Goal: Task Accomplishment & Management: Use online tool/utility

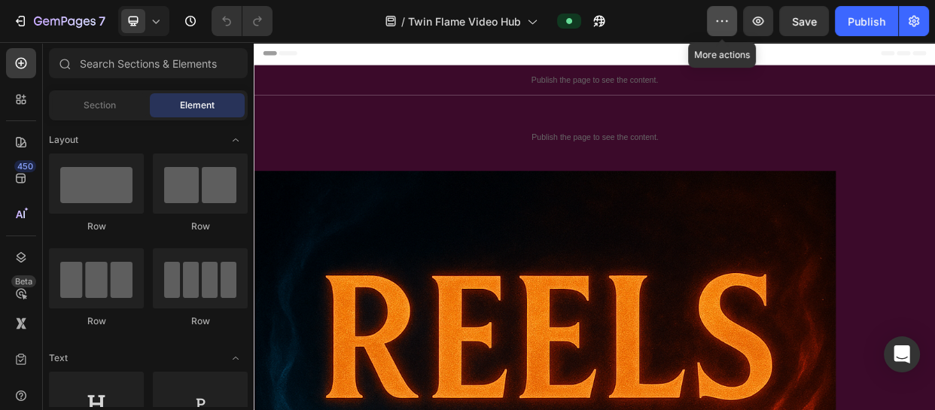
click at [714, 8] on button "button" at bounding box center [722, 21] width 30 height 30
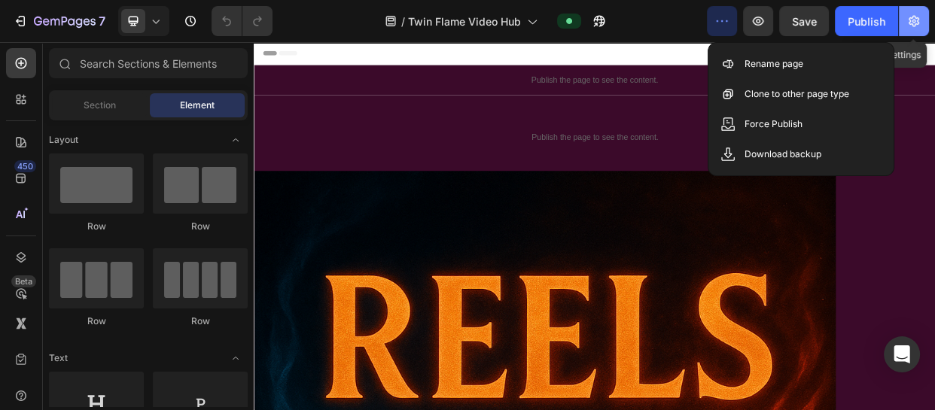
click at [921, 14] on icon "button" at bounding box center [913, 21] width 15 height 15
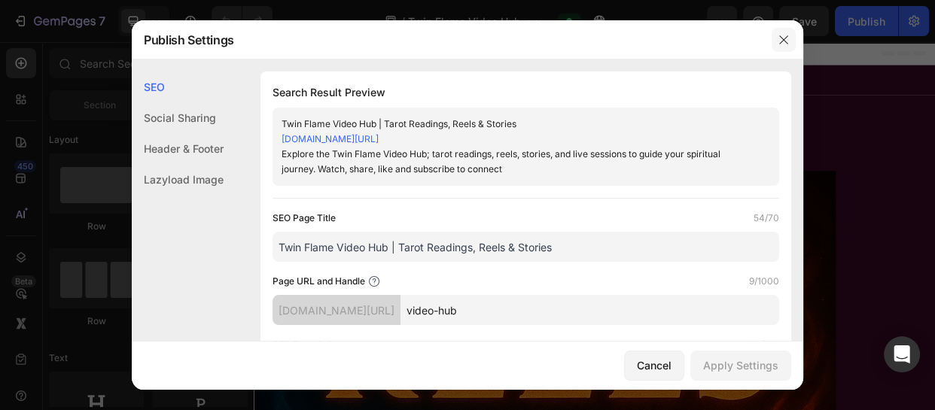
click at [778, 42] on icon "button" at bounding box center [784, 40] width 12 height 12
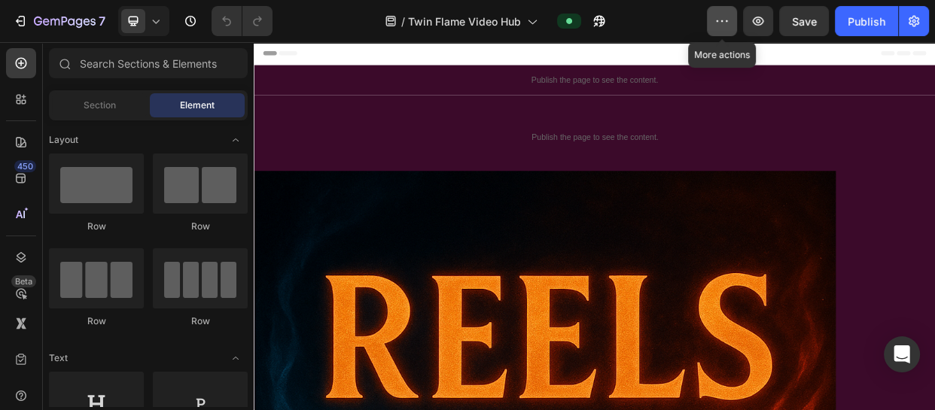
click at [720, 32] on button "button" at bounding box center [722, 21] width 30 height 30
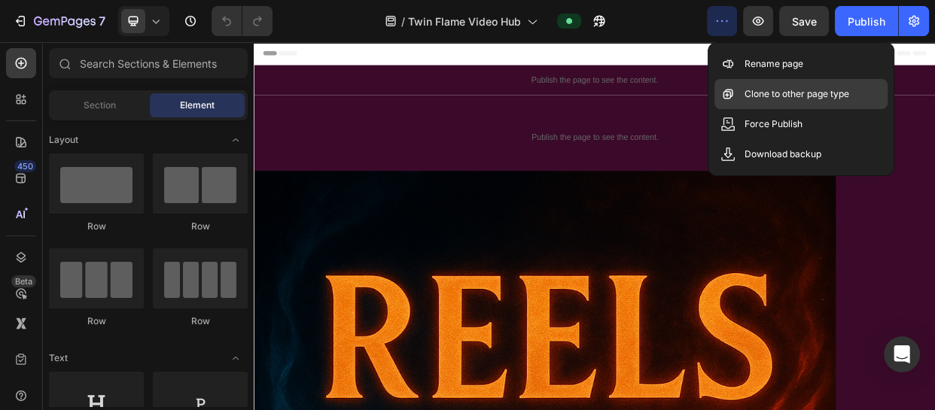
click at [741, 90] on div "Clone to other page type" at bounding box center [800, 94] width 173 height 30
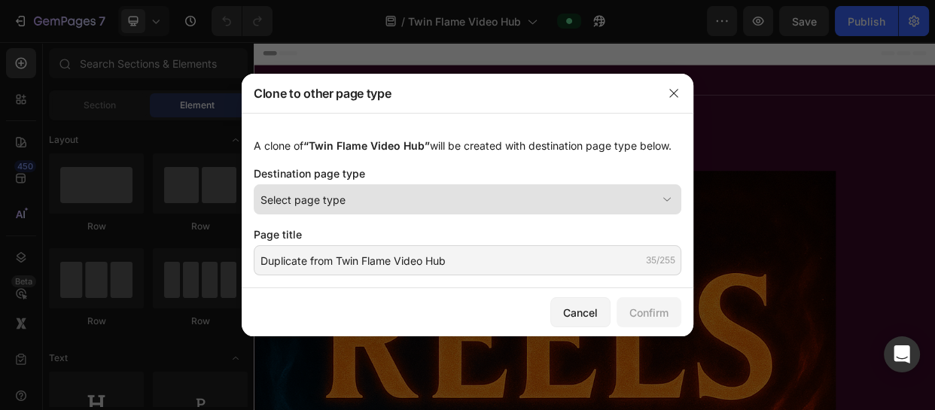
click at [543, 193] on div "Select page type" at bounding box center [458, 200] width 396 height 16
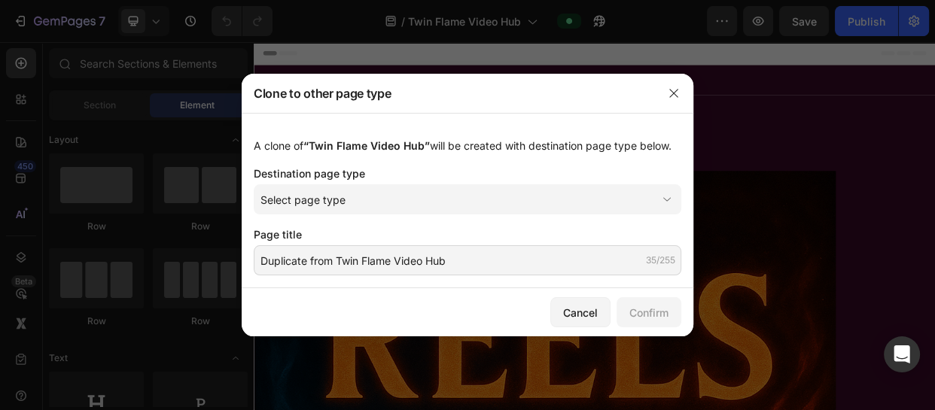
click at [472, 180] on div "Destination page type" at bounding box center [468, 174] width 428 height 16
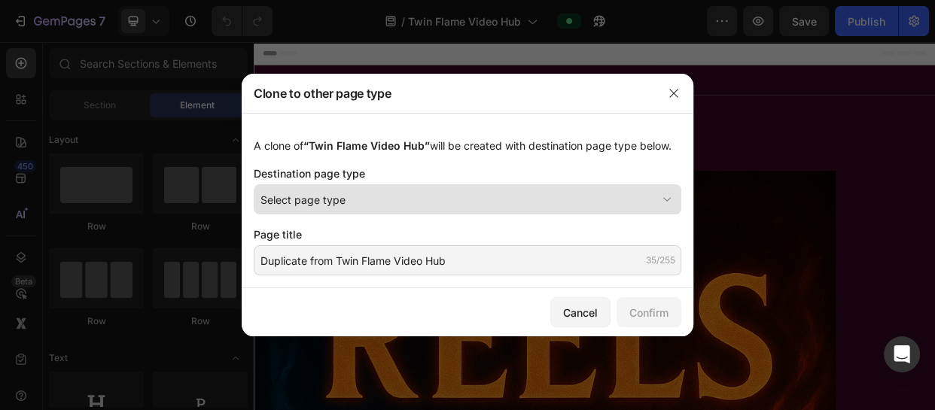
click at [461, 203] on div "Select page type" at bounding box center [458, 200] width 396 height 16
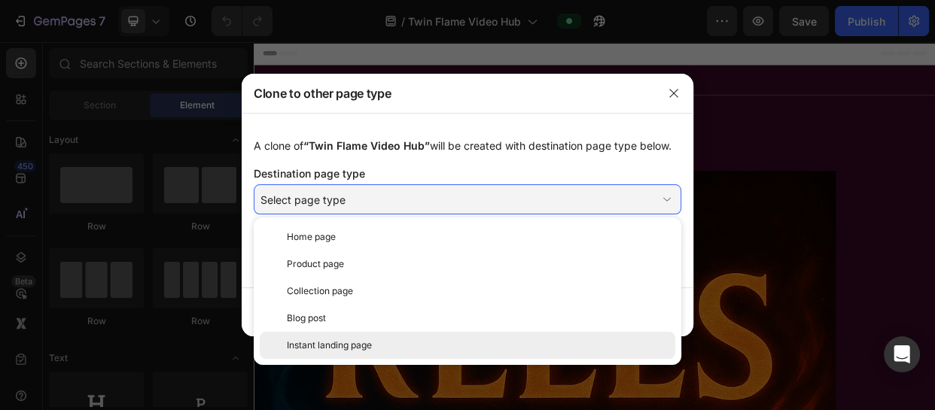
click at [438, 351] on div "Instant landing page" at bounding box center [478, 346] width 382 height 14
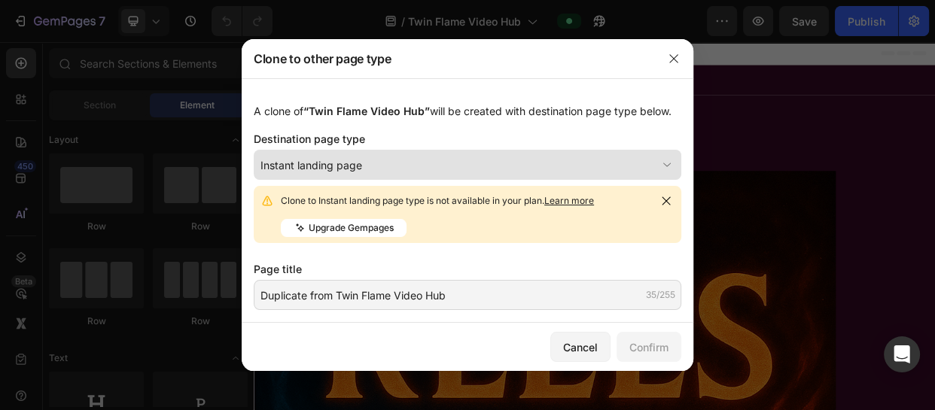
click at [666, 160] on icon at bounding box center [667, 164] width 15 height 15
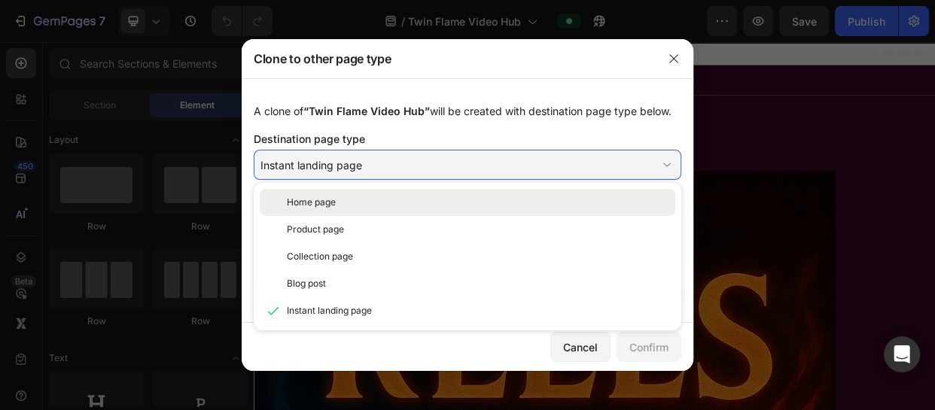
click at [428, 197] on div "Home page" at bounding box center [478, 203] width 382 height 14
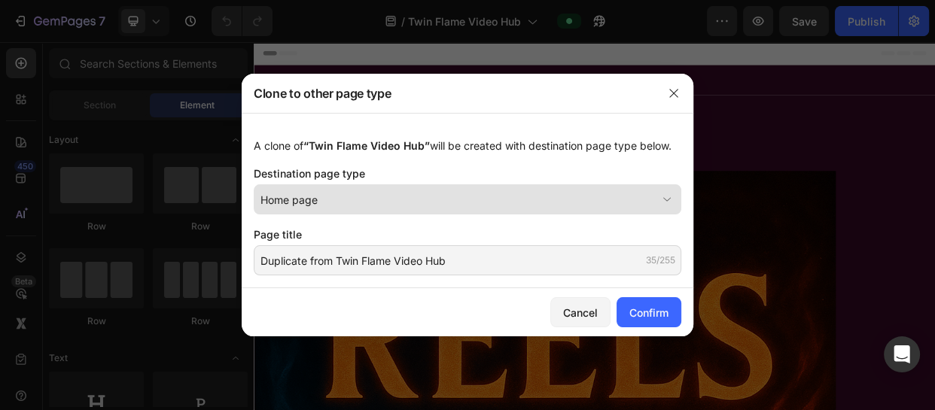
click at [571, 193] on div "Home page" at bounding box center [458, 200] width 396 height 16
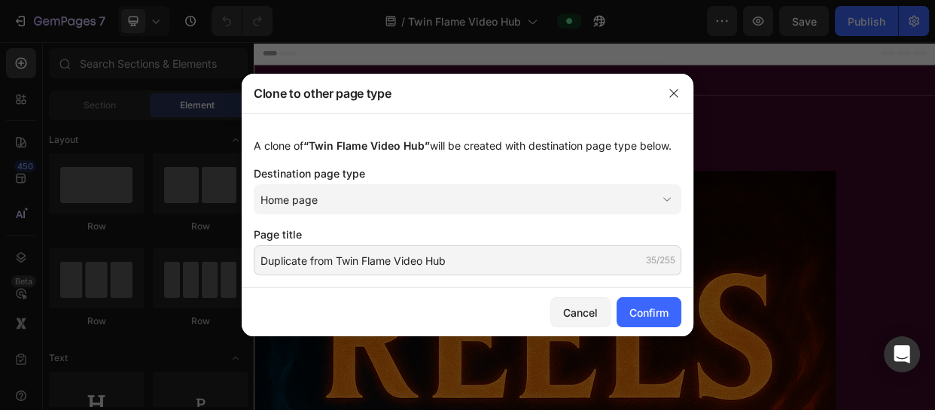
click at [598, 144] on div "A clone of “Twin Flame Video Hub” will be created with destination page type be…" at bounding box center [468, 146] width 428 height 16
click at [664, 318] on div "Confirm" at bounding box center [648, 313] width 39 height 16
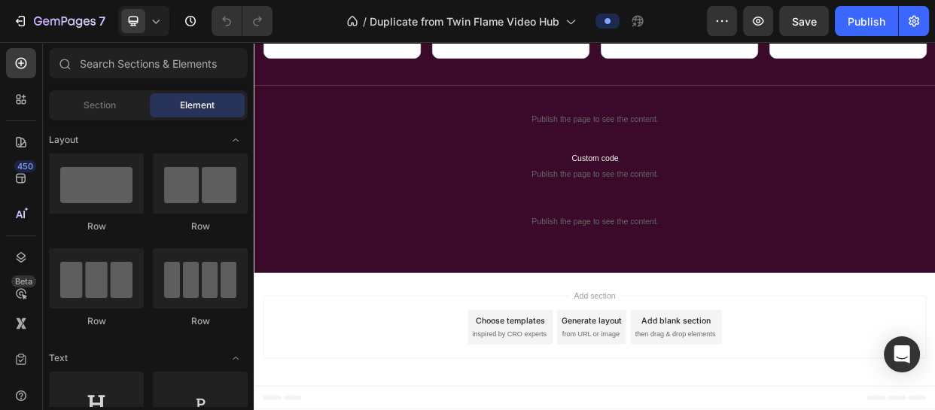
scroll to position [1680, 0]
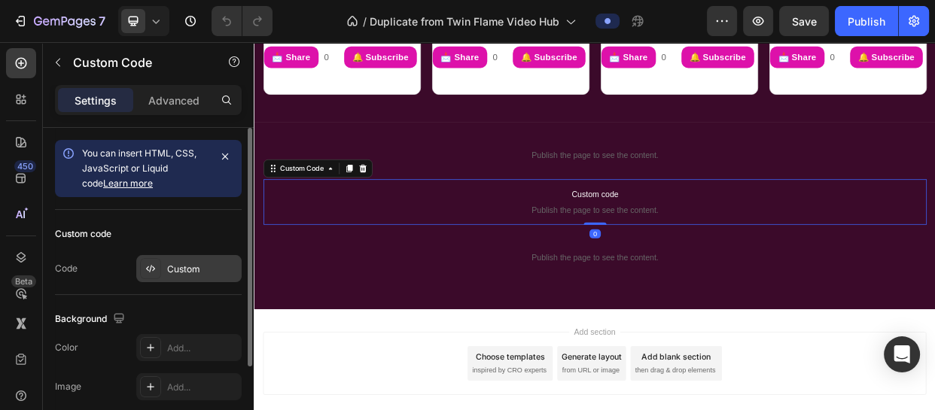
click at [193, 270] on div "Custom" at bounding box center [202, 270] width 71 height 14
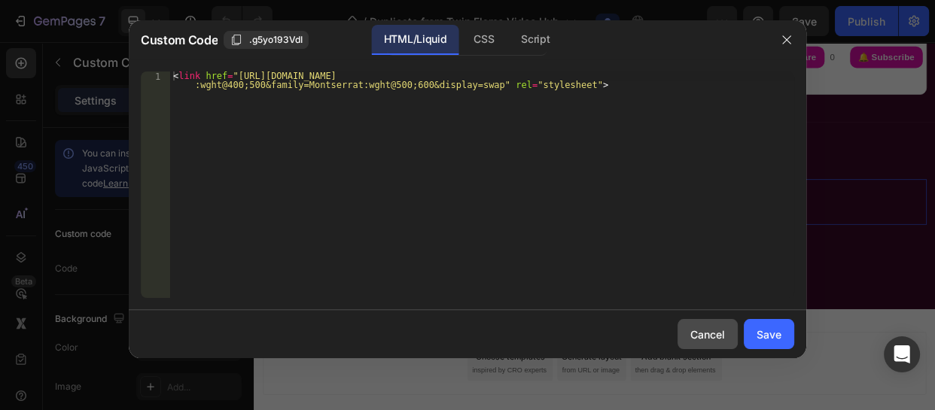
click at [696, 329] on div "Cancel" at bounding box center [707, 335] width 35 height 16
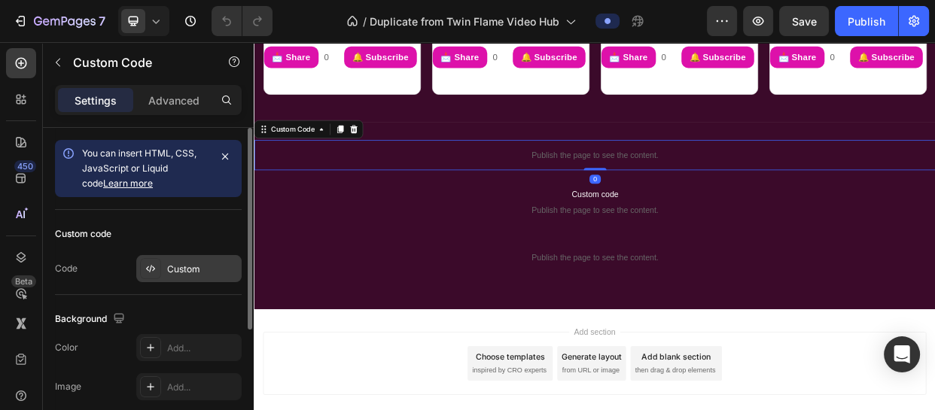
click at [228, 265] on div "Custom" at bounding box center [202, 270] width 71 height 14
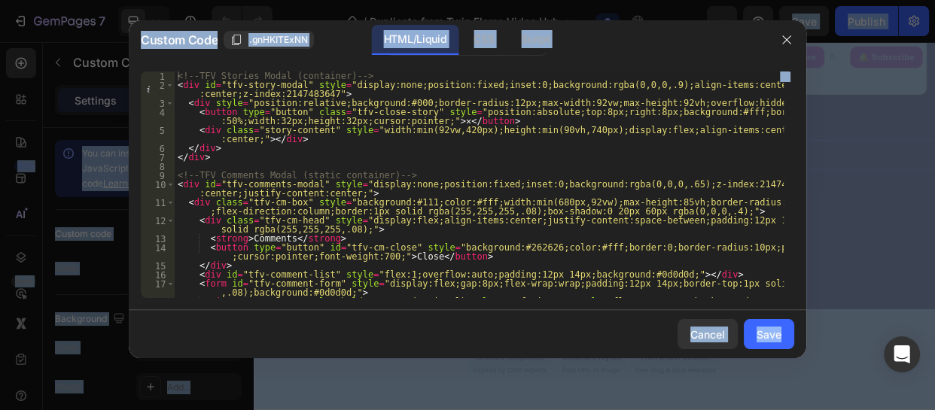
copy body "7 Version history / Duplicate from Twin Flame Video Hub Preview Save Publish 45…"
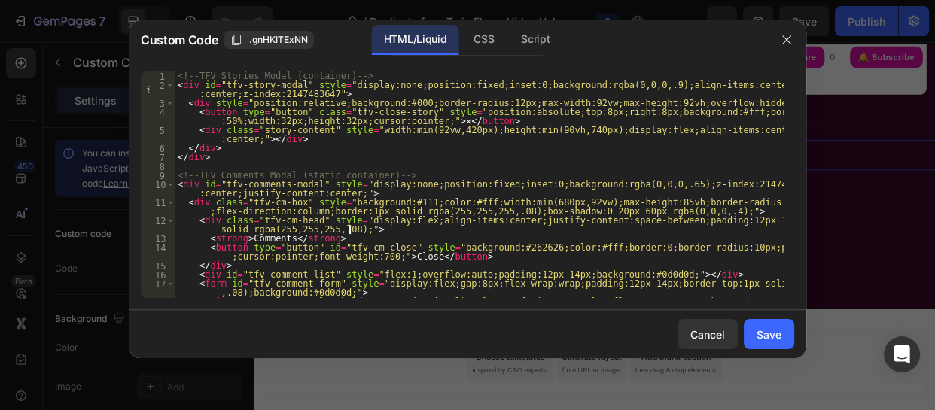
click at [359, 227] on div "<!-- TFV Stories Modal (container) --> < div id = "tfv-story-modal" style = "di…" at bounding box center [479, 199] width 609 height 254
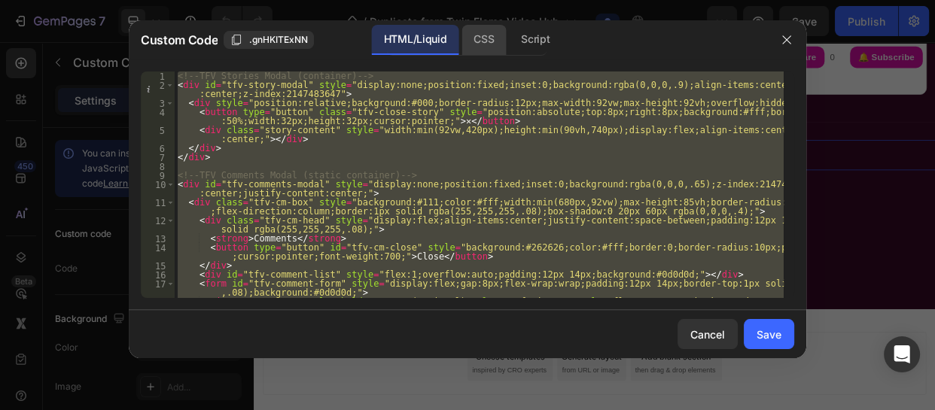
click at [483, 35] on div "CSS" at bounding box center [484, 40] width 44 height 30
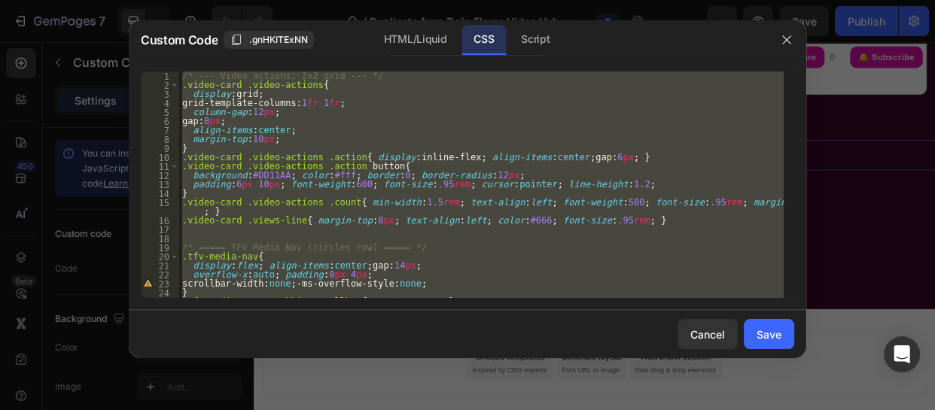
click at [428, 107] on div "/* --- Video actions: 2x2 grid --- */ .video-card .video-actions { display : gr…" at bounding box center [481, 185] width 605 height 227
click at [527, 37] on div "Script" at bounding box center [535, 40] width 53 height 30
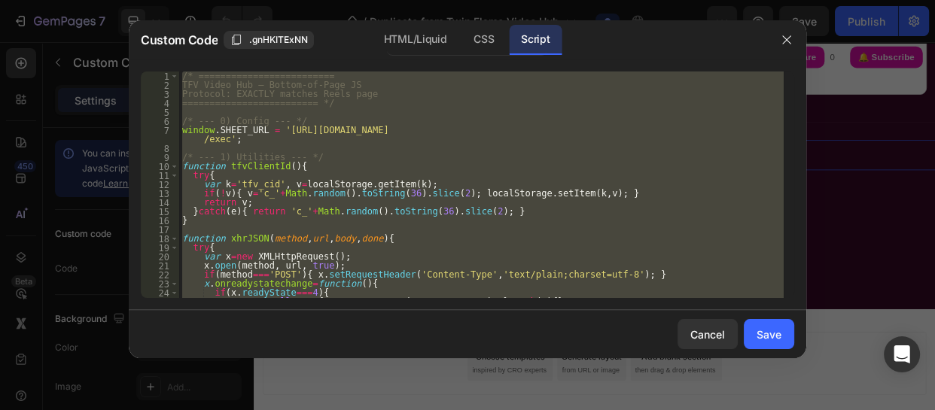
click at [364, 158] on div "/* ========================= TFV Video Hub — Bottom-of-Page JS Protocol: EXACTL…" at bounding box center [481, 185] width 605 height 227
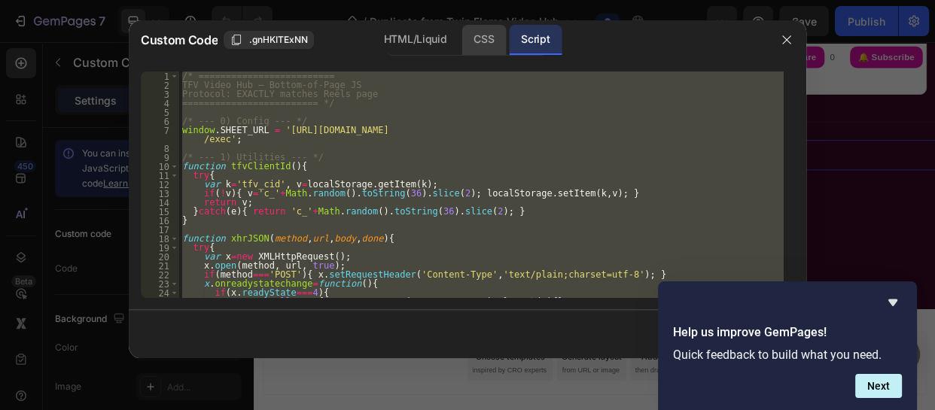
click at [481, 39] on div "CSS" at bounding box center [484, 40] width 44 height 30
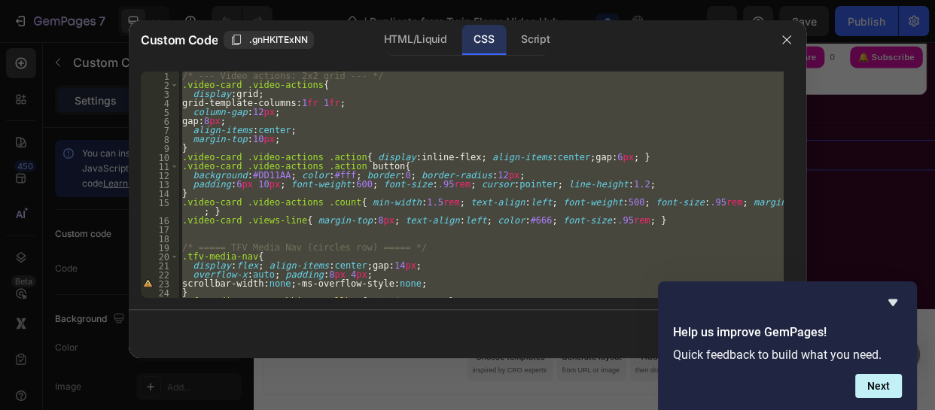
click at [449, 114] on div "/* --- Video actions: 2x2 grid --- */ .video-card .video-actions { display : gr…" at bounding box center [481, 185] width 605 height 227
type textarea "column-gap:12px;"
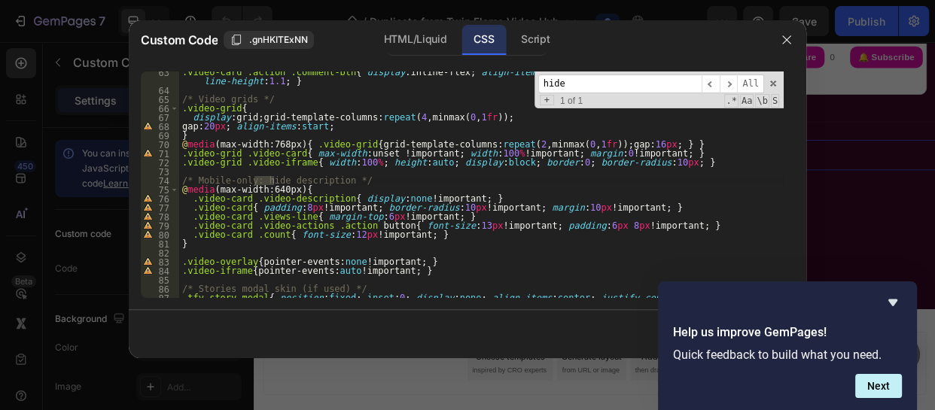
scroll to position [573, 0]
type input "hide"
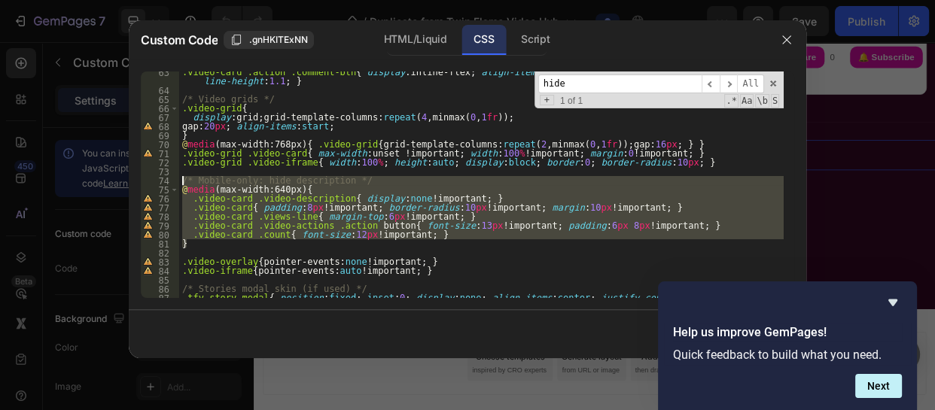
drag, startPoint x: 193, startPoint y: 247, endPoint x: 180, endPoint y: 183, distance: 65.3
click at [180, 183] on div ".video-card .action .comment-btn { display : inline-flex ; align-items : center…" at bounding box center [481, 199] width 605 height 263
paste textarea "}"
type textarea "}"
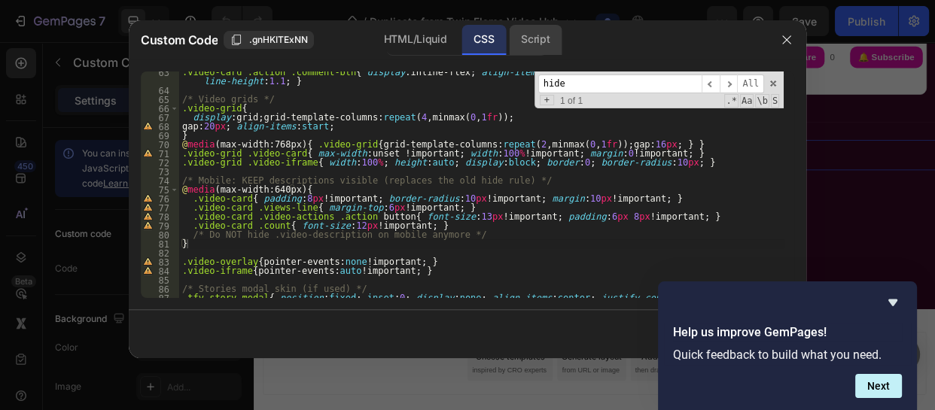
click at [539, 53] on div "Script" at bounding box center [535, 40] width 53 height 30
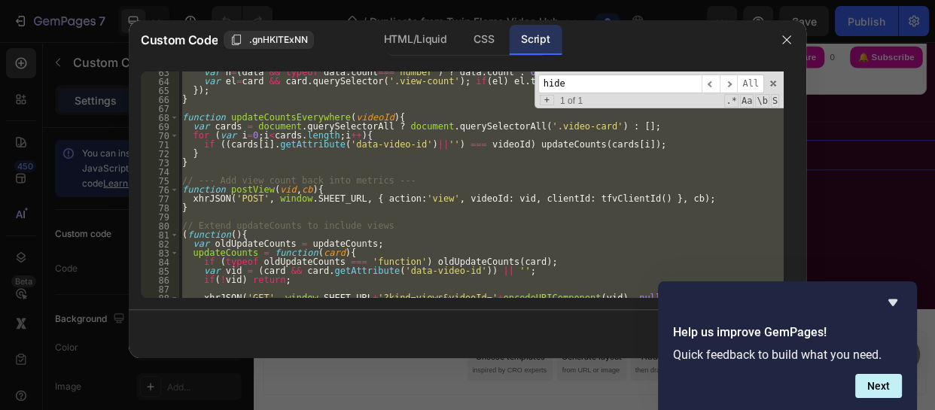
click at [590, 85] on input "hide" at bounding box center [619, 84] width 163 height 19
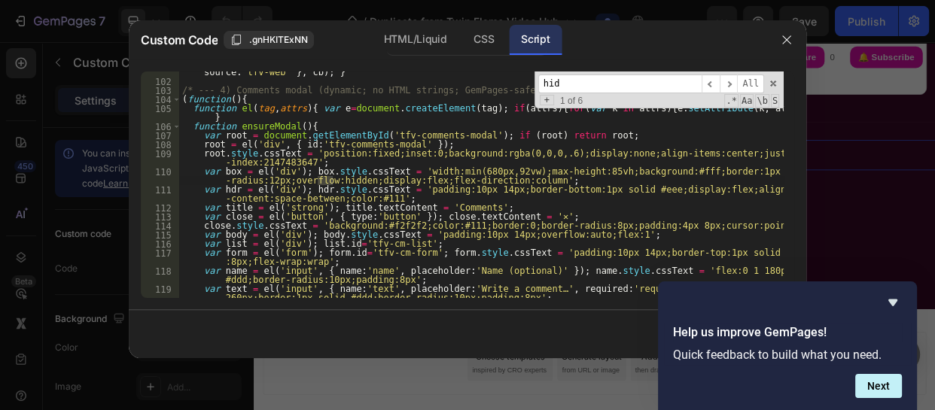
scroll to position [934, 0]
type input "h"
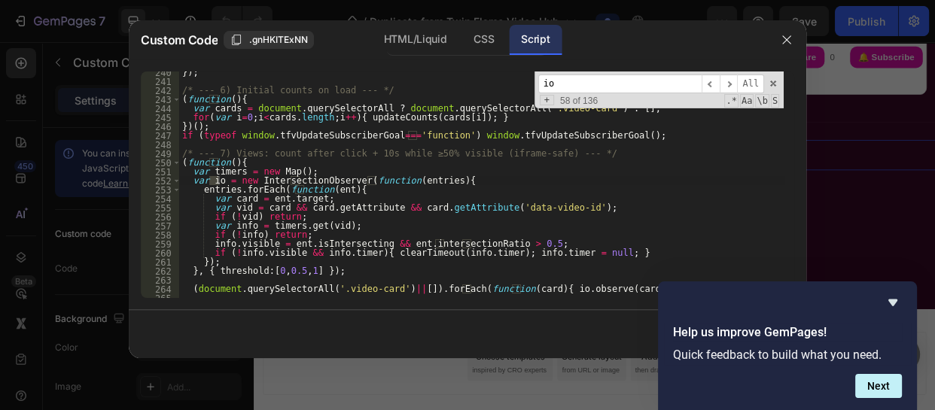
type input "i"
type input "IO"
click at [894, 297] on icon "Hide survey" at bounding box center [893, 303] width 18 height 18
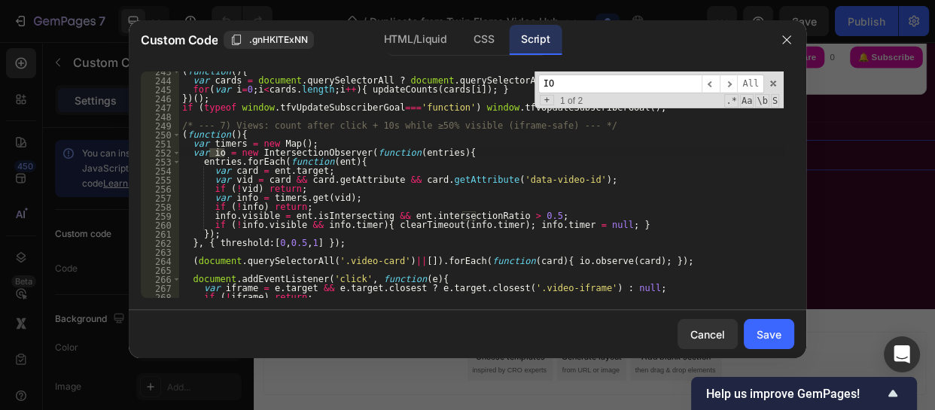
scroll to position [2289, 0]
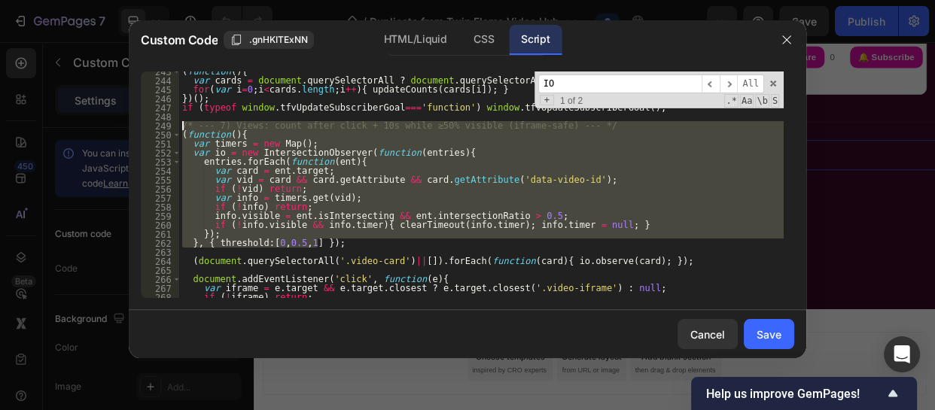
drag, startPoint x: 317, startPoint y: 242, endPoint x: 178, endPoint y: 125, distance: 181.6
click at [178, 125] on div "}, { threshold:[0,0.5,1] }); 243 244 245 246 247 248 249 250 251 252 253 254 25…" at bounding box center [467, 185] width 653 height 227
type textarea "/* --- 7) Views: count after click + 10s while ≥50% visible (iframe-safe) --- *…"
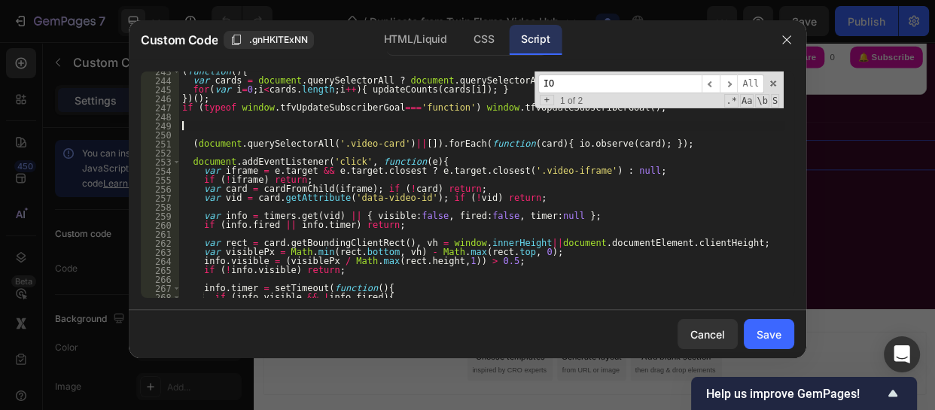
paste textarea "})();"
type textarea "})();"
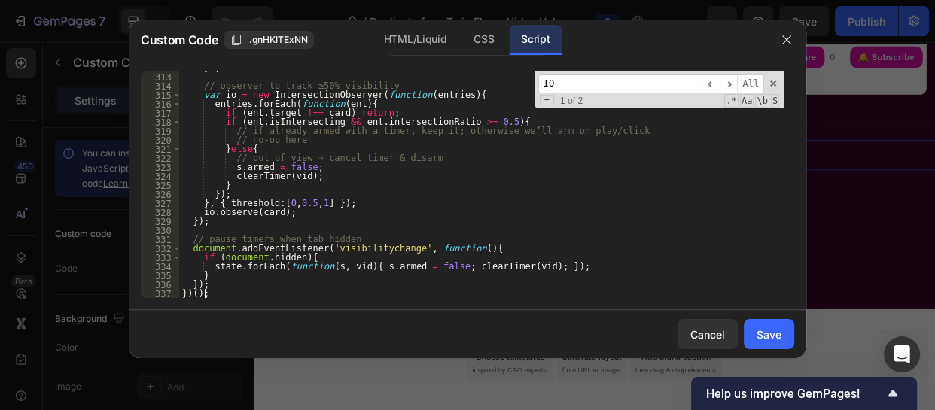
scroll to position [2917, 0]
click at [565, 90] on input "IO" at bounding box center [619, 84] width 163 height 19
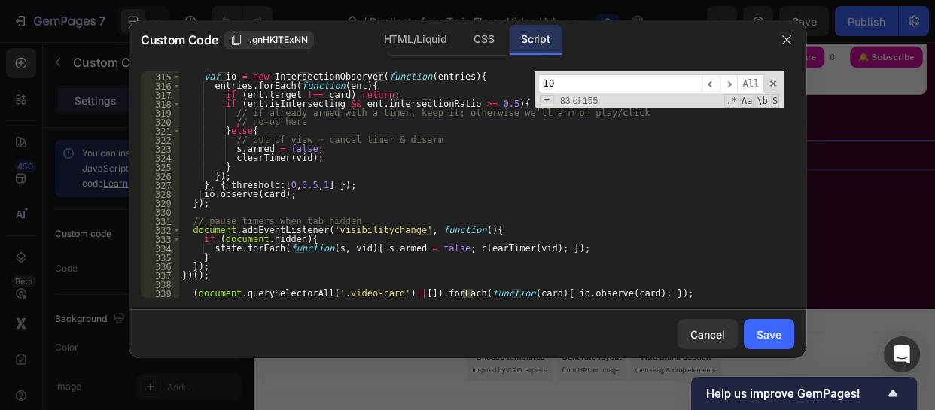
scroll to position [2935, 0]
type input "I"
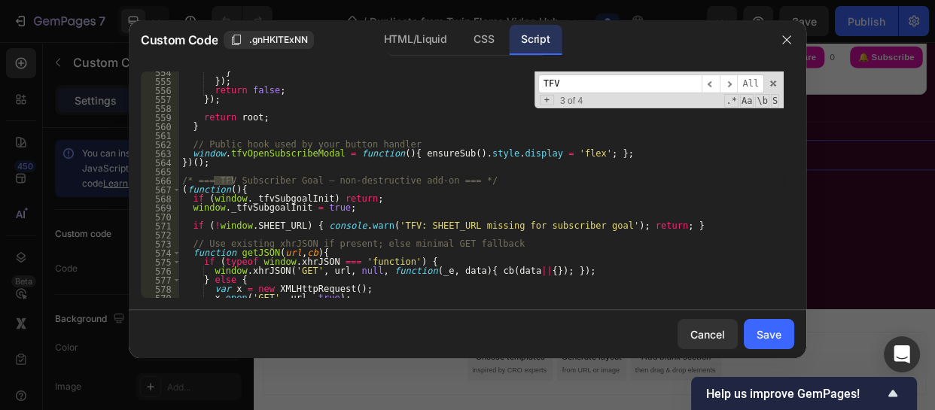
scroll to position [5217, 0]
type input "T"
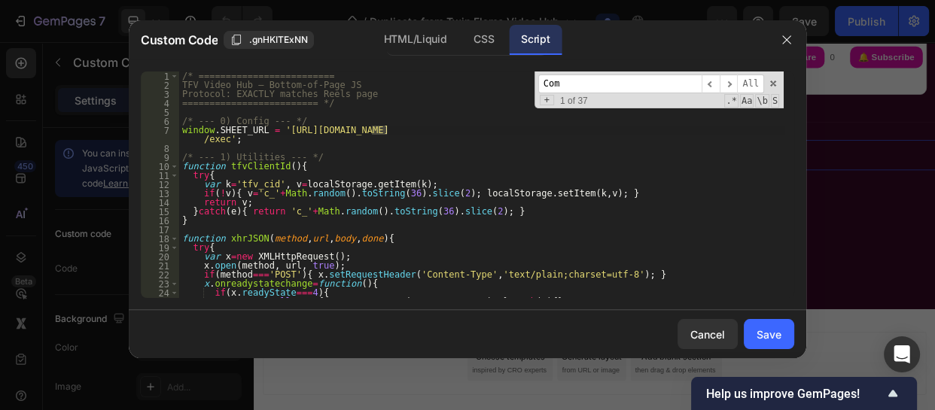
scroll to position [392, 0]
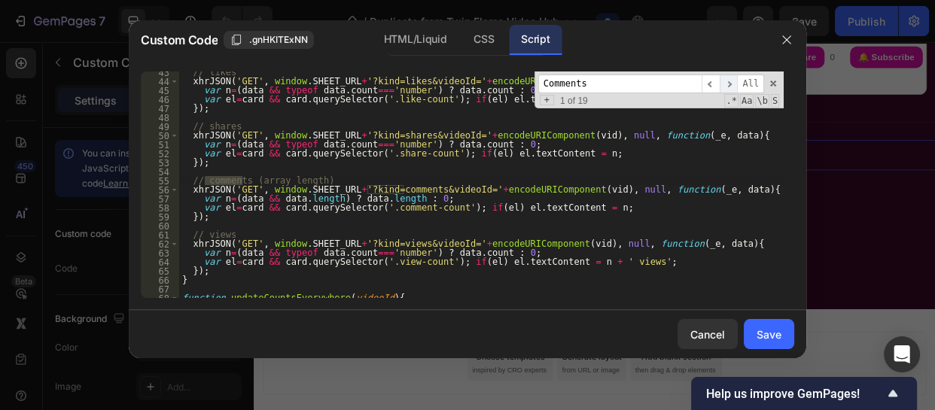
type input "Comments"
click at [730, 82] on span "​" at bounding box center [729, 84] width 18 height 19
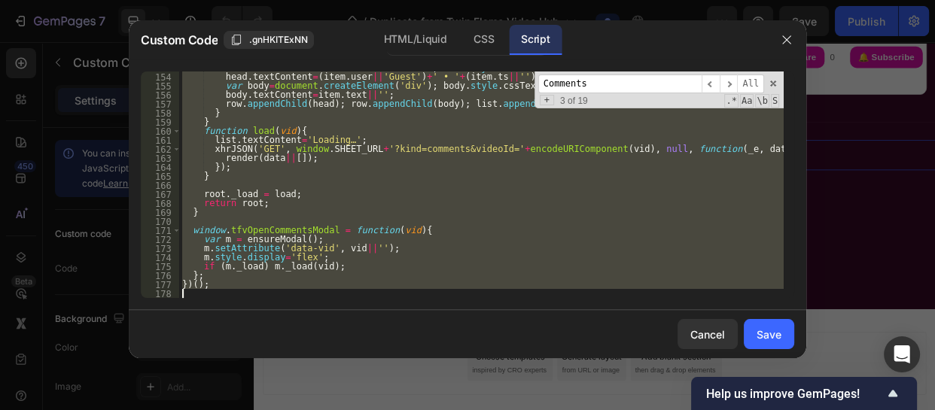
scroll to position [1498, 0]
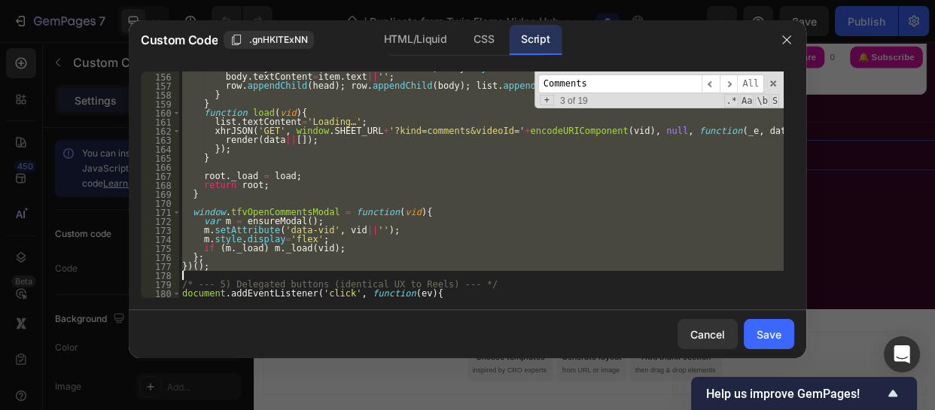
drag, startPoint x: 182, startPoint y: 124, endPoint x: 312, endPoint y: 279, distance: 202.5
click at [312, 279] on div "var body = document . createElement ( 'div' ) ; body . style . cssText = 'color…" at bounding box center [481, 185] width 605 height 245
type textarea "})();"
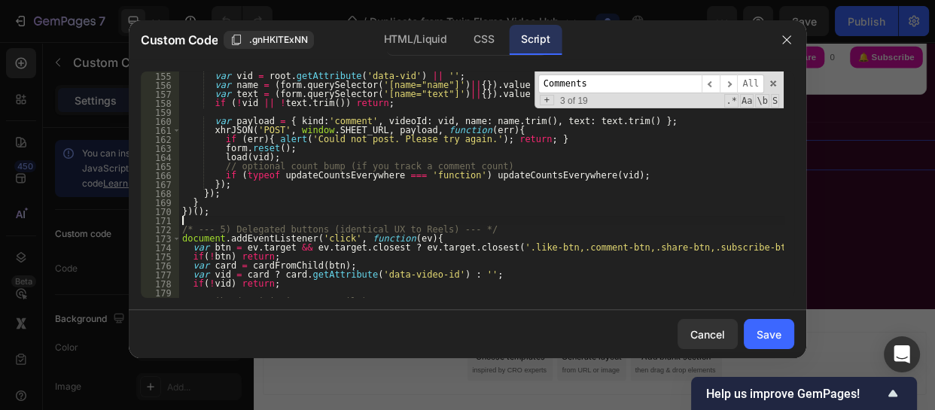
scroll to position [1436, 0]
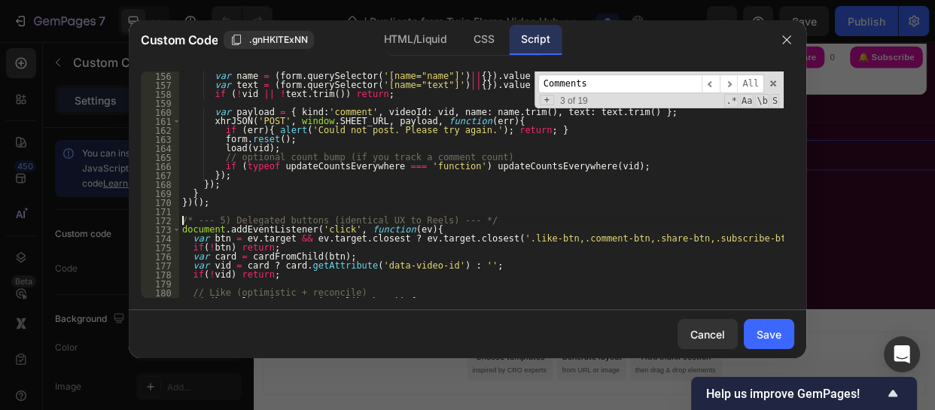
click at [180, 224] on div "var name = ( form . querySelector ( '[name="name"]' ) || { }) . value || '' ; v…" at bounding box center [481, 194] width 605 height 245
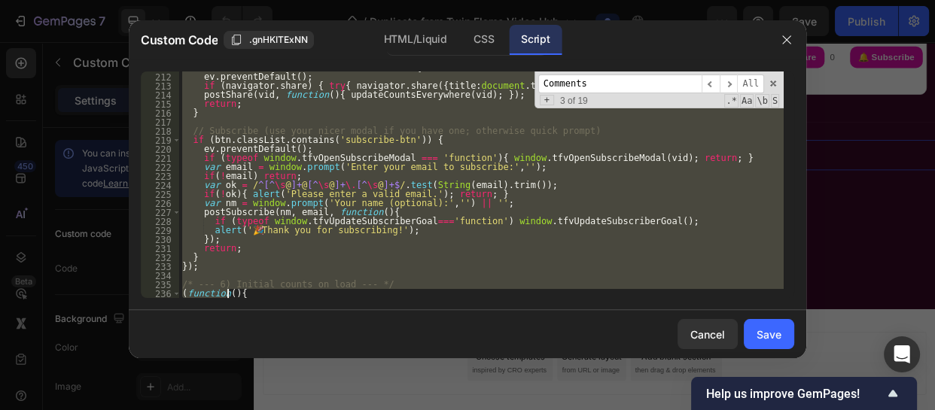
scroll to position [1950, 0]
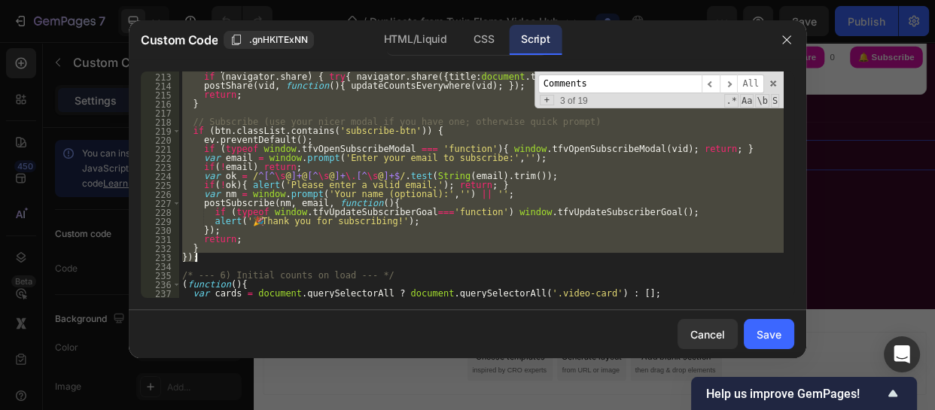
drag, startPoint x: 180, startPoint y: 224, endPoint x: 221, endPoint y: 260, distance: 55.0
click at [221, 260] on div "ev . preventDefault ( ) ; if ( navigator . share ) { try { navigator . share ({…" at bounding box center [481, 185] width 605 height 245
type textarea "} });"
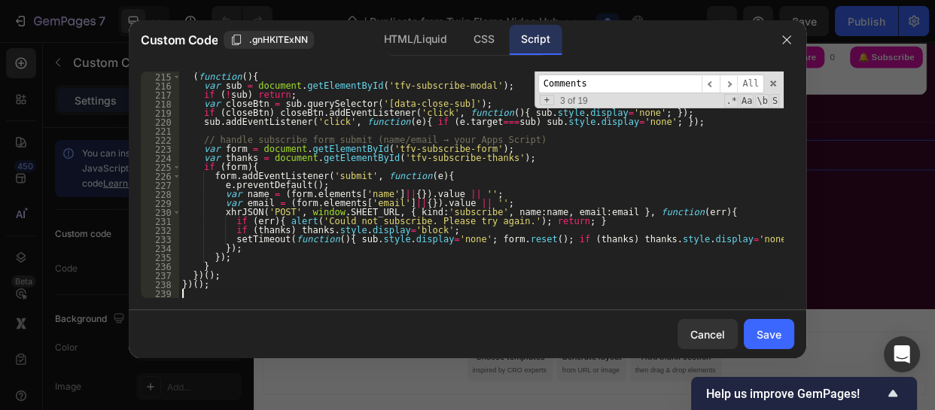
scroll to position [1969, 0]
click at [775, 84] on span at bounding box center [773, 83] width 11 height 11
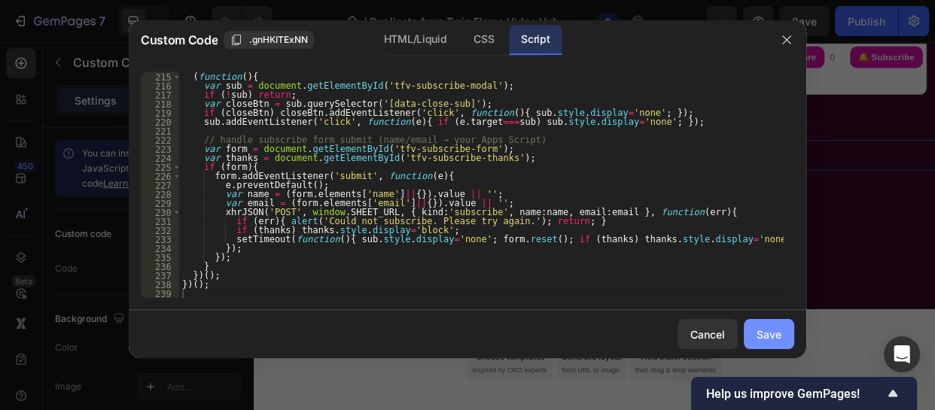
click at [778, 333] on div "Save" at bounding box center [769, 335] width 25 height 16
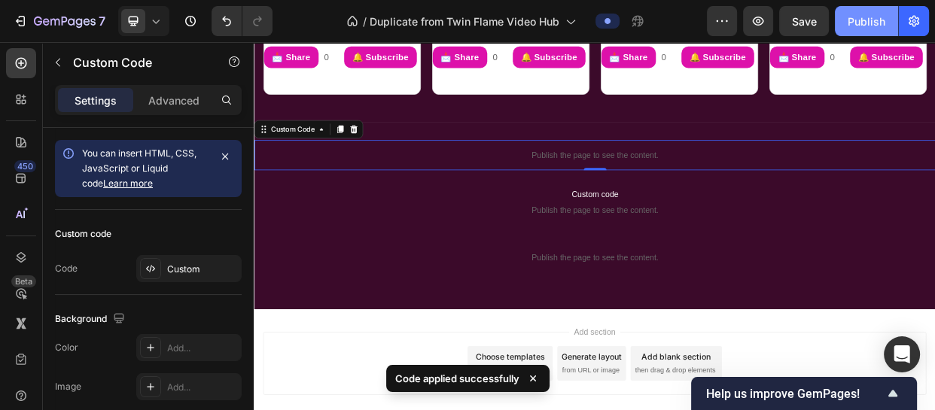
click at [859, 15] on div "Publish" at bounding box center [867, 22] width 38 height 16
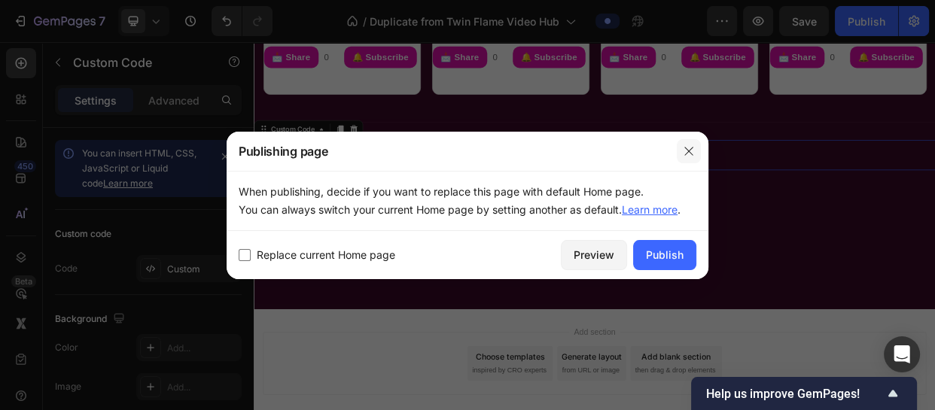
click at [686, 151] on icon "button" at bounding box center [689, 151] width 12 height 12
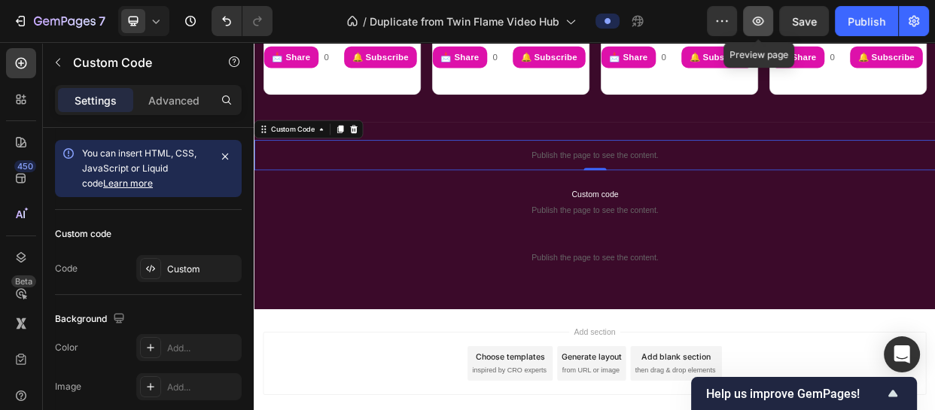
click at [760, 14] on icon "button" at bounding box center [758, 21] width 15 height 15
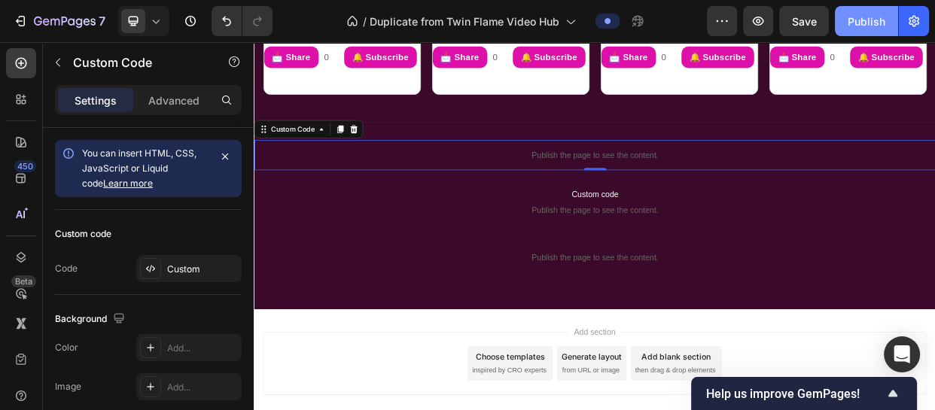
click at [849, 23] on div "Publish" at bounding box center [867, 22] width 38 height 16
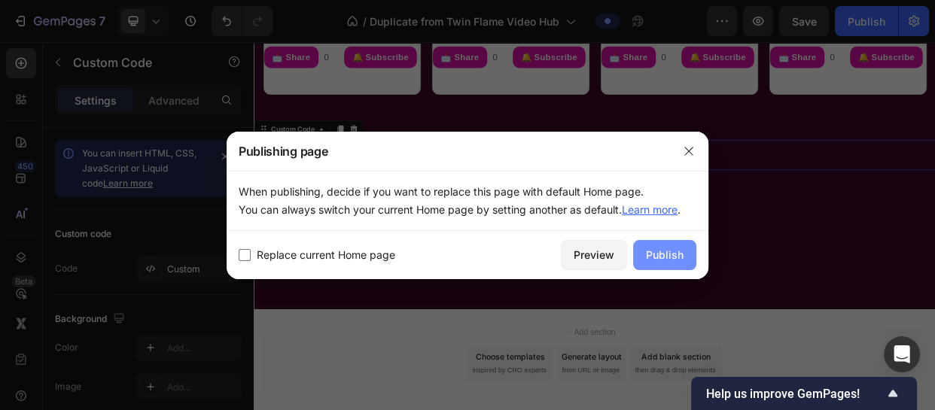
click at [666, 254] on div "Publish" at bounding box center [665, 255] width 38 height 16
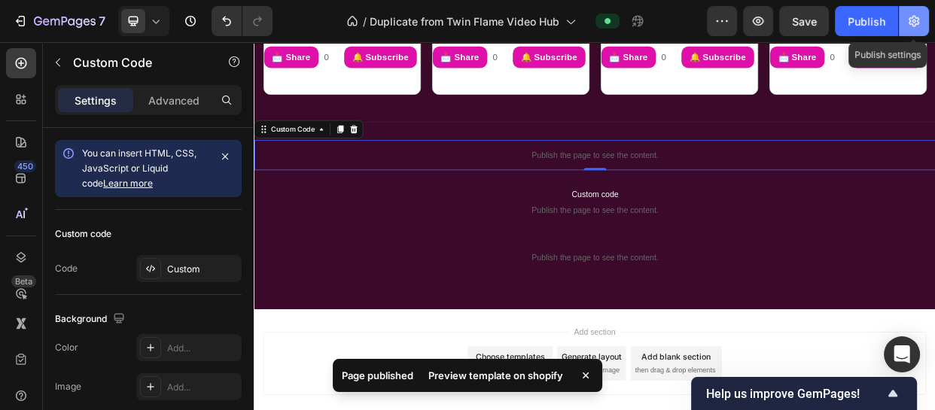
click at [915, 14] on icon "button" at bounding box center [913, 21] width 15 height 15
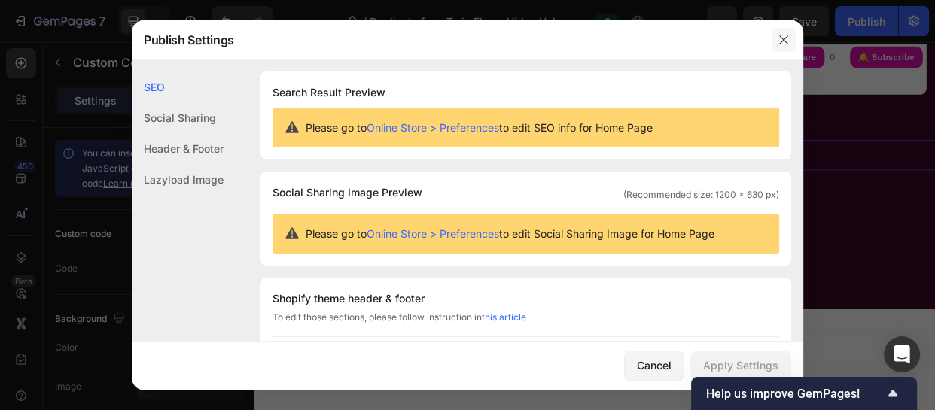
click at [782, 35] on icon "button" at bounding box center [784, 40] width 12 height 12
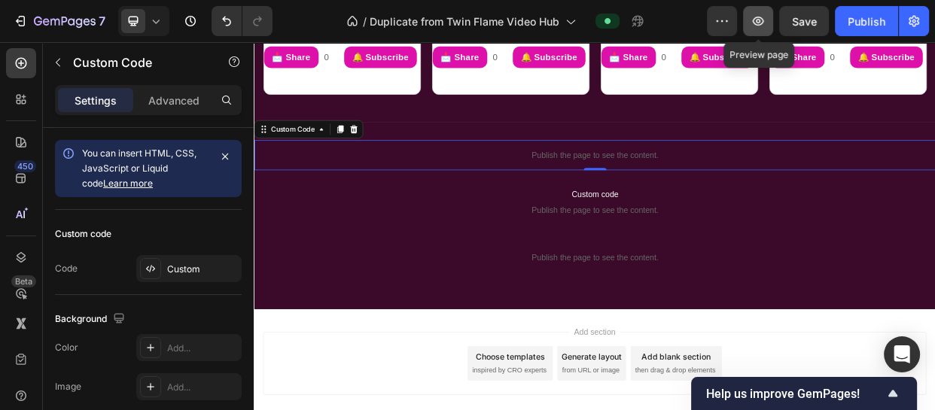
click at [749, 22] on button "button" at bounding box center [758, 21] width 30 height 30
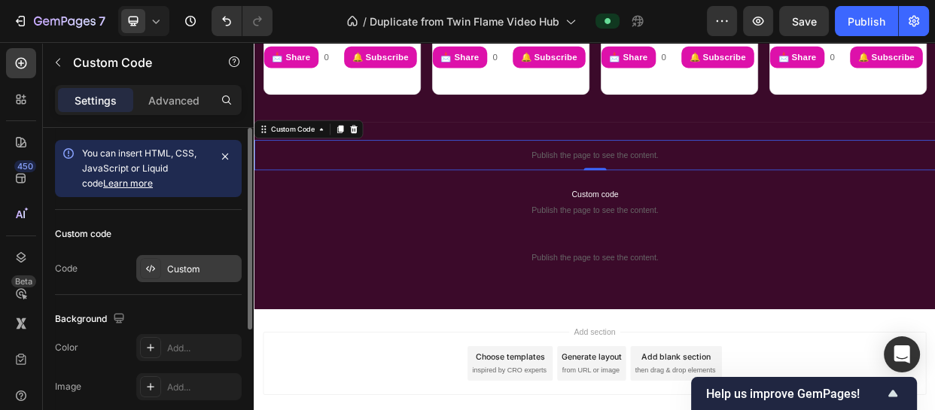
click at [189, 260] on div "Custom" at bounding box center [188, 268] width 105 height 27
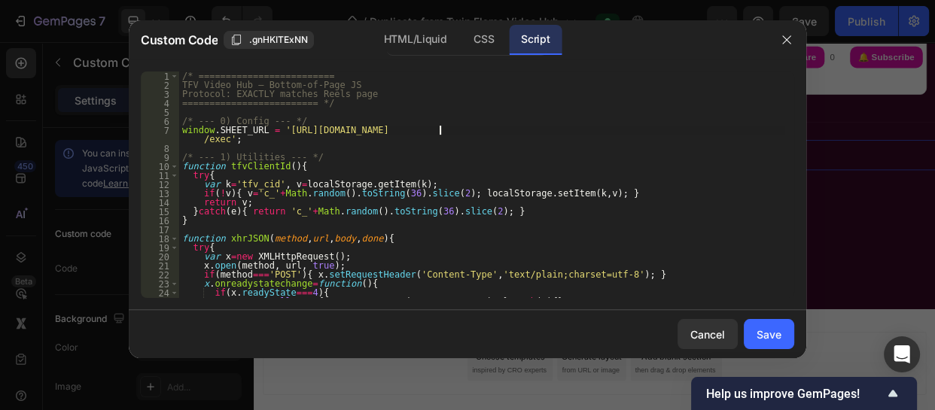
click at [441, 132] on div "/* ========================= TFV Video Hub — Bottom-of-Page JS Protocol: EXACTL…" at bounding box center [481, 194] width 605 height 245
type textarea "})();"
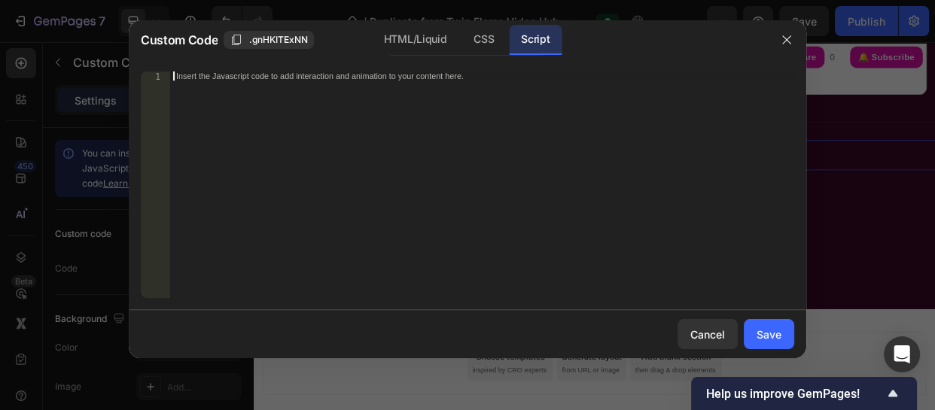
click at [254, 77] on div "Insert the Javascript code to add interaction and animation to your content her…" at bounding box center [451, 76] width 550 height 8
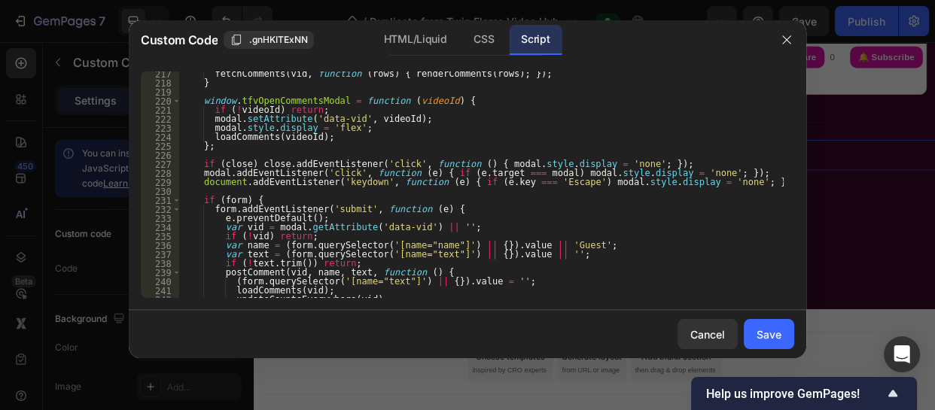
scroll to position [1872, 0]
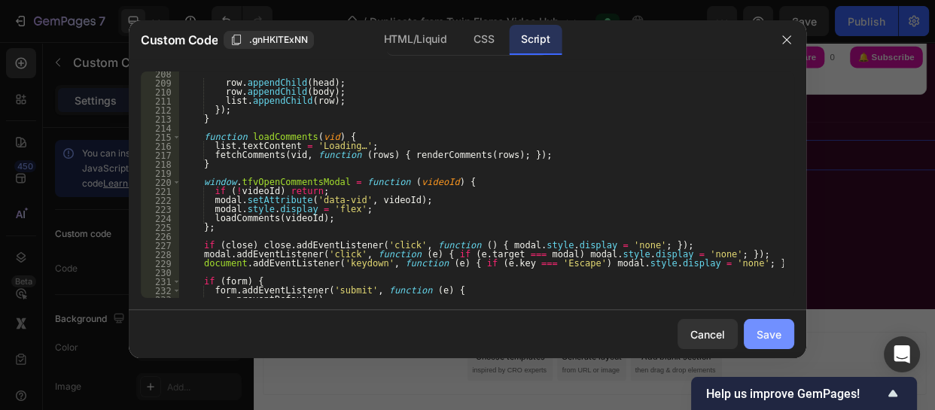
click at [764, 327] on div "Save" at bounding box center [769, 335] width 25 height 16
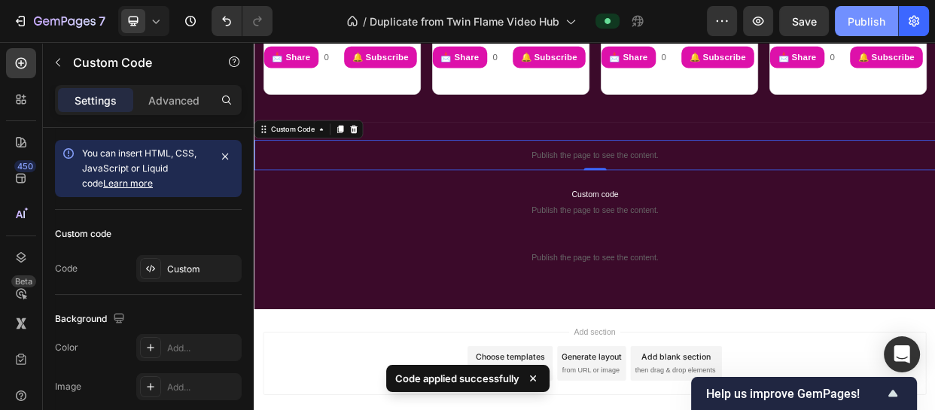
click at [852, 26] on div "Publish" at bounding box center [867, 22] width 38 height 16
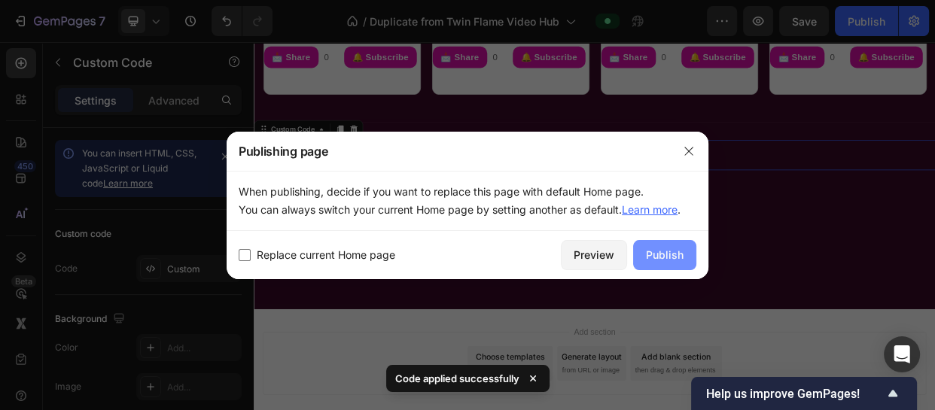
click at [677, 248] on div "Publish" at bounding box center [665, 255] width 38 height 16
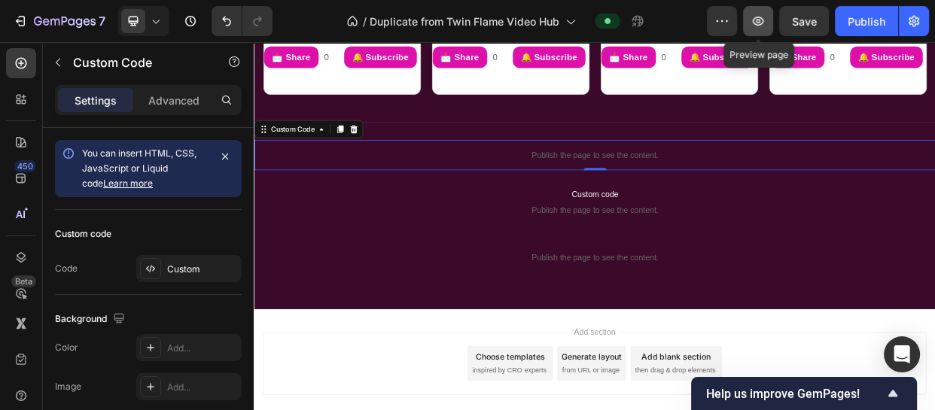
click at [746, 11] on button "button" at bounding box center [758, 21] width 30 height 30
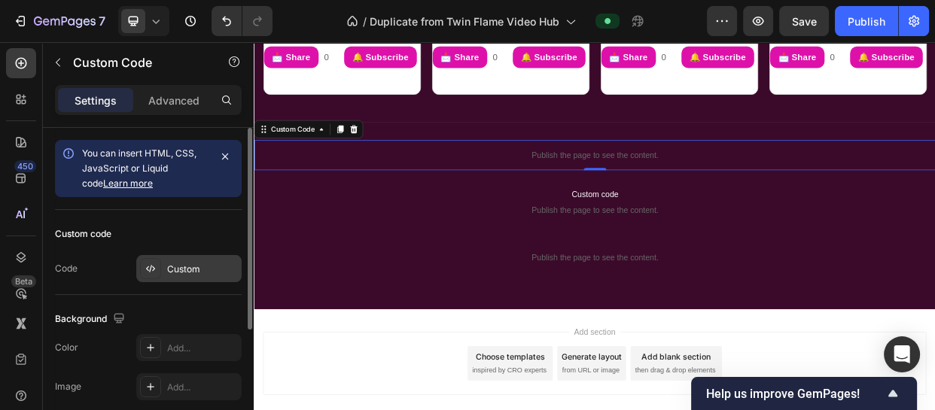
click at [184, 264] on div "Custom" at bounding box center [202, 270] width 71 height 14
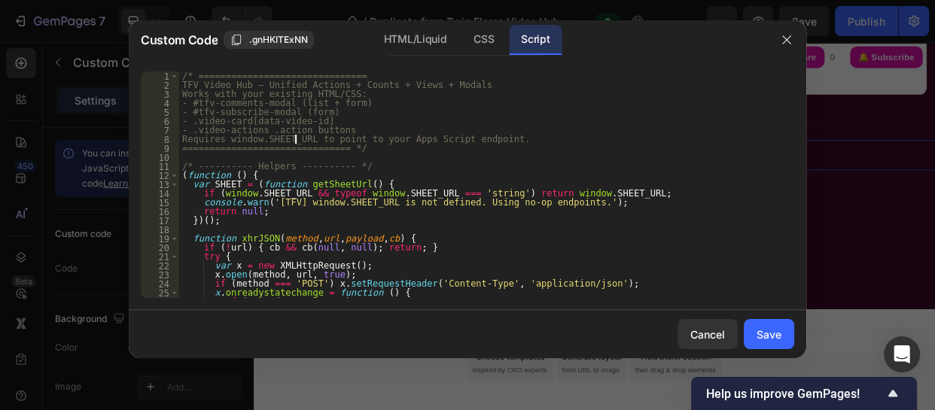
click at [294, 143] on div "/* =============================== TFV Video Hub — Unified Actions + Counts + V…" at bounding box center [481, 194] width 605 height 245
type textarea "})();"
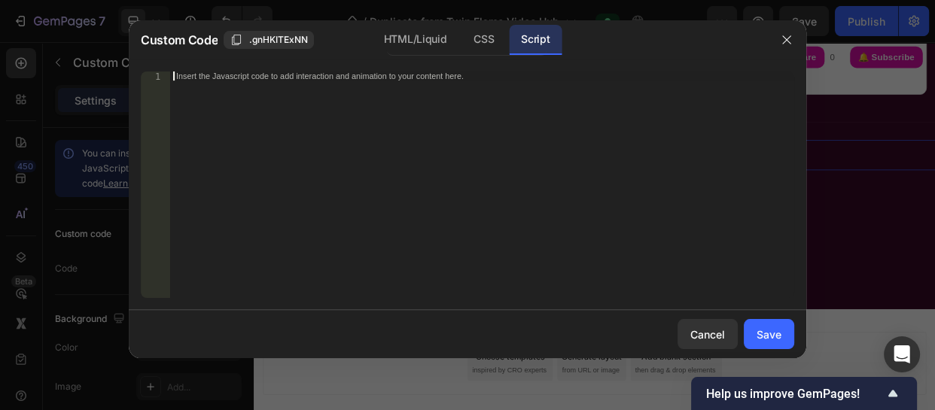
paste textarea "})();"
type textarea "})();"
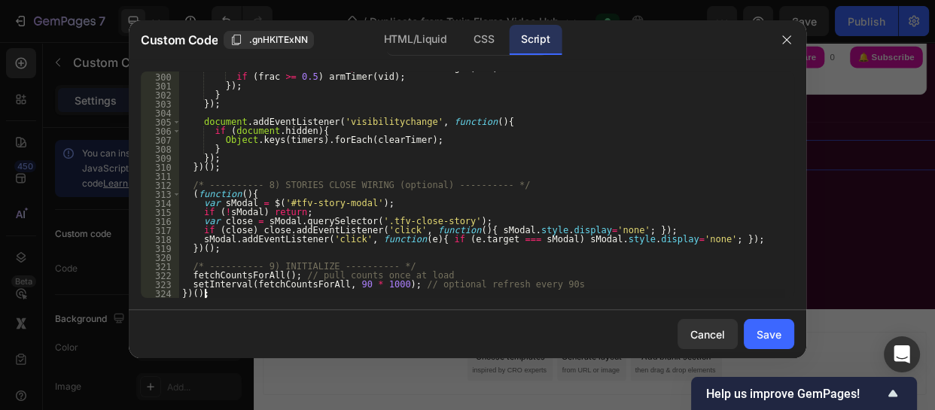
scroll to position [2718, 0]
click at [772, 328] on div "Save" at bounding box center [769, 335] width 25 height 16
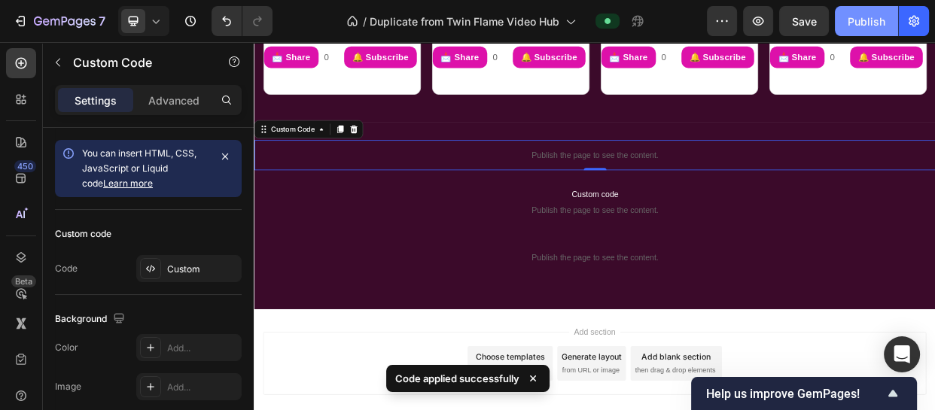
click at [864, 20] on div "Publish" at bounding box center [867, 22] width 38 height 16
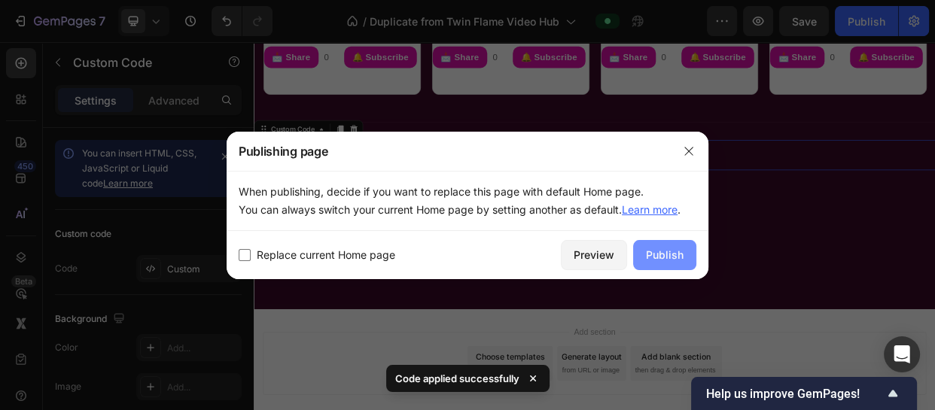
click at [678, 245] on button "Publish" at bounding box center [664, 255] width 63 height 30
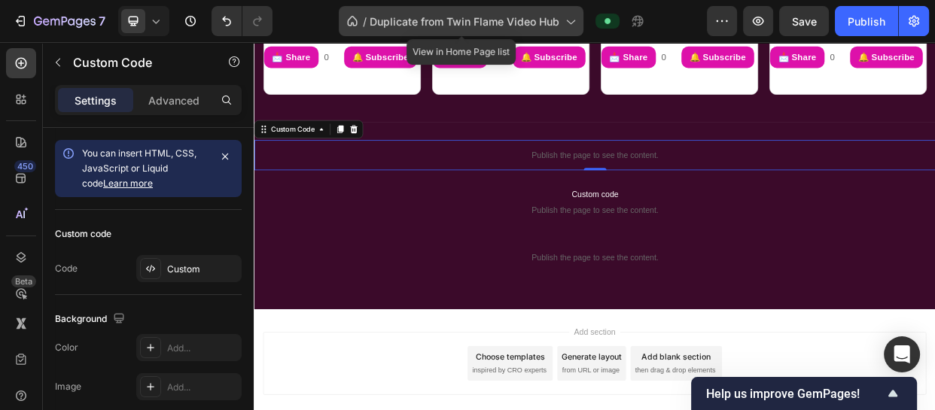
click at [574, 30] on div "/ Duplicate from Twin Flame Video Hub" at bounding box center [461, 21] width 245 height 30
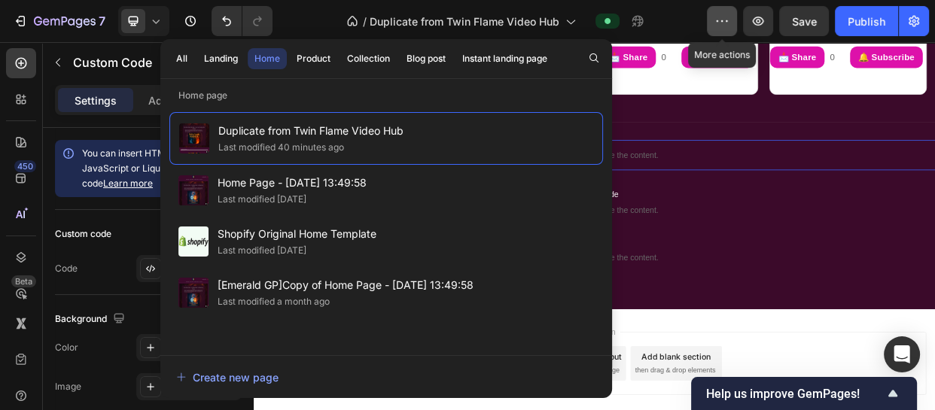
click at [716, 18] on icon "button" at bounding box center [721, 21] width 15 height 15
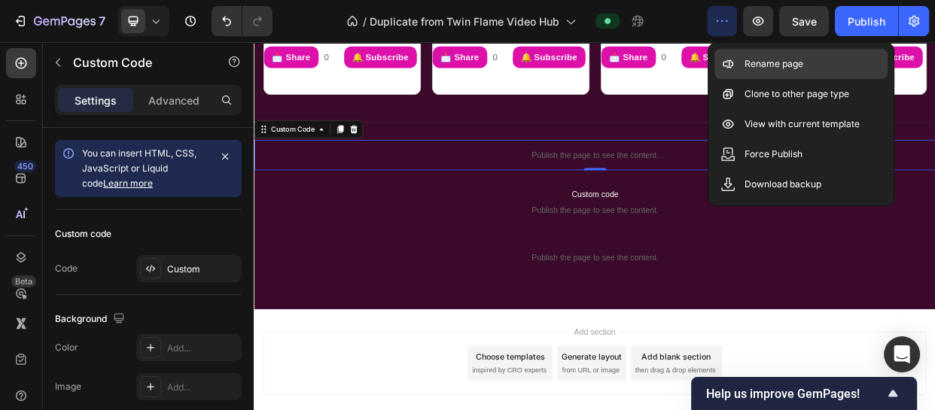
click at [756, 68] on p "Rename page" at bounding box center [774, 63] width 59 height 15
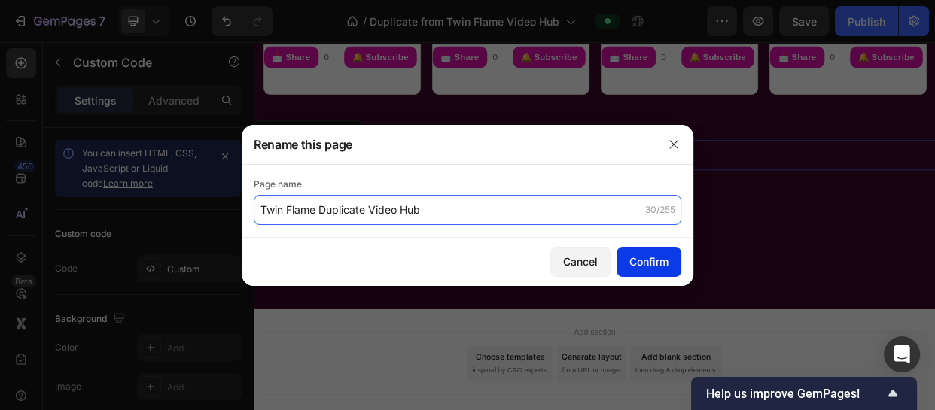
type input "Twin Flame Duplicate Video Hub"
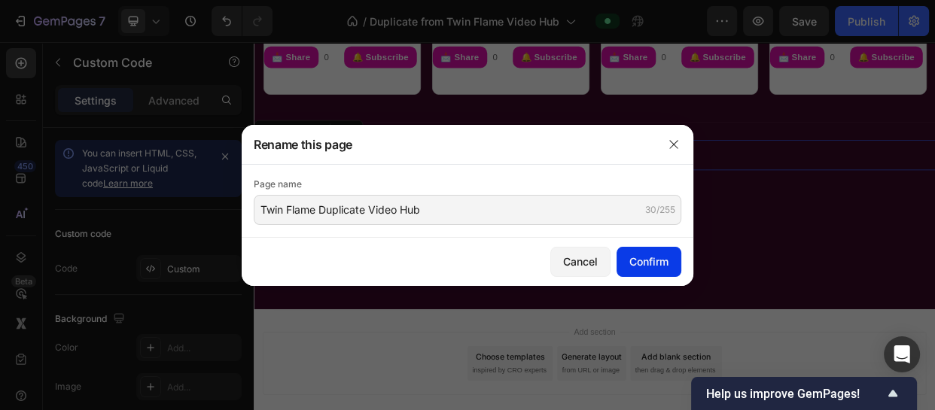
click at [649, 260] on div "Confirm" at bounding box center [648, 262] width 39 height 16
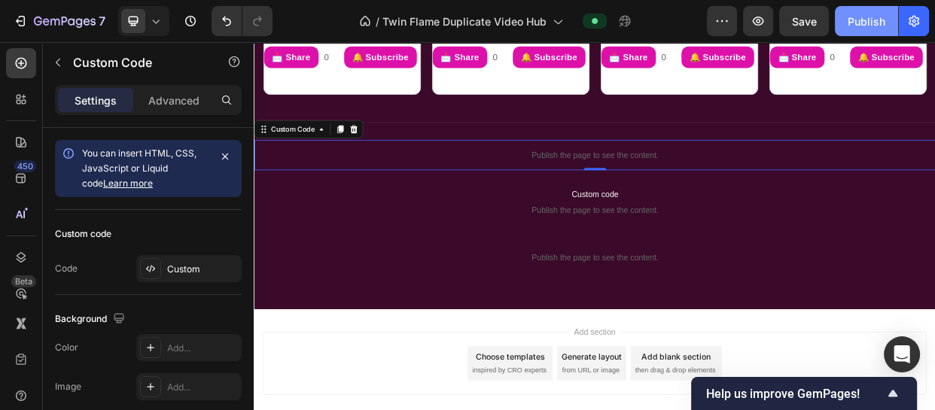
click at [854, 14] on div "Publish" at bounding box center [867, 22] width 38 height 16
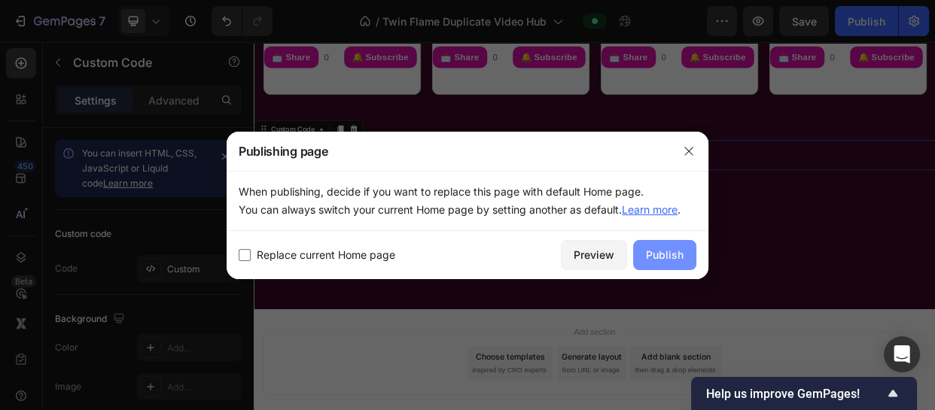
click at [669, 249] on div "Publish" at bounding box center [665, 255] width 38 height 16
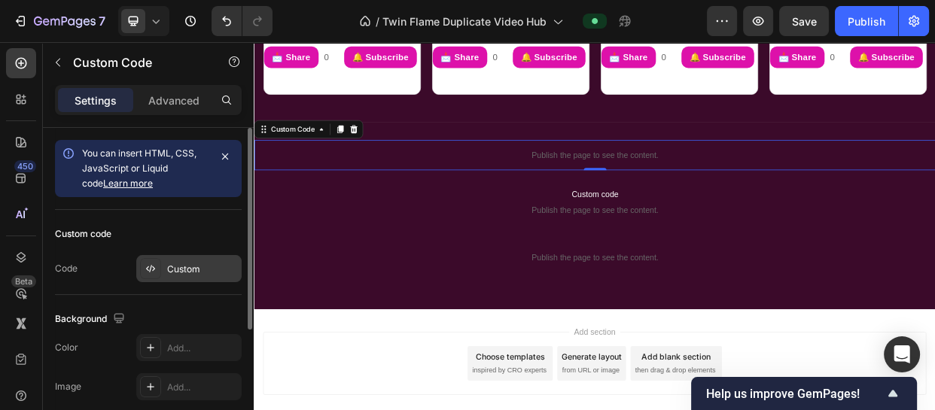
click at [190, 268] on div "Custom" at bounding box center [202, 270] width 71 height 14
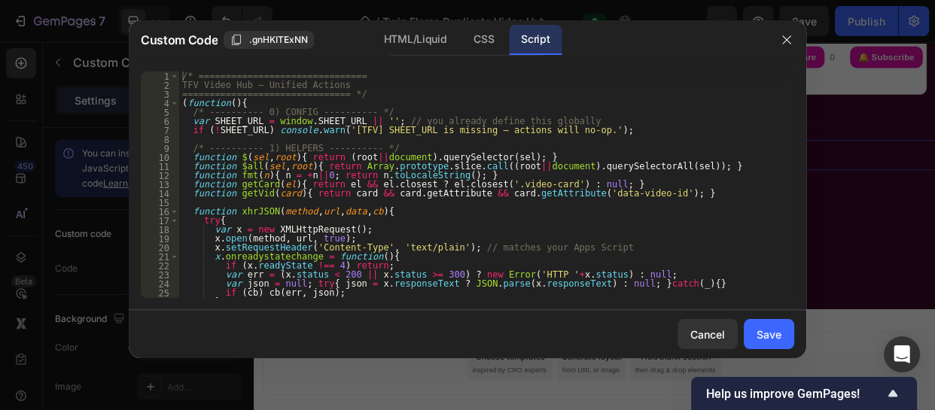
click at [304, 159] on div "/* =============================== TFV Video Hub — Unified Actions ============…" at bounding box center [481, 194] width 605 height 245
type textarea "setInterval(fetchCountsForAll, 90 * 1000); // optional refresh every 90s })();"
drag, startPoint x: 543, startPoint y: 135, endPoint x: 325, endPoint y: 133, distance: 217.6
click at [325, 133] on div "/* =============================== TFV Video Hub — Unified Actions (JS-only) ==…" at bounding box center [481, 194] width 605 height 245
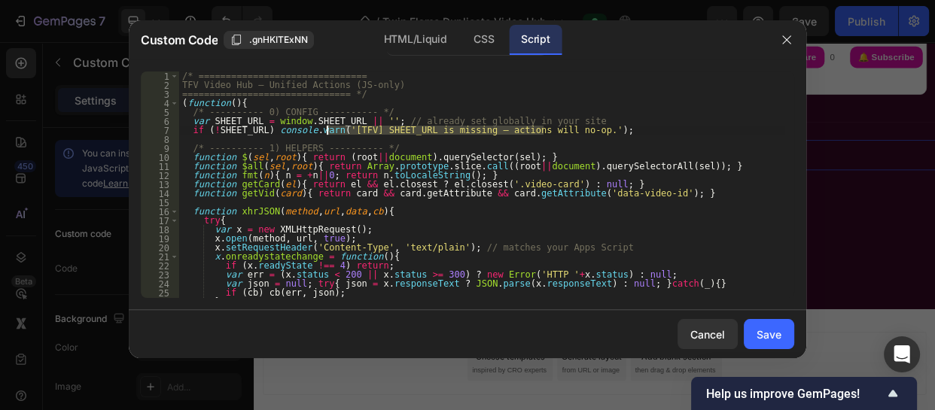
paste textarea "https://script.google.com/macros/s/AKfycbz-ejPyG9LMy_KGp3cg1jSxuYFJ3PSWJ9BHXGCC…"
type textarea "if (!SHEET_URL) console.warn('https://script.google.com/macros/s/AKfycbz-ejPyG9…"
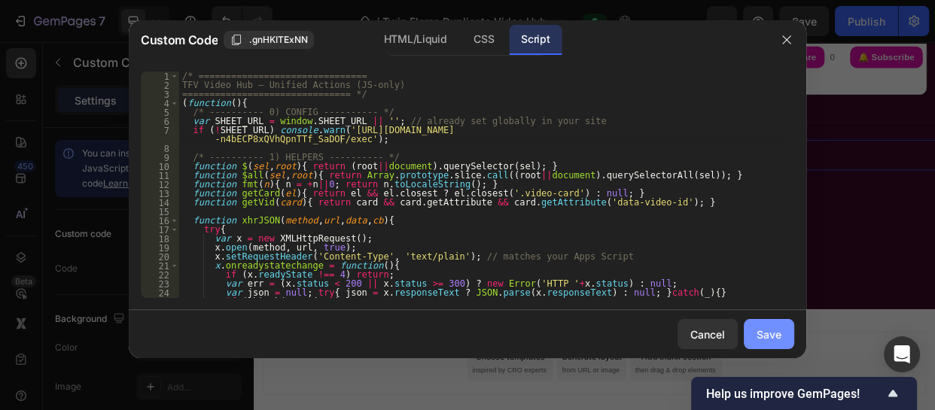
click at [775, 335] on div "Save" at bounding box center [769, 335] width 25 height 16
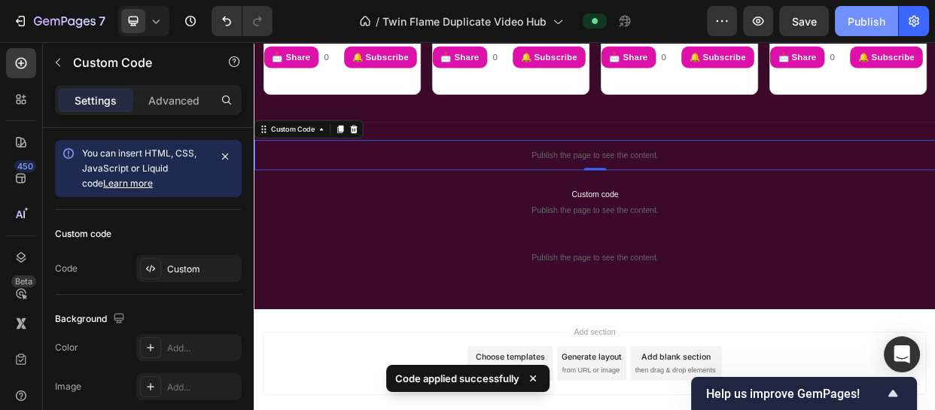
click at [856, 16] on div "Publish" at bounding box center [867, 22] width 38 height 16
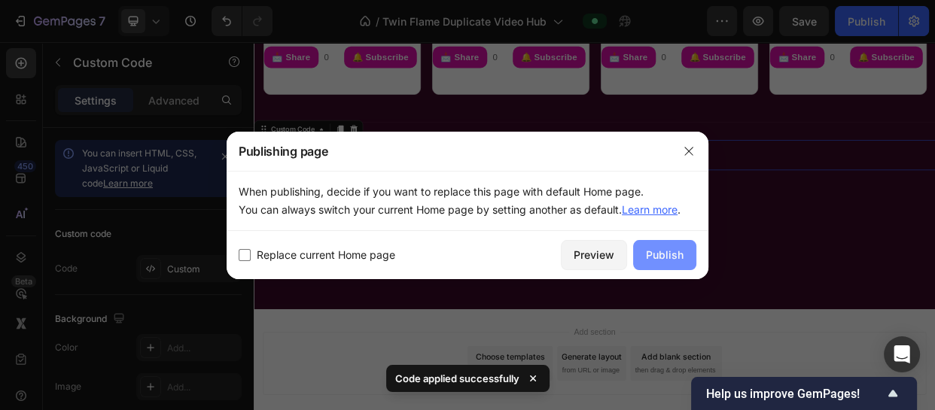
click at [666, 258] on div "Publish" at bounding box center [665, 255] width 38 height 16
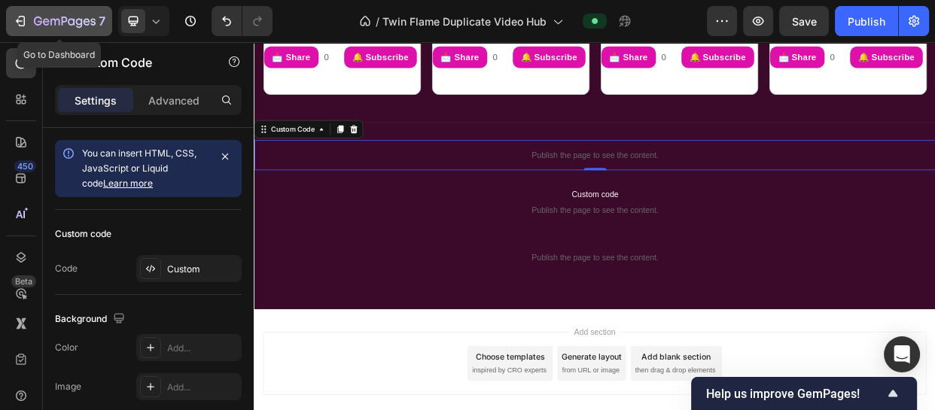
click at [19, 12] on div "7" at bounding box center [59, 21] width 93 height 18
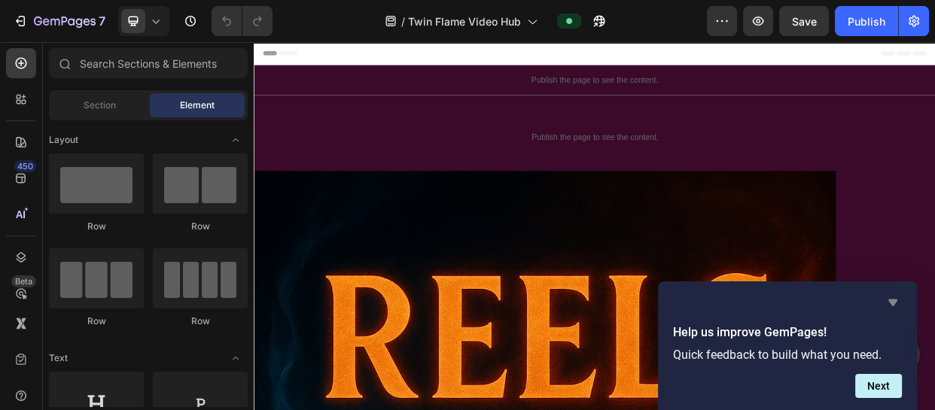
click at [899, 299] on icon "Hide survey" at bounding box center [893, 303] width 18 height 18
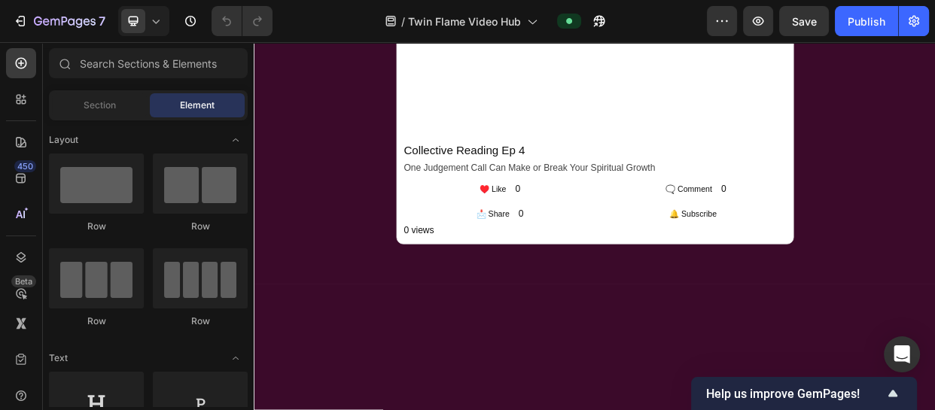
scroll to position [1680, 0]
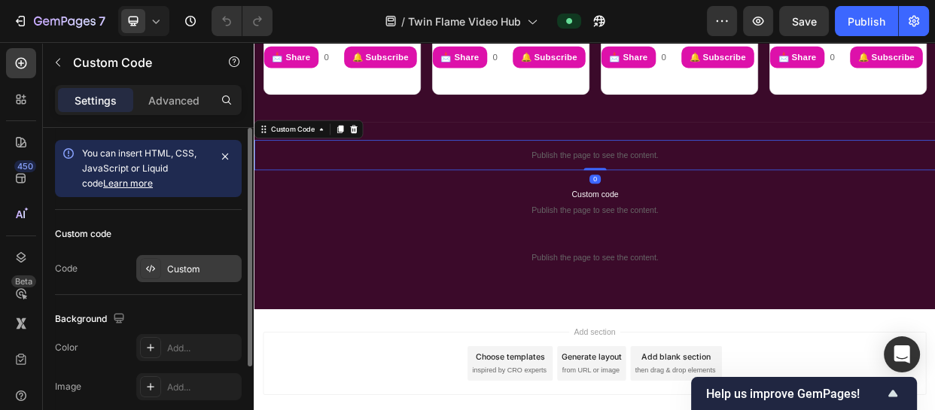
click at [188, 275] on div "Custom" at bounding box center [202, 270] width 71 height 14
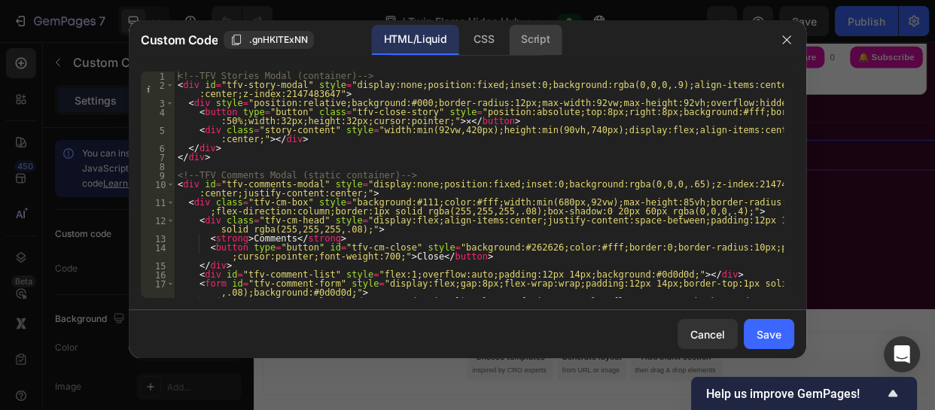
click at [535, 32] on div "Script" at bounding box center [535, 40] width 53 height 30
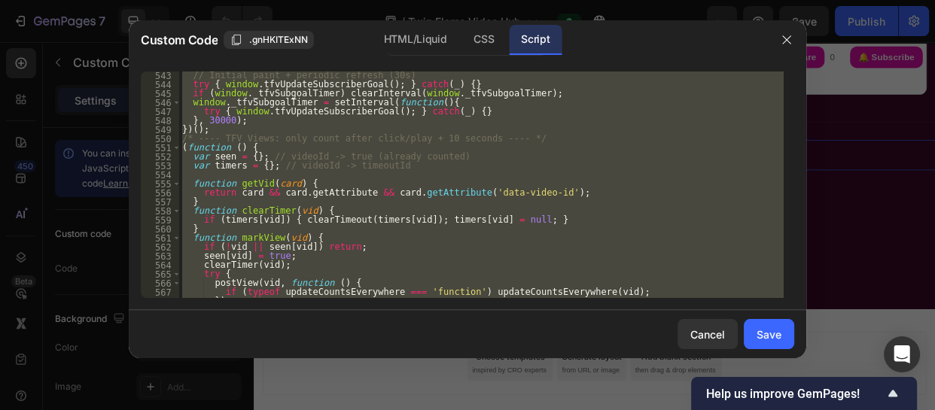
scroll to position [5510, 0]
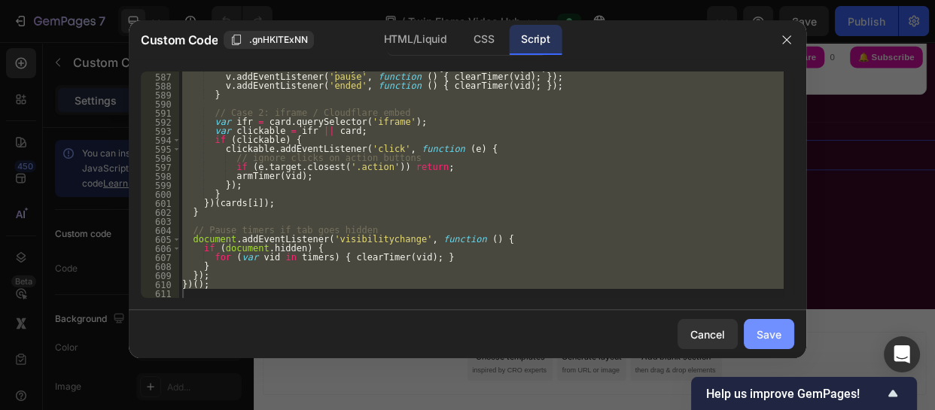
click at [780, 338] on div "Save" at bounding box center [769, 335] width 25 height 16
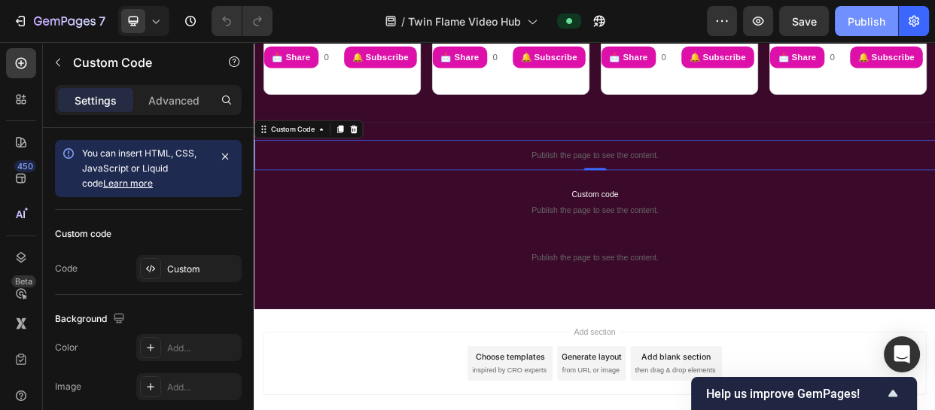
click at [858, 28] on div "Publish" at bounding box center [867, 22] width 38 height 16
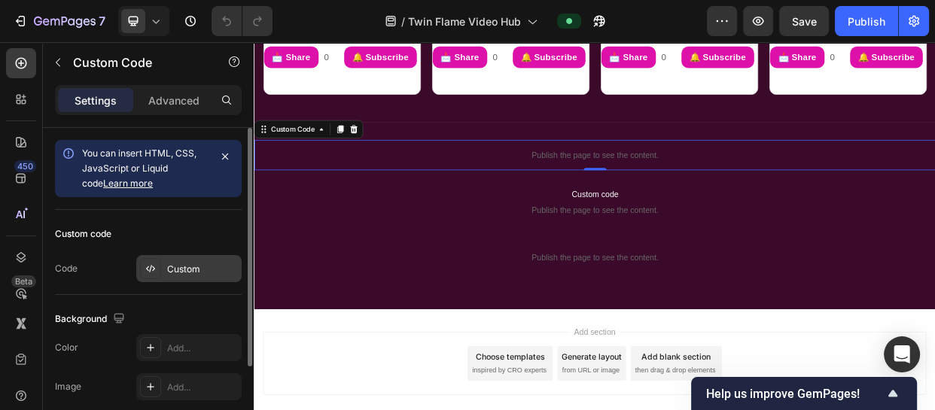
click at [186, 269] on div "Custom" at bounding box center [202, 270] width 71 height 14
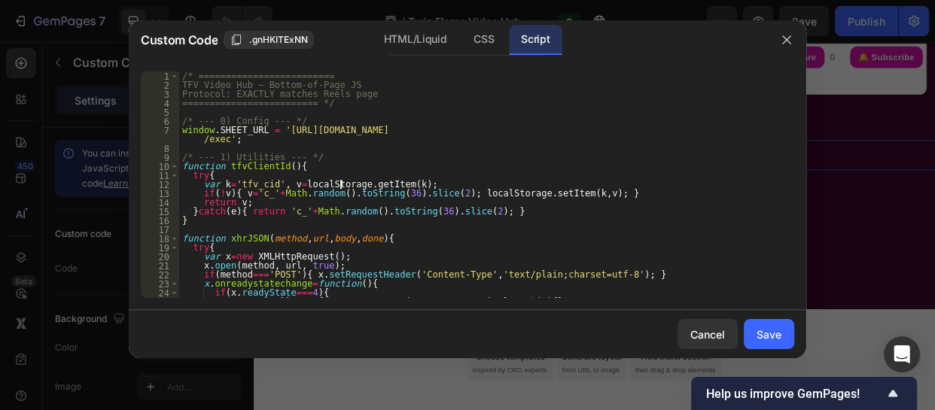
click at [338, 184] on div "/* ========================= TFV Video Hub — Bottom-of-Page JS Protocol: EXACTL…" at bounding box center [481, 194] width 605 height 245
type textarea "})();"
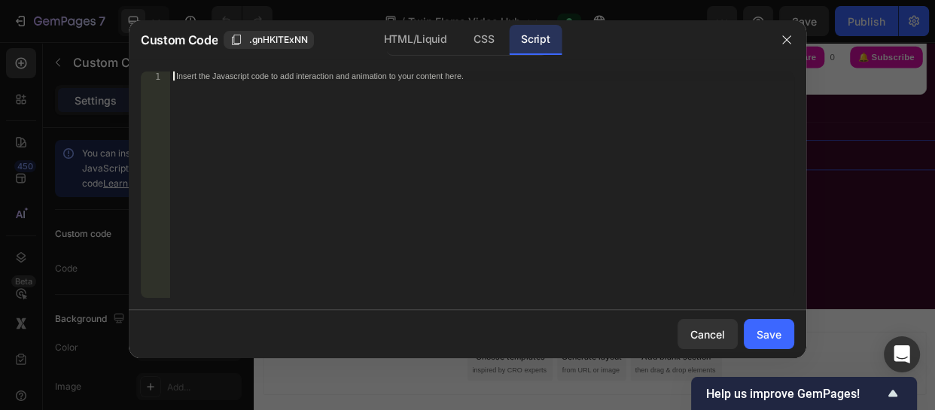
paste textarea "})();"
type textarea "})();"
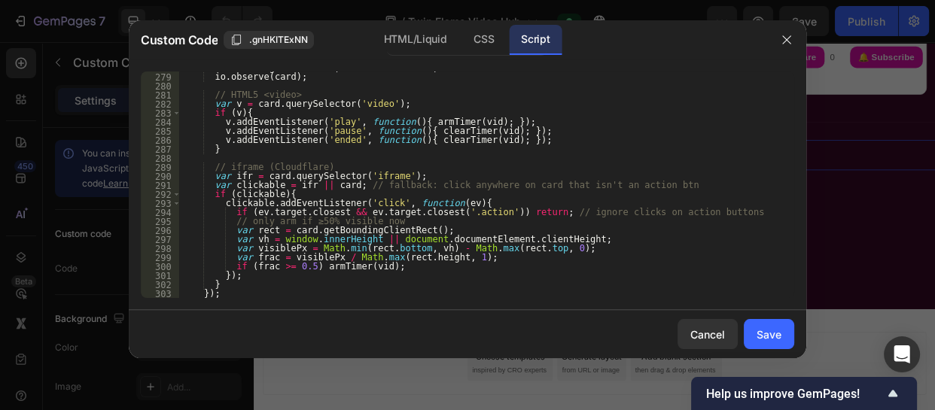
scroll to position [2718, 0]
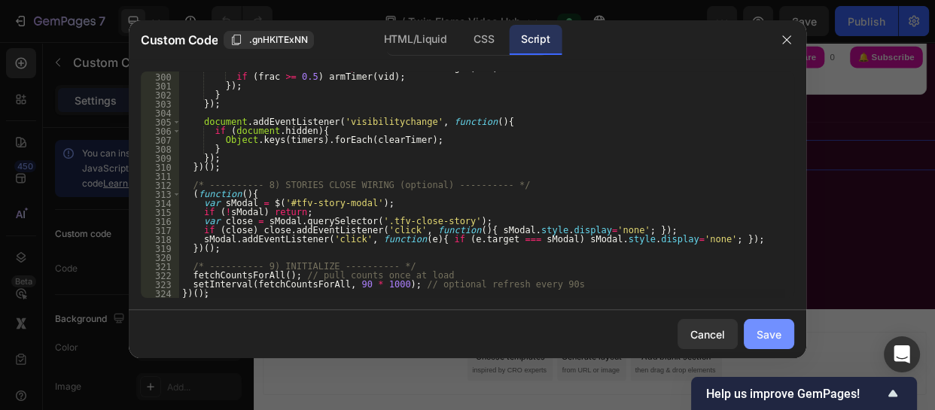
click at [763, 323] on button "Save" at bounding box center [769, 334] width 50 height 30
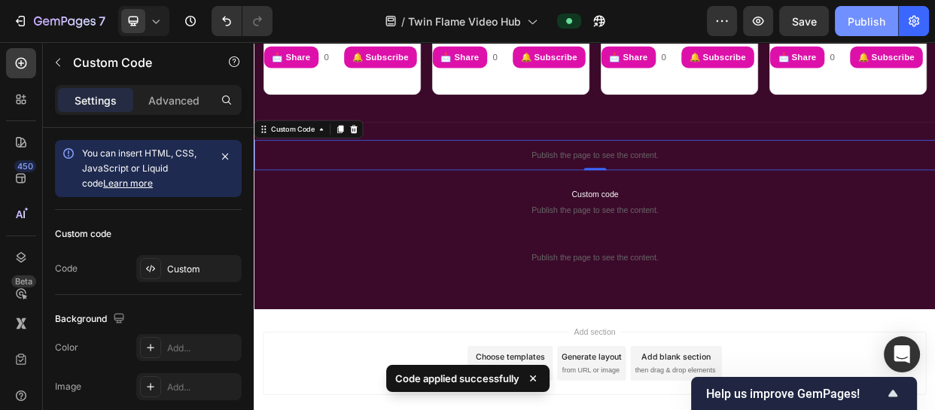
click at [853, 11] on button "Publish" at bounding box center [866, 21] width 63 height 30
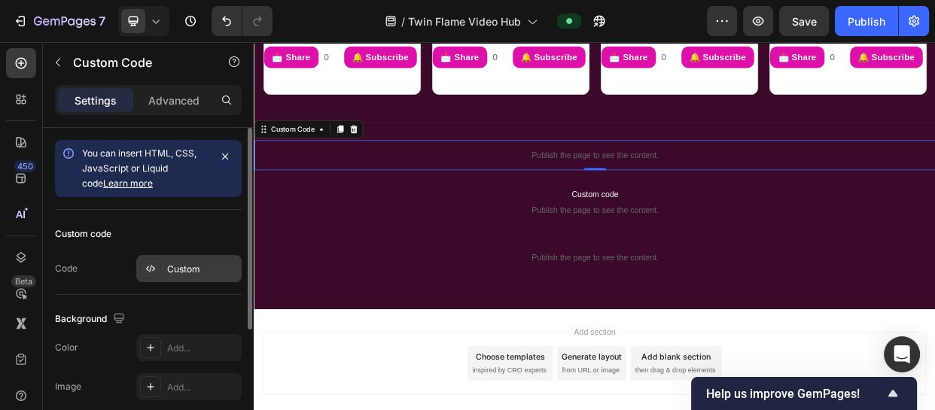
click at [184, 275] on div "Custom" at bounding box center [202, 270] width 71 height 14
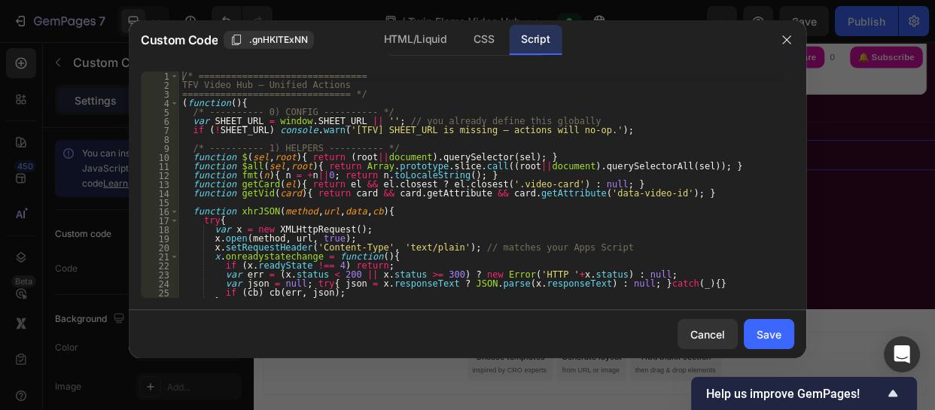
type textarea "if (!SHEET_URL) console.warn('[TFV] SHEET_URL is missing — actions will no-op.'…"
click at [604, 131] on div "/* =============================== TFV Video Hub — Unified Actions ============…" at bounding box center [481, 194] width 605 height 245
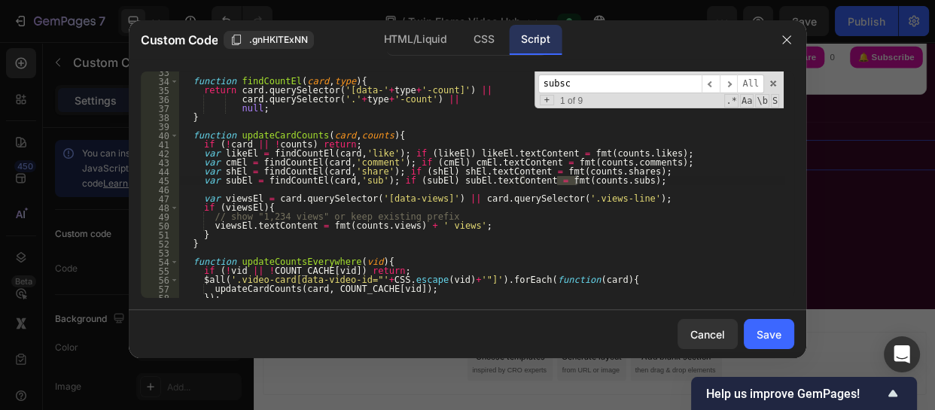
scroll to position [1151, 0]
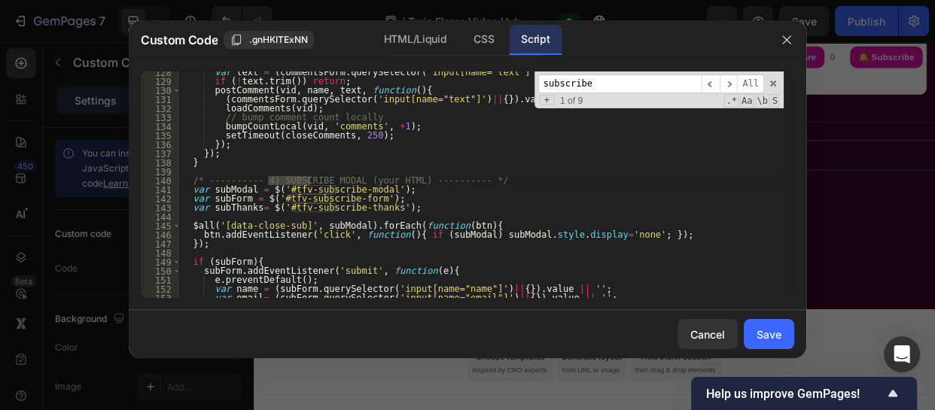
type input "subscribe"
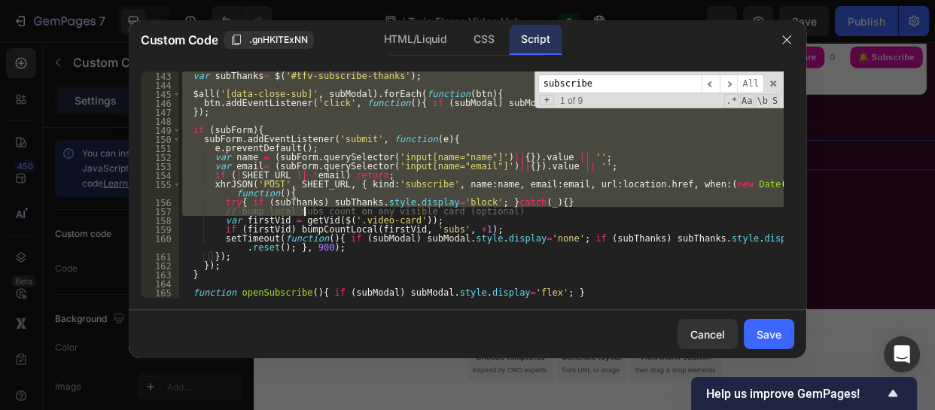
scroll to position [1282, 0]
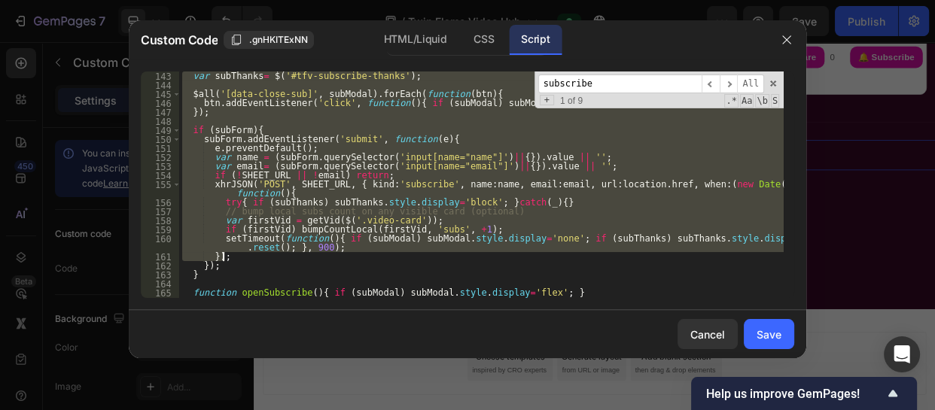
drag, startPoint x: 188, startPoint y: 184, endPoint x: 309, endPoint y: 259, distance: 142.0
click at [309, 259] on div "var subThanks = $ ( '#tfv-subscribe-thanks' ) ; $all ( '[data-close-sub]' , sub…" at bounding box center [481, 194] width 605 height 245
click at [693, 175] on div "var subThanks = $ ( '#tfv-subscribe-thanks' ) ; $all ( '[data-close-sub]' , sub…" at bounding box center [481, 185] width 605 height 227
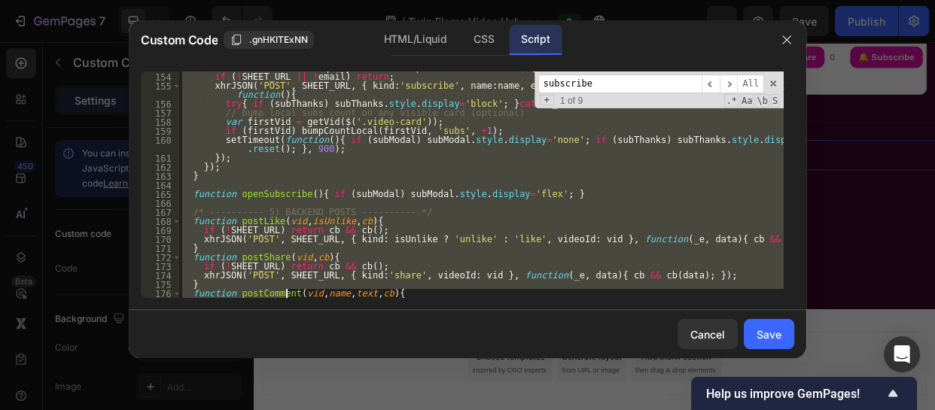
scroll to position [1382, 0]
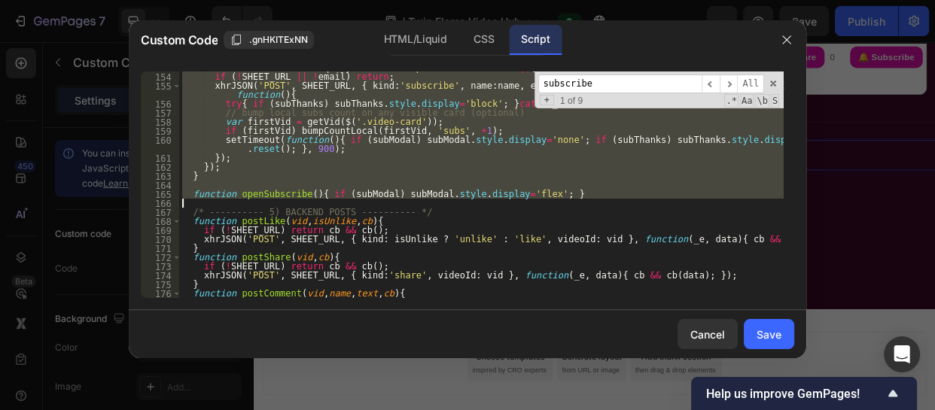
drag, startPoint x: 190, startPoint y: 160, endPoint x: 446, endPoint y: 201, distance: 259.9
click at [446, 201] on div "var email = ( subForm . querySelector ( 'input[name="email"]' ) || { }) . value…" at bounding box center [481, 185] width 605 height 245
type textarea "function openSubscribe(){ if (subModal) subModal.style.display='flex'; }"
click at [601, 76] on input "subscribe" at bounding box center [619, 84] width 163 height 19
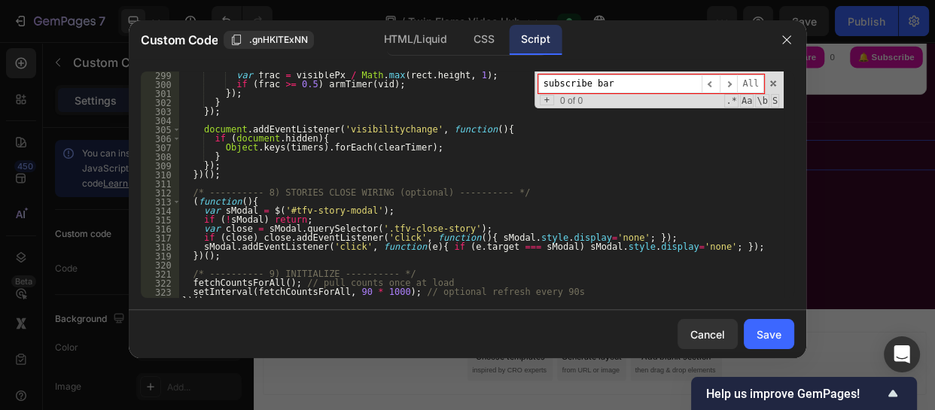
scroll to position [2718, 0]
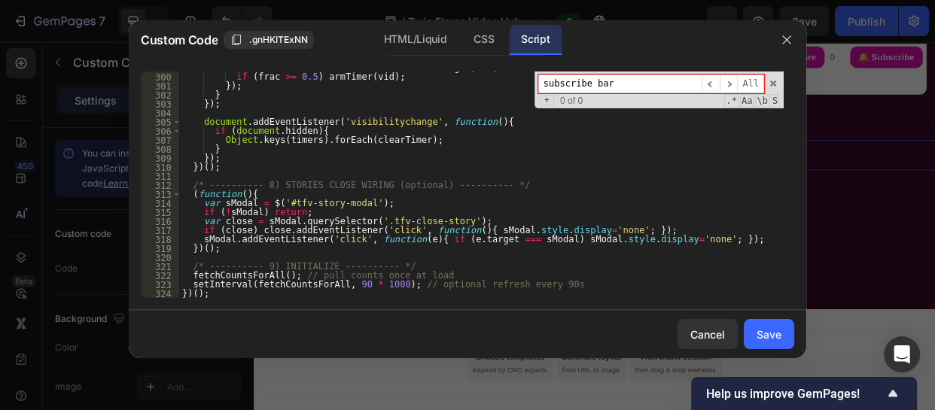
type input "subscribe bar"
click at [297, 218] on div "var frac = visiblePx / Math . max ( rect . height , 1 ) ; if ( frac >= 0.5 ) ar…" at bounding box center [481, 185] width 605 height 245
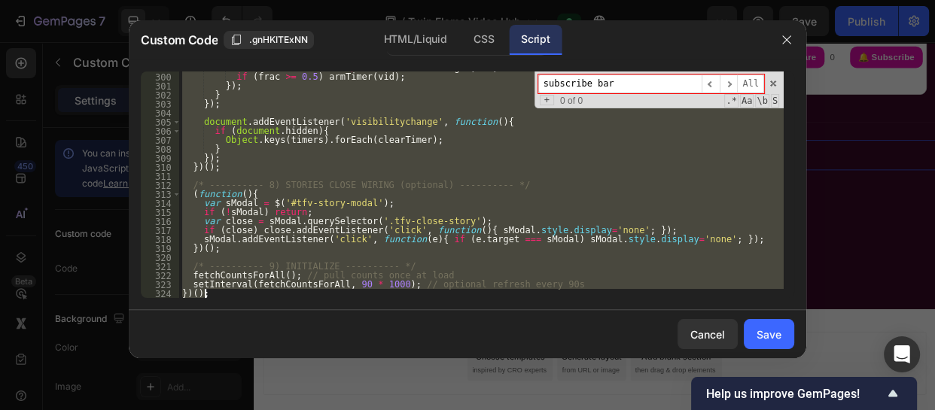
paste textarea
type textarea "})();"
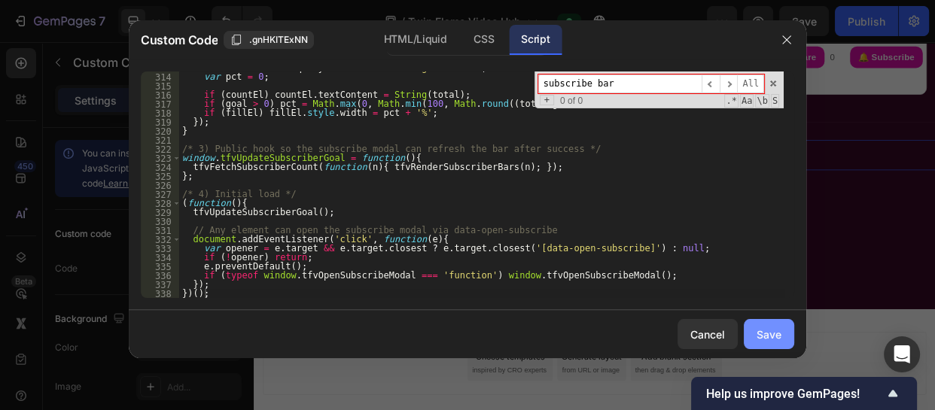
click at [762, 332] on div "Save" at bounding box center [769, 335] width 25 height 16
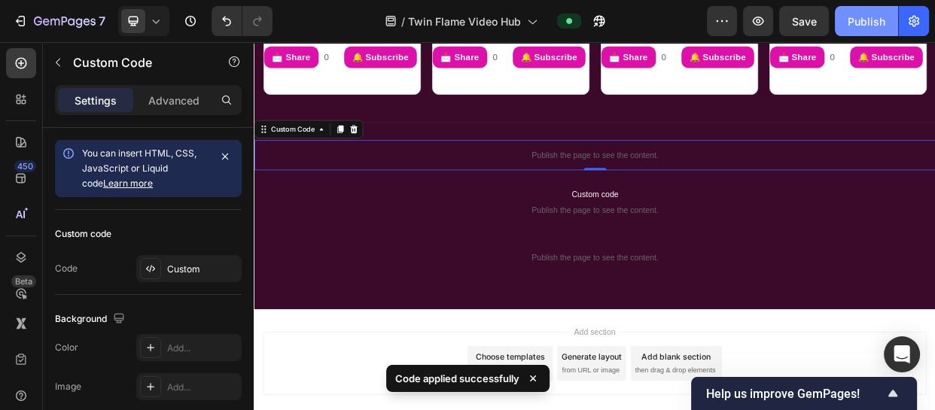
click at [859, 27] on div "Publish" at bounding box center [867, 22] width 38 height 16
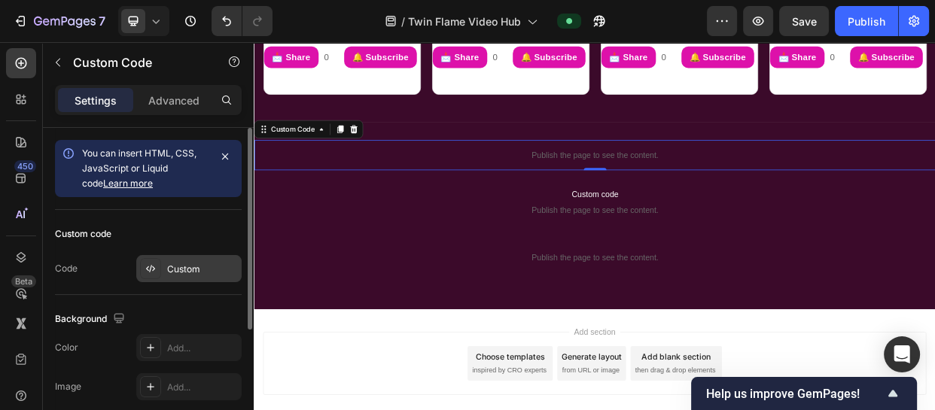
click at [182, 264] on div "Custom" at bounding box center [202, 270] width 71 height 14
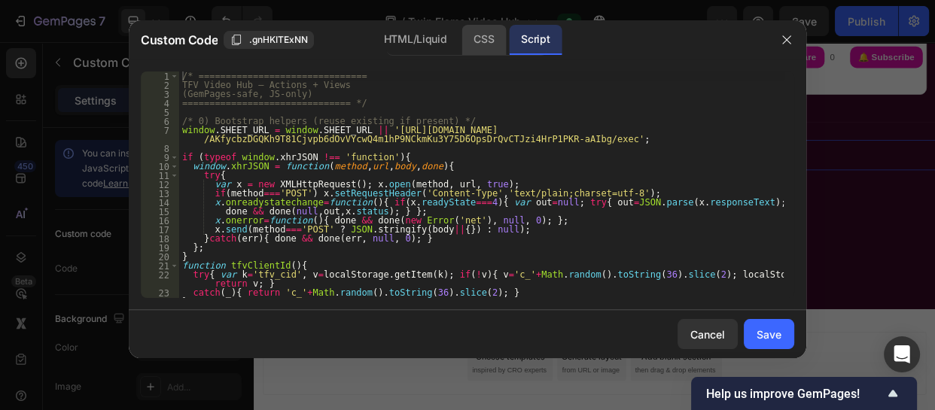
click at [474, 36] on div "CSS" at bounding box center [484, 40] width 44 height 30
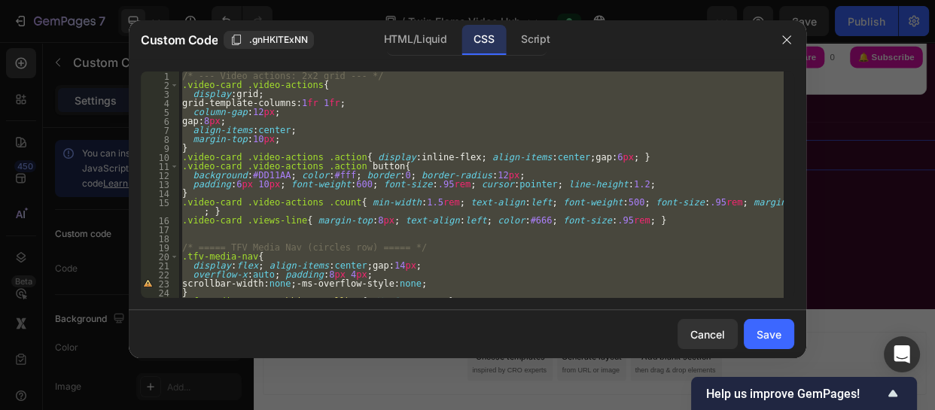
click at [401, 224] on div "/* --- Video actions: 2x2 grid --- */ .video-card .video-actions { display : gr…" at bounding box center [481, 185] width 605 height 227
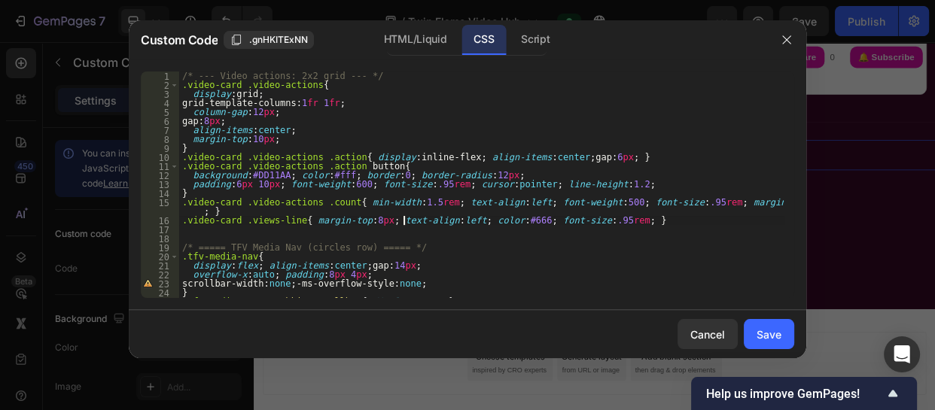
type textarea "}"
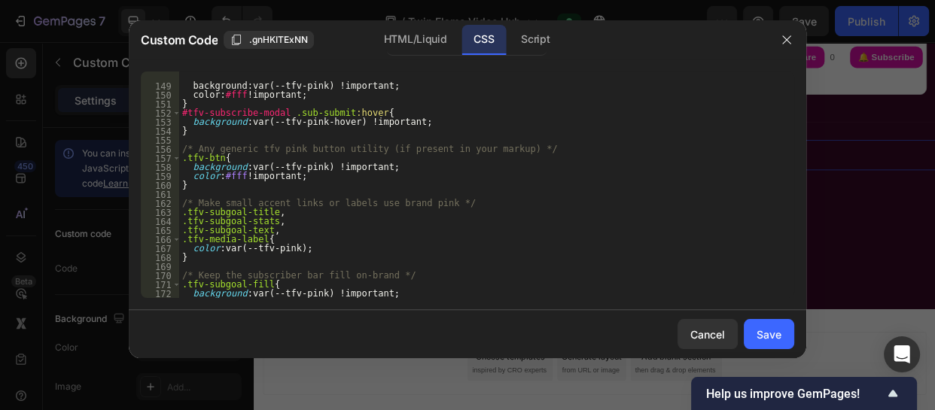
scroll to position [1382, 0]
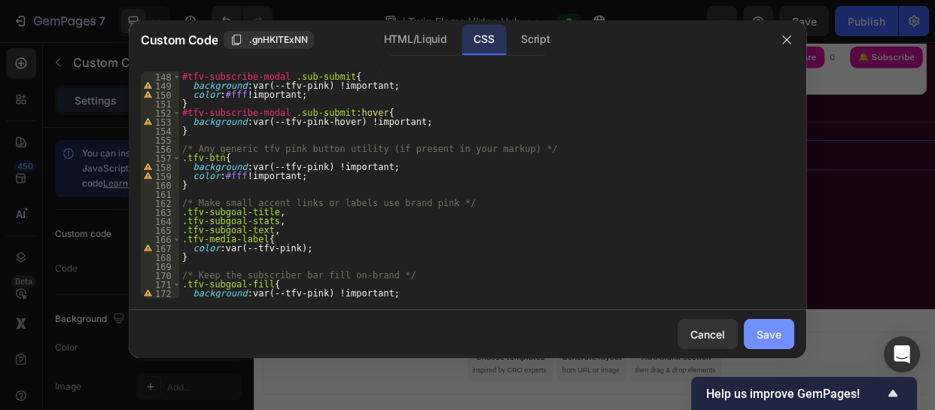
click at [762, 330] on div "Save" at bounding box center [769, 335] width 25 height 16
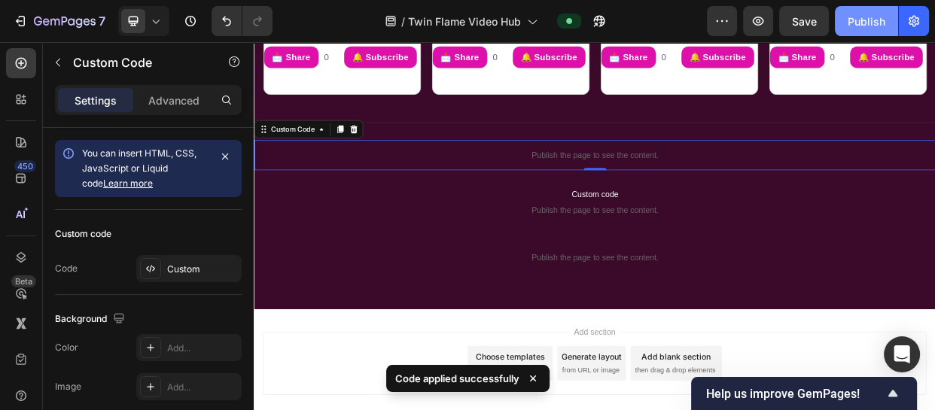
click at [864, 16] on div "Publish" at bounding box center [867, 22] width 38 height 16
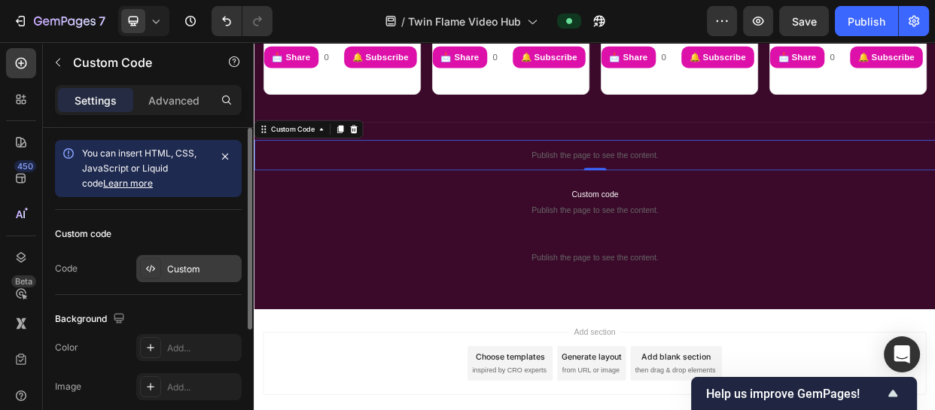
click at [178, 263] on div "Custom" at bounding box center [202, 270] width 71 height 14
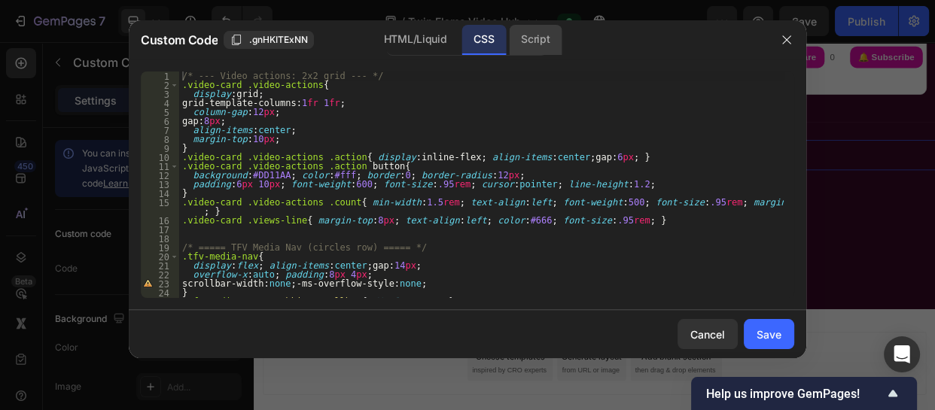
click at [541, 53] on div "Script" at bounding box center [535, 40] width 53 height 30
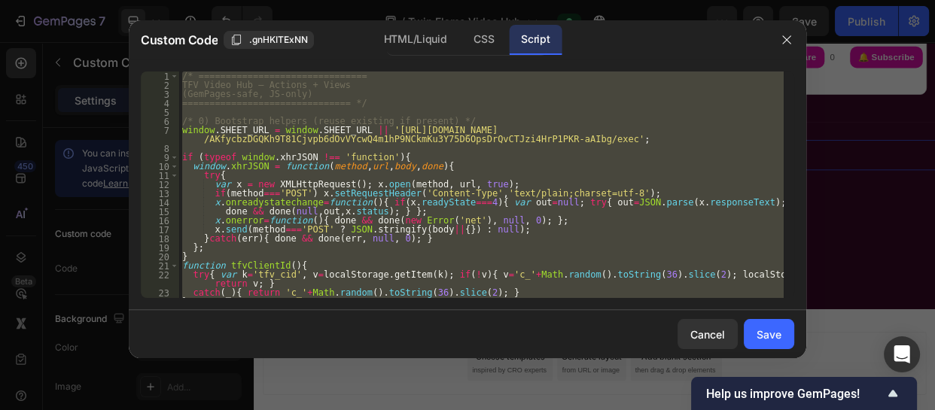
click at [718, 157] on div "/* =============================== TFV Video Hub — Actions + Views (GemPages-sa…" at bounding box center [481, 185] width 605 height 227
type textarea "if (typeof window.xhrJSON !== 'function'){"
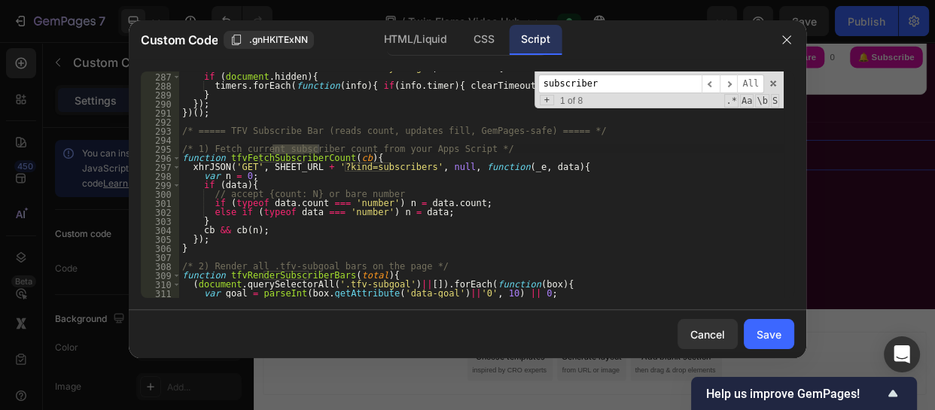
scroll to position [2607, 0]
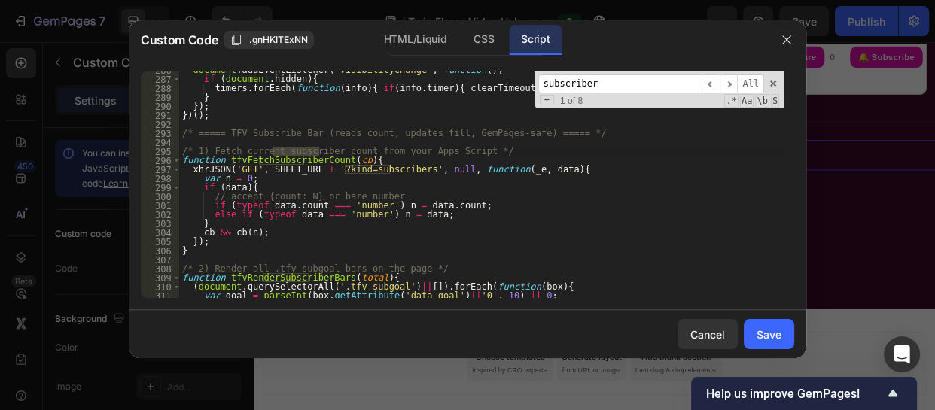
type input "subscriber"
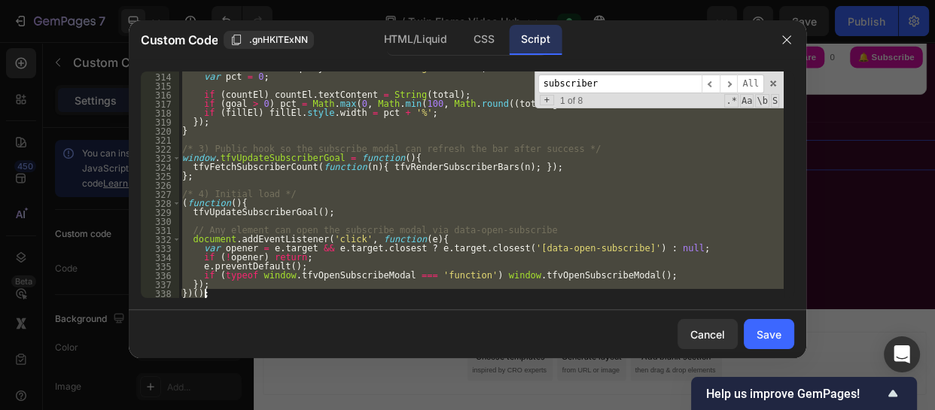
scroll to position [2853, 0]
drag, startPoint x: 181, startPoint y: 132, endPoint x: 249, endPoint y: 415, distance: 291.1
click at [249, 0] on html "7 Version history / Twin Flame Video Hub Preview Save Publish 450 Beta Sections…" at bounding box center [467, 0] width 935 height 0
type textarea "}); })();"
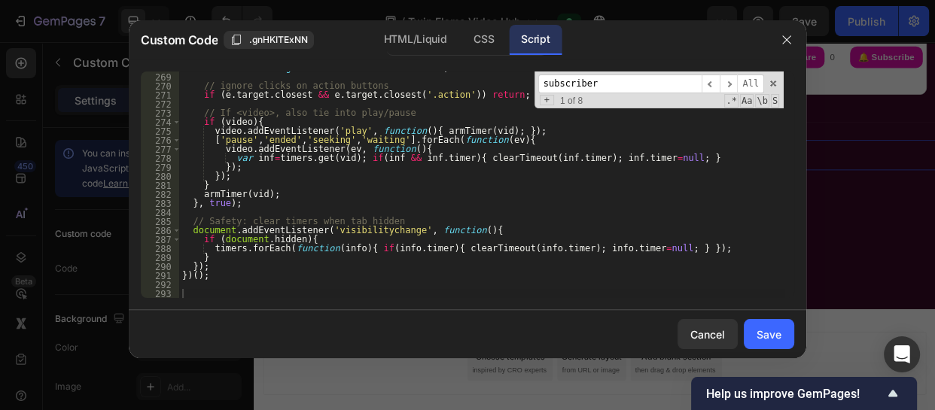
click at [599, 83] on input "subscriber" at bounding box center [619, 84] width 163 height 19
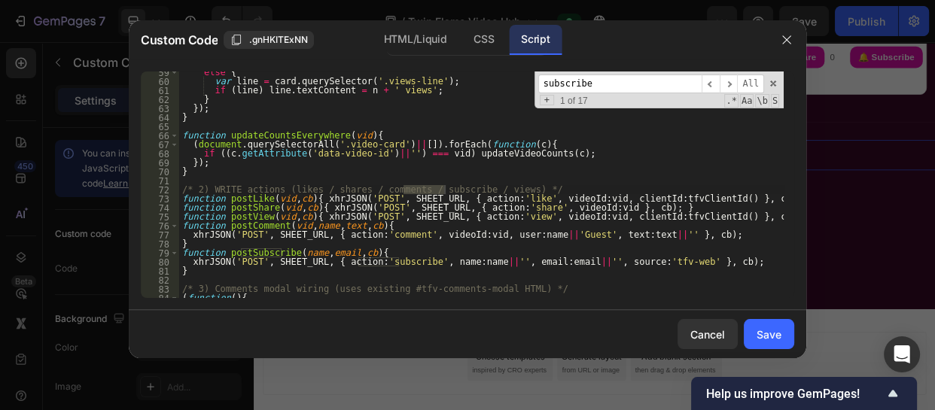
scroll to position [546, 0]
type input "subscribe"
click at [733, 84] on span "​" at bounding box center [729, 84] width 18 height 19
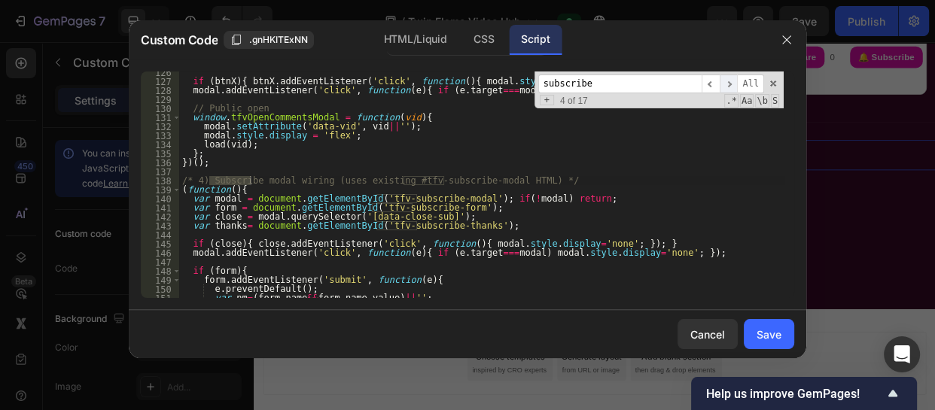
scroll to position [1160, 0]
click at [733, 84] on span "​" at bounding box center [729, 84] width 18 height 19
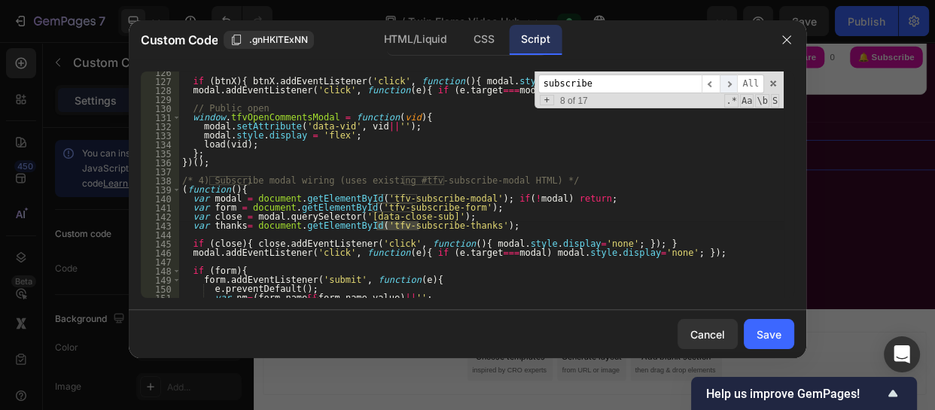
click at [733, 84] on span "​" at bounding box center [729, 84] width 18 height 19
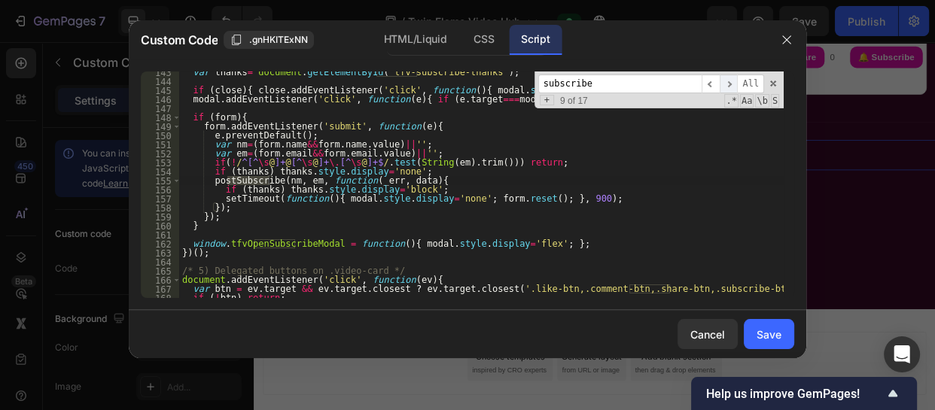
click at [733, 84] on span "​" at bounding box center [729, 84] width 18 height 19
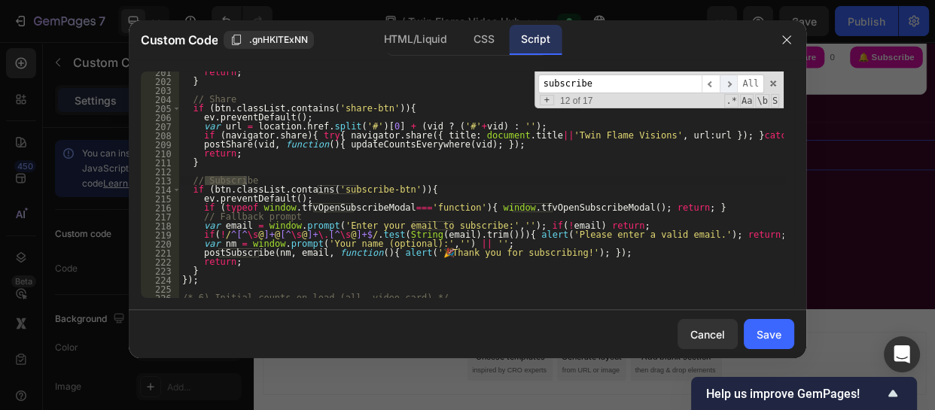
scroll to position [1838, 0]
click at [733, 84] on span "​" at bounding box center [729, 84] width 18 height 19
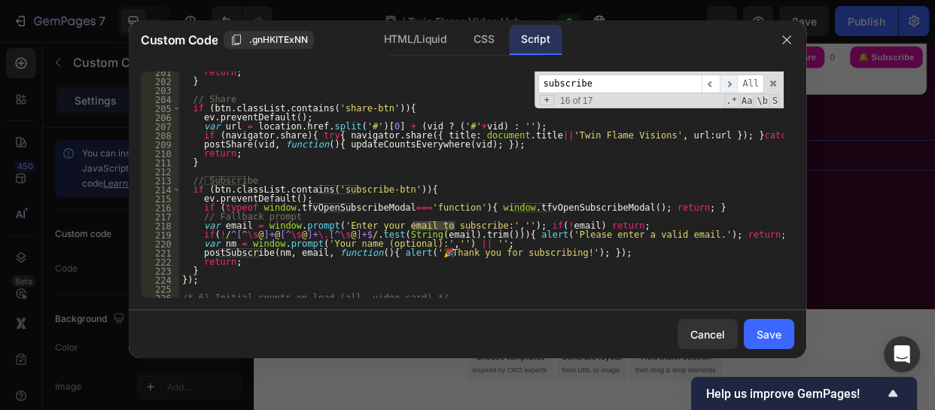
click at [733, 84] on span "​" at bounding box center [729, 84] width 18 height 19
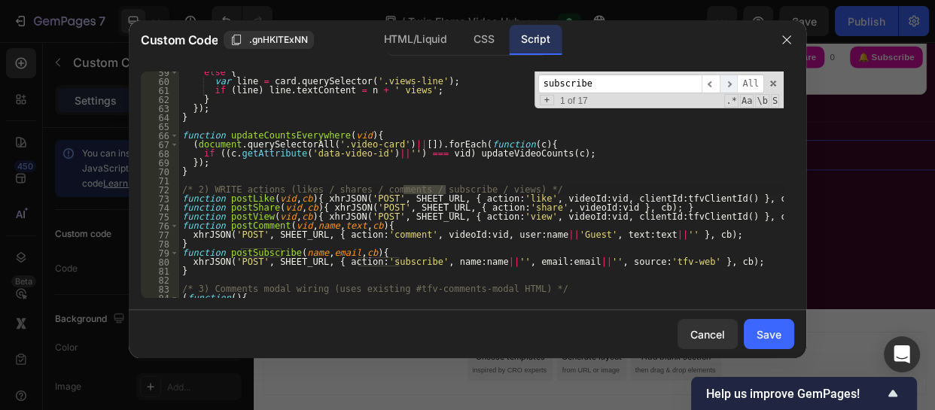
scroll to position [546, 0]
click at [733, 84] on span "​" at bounding box center [729, 84] width 18 height 19
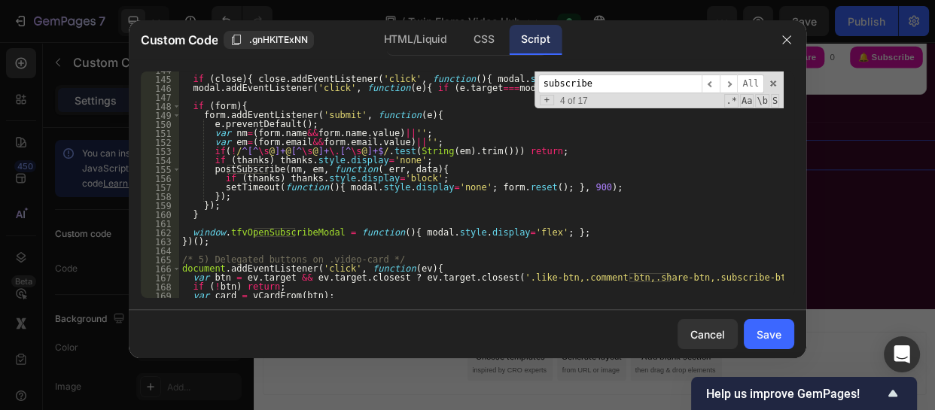
scroll to position [1325, 0]
click at [215, 242] on div "if ( close ) { close . addEventListener ( 'click' , function ( ) { modal . styl…" at bounding box center [481, 187] width 605 height 245
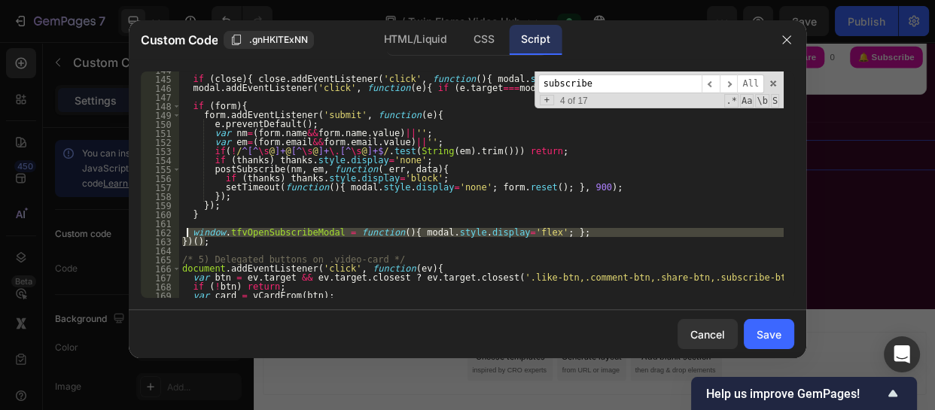
drag, startPoint x: 212, startPoint y: 240, endPoint x: 184, endPoint y: 235, distance: 28.3
click at [184, 235] on div "if ( close ) { close . addEventListener ( 'click' , function ( ) { modal . styl…" at bounding box center [481, 187] width 605 height 245
paste textarea "if (typeof window.tfvUpdateSubscriberGoal === 'function') window.tfvUpdateSubsc…"
type textarea "if (typeof window.tfvUpdateSubscriberGoal === 'function') window.tfvUpdateSubsc…"
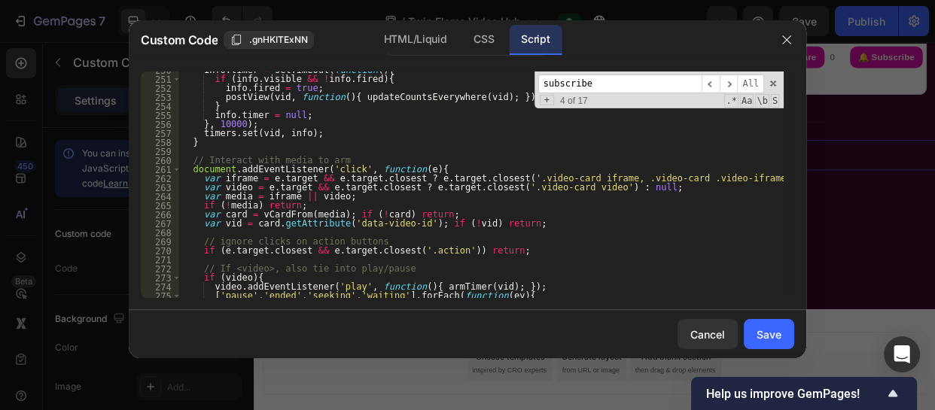
scroll to position [2439, 0]
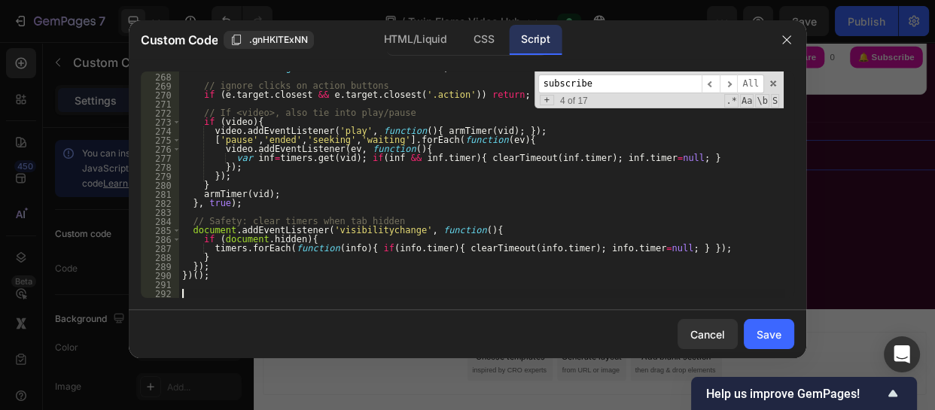
click at [186, 295] on div "var vid = card . getAttribute ( 'data-video-id' ) ; if ( ! vid ) return ; // ig…" at bounding box center [481, 185] width 605 height 245
paste textarea
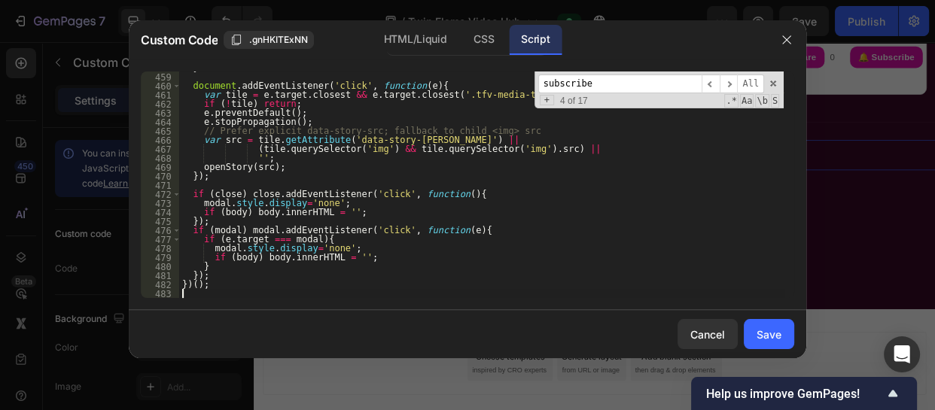
scroll to position [4172, 0]
click at [409, 28] on div "HTML/Liquid" at bounding box center [415, 40] width 87 height 30
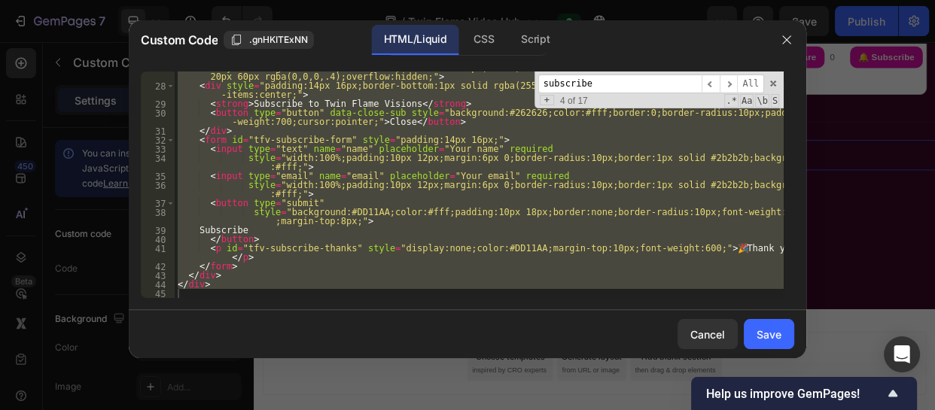
scroll to position [352, 0]
click at [701, 200] on div "< div style = "background:#111;color:#fff;width:min(520px,92vw);border-radius:1…" at bounding box center [479, 185] width 609 height 227
type textarea "<button type="submit""
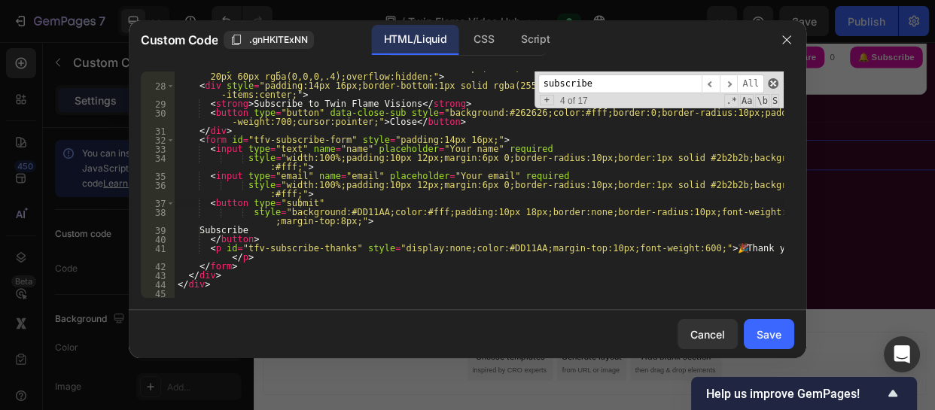
click at [772, 82] on span at bounding box center [773, 83] width 11 height 11
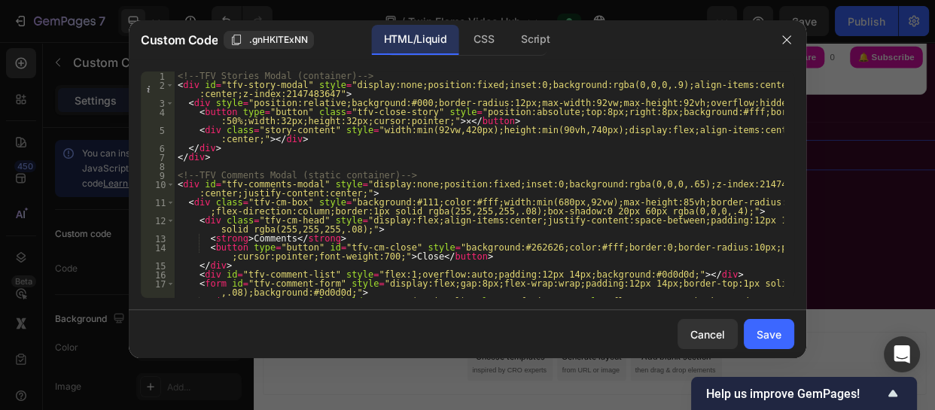
scroll to position [0, 0]
click at [769, 328] on div "Save" at bounding box center [769, 335] width 25 height 16
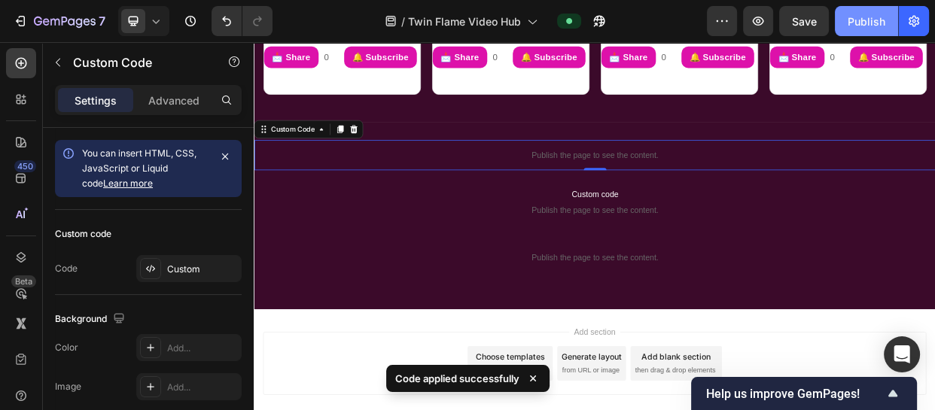
click at [858, 23] on div "Publish" at bounding box center [867, 22] width 38 height 16
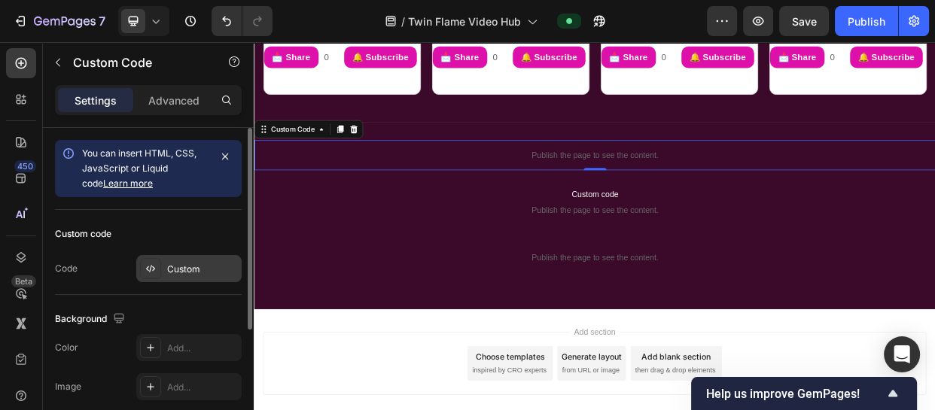
click at [184, 271] on div "Custom" at bounding box center [202, 270] width 71 height 14
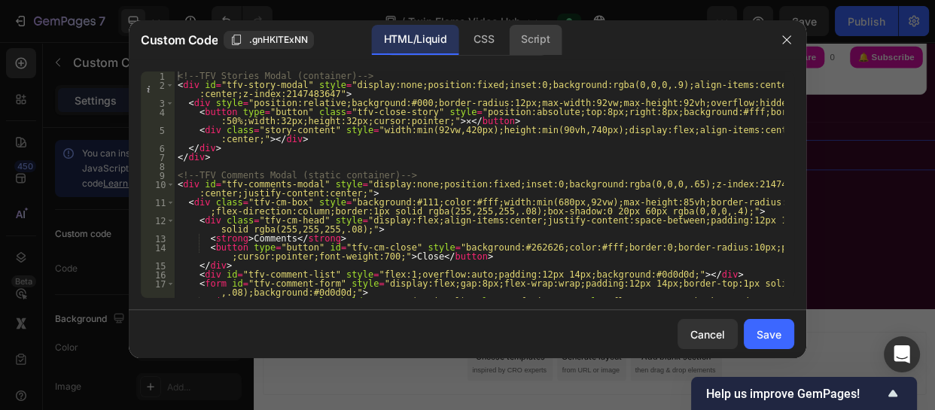
click at [548, 38] on div "Script" at bounding box center [535, 40] width 53 height 30
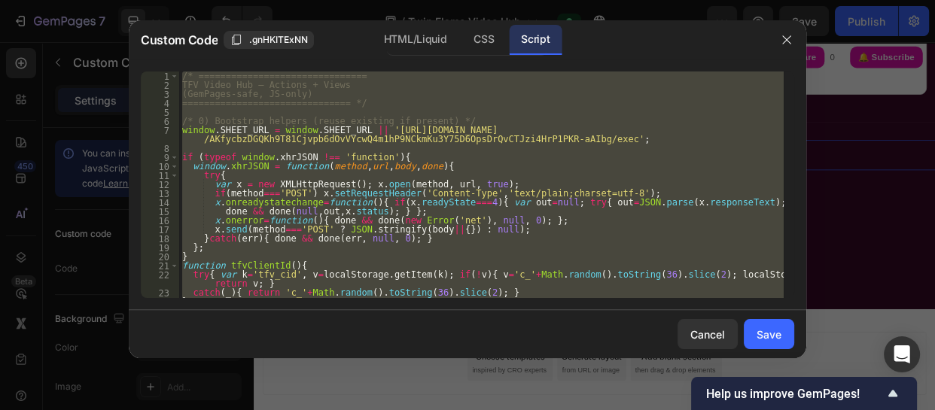
click at [327, 187] on div "/* =============================== TFV Video Hub — Actions + Views (GemPages-sa…" at bounding box center [481, 185] width 605 height 227
click at [378, 279] on div "/* =============================== TFV Video Hub — Actions + Views (GemPages-sa…" at bounding box center [481, 185] width 605 height 227
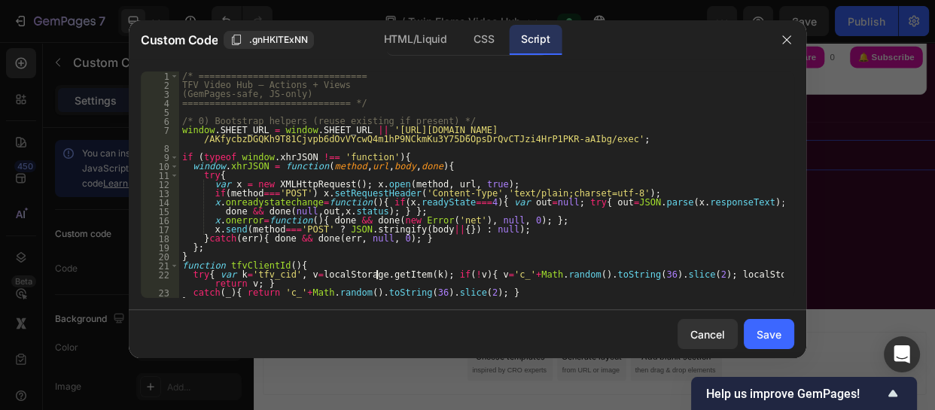
type textarea "})();"
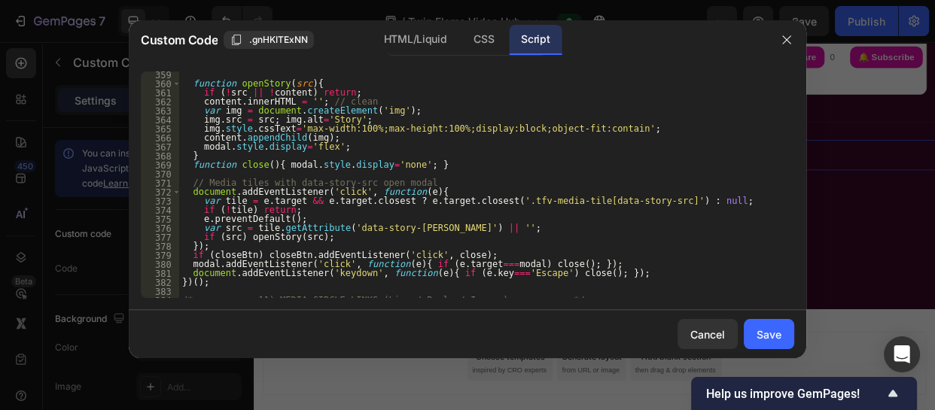
scroll to position [3459, 0]
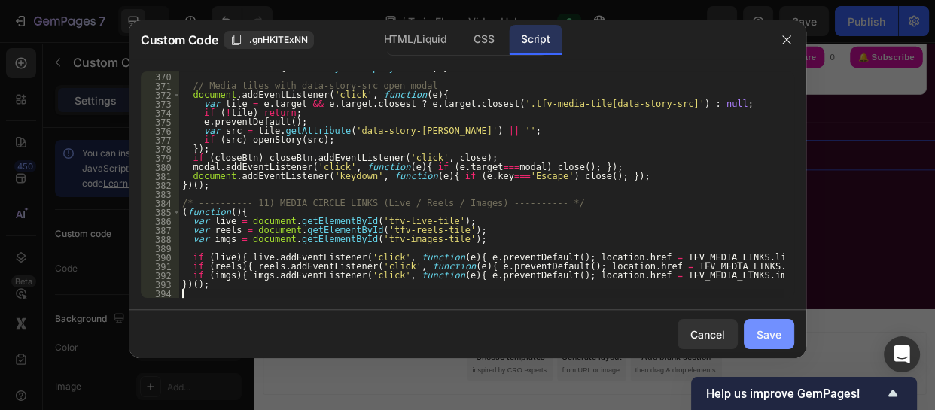
click at [757, 330] on div "Save" at bounding box center [769, 335] width 25 height 16
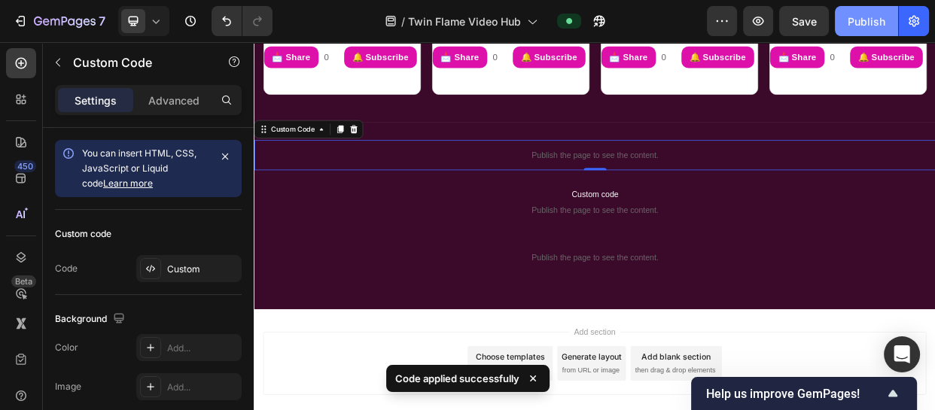
click at [873, 15] on div "Publish" at bounding box center [867, 22] width 38 height 16
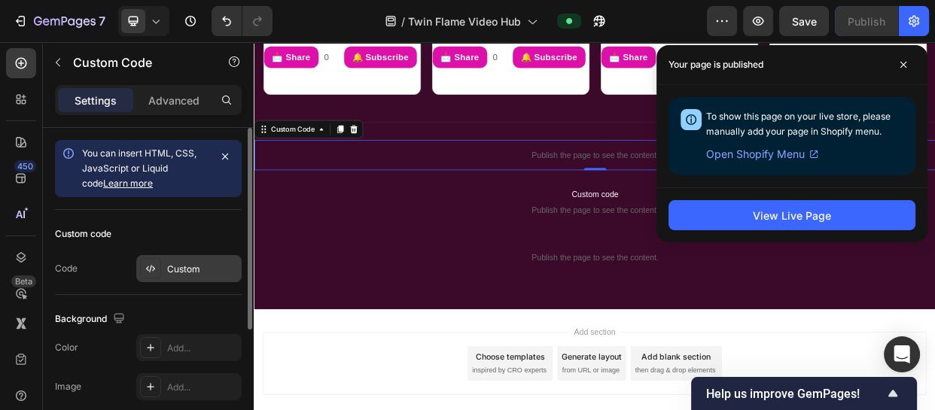
click at [207, 279] on div "Custom" at bounding box center [188, 268] width 105 height 27
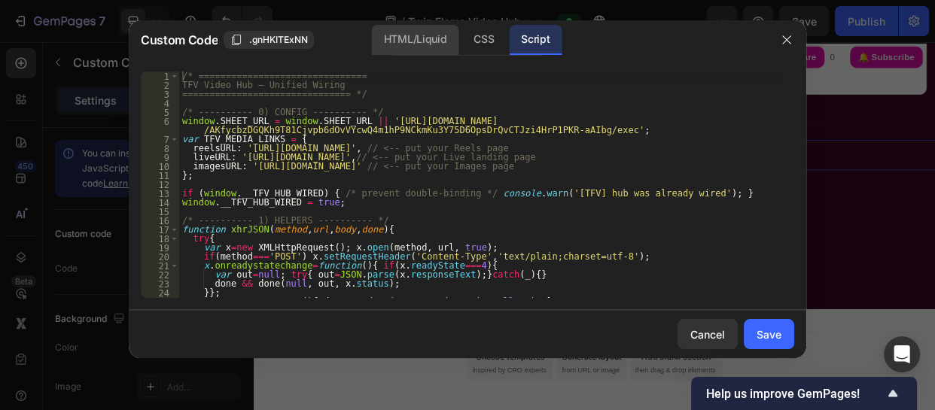
click at [404, 36] on div "HTML/Liquid" at bounding box center [415, 40] width 87 height 30
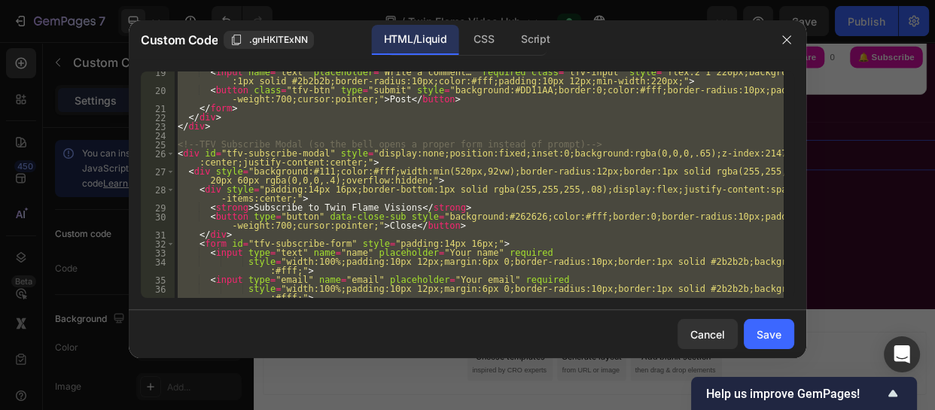
scroll to position [249, 0]
click at [696, 329] on div "Cancel" at bounding box center [707, 335] width 35 height 16
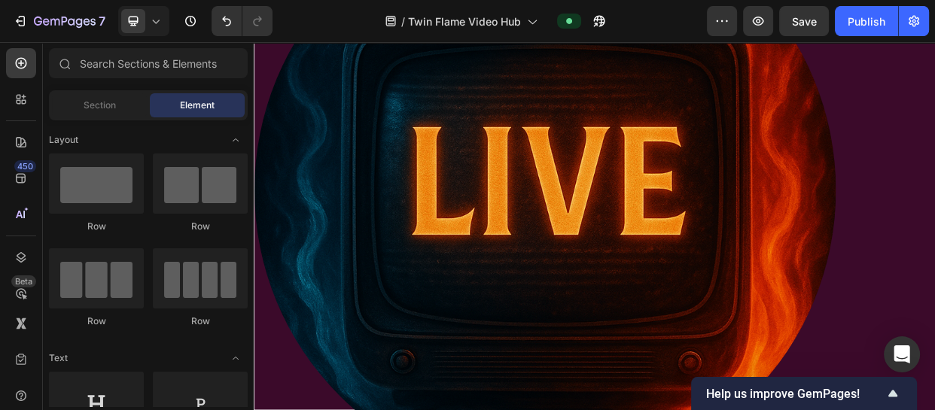
scroll to position [2493, 0]
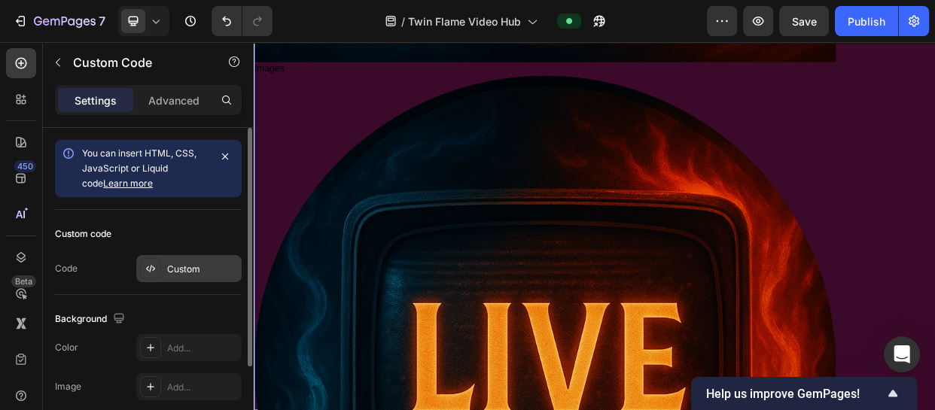
click at [182, 275] on div "Custom" at bounding box center [202, 270] width 71 height 14
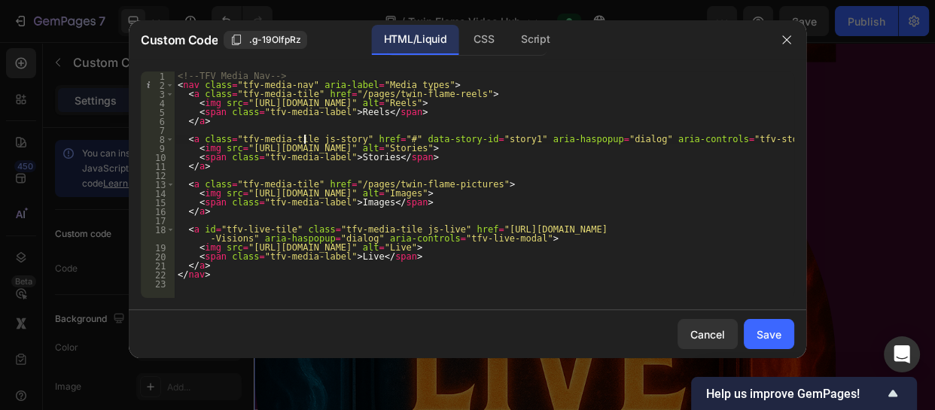
click at [304, 138] on div "<!-- TFV Media Nav --> < nav class = "tfv-media-nav" aria-label = "Media types"…" at bounding box center [485, 194] width 620 height 245
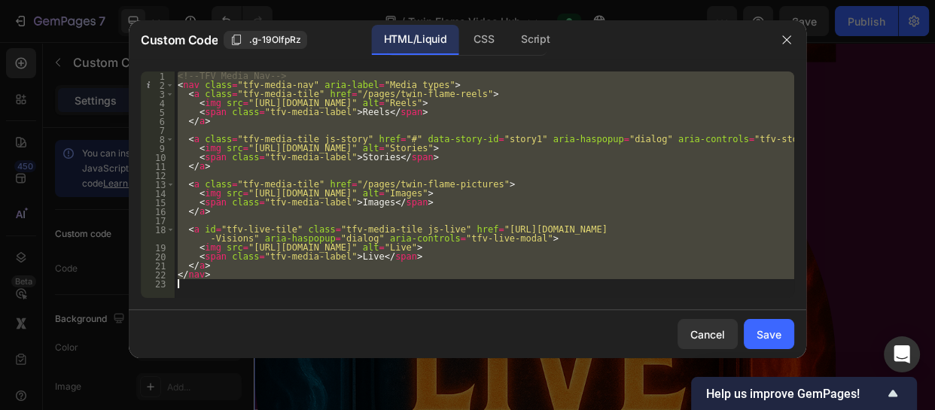
click at [480, 138] on div "<!-- TFV Media Nav --> < nav class = "tfv-media-nav" aria-label = "Media types"…" at bounding box center [485, 185] width 620 height 227
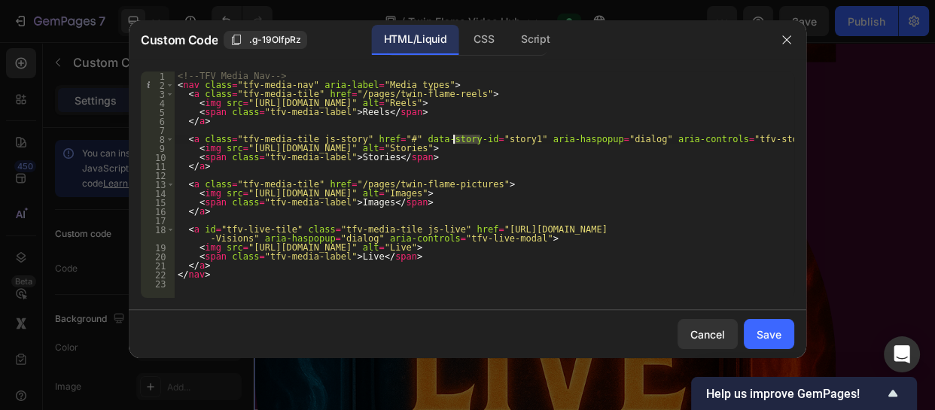
drag, startPoint x: 480, startPoint y: 138, endPoint x: 452, endPoint y: 142, distance: 28.2
click at [452, 142] on div "<!-- TFV Media Nav --> < nav class = "tfv-media-nav" aria-label = "Media types"…" at bounding box center [485, 194] width 620 height 245
paste textarea "https://cdn.shopify.com/s/files/1/0728/7173/9650/files/uncovertheblock_f4b45986…"
type textarea "<a class="tfv-media-tile js-story" href="#" data-story-id="https://cdn.shopify.…"
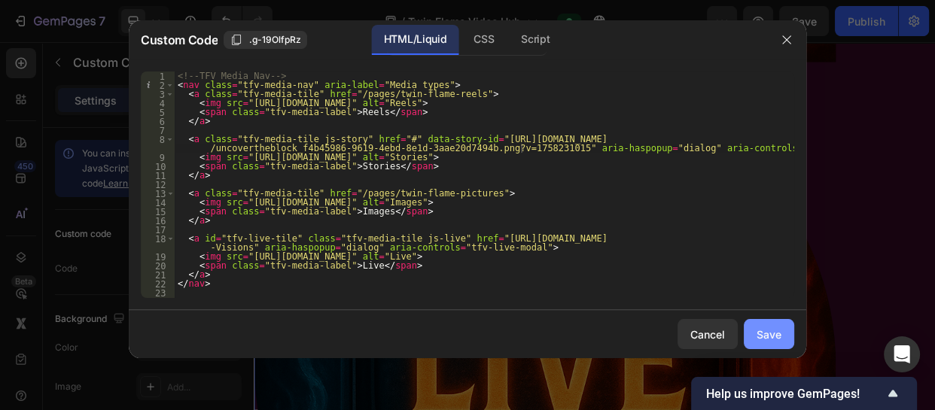
click at [764, 330] on div "Save" at bounding box center [769, 335] width 25 height 16
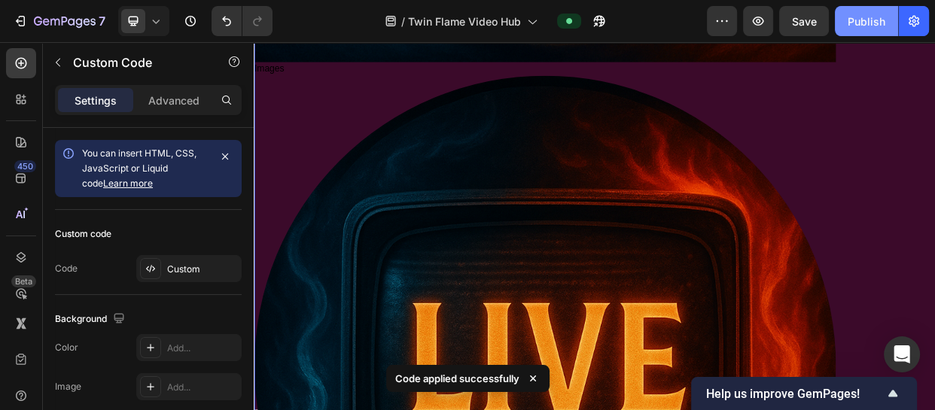
click at [857, 19] on div "Publish" at bounding box center [867, 22] width 38 height 16
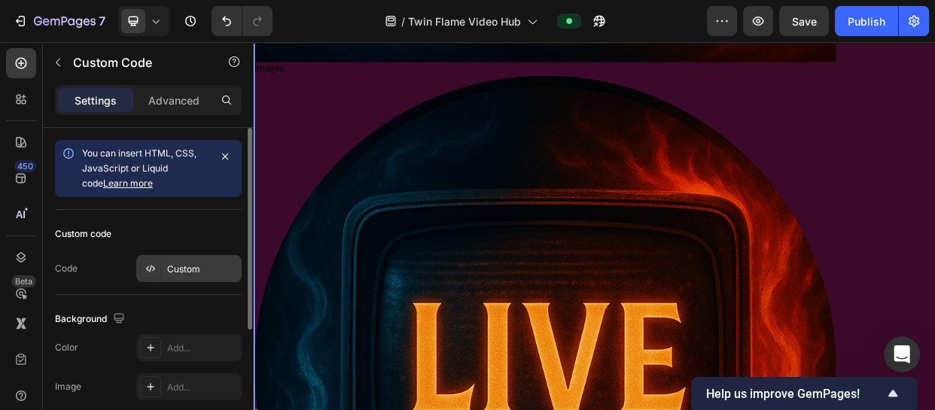
click at [176, 268] on div "Custom" at bounding box center [202, 270] width 71 height 14
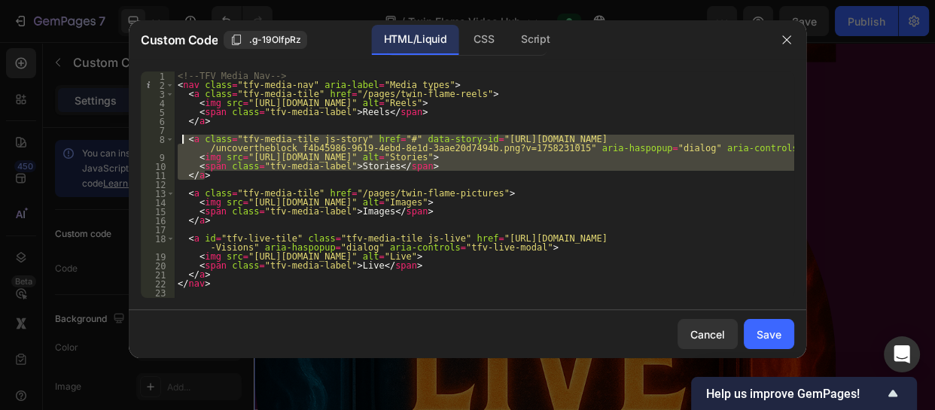
drag, startPoint x: 208, startPoint y: 178, endPoint x: 181, endPoint y: 143, distance: 44.6
click at [181, 143] on div "<!-- TFV Media Nav --> < nav class = "tfv-media-nav" aria-label = "Media types"…" at bounding box center [485, 194] width 620 height 245
paste textarea "</a"
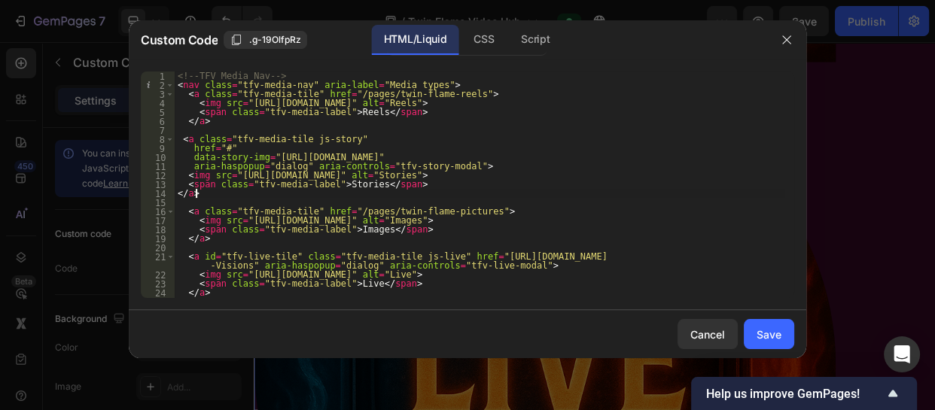
click at [619, 154] on div "<!-- TFV Media Nav --> < nav class = "tfv-media-nav" aria-label = "Media types"…" at bounding box center [479, 194] width 609 height 245
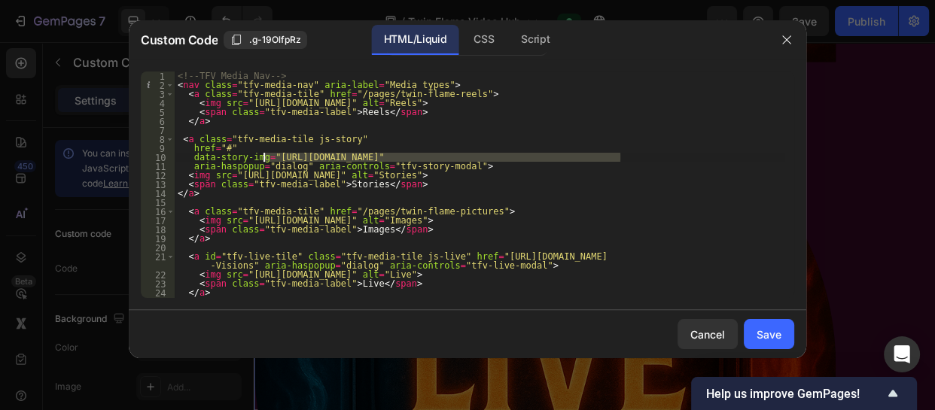
drag, startPoint x: 619, startPoint y: 154, endPoint x: 264, endPoint y: 156, distance: 355.4
click at [264, 156] on div "<!-- TFV Media Nav --> < nav class = "tfv-media-nav" aria-label = "Media types"…" at bounding box center [479, 194] width 609 height 245
paste textarea "uncovertheblock_f4b45986-9619-4ebd-8e1d-3aae20d7494b.png?v=1758231015"
type textarea "data-story-img="[URL][DOMAIN_NAME]""
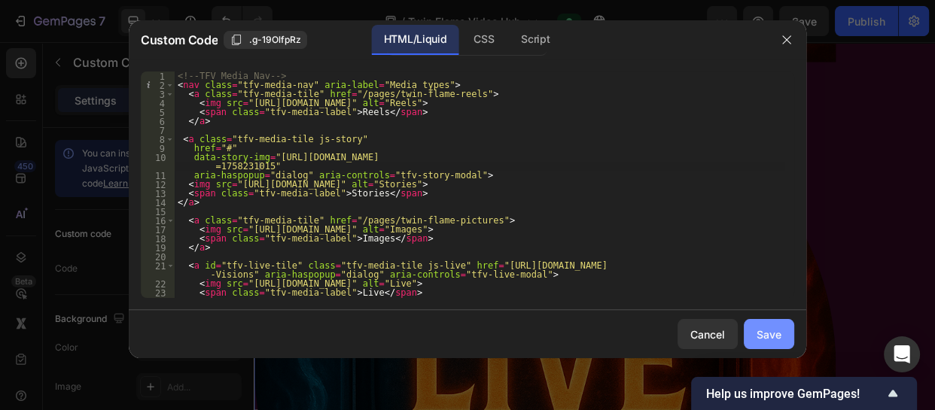
click at [775, 329] on div "Save" at bounding box center [769, 335] width 25 height 16
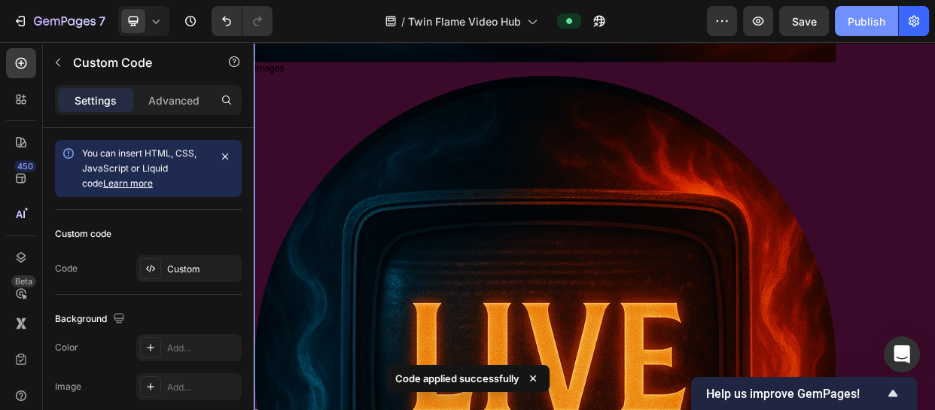
click at [847, 17] on button "Publish" at bounding box center [866, 21] width 63 height 30
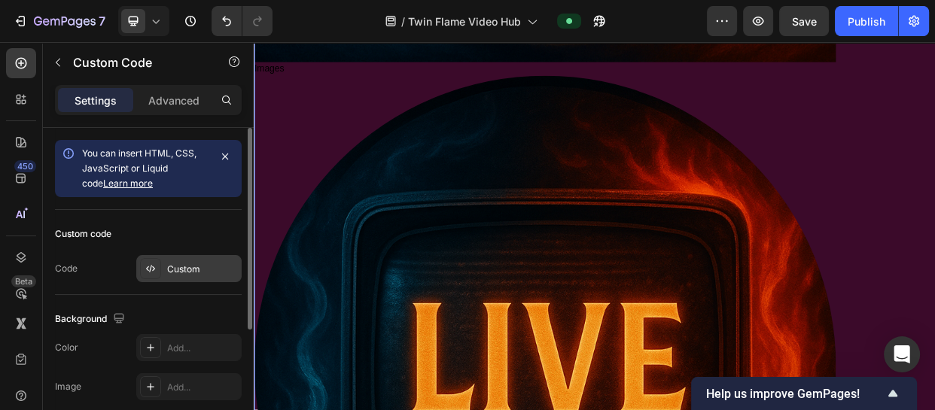
click at [180, 268] on div "Custom" at bounding box center [202, 270] width 71 height 14
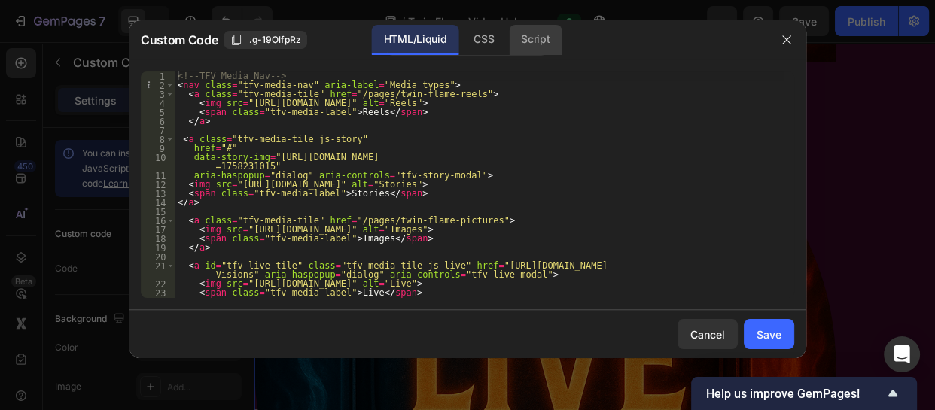
click at [533, 42] on div "Script" at bounding box center [535, 40] width 53 height 30
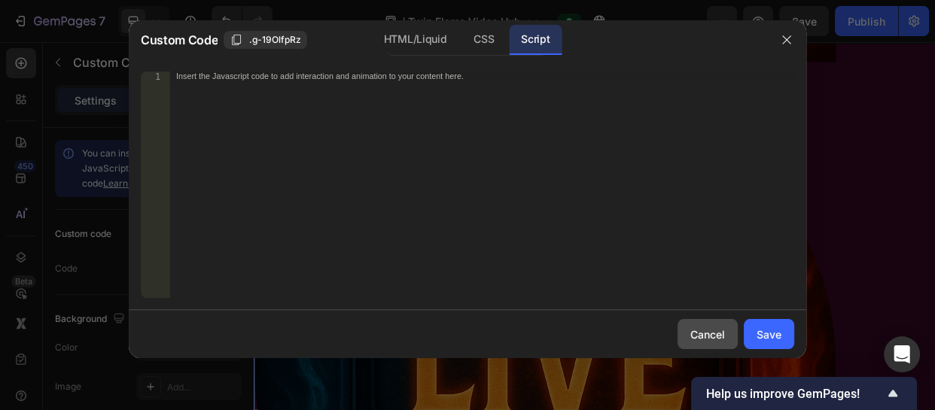
click at [705, 335] on div "Cancel" at bounding box center [707, 335] width 35 height 16
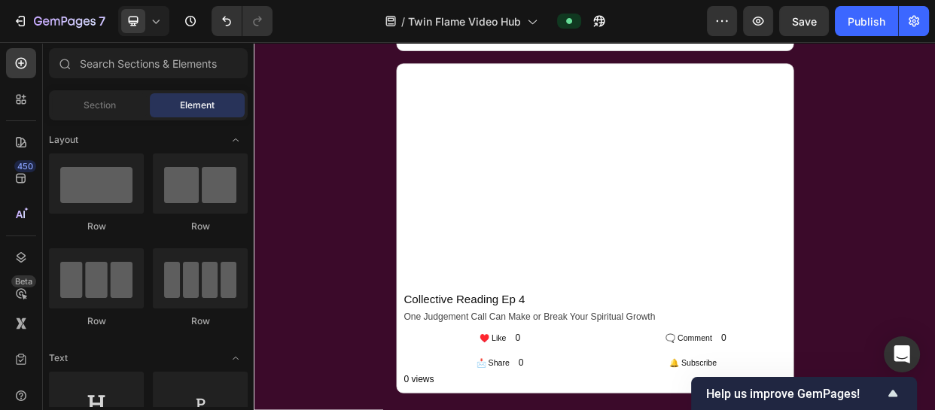
scroll to position [1680, 0]
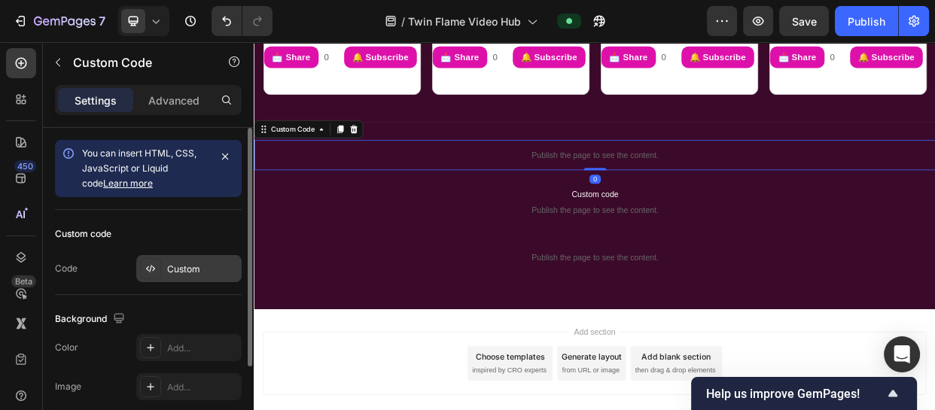
click at [184, 273] on div "Custom" at bounding box center [202, 270] width 71 height 14
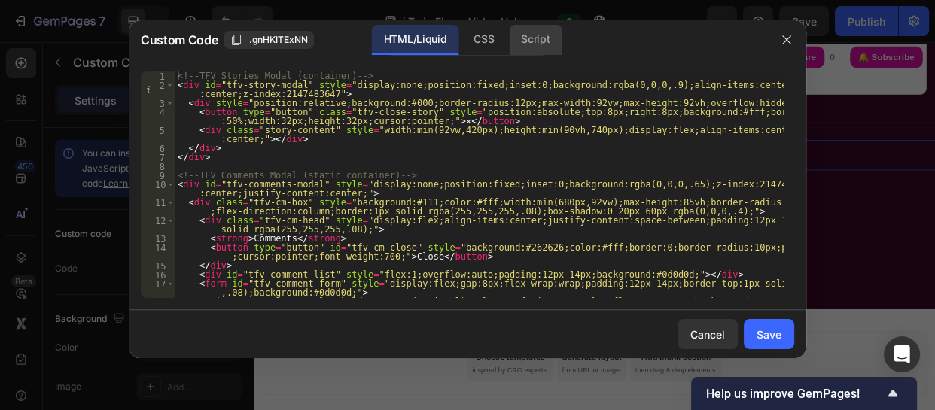
click at [549, 40] on div "Script" at bounding box center [535, 40] width 53 height 30
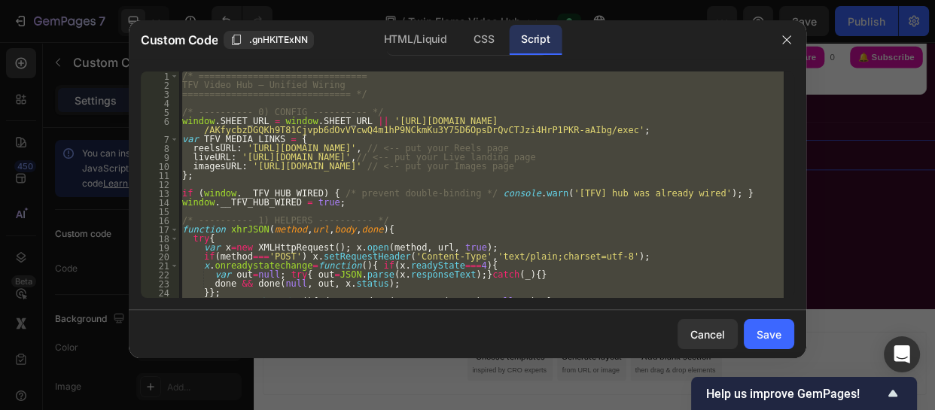
click at [617, 221] on div "/* =============================== TFV Video Hub — Unified Wiring =============…" at bounding box center [481, 185] width 605 height 227
type textarea "/* ---------- 1) HELPERS ---------- */"
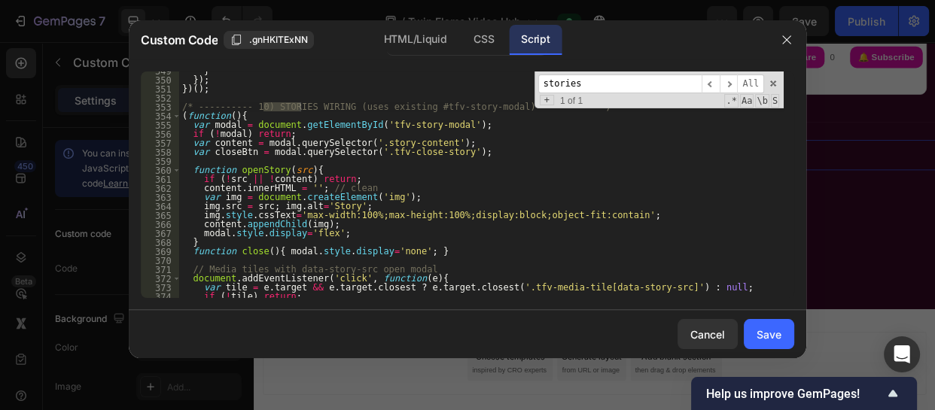
scroll to position [3284, 0]
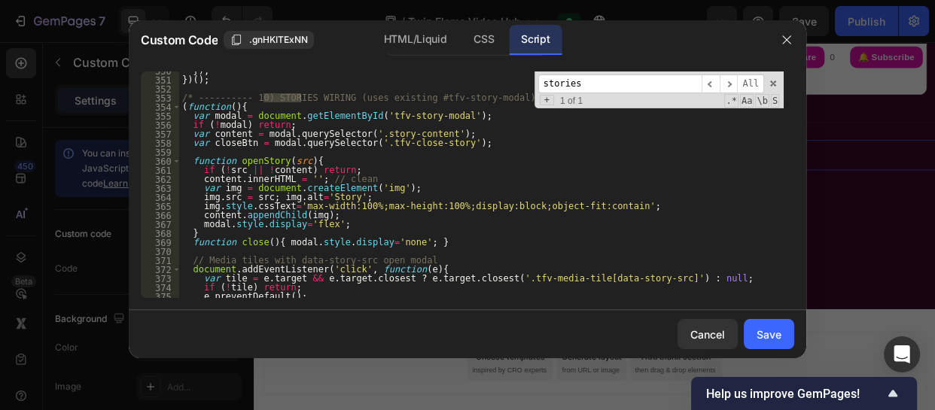
type input "stories"
click at [180, 101] on div "}) ; }) ( ) ; /* ---------- 10) STORIES WIRING (uses existing #tfv-story-modal)…" at bounding box center [481, 188] width 605 height 245
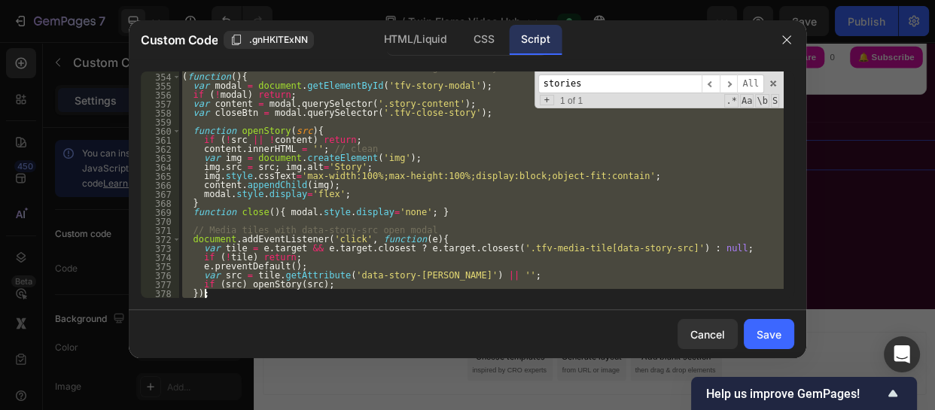
scroll to position [3459, 0]
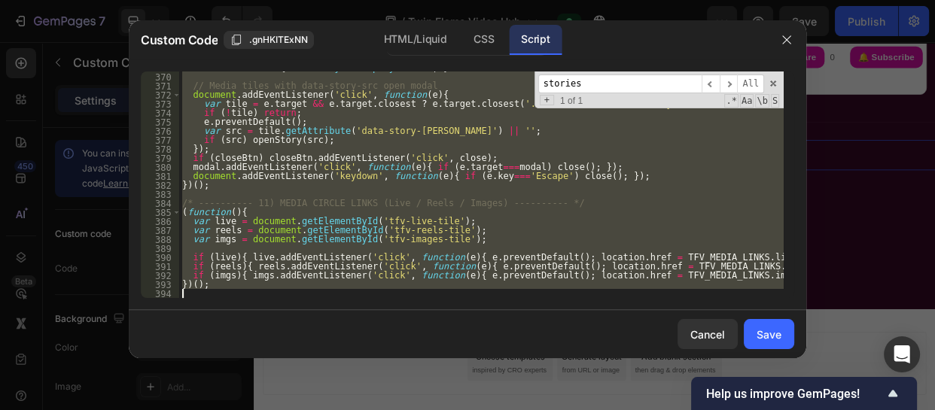
drag, startPoint x: 180, startPoint y: 101, endPoint x: 269, endPoint y: 414, distance: 325.5
click at [269, 0] on html "7 Version history / Twin Flame Video Hub Preview Save Publish 450 Beta Sections…" at bounding box center [467, 0] width 935 height 0
click at [211, 181] on div "function close ( ) { modal . style . display = 'none' ; } // Media tiles with d…" at bounding box center [481, 185] width 605 height 227
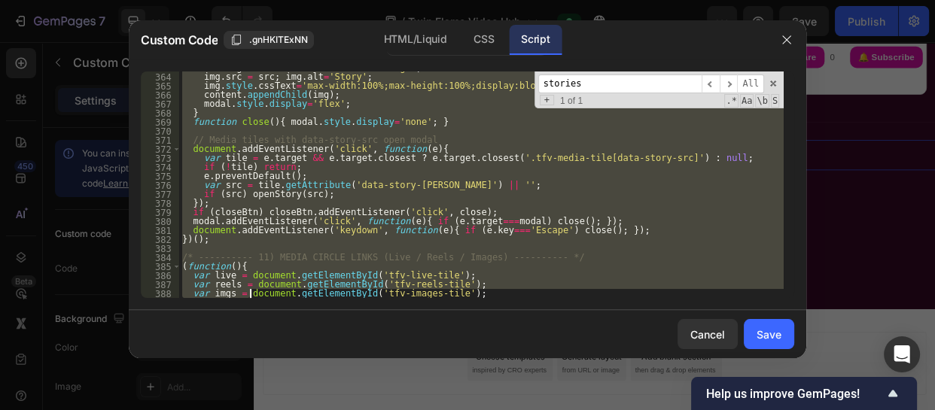
scroll to position [3432, 0]
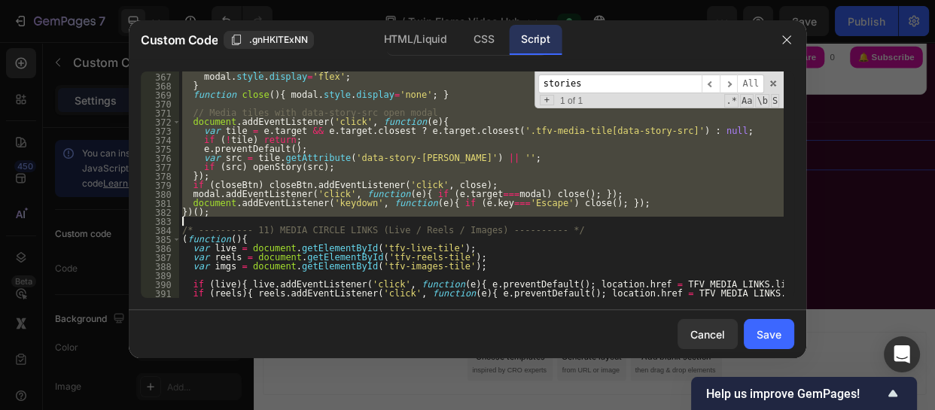
drag, startPoint x: 181, startPoint y: 144, endPoint x: 243, endPoint y: 226, distance: 103.1
click at [243, 226] on div "content . appendChild ( img ) ; modal . style . display = 'flex' ; } function c…" at bounding box center [481, 185] width 605 height 245
type textarea "})();"
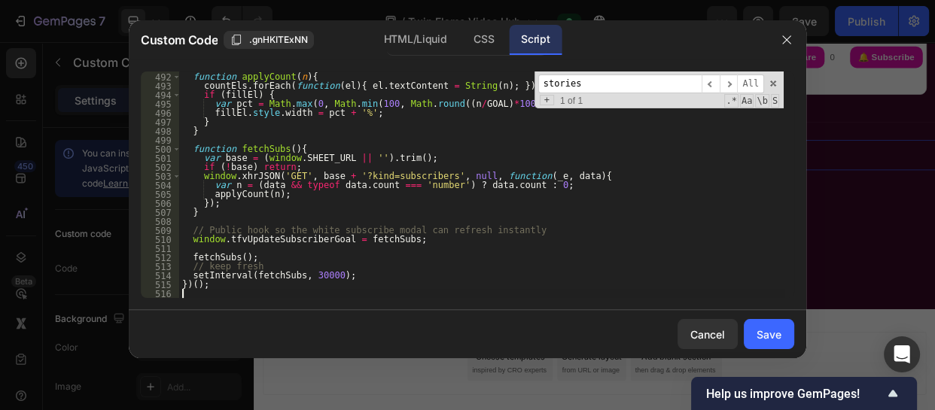
scroll to position [4562, 0]
click at [763, 334] on div "Save" at bounding box center [769, 335] width 25 height 16
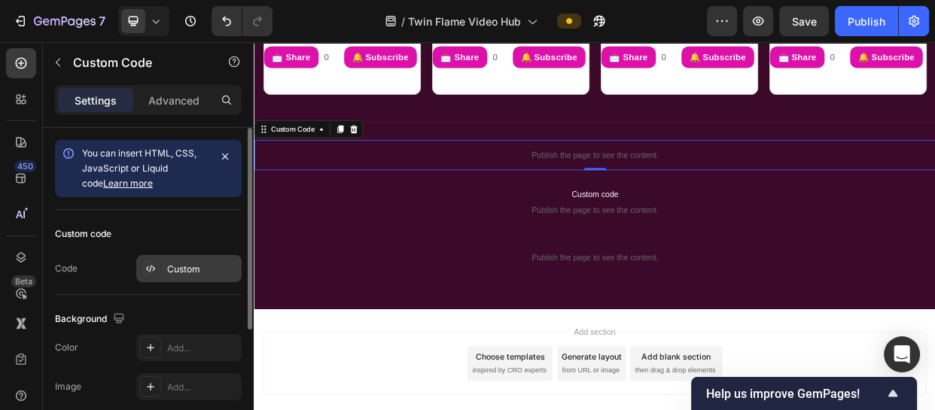
click at [191, 266] on div "Custom" at bounding box center [202, 270] width 71 height 14
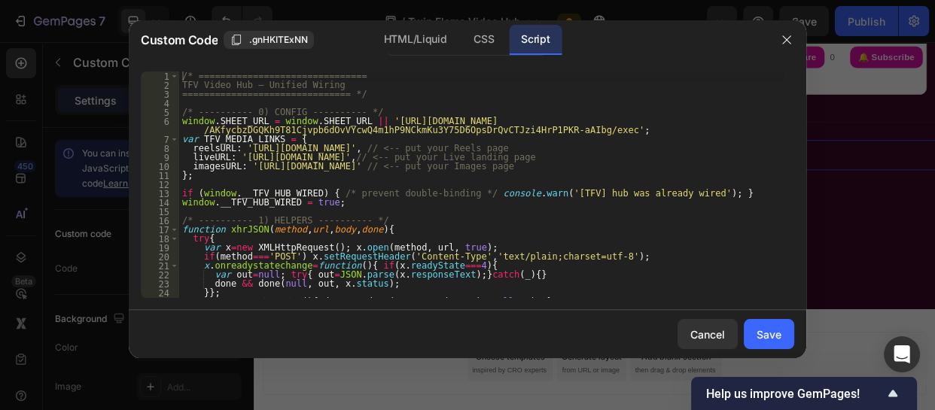
type textarea "try{"
click at [445, 235] on div "/* =============================== TFV Video Hub — Unified Wiring =============…" at bounding box center [481, 194] width 605 height 245
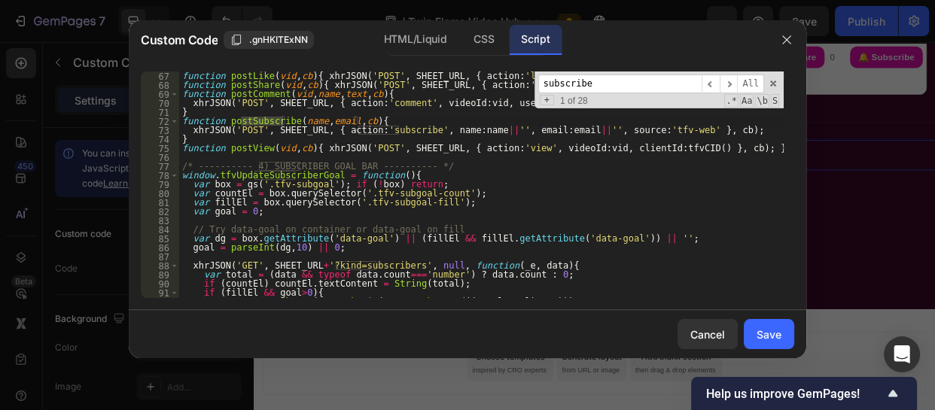
scroll to position [637, 0]
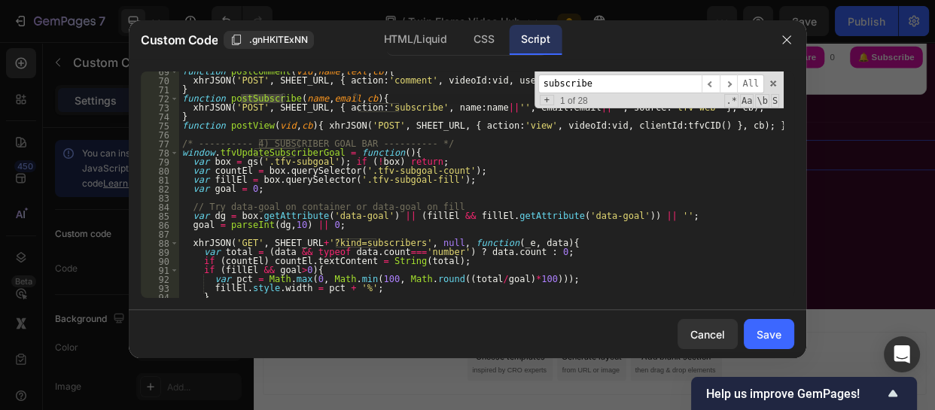
type input "subscribe"
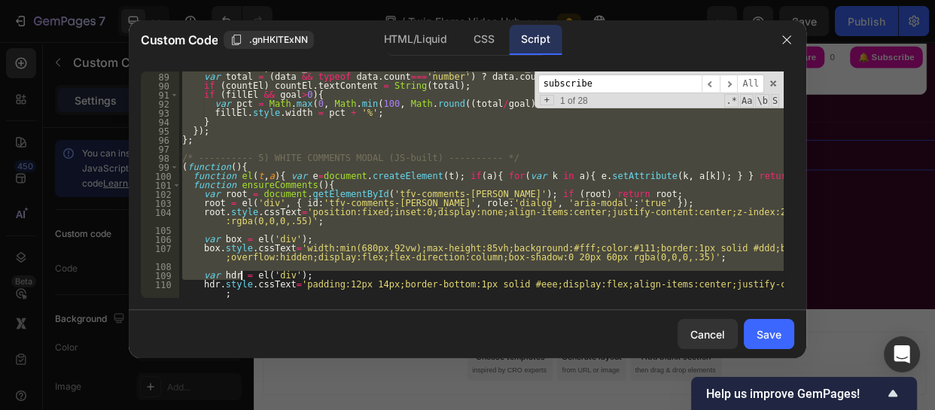
scroll to position [812, 0]
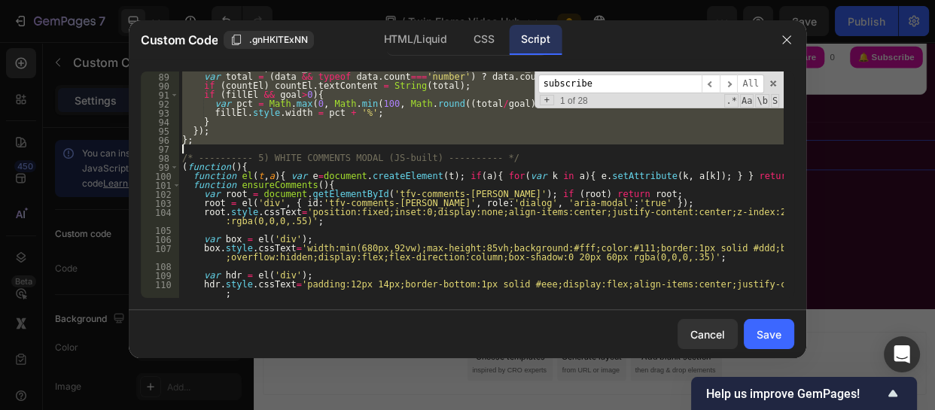
drag, startPoint x: 180, startPoint y: 144, endPoint x: 257, endPoint y: 151, distance: 77.8
click at [257, 151] on div "xhrJSON ( 'GET' , SHEET_URL + '?kind=subscribers' , null , function ( _e , data…" at bounding box center [481, 185] width 605 height 245
type textarea "};"
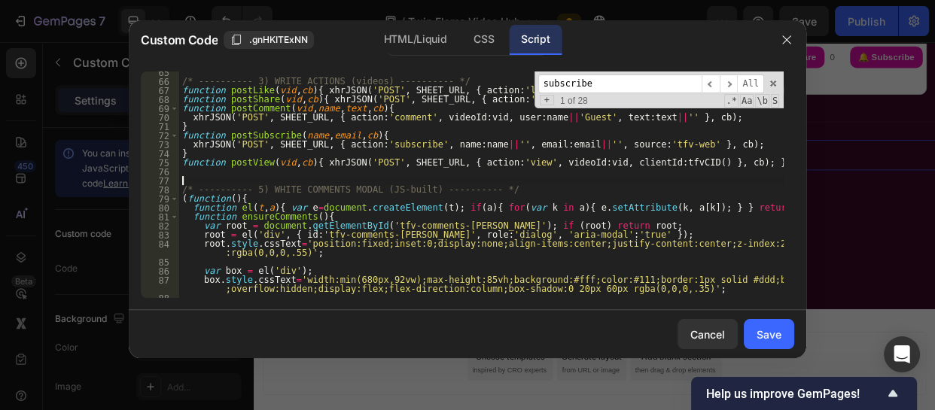
scroll to position [595, 0]
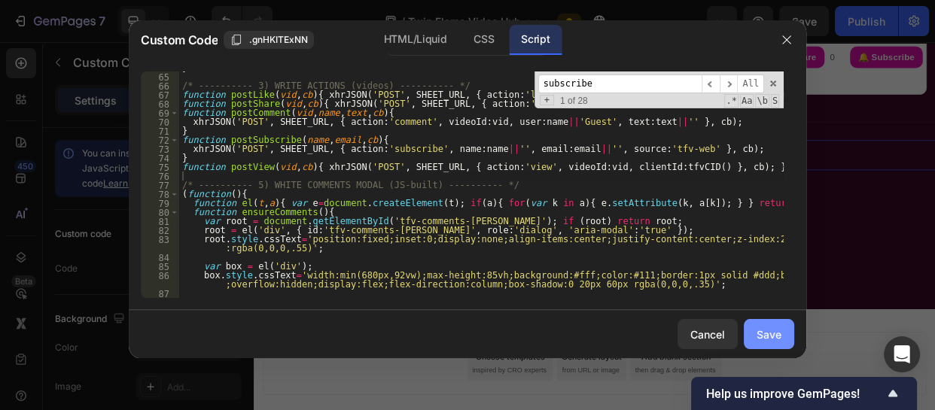
click at [769, 323] on button "Save" at bounding box center [769, 334] width 50 height 30
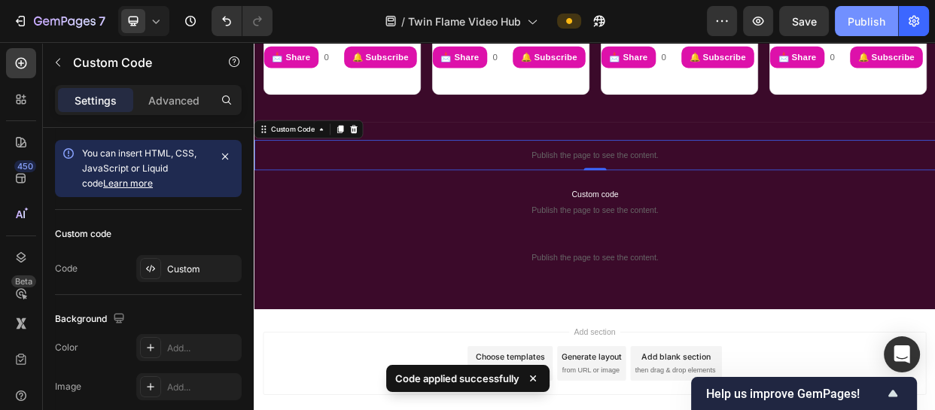
click at [866, 25] on div "Publish" at bounding box center [867, 22] width 38 height 16
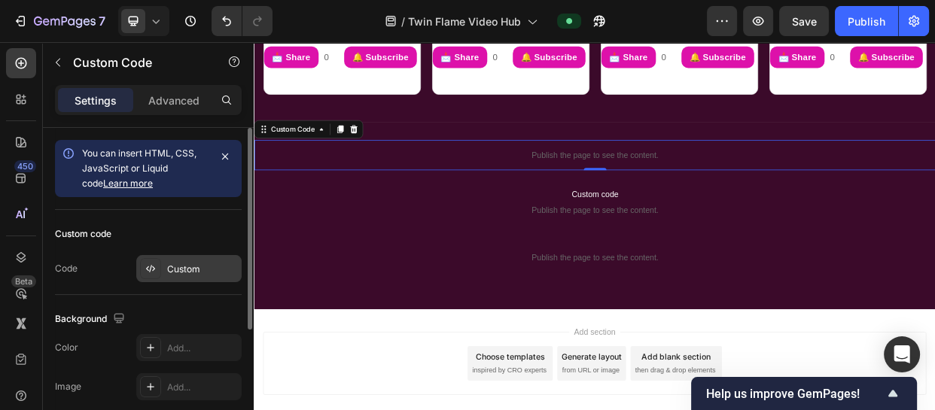
click at [211, 263] on div "Custom" at bounding box center [202, 270] width 71 height 14
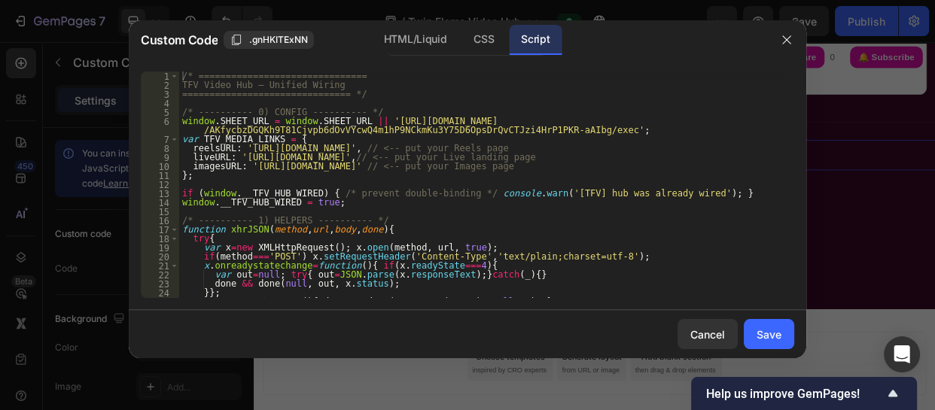
type textarea "/* ---------- 1) HELPERS ---------- */"
click at [459, 223] on div "/* =============================== TFV Video Hub — Unified Wiring =============…" at bounding box center [481, 194] width 605 height 245
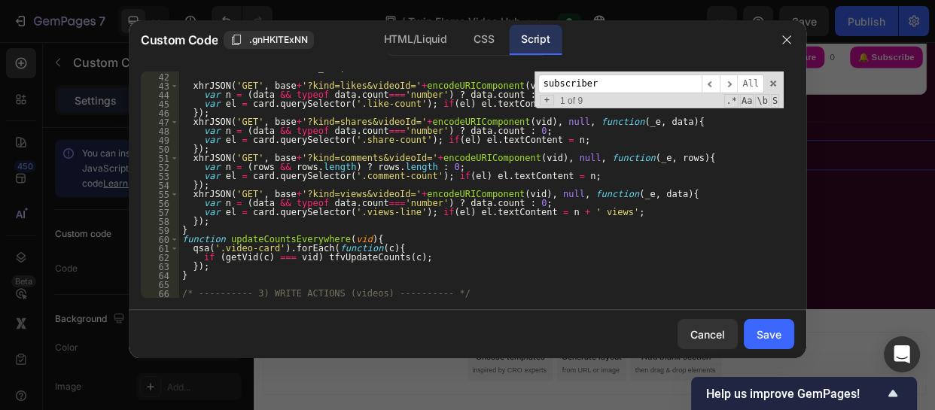
scroll to position [387, 0]
type input "subscriber"
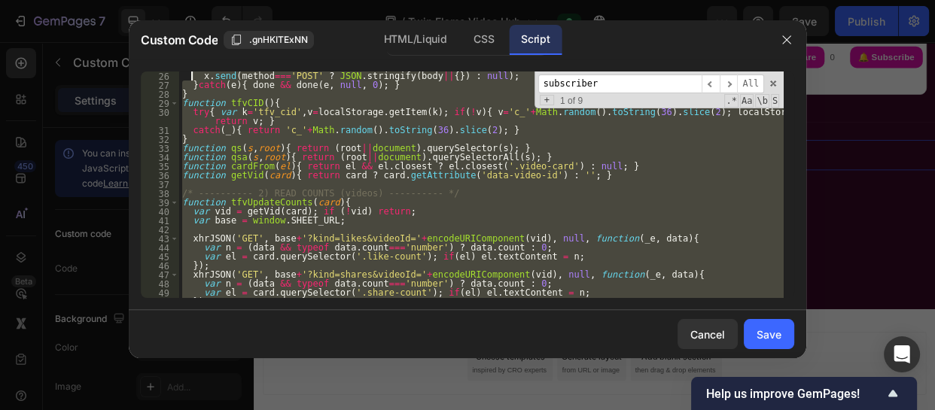
scroll to position [189, 0]
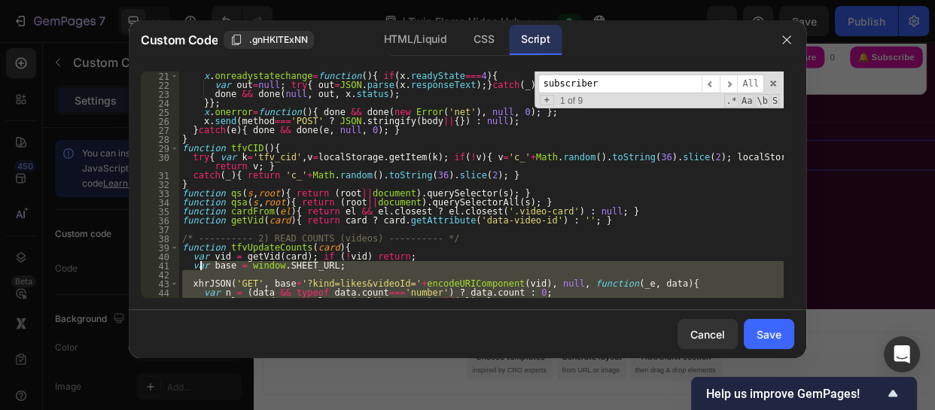
drag, startPoint x: 191, startPoint y: 276, endPoint x: 198, endPoint y: 264, distance: 14.5
click at [198, 264] on div "x . onreadystatechange = function ( ) { if ( x . readyState === 4 ) { var out =…" at bounding box center [481, 194] width 605 height 245
type textarea "var base = window.SHEET_URL;"
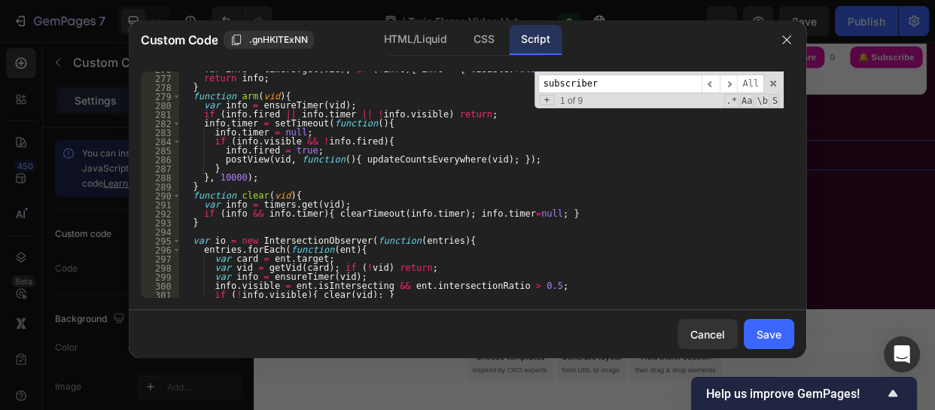
scroll to position [2618, 0]
click at [602, 87] on input "subscriber" at bounding box center [619, 84] width 163 height 19
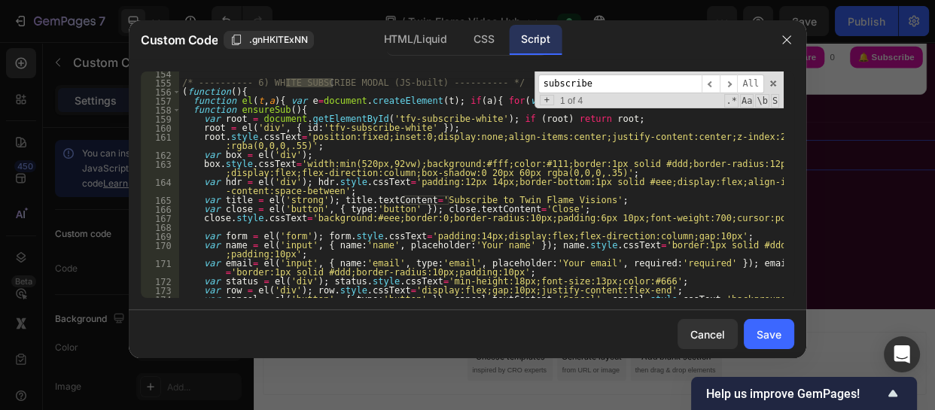
scroll to position [1460, 0]
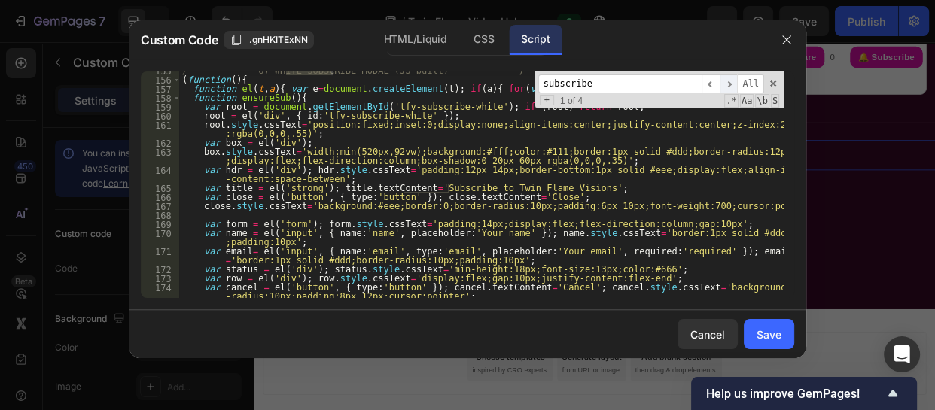
type input "subscribe"
click at [733, 90] on span "​" at bounding box center [729, 84] width 18 height 19
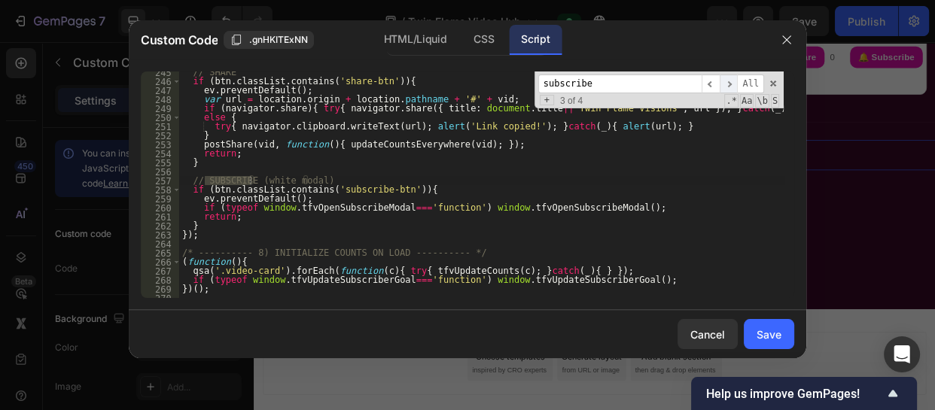
click at [733, 90] on span "​" at bounding box center [729, 84] width 18 height 19
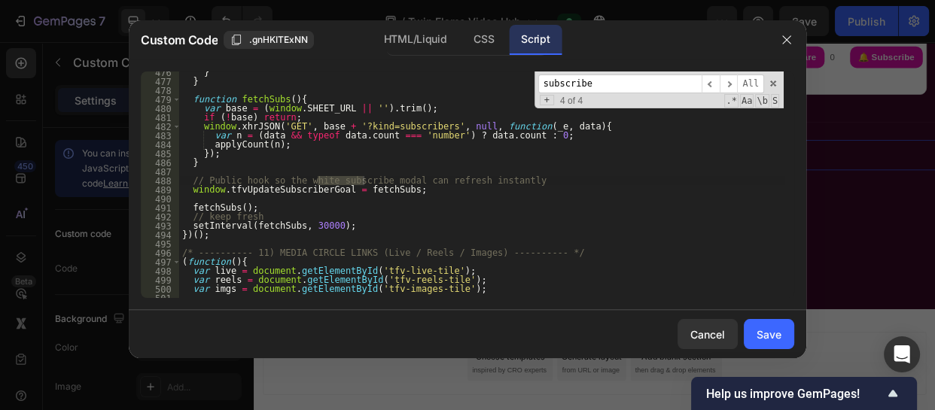
type textarea "})();"
click at [215, 234] on div "} } function fetchSubs ( ) { var base = ( window . SHEET_URL || '' ) . trim ( )…" at bounding box center [481, 190] width 605 height 245
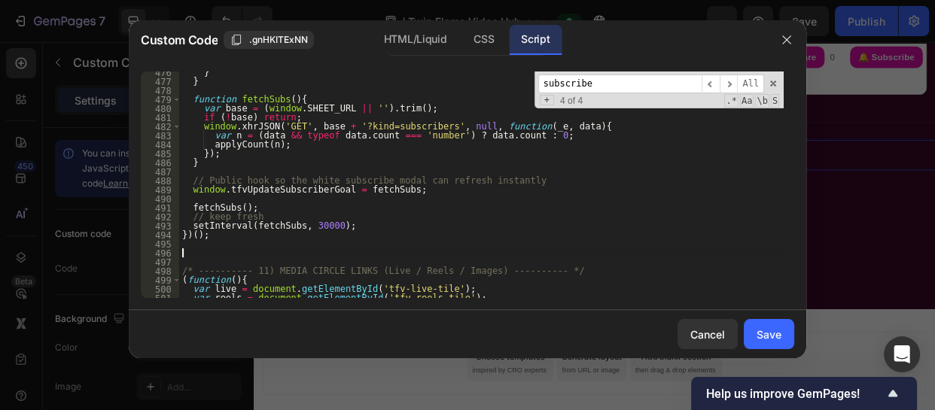
paste textarea
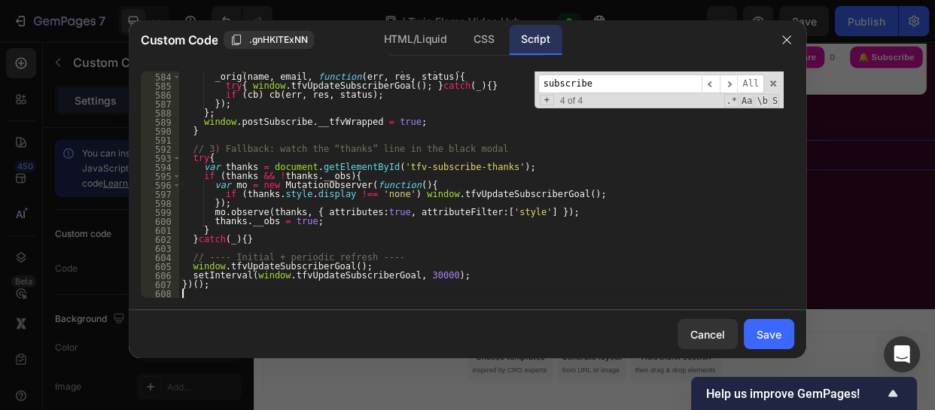
scroll to position [5392, 0]
click at [763, 321] on button "Save" at bounding box center [769, 334] width 50 height 30
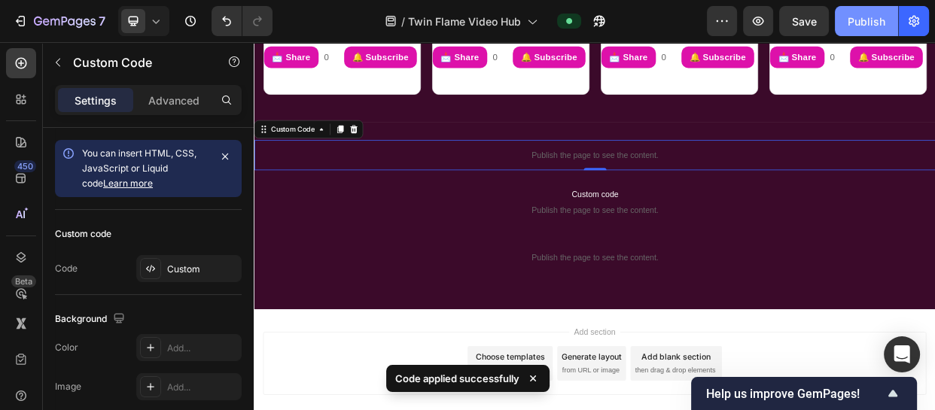
click at [867, 24] on div "Publish" at bounding box center [867, 22] width 38 height 16
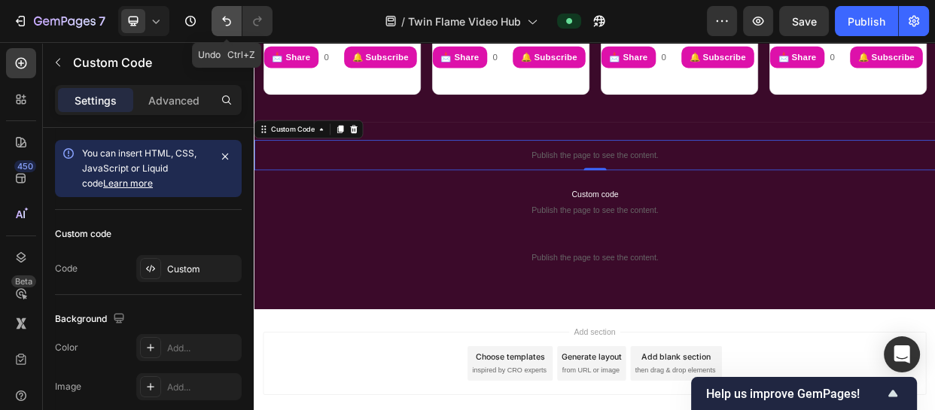
click at [223, 15] on icon "Undo/Redo" at bounding box center [226, 21] width 15 height 15
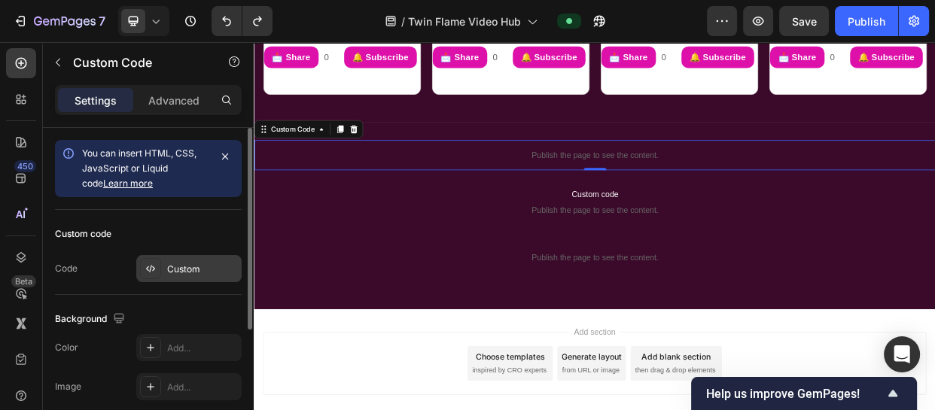
click at [175, 270] on div "Custom" at bounding box center [202, 270] width 71 height 14
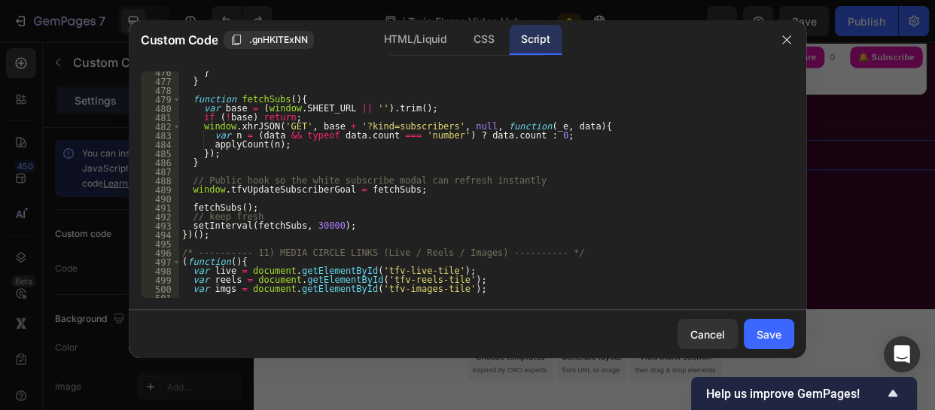
scroll to position [4424, 0]
click at [210, 165] on div "} } function fetchSubs ( ) { var base = ( window . SHEET_URL || '' ) . trim ( )…" at bounding box center [481, 187] width 605 height 245
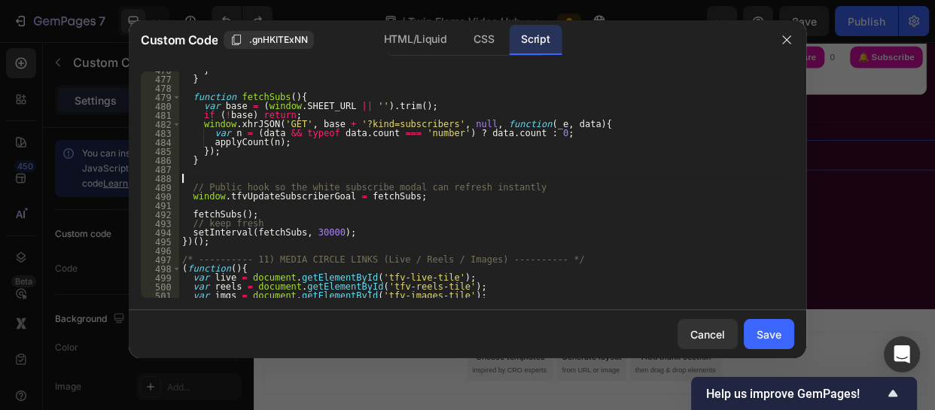
paste textarea "})();"
type textarea "})();"
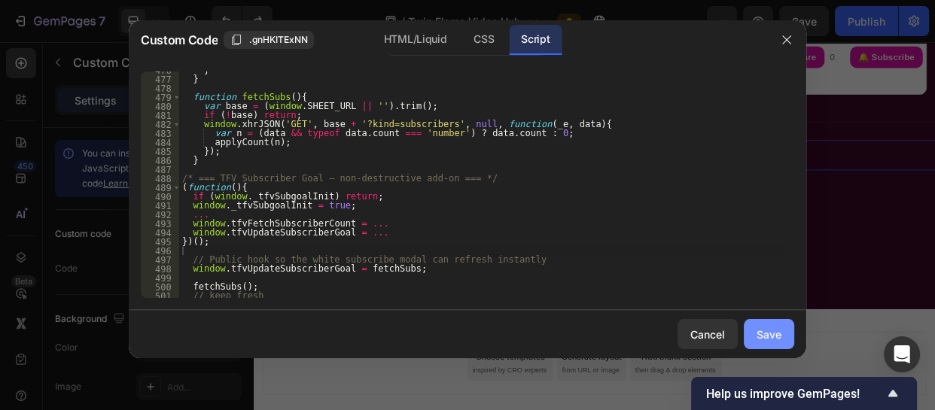
click at [769, 329] on div "Save" at bounding box center [769, 335] width 25 height 16
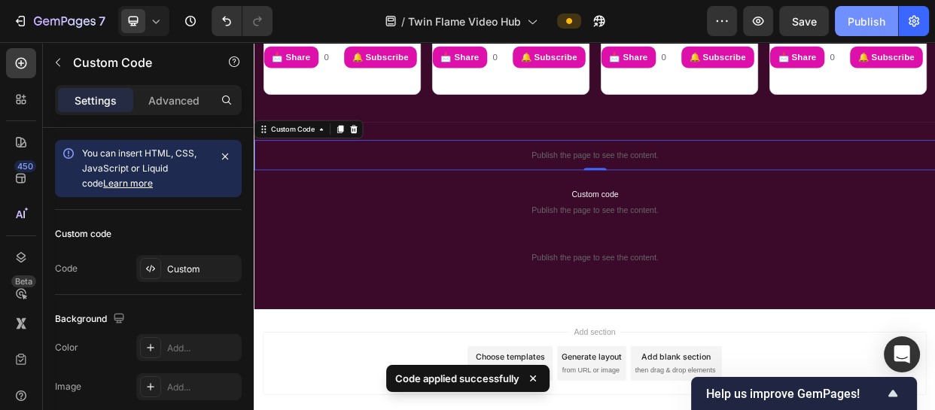
click at [851, 14] on div "Publish" at bounding box center [867, 22] width 38 height 16
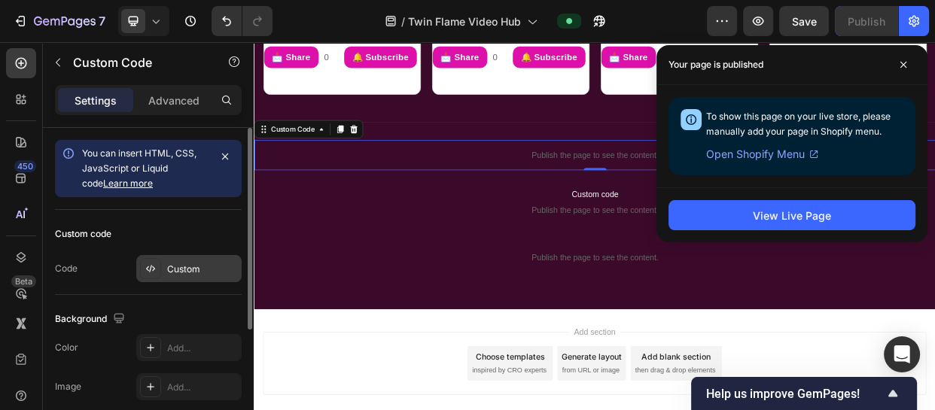
click at [180, 269] on div "Custom" at bounding box center [202, 270] width 71 height 14
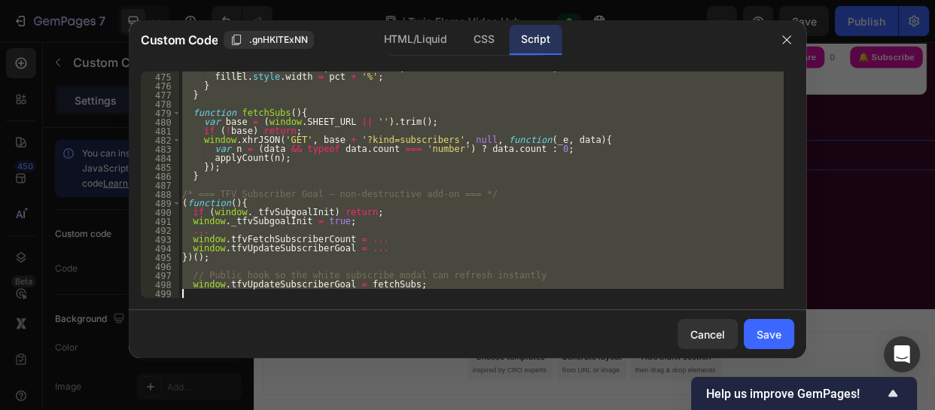
scroll to position [4408, 0]
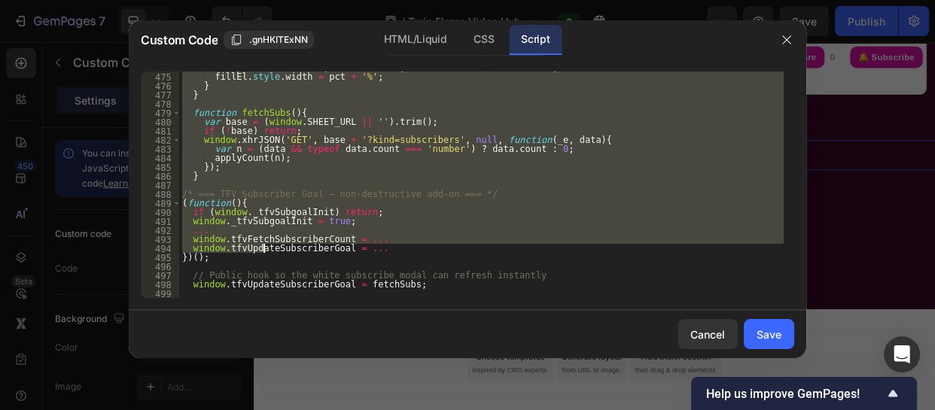
drag, startPoint x: 180, startPoint y: 136, endPoint x: 261, endPoint y: 250, distance: 140.4
click at [261, 250] on div "var pct = Math . max ( 0 , Math . min ( 100 , Math . round (( n / GOAL ) * 100 …" at bounding box center [481, 185] width 605 height 245
click at [246, 193] on div "var pct = Math . max ( 0 , Math . min ( 100 , Math . round (( n / GOAL ) * 100 …" at bounding box center [481, 185] width 605 height 227
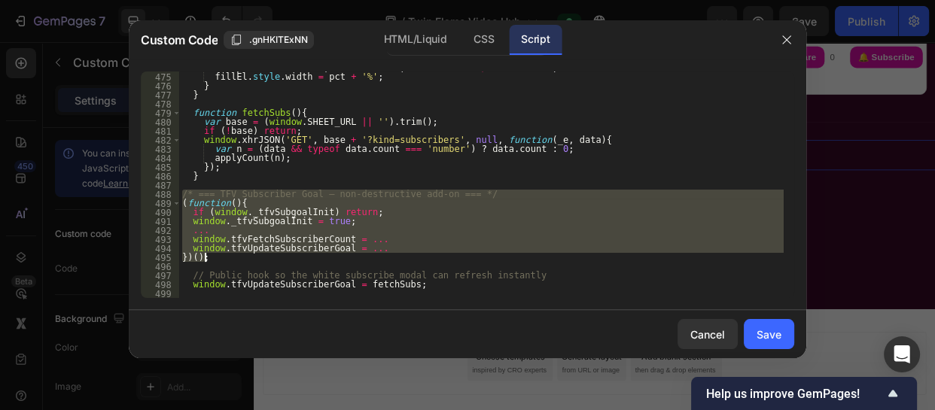
drag, startPoint x: 181, startPoint y: 196, endPoint x: 233, endPoint y: 261, distance: 82.5
click at [233, 261] on div "var pct = Math . max ( 0 , Math . min ( 100 , Math . round (( n / GOAL ) * 100 …" at bounding box center [481, 185] width 605 height 245
type textarea "window.tfvUpdateSubscriberGoal = ... })();"
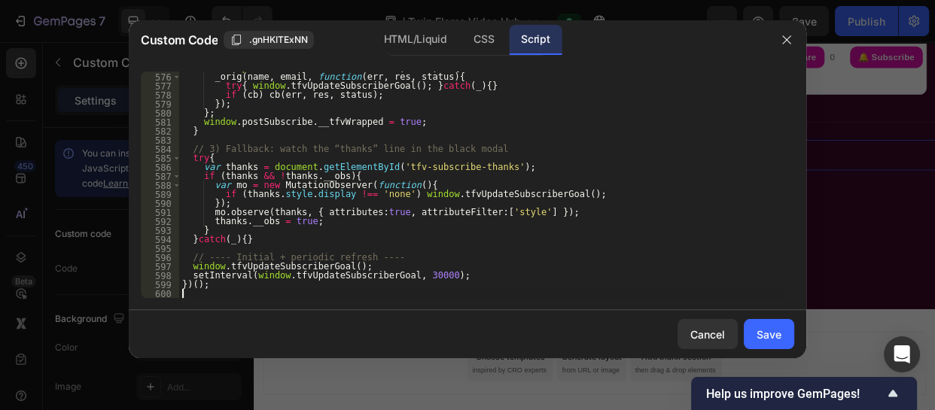
scroll to position [5320, 0]
click at [770, 327] on div "Save" at bounding box center [769, 335] width 25 height 16
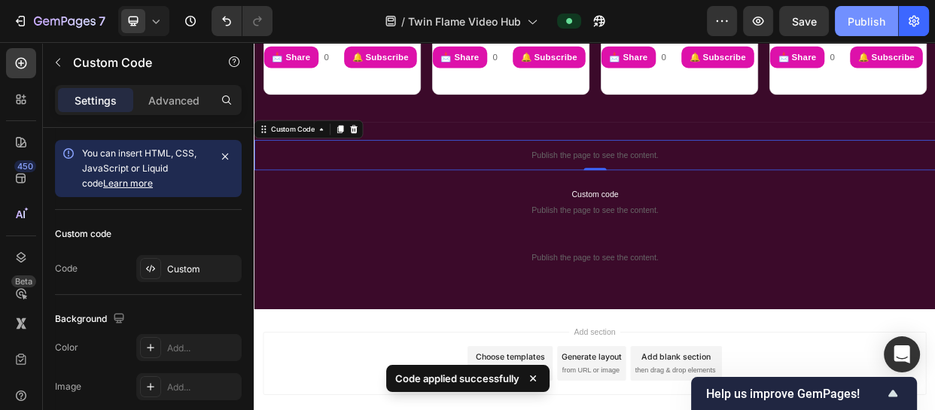
click at [844, 21] on button "Publish" at bounding box center [866, 21] width 63 height 30
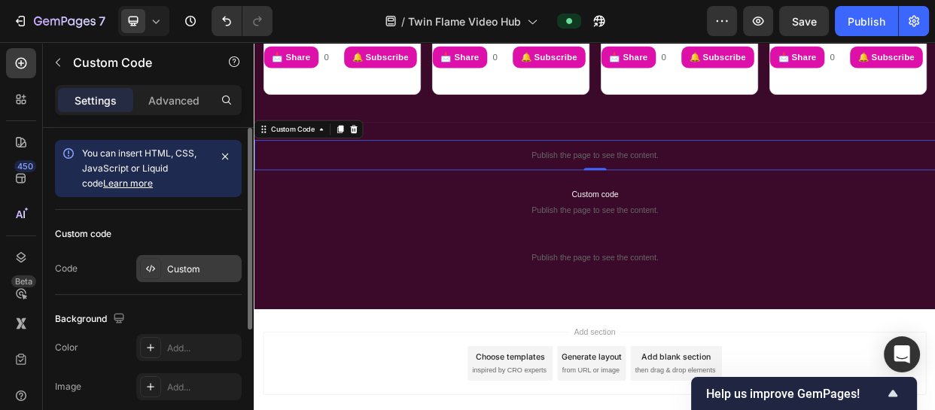
click at [181, 270] on div "Custom" at bounding box center [202, 270] width 71 height 14
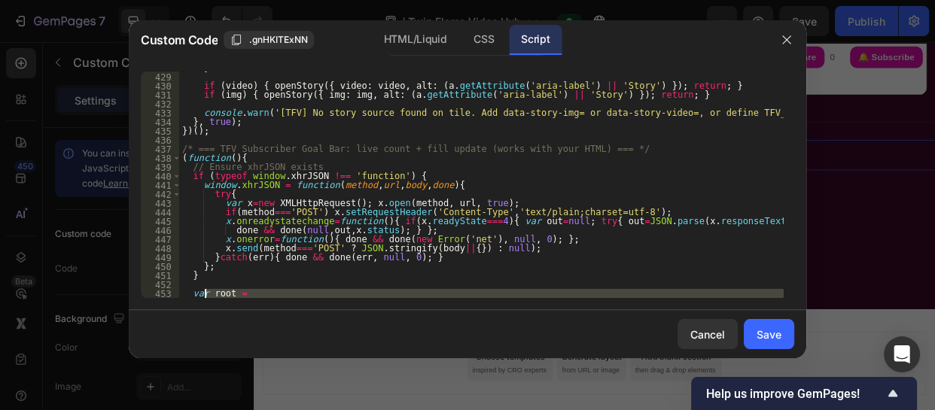
scroll to position [4037, 0]
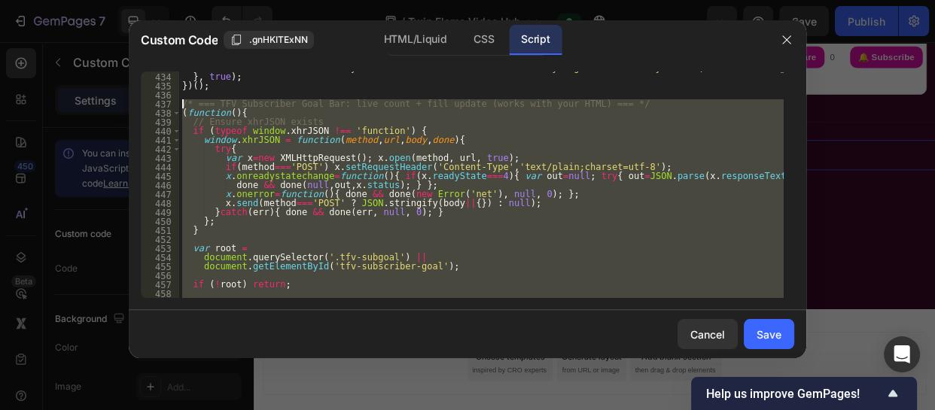
drag, startPoint x: 206, startPoint y: 188, endPoint x: 178, endPoint y: 105, distance: 87.6
click at [178, 105] on div "})(); 433 434 435 436 437 438 439 440 441 442 443 444 445 446 447 448 449 450 4…" at bounding box center [467, 185] width 653 height 227
type textarea "/* === TFV Subscriber Goal Bar: live count + fill update (works with your HTML)…"
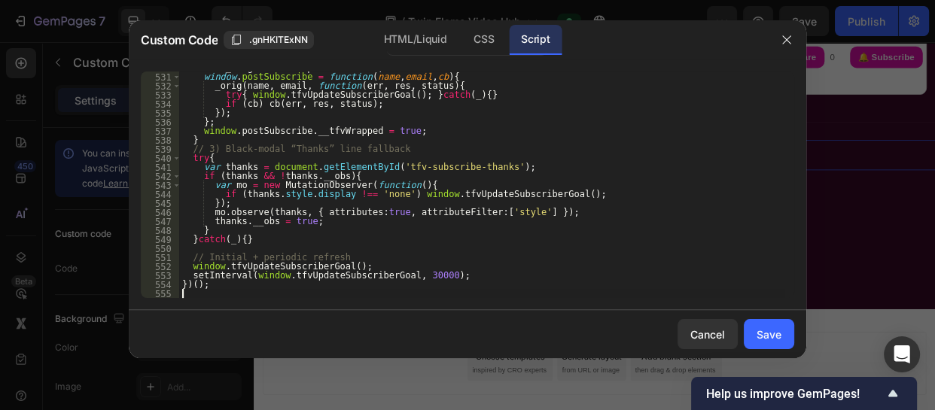
scroll to position [4914, 0]
click at [764, 337] on div "Save" at bounding box center [769, 335] width 25 height 16
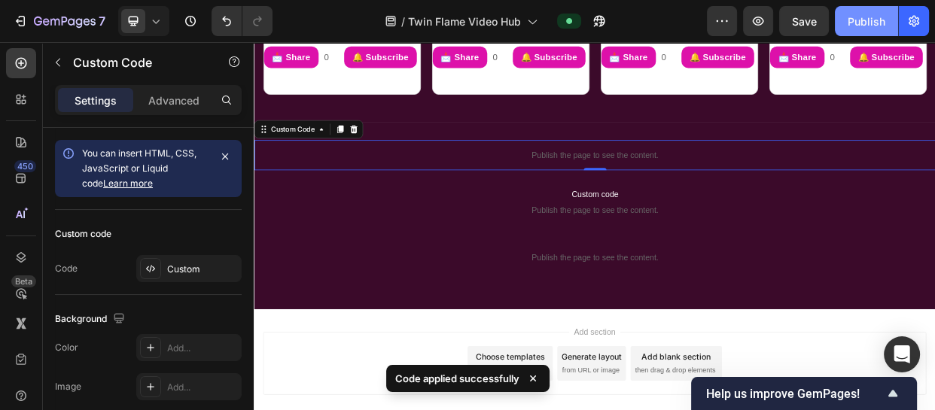
click at [851, 14] on div "Publish" at bounding box center [867, 22] width 38 height 16
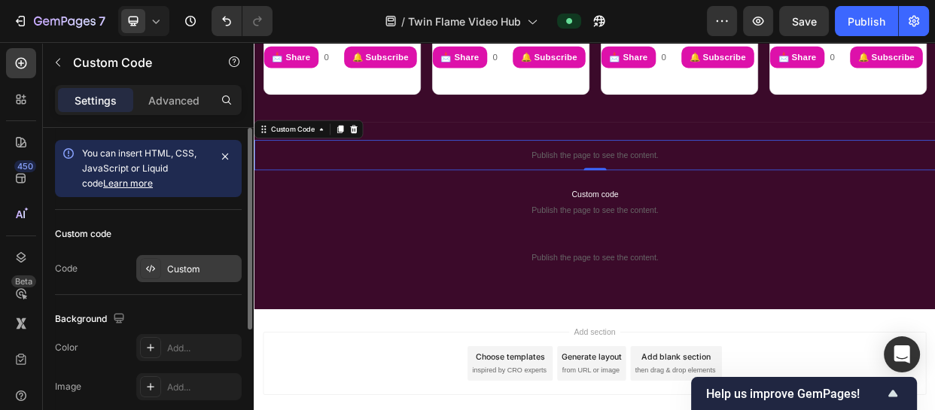
click at [173, 264] on div "Custom" at bounding box center [202, 270] width 71 height 14
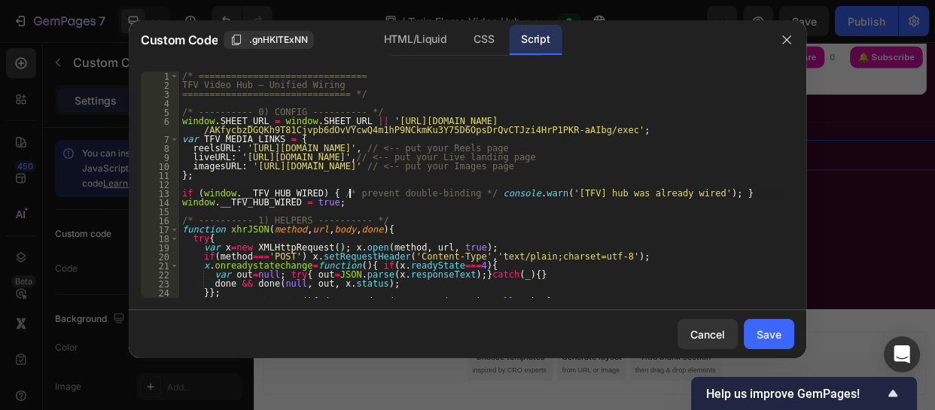
click at [349, 190] on div "/* =============================== TFV Video Hub — Unified Wiring =============…" at bounding box center [481, 194] width 605 height 245
type textarea "})();"
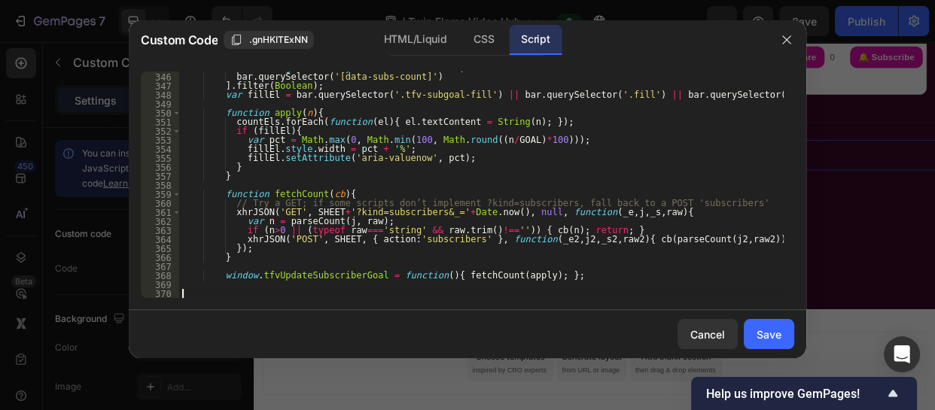
scroll to position [3685, 0]
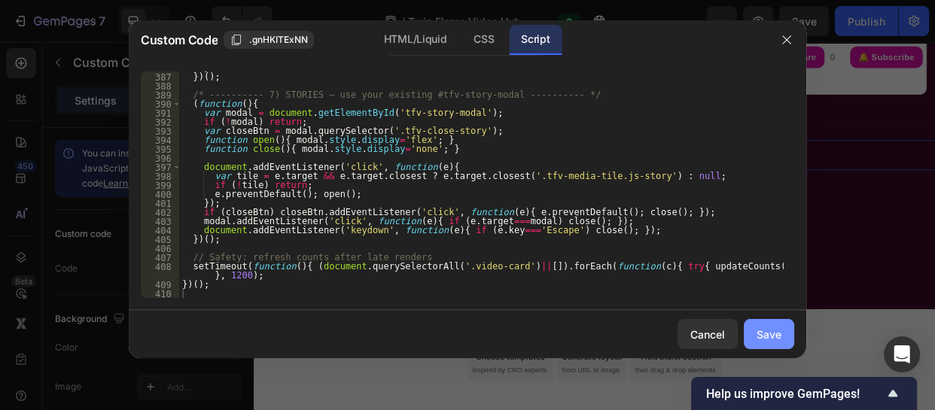
click at [774, 330] on div "Save" at bounding box center [769, 335] width 25 height 16
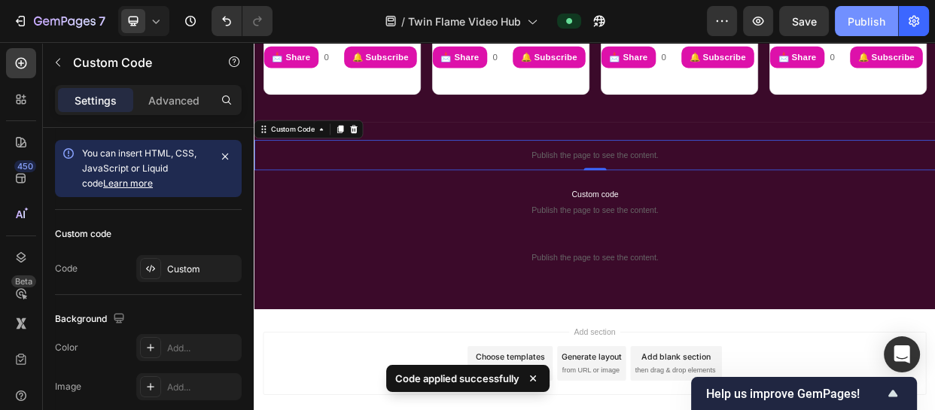
click at [858, 17] on div "Publish" at bounding box center [867, 22] width 38 height 16
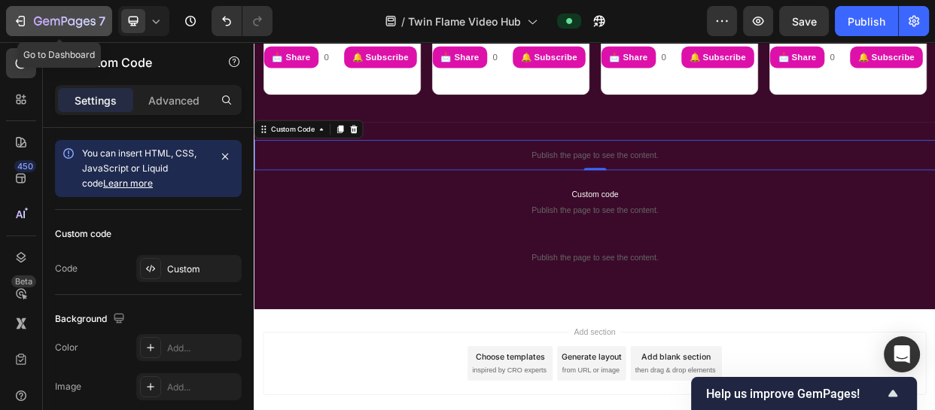
click at [23, 23] on icon "button" at bounding box center [20, 21] width 15 height 15
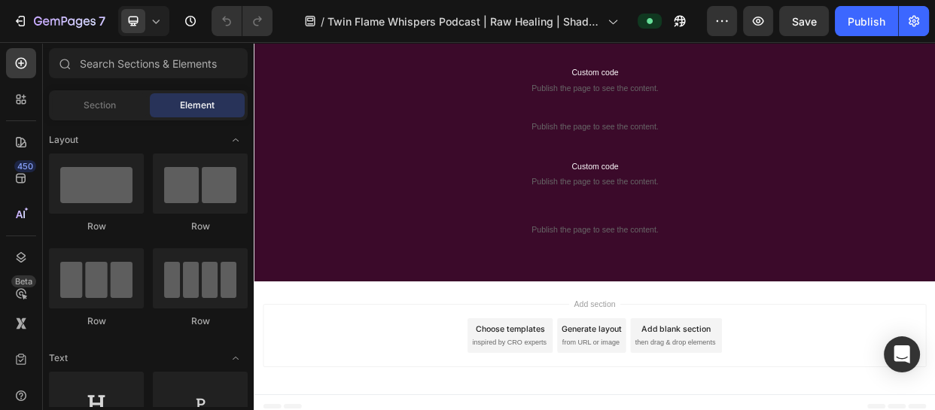
scroll to position [2513, 0]
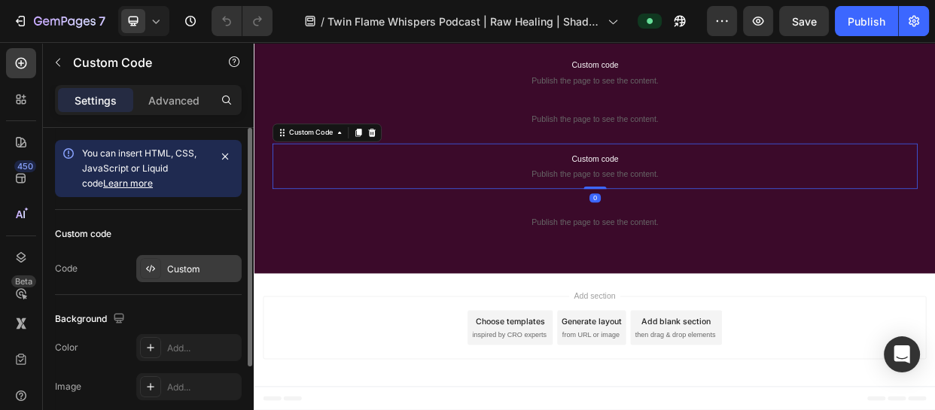
click at [212, 259] on div "Custom" at bounding box center [188, 268] width 105 height 27
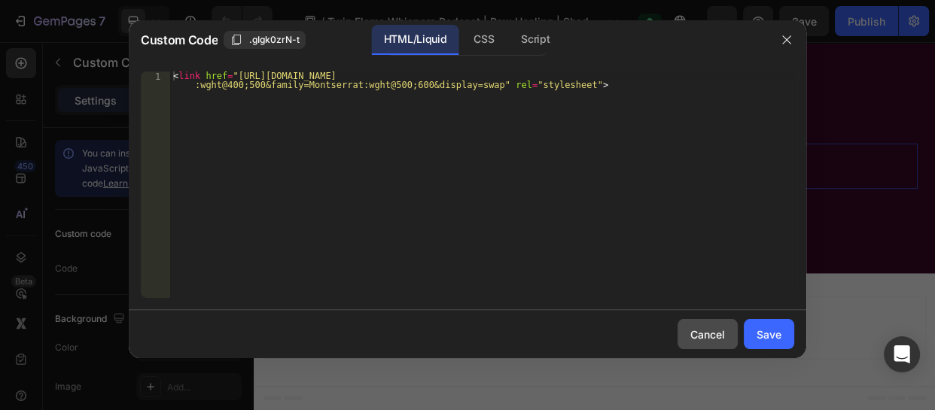
click at [714, 333] on div "Cancel" at bounding box center [707, 335] width 35 height 16
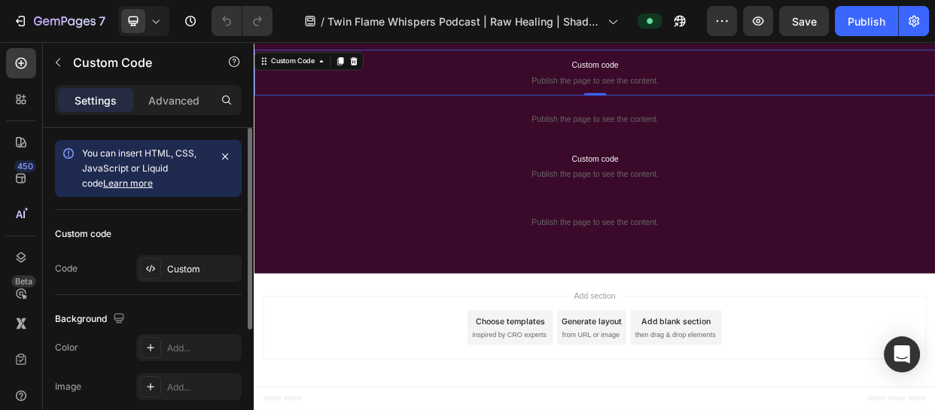
click at [209, 252] on div "Custom code Code Custom" at bounding box center [148, 252] width 187 height 85
click at [194, 267] on div "Custom" at bounding box center [202, 270] width 71 height 14
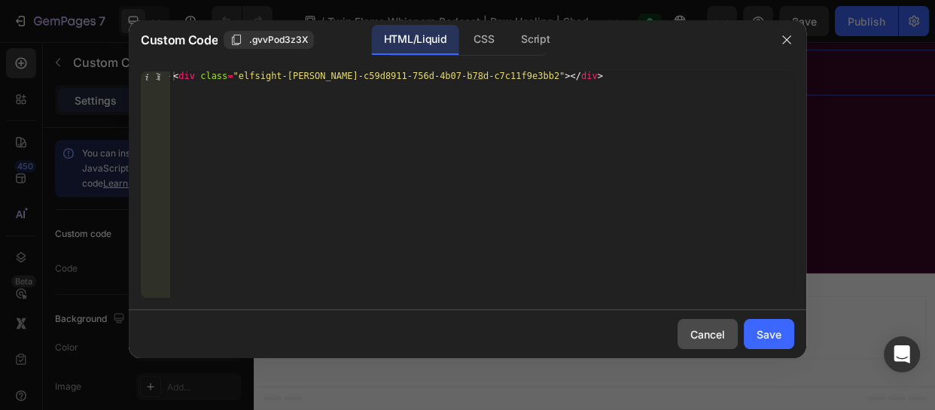
click at [704, 327] on div "Cancel" at bounding box center [707, 335] width 35 height 16
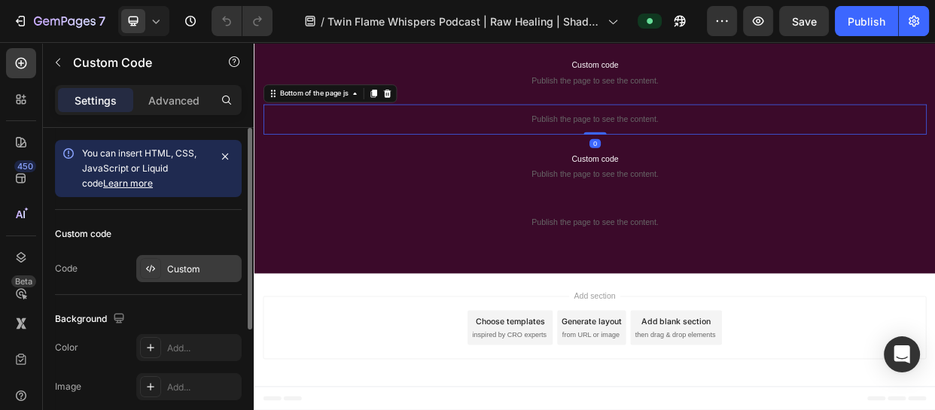
click at [200, 264] on div "Custom" at bounding box center [202, 270] width 71 height 14
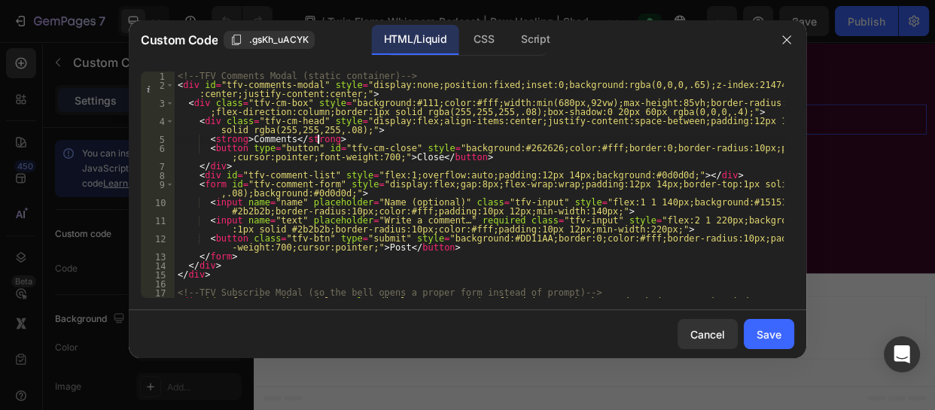
click at [347, 136] on div "<!-- TFV Comments Modal (static container) --> < div id = "tfv-comments-modal" …" at bounding box center [479, 199] width 609 height 254
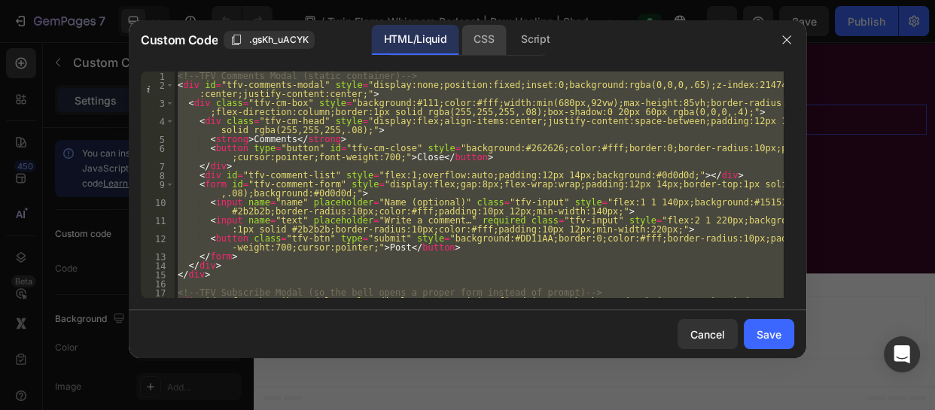
click at [477, 32] on div "CSS" at bounding box center [484, 40] width 44 height 30
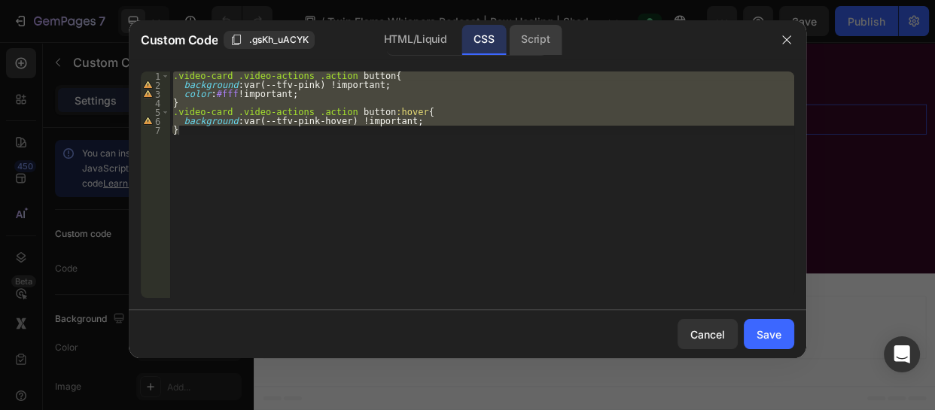
click at [537, 38] on div "Script" at bounding box center [535, 40] width 53 height 30
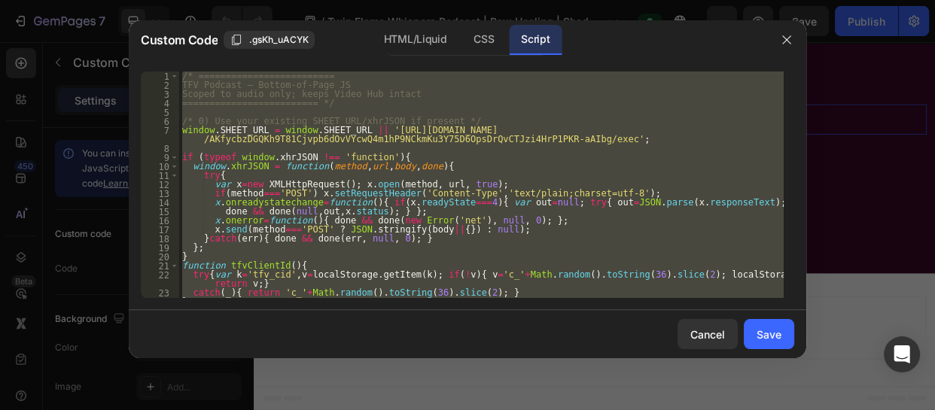
click at [328, 190] on div "/* ========================= TFV Podcast — Bottom-of-Page JS Scoped to audio on…" at bounding box center [481, 185] width 605 height 227
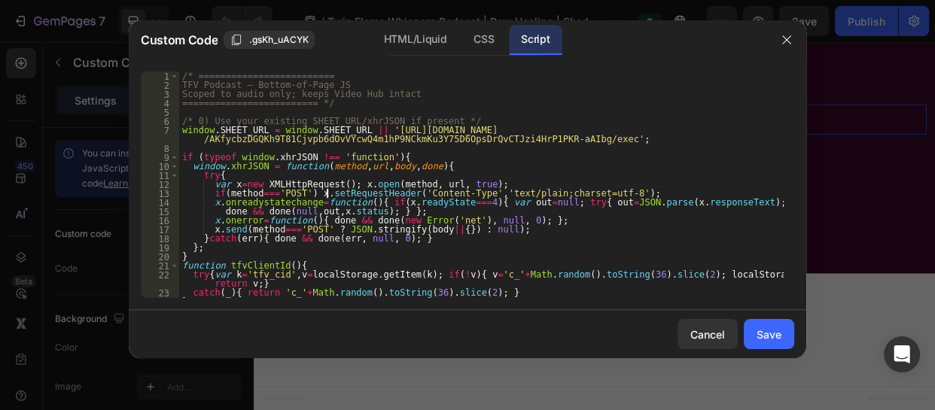
type textarea "window.tfvOpenSubscribeModal = function(){ ensureSub().style.display = 'flex'; …"
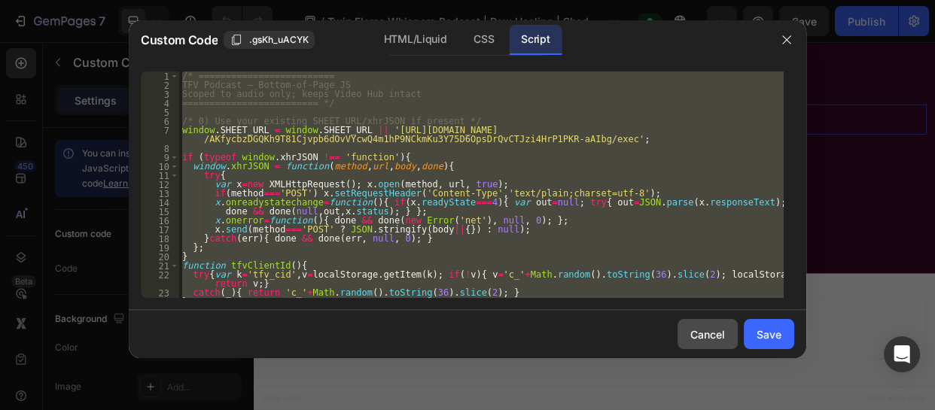
click at [689, 344] on button "Cancel" at bounding box center [708, 334] width 60 height 30
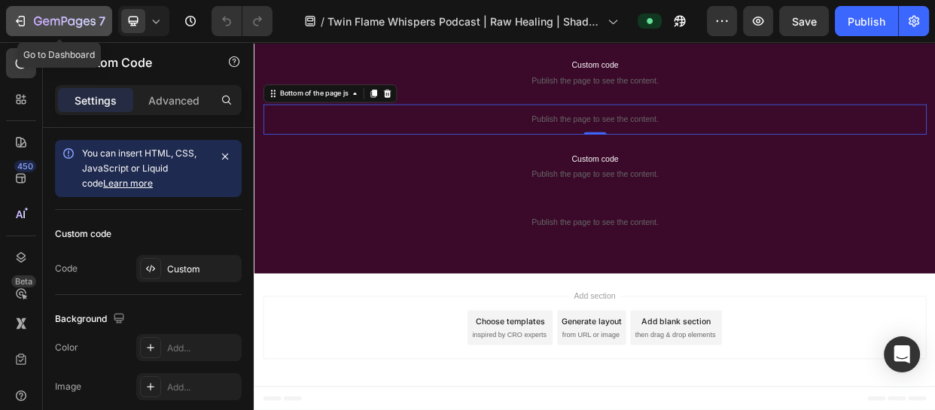
click at [39, 17] on icon "button" at bounding box center [38, 21] width 8 height 9
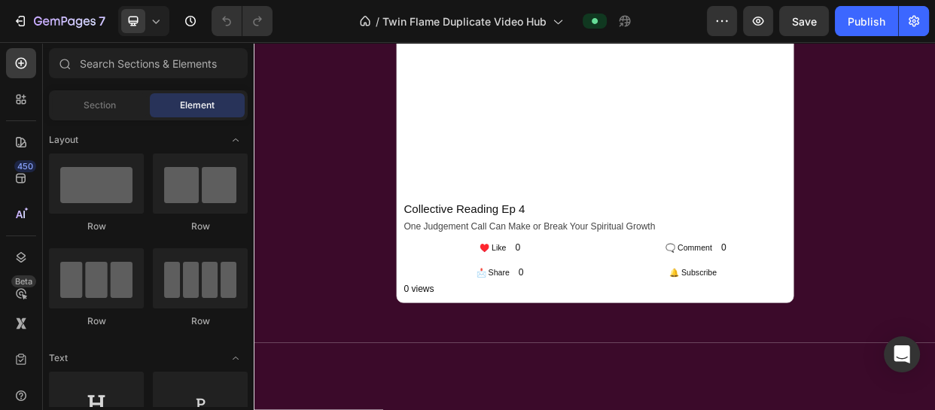
scroll to position [1680, 0]
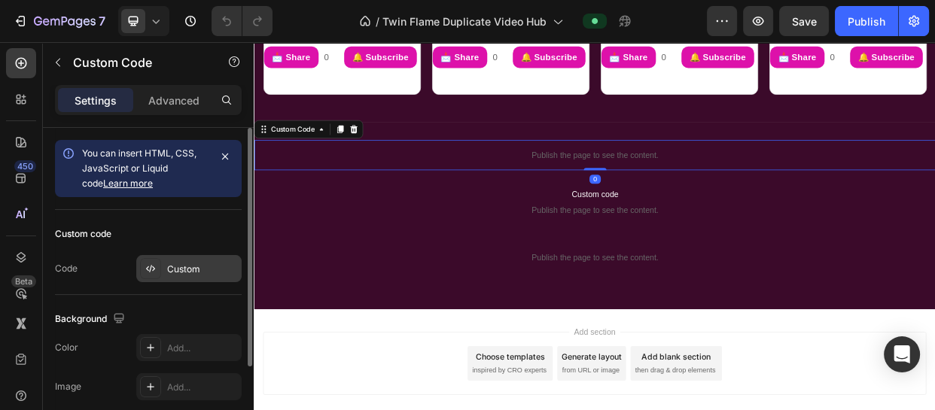
click at [193, 271] on div "Custom" at bounding box center [202, 270] width 71 height 14
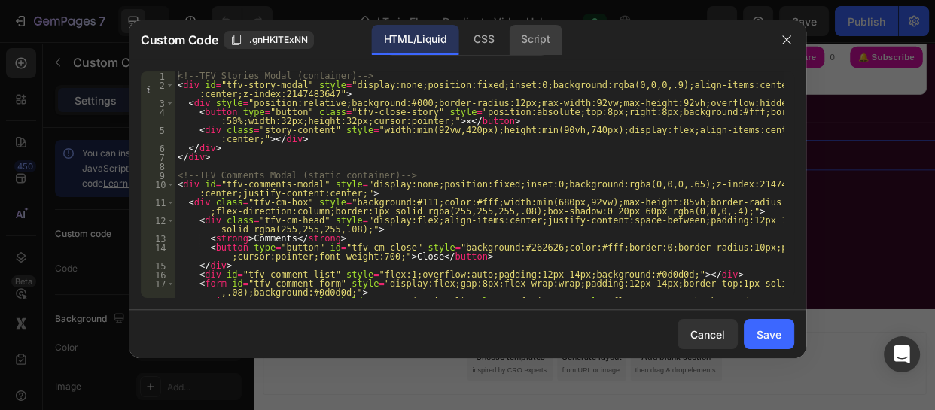
click at [522, 38] on div "Script" at bounding box center [535, 40] width 53 height 30
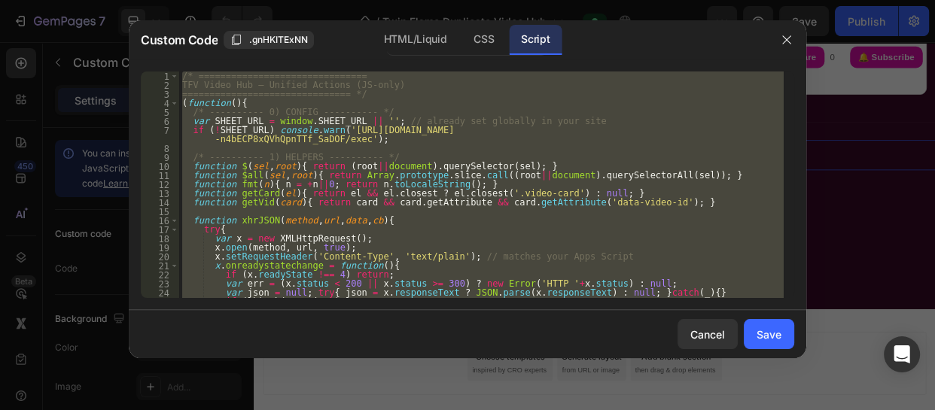
click at [313, 154] on div "/* =============================== TFV Video Hub — Unified Actions (JS-only) ==…" at bounding box center [481, 185] width 605 height 227
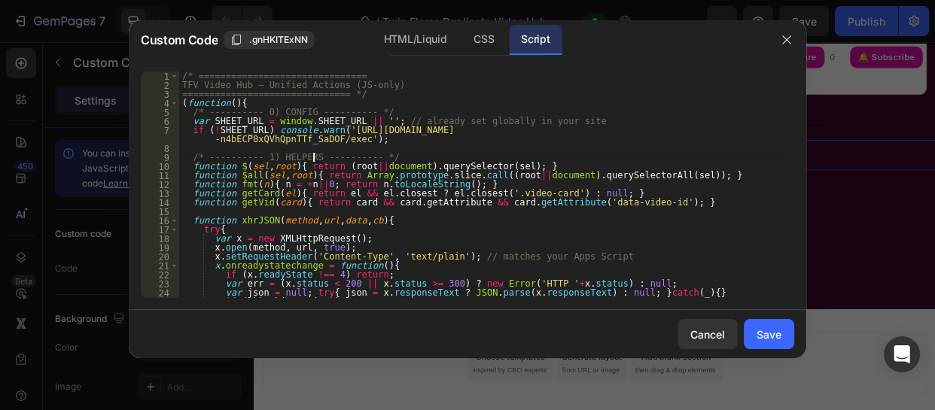
type textarea "})();"
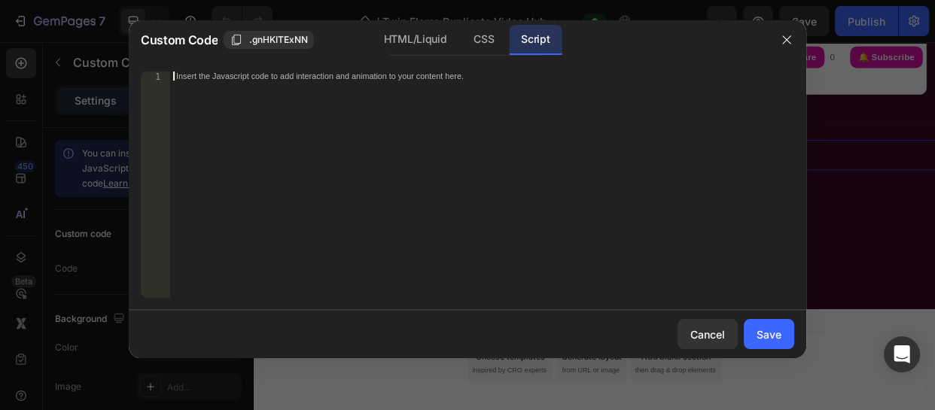
paste textarea "})();"
type textarea "})();"
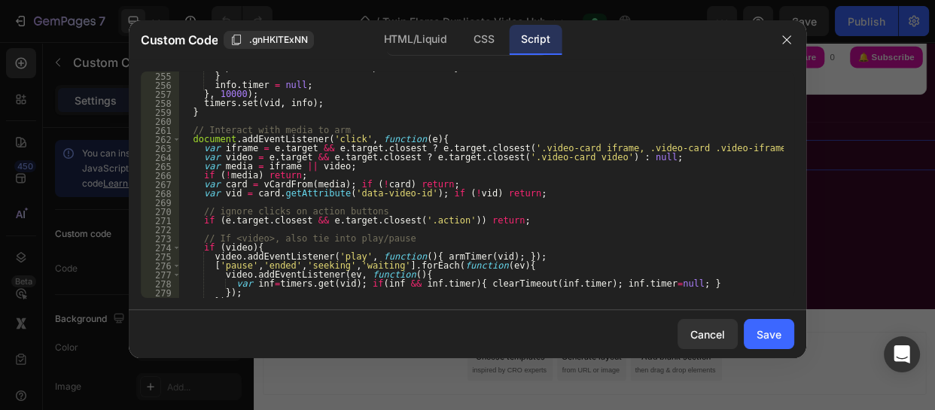
scroll to position [2429, 0]
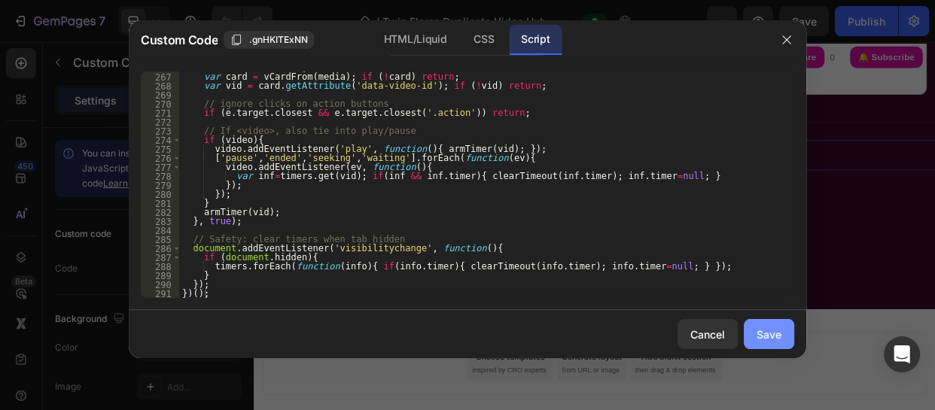
click at [768, 338] on div "Save" at bounding box center [769, 335] width 25 height 16
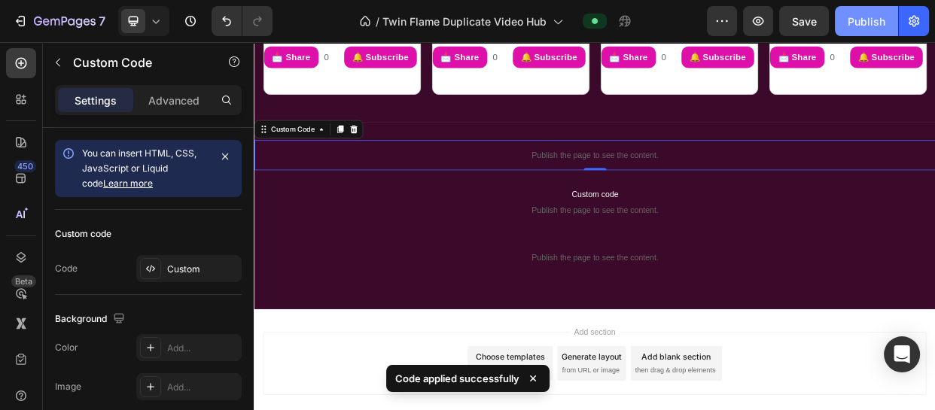
click at [866, 21] on div "Publish" at bounding box center [867, 22] width 38 height 16
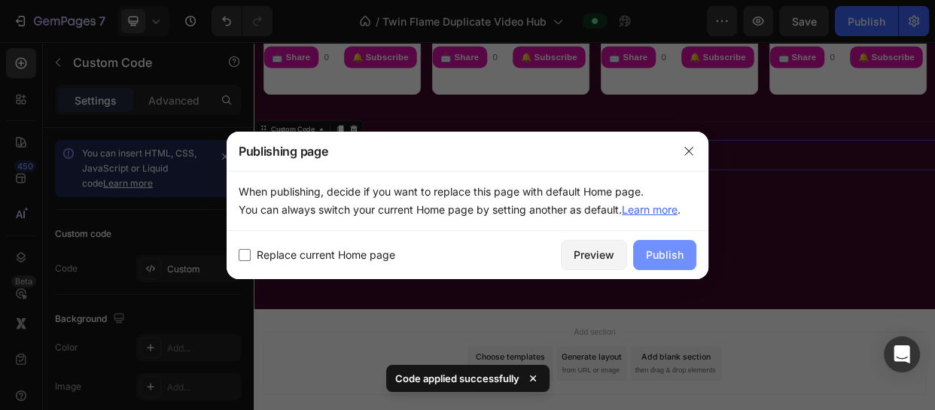
click at [663, 244] on button "Publish" at bounding box center [664, 255] width 63 height 30
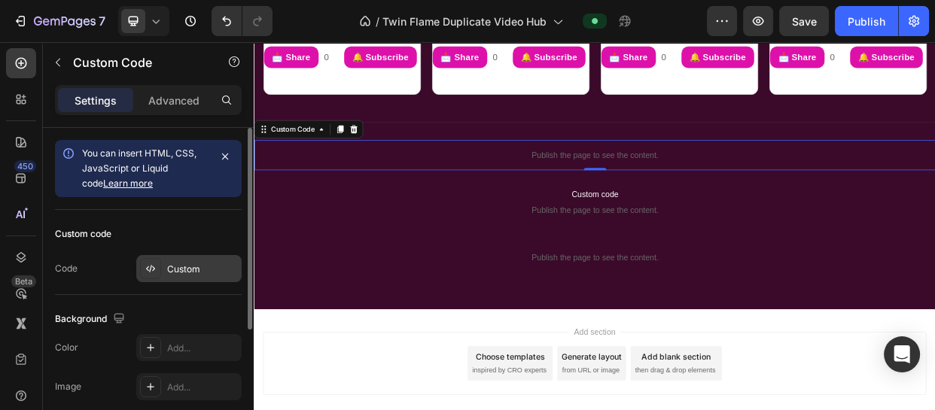
click at [184, 258] on div "Custom" at bounding box center [188, 268] width 105 height 27
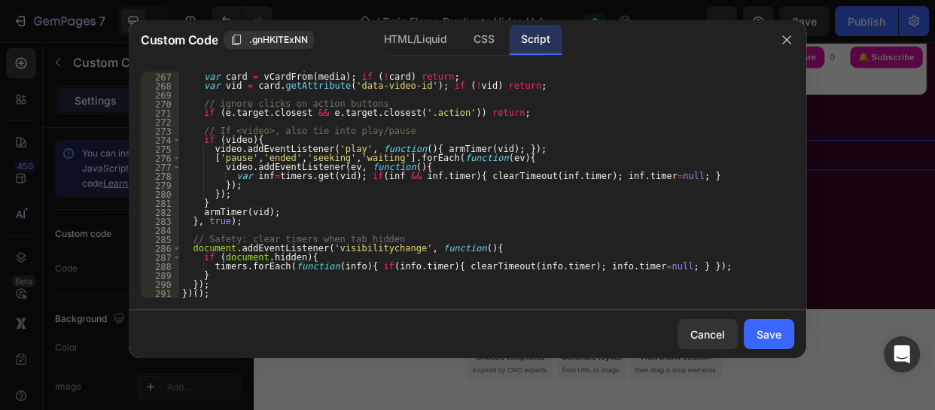
type textarea "})();"
click at [218, 290] on div "if ( ! media ) return ; var card = vCardFrom ( media ) ; if ( ! card ) return ;…" at bounding box center [481, 185] width 605 height 245
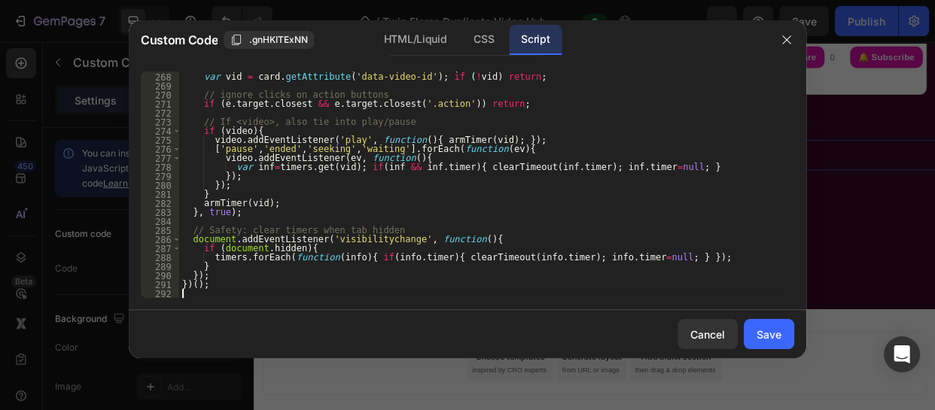
scroll to position [2447, 0]
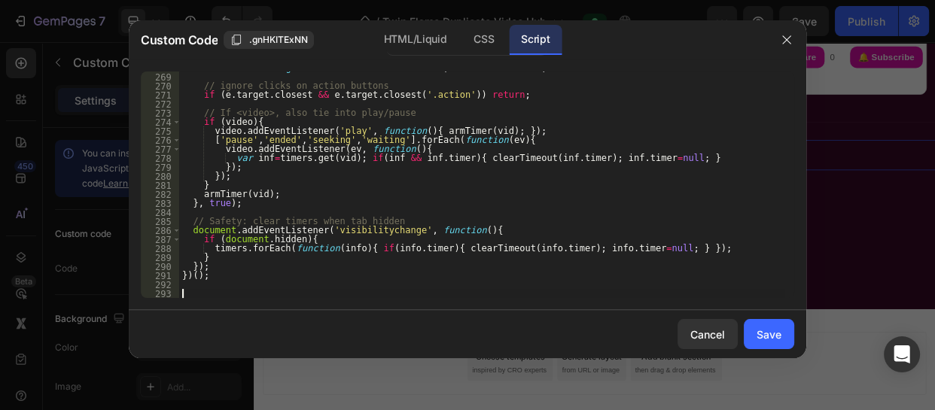
paste textarea "})();"
type textarea "})();"
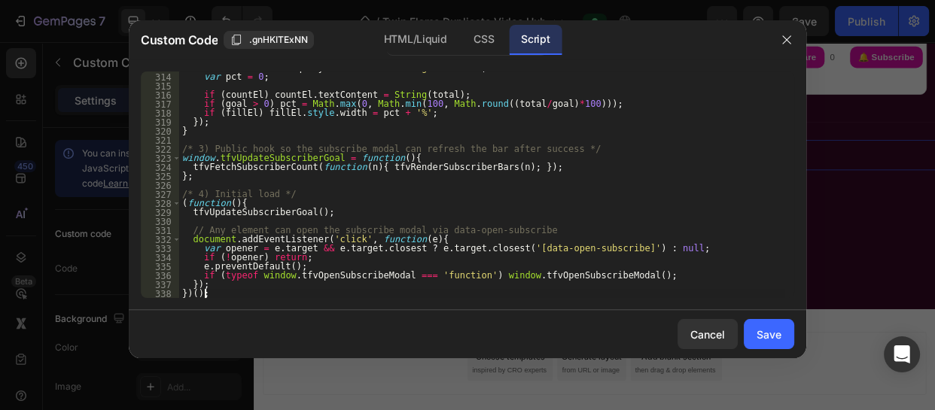
scroll to position [2853, 0]
click at [764, 334] on div "Save" at bounding box center [769, 335] width 25 height 16
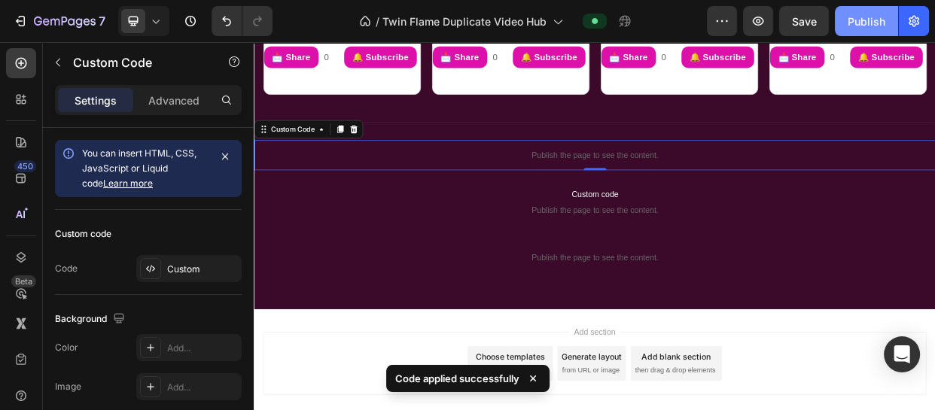
click at [862, 17] on div "Publish" at bounding box center [867, 22] width 38 height 16
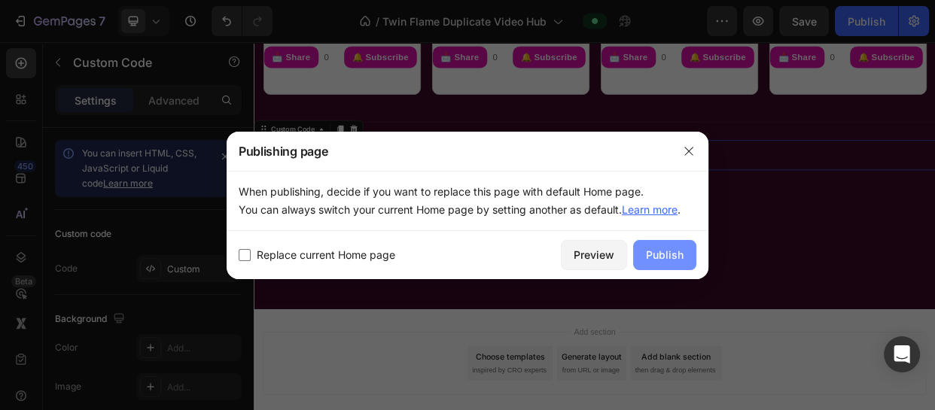
click at [677, 248] on div "Publish" at bounding box center [665, 255] width 38 height 16
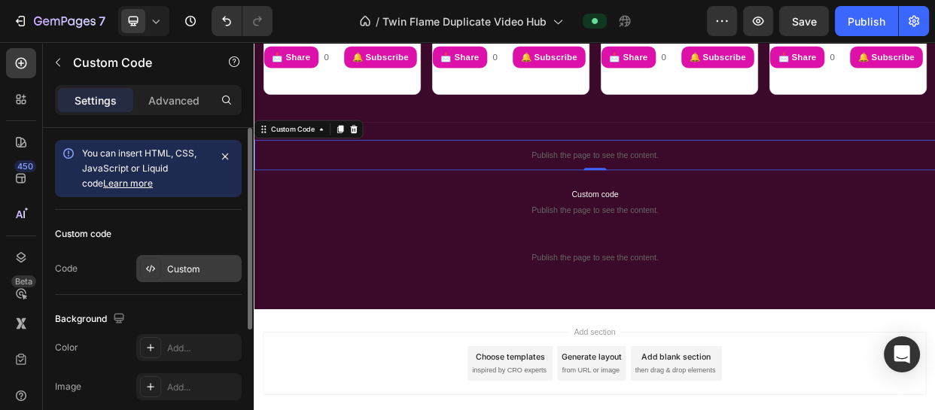
click at [203, 270] on div "Custom" at bounding box center [202, 270] width 71 height 14
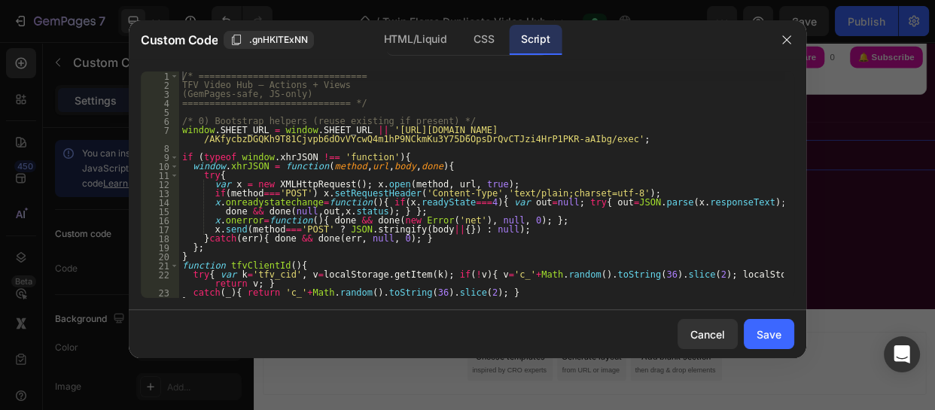
type textarea "if(method==='POST') x.setRequestHeader('Content-Type','text/plain;charset=utf-8…"
click at [338, 191] on div "/* =============================== TFV Video Hub — Actions + Views (GemPages-sa…" at bounding box center [481, 194] width 605 height 245
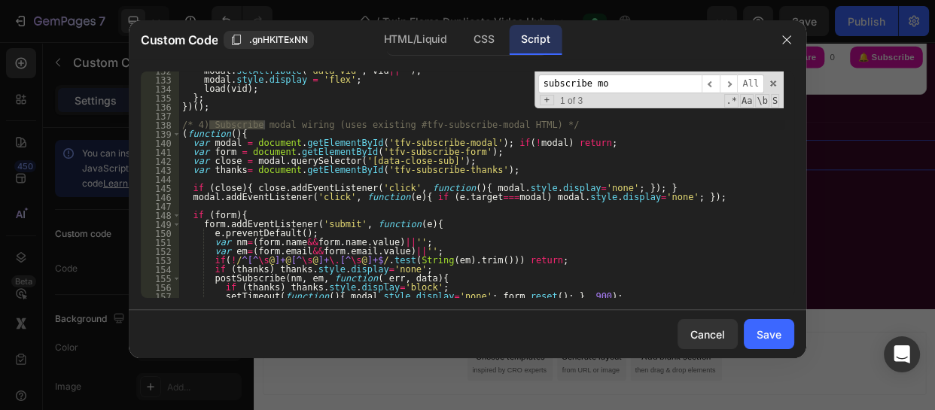
scroll to position [1215, 0]
type input "subscribe mo"
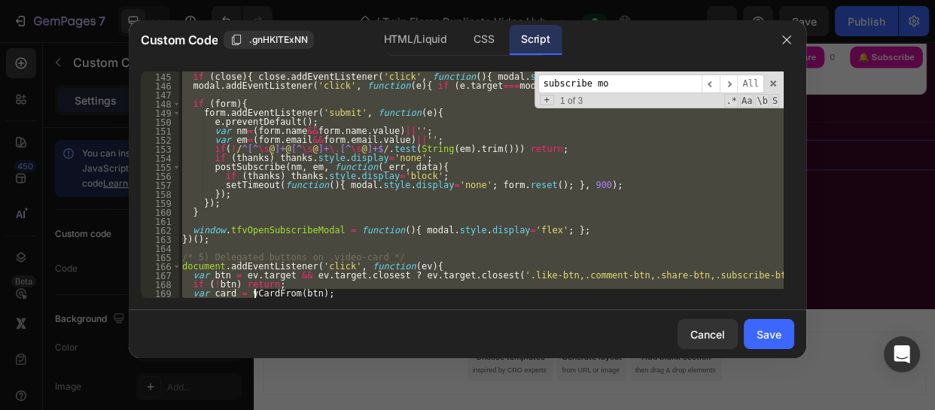
scroll to position [1382, 0]
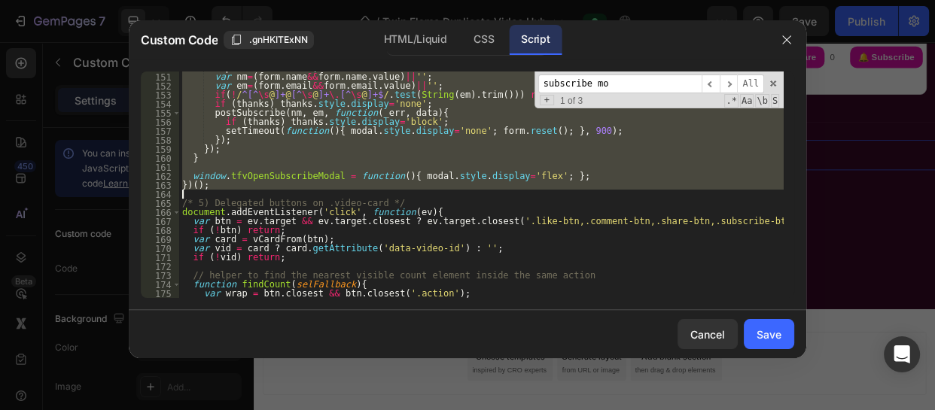
drag, startPoint x: 181, startPoint y: 127, endPoint x: 251, endPoint y: 191, distance: 94.3
click at [251, 191] on div "e . preventDefault ( ) ; var nm = ( form . name && form . name . value ) || '' …" at bounding box center [481, 185] width 605 height 245
type textarea "})();"
click at [617, 90] on input "subscribe mo" at bounding box center [619, 84] width 163 height 19
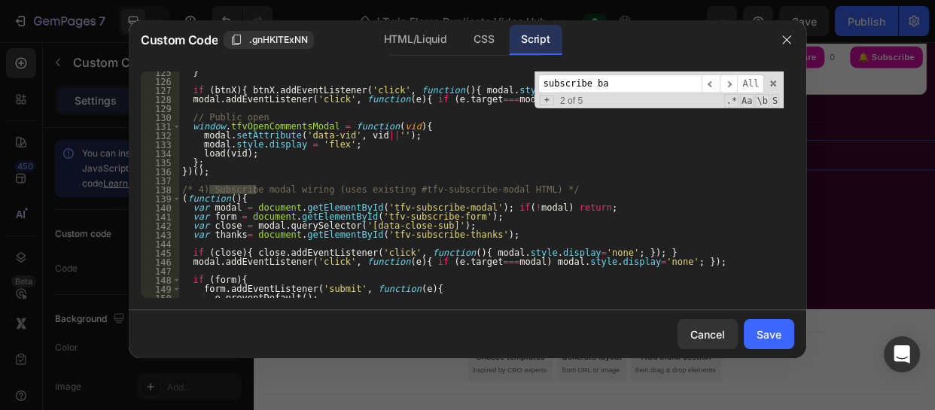
scroll to position [2560, 0]
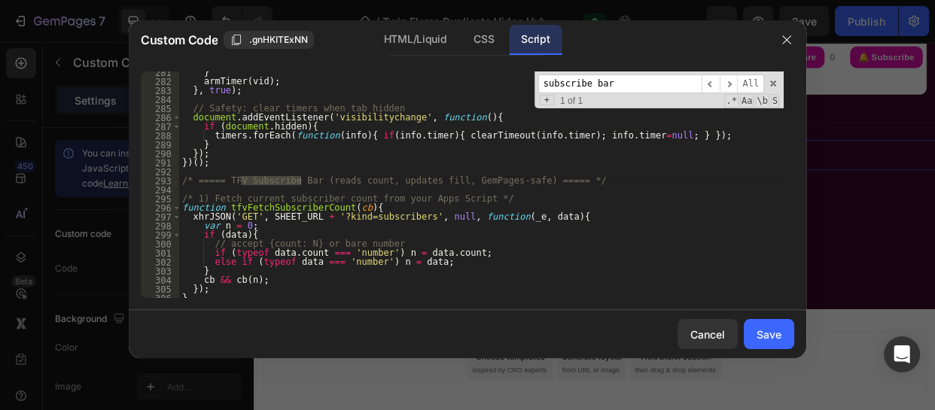
type input "subscribe bar"
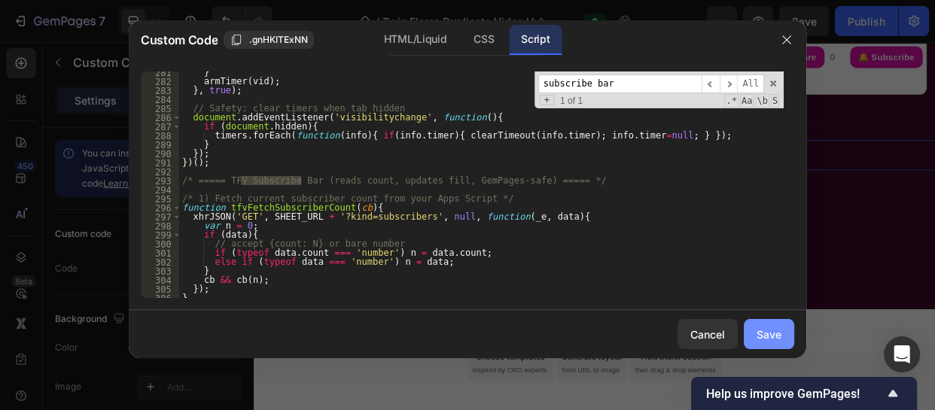
click at [757, 327] on div "Save" at bounding box center [769, 335] width 25 height 16
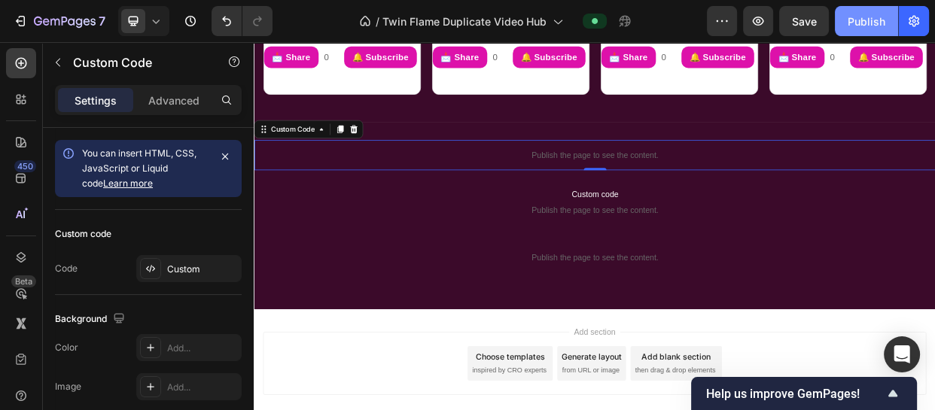
click at [866, 23] on div "Publish" at bounding box center [867, 22] width 38 height 16
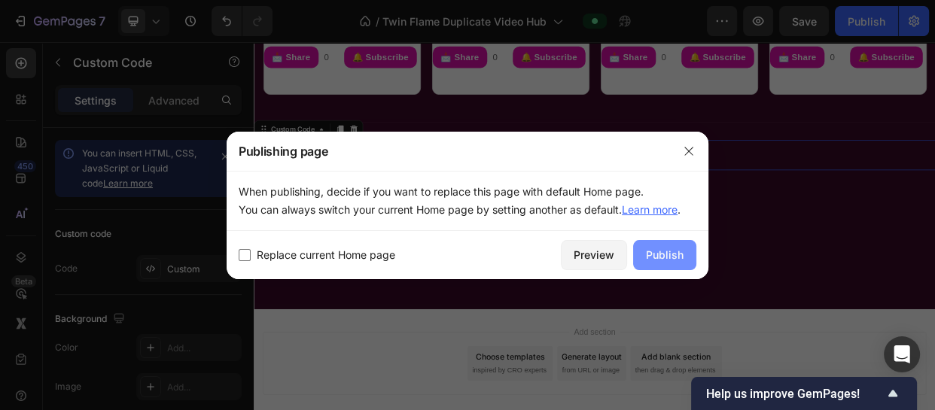
click at [675, 251] on div "Publish" at bounding box center [665, 255] width 38 height 16
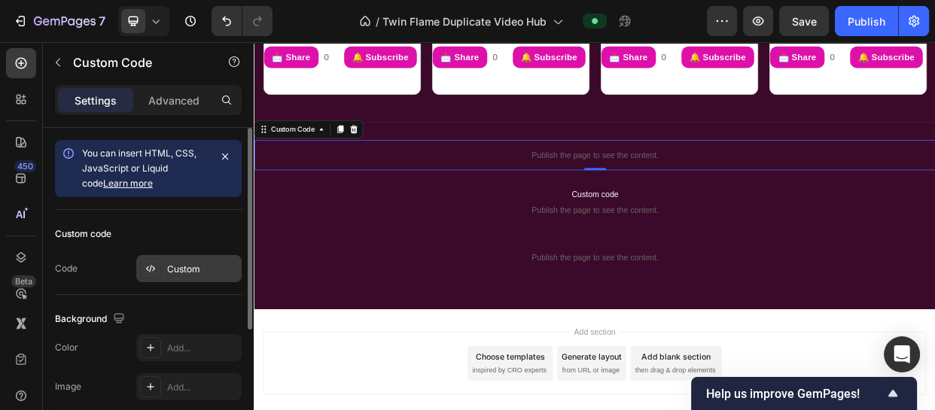
click at [200, 272] on div "Custom" at bounding box center [202, 270] width 71 height 14
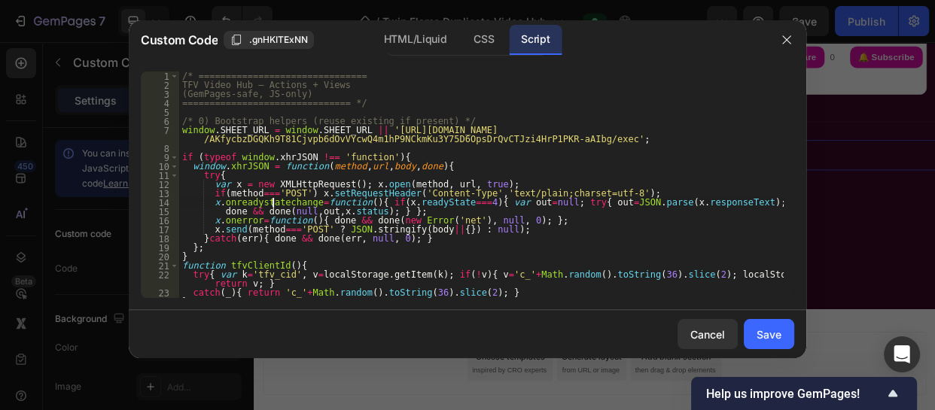
click at [270, 203] on div "/* =============================== TFV Video Hub — Actions + Views (GemPages-sa…" at bounding box center [481, 194] width 605 height 245
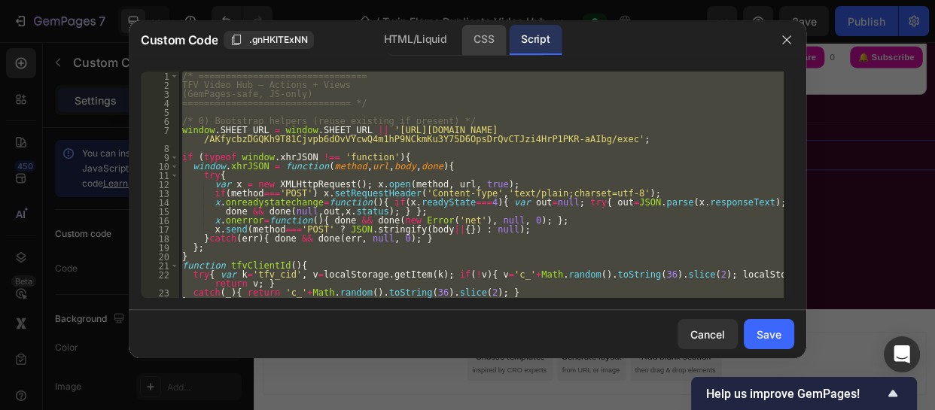
click at [486, 35] on div "CSS" at bounding box center [484, 40] width 44 height 30
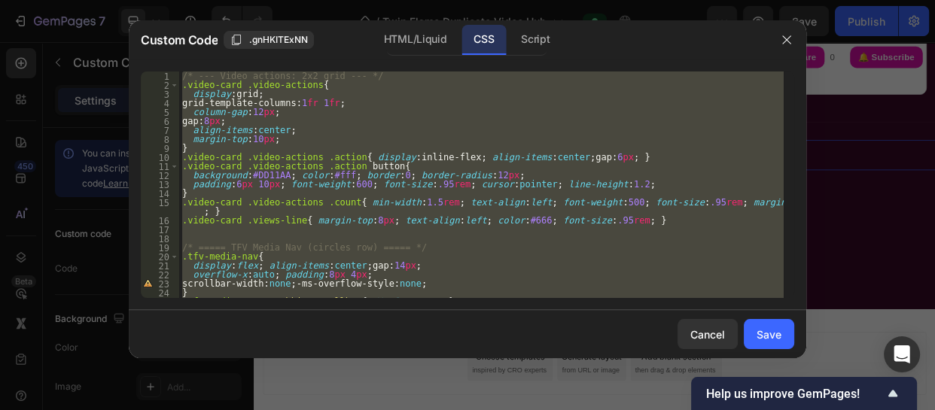
type textarea "}"
click at [324, 239] on div "/* --- Video actions: 2x2 grid --- */ .video-card .video-actions { display : gr…" at bounding box center [481, 185] width 605 height 227
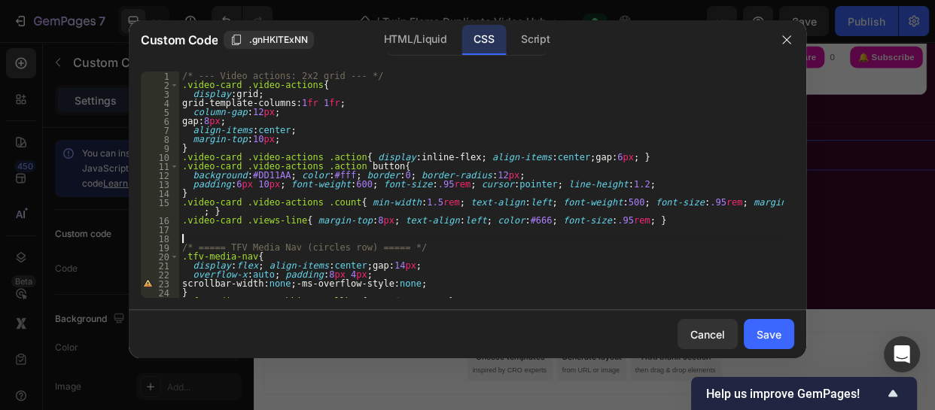
type textarea "}"
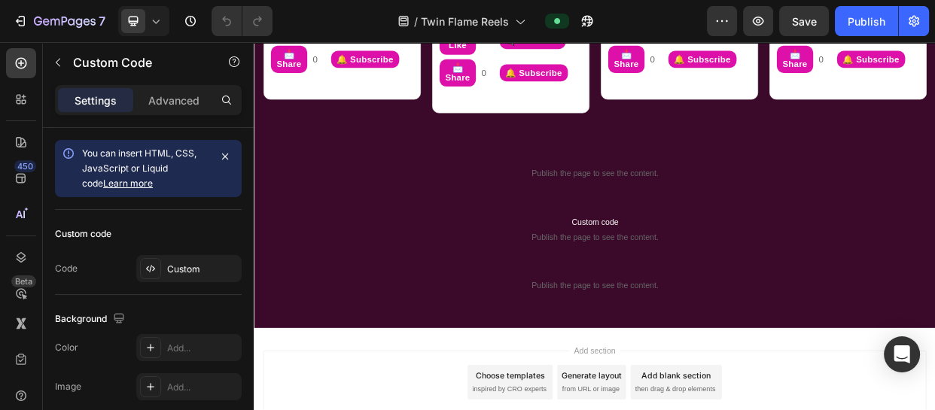
scroll to position [902, 0]
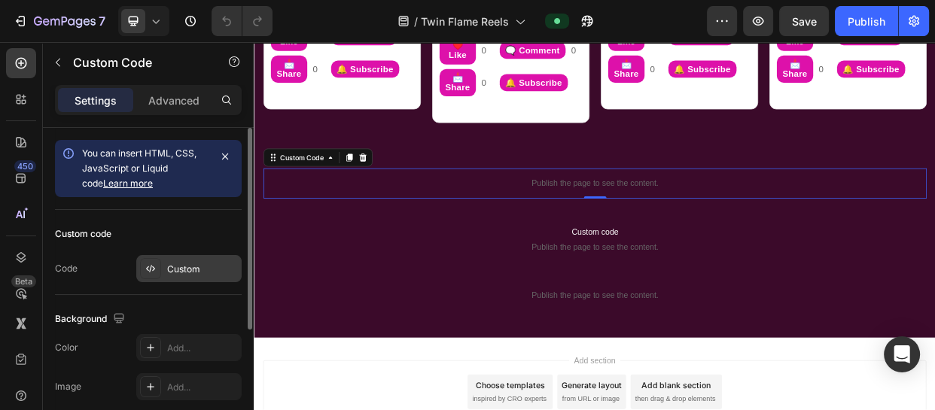
click at [192, 266] on div "Custom" at bounding box center [202, 270] width 71 height 14
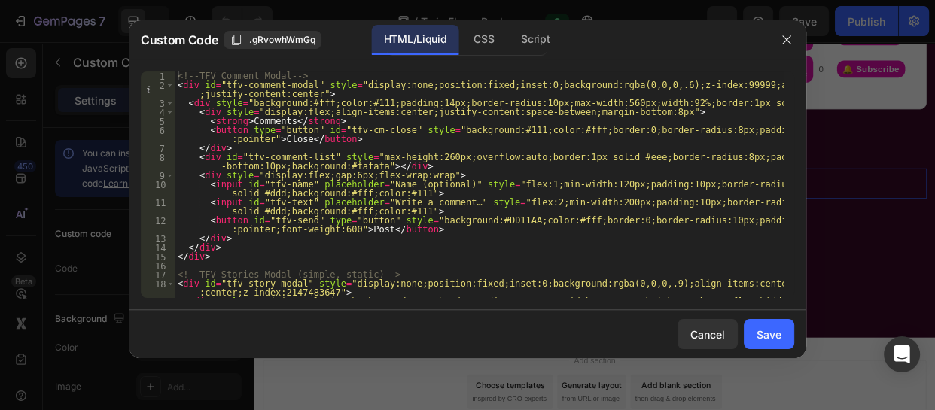
scroll to position [0, 0]
click at [261, 160] on div "<!-- TFV Comment Modal --> < div id = "tfv-comment-modal" style = "display:none…" at bounding box center [479, 199] width 609 height 254
type textarea "</div>"
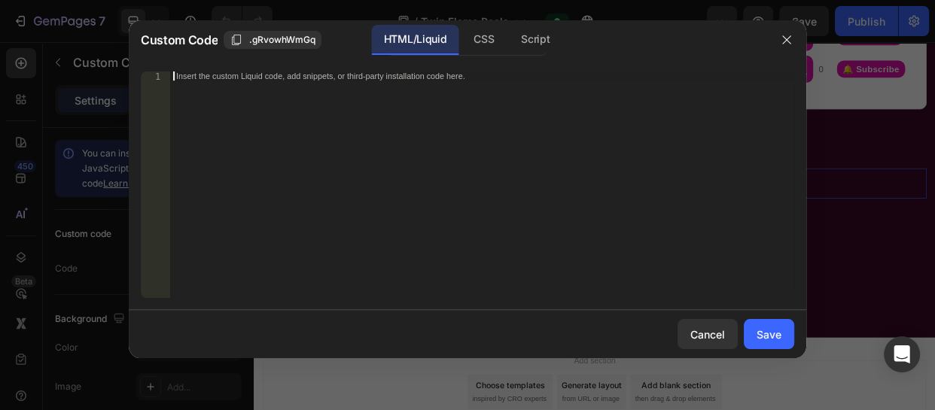
scroll to position [343, 0]
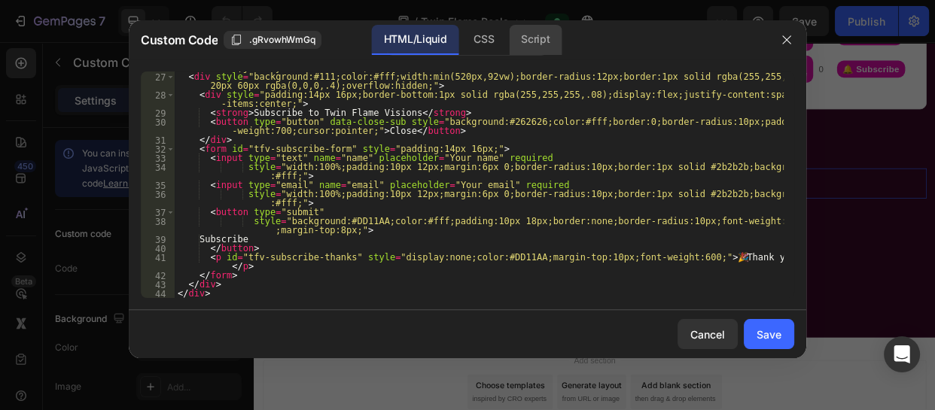
click at [515, 38] on div "Script" at bounding box center [535, 40] width 53 height 30
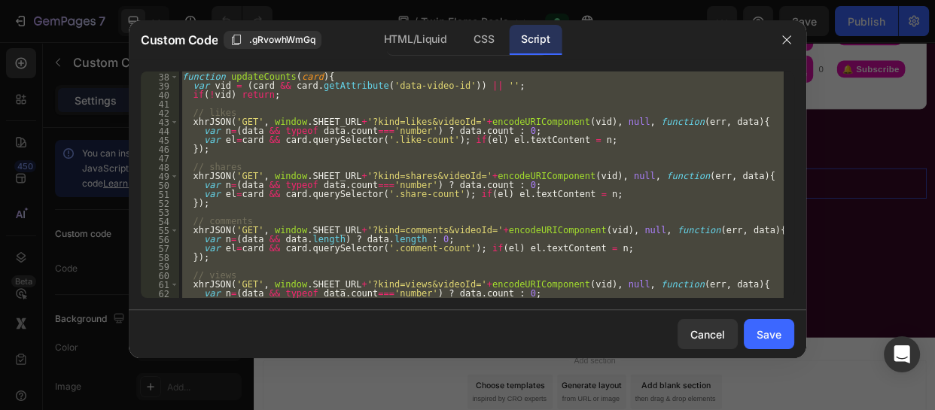
click at [409, 166] on div "function updateCounts ( card ) { var vid = ( card && card . getAttribute ( 'dat…" at bounding box center [481, 185] width 605 height 227
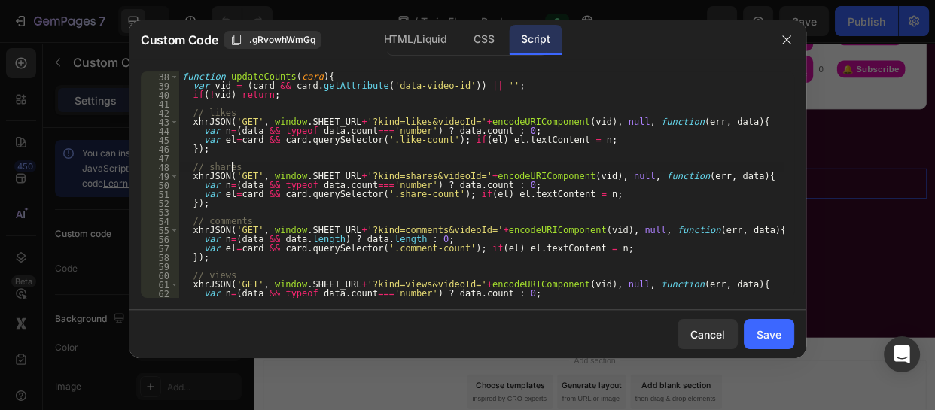
type textarea "})();"
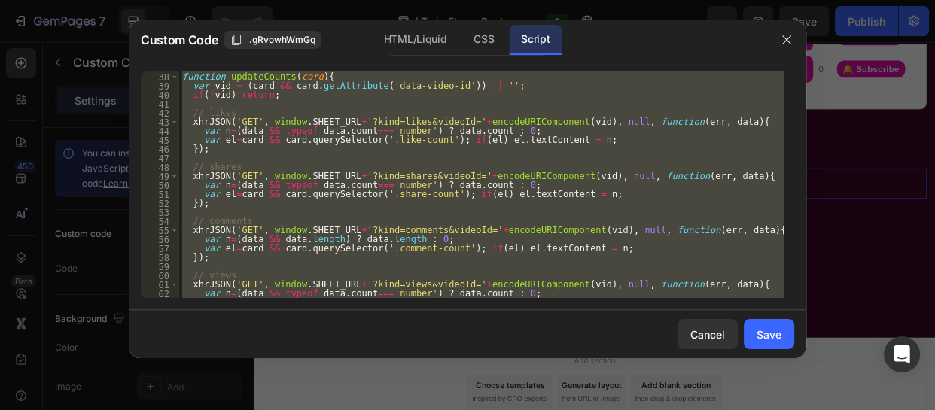
paste textarea
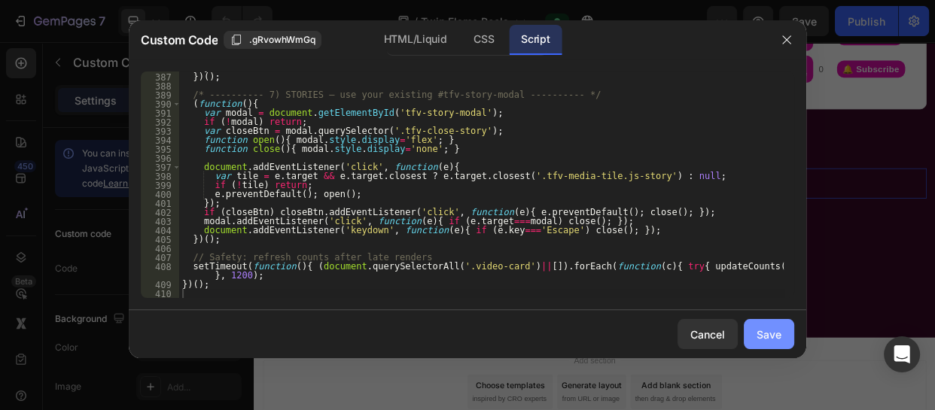
click at [770, 331] on div "Save" at bounding box center [769, 335] width 25 height 16
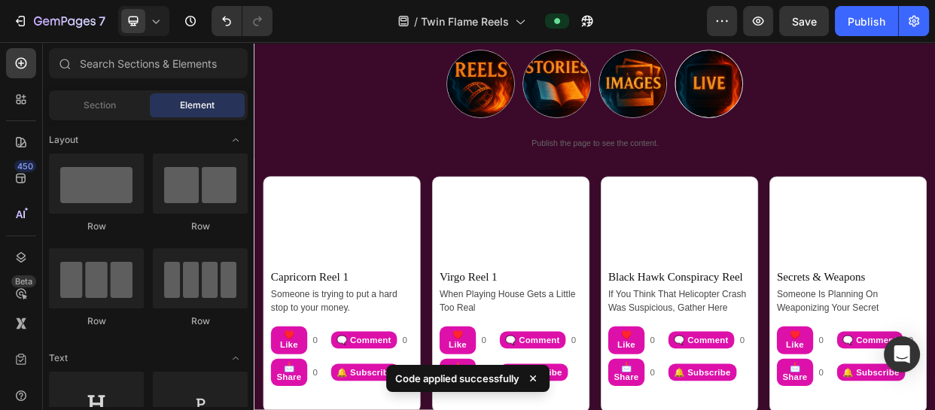
scroll to position [142, 0]
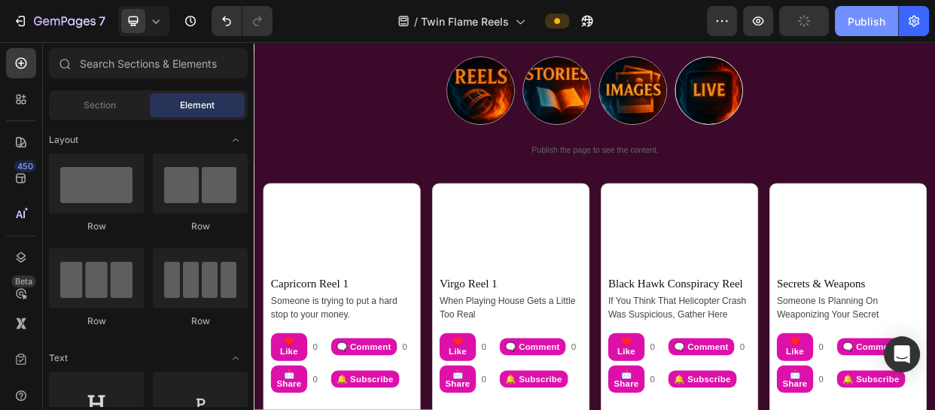
click at [861, 19] on div "Publish" at bounding box center [867, 22] width 38 height 16
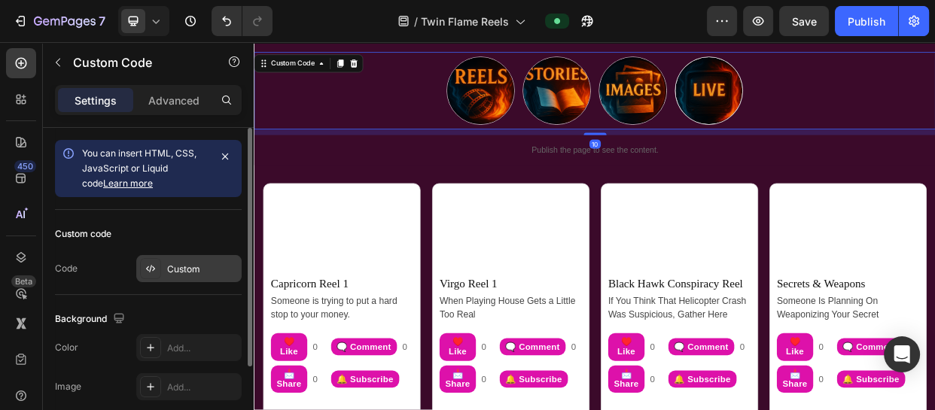
click at [196, 264] on div "Custom" at bounding box center [202, 270] width 71 height 14
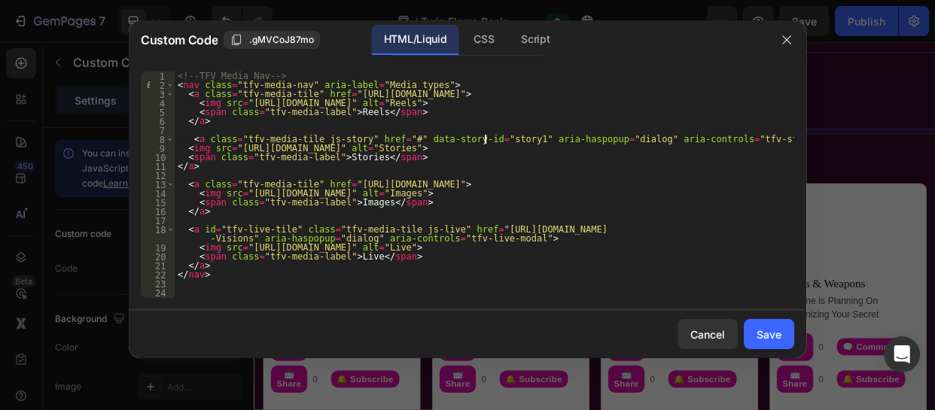
click at [484, 140] on div "<!-- TFV Media Nav --> < nav class = "tfv-media-nav" aria-label = "Media types"…" at bounding box center [485, 194] width 620 height 245
drag, startPoint x: 484, startPoint y: 140, endPoint x: 458, endPoint y: 143, distance: 25.8
click at [458, 143] on div "<!-- TFV Media Nav --> < nav class = "tfv-media-nav" aria-label = "Media types"…" at bounding box center [485, 194] width 620 height 245
paste textarea "[URL][DOMAIN_NAME]"
type textarea "<a class="tfv-media-tile js-story" href="#" data-story-id="[URL][DOMAIN_NAME]" …"
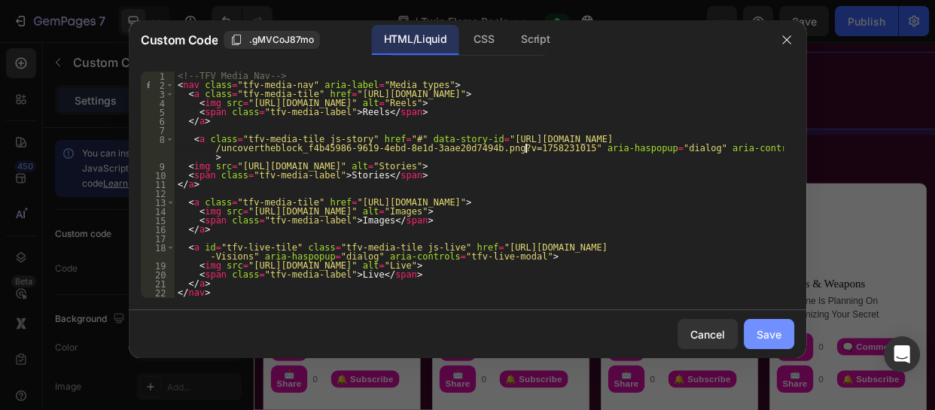
click at [762, 327] on div "Save" at bounding box center [769, 335] width 25 height 16
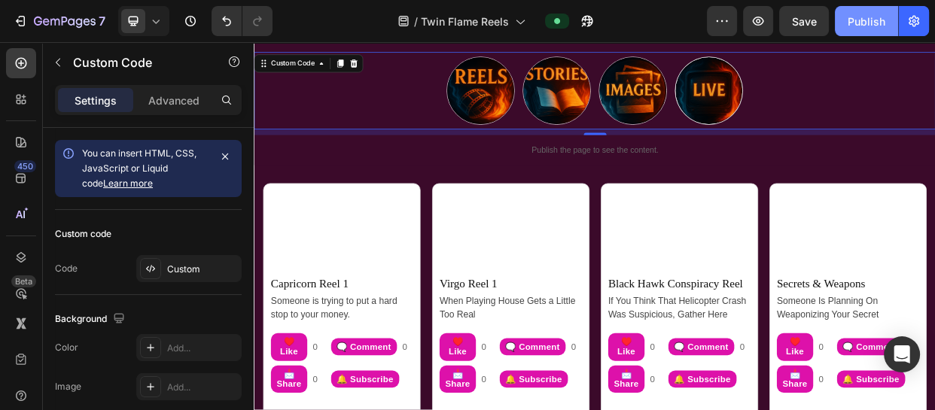
click at [835, 24] on button "Publish" at bounding box center [866, 21] width 63 height 30
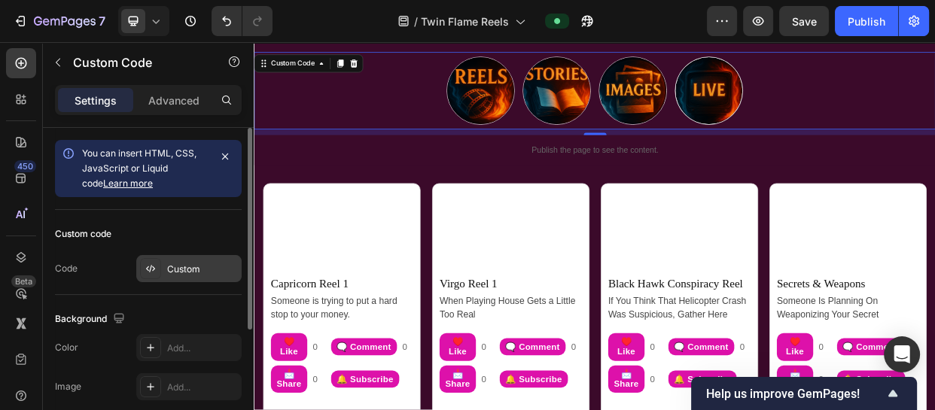
click at [175, 278] on div "Custom" at bounding box center [188, 268] width 105 height 27
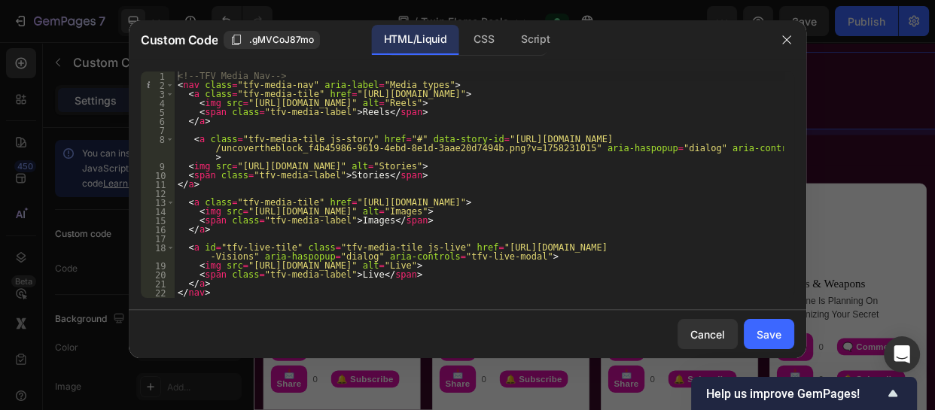
type textarea "<a class="tfv-media-tile js-story" href="#" data-story-id="[URL][DOMAIN_NAME]" …"
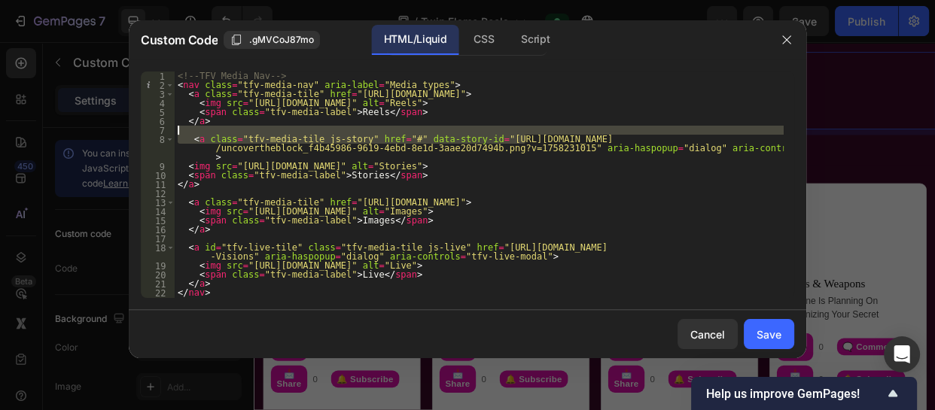
drag, startPoint x: 524, startPoint y: 144, endPoint x: 459, endPoint y: 142, distance: 64.8
click at [459, 142] on div "<!-- TFV Media Nav --> < nav class = "tfv-media-nav" aria-label = "Media types"…" at bounding box center [479, 194] width 609 height 245
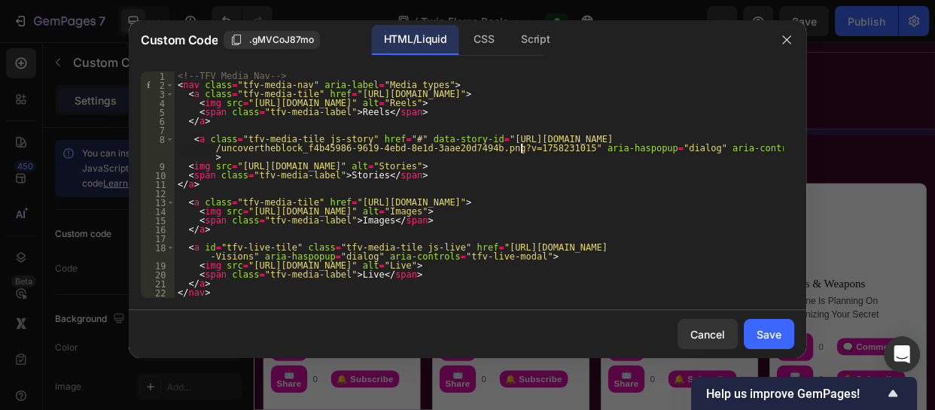
click at [522, 145] on div "<!-- TFV Media Nav --> < nav class = "tfv-media-nav" aria-label = "Media types"…" at bounding box center [479, 194] width 609 height 245
click at [524, 148] on div "<!-- TFV Media Nav --> < nav class = "tfv-media-nav" aria-label = "Media types"…" at bounding box center [479, 194] width 609 height 245
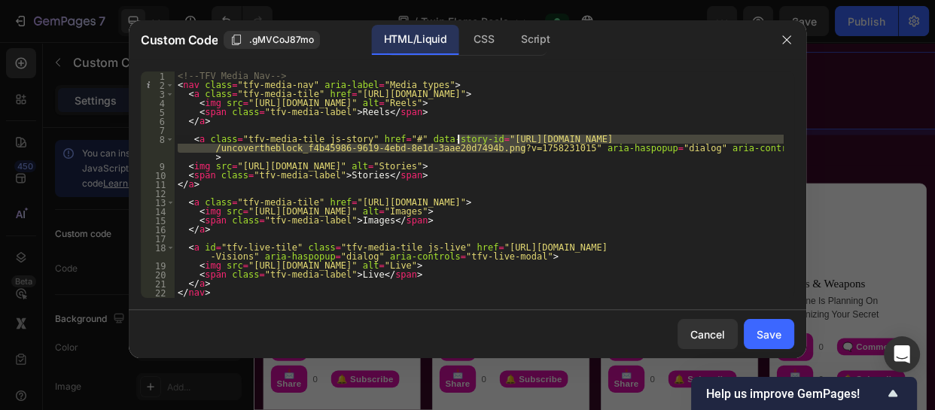
drag, startPoint x: 524, startPoint y: 148, endPoint x: 457, endPoint y: 142, distance: 67.2
click at [457, 142] on div "<!-- TFV Media Nav --> < nav class = "tfv-media-nav" aria-label = "Media types"…" at bounding box center [479, 194] width 609 height 245
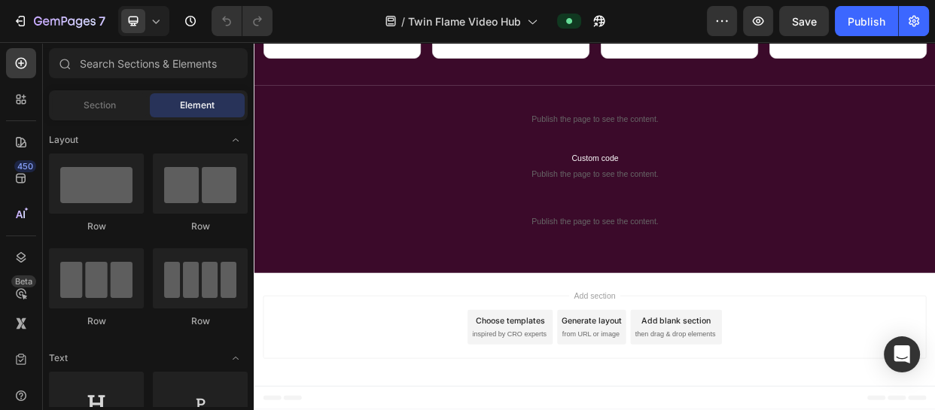
scroll to position [1680, 0]
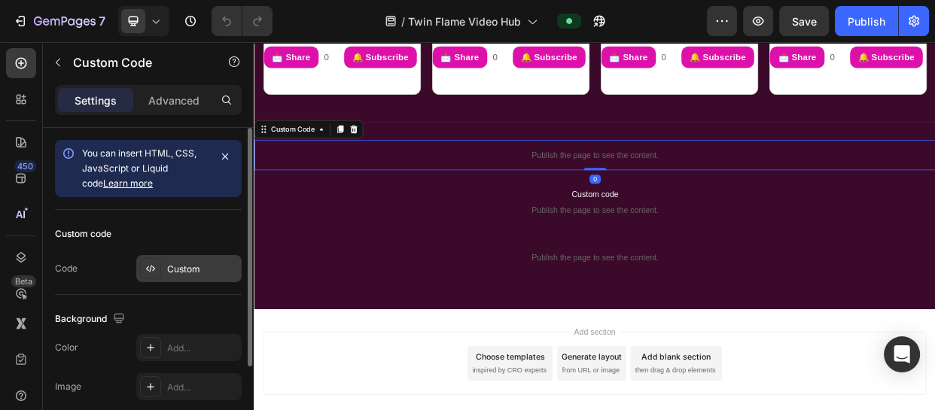
click at [175, 271] on div "Custom" at bounding box center [202, 270] width 71 height 14
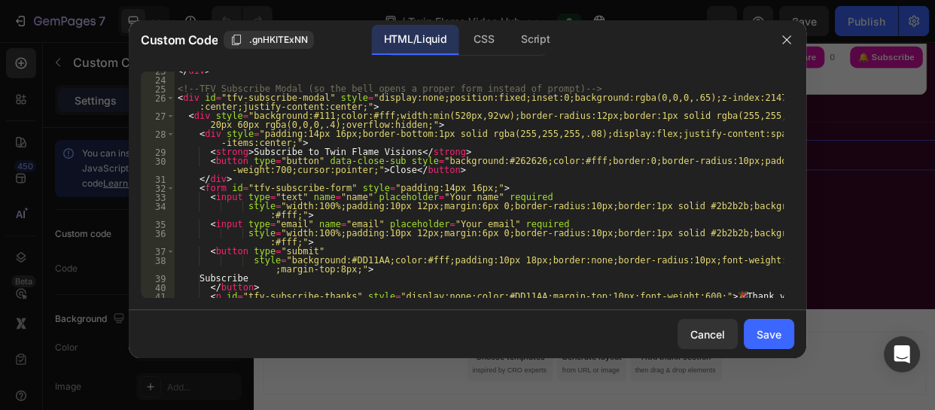
scroll to position [352, 0]
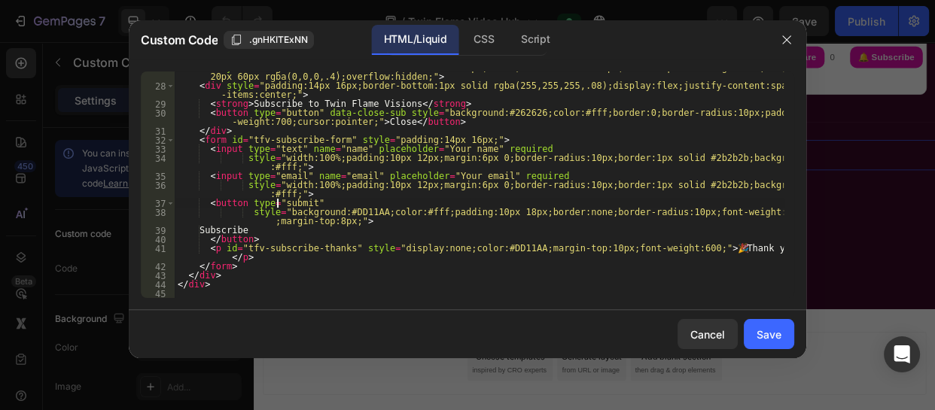
click at [279, 204] on div "< div style = "background:#111;color:#fff;width:min(520px,92vw);border-radius:1…" at bounding box center [479, 190] width 609 height 254
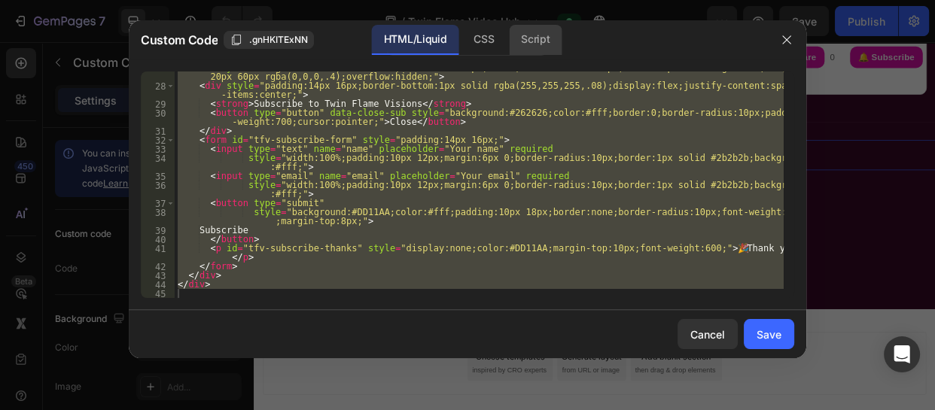
click at [527, 35] on div "Script" at bounding box center [535, 40] width 53 height 30
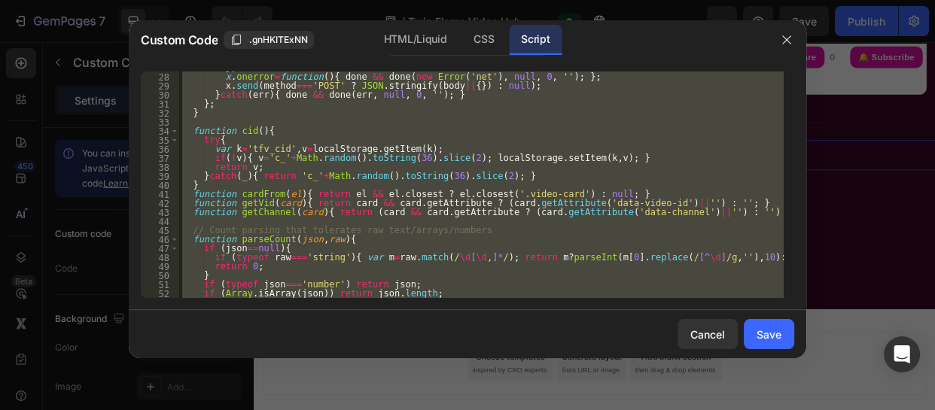
scroll to position [252, 0]
click at [431, 142] on div "} ; x . onerror = function ( ) { done && done ( new Error ( 'net' ) , null , 0 …" at bounding box center [481, 185] width 605 height 227
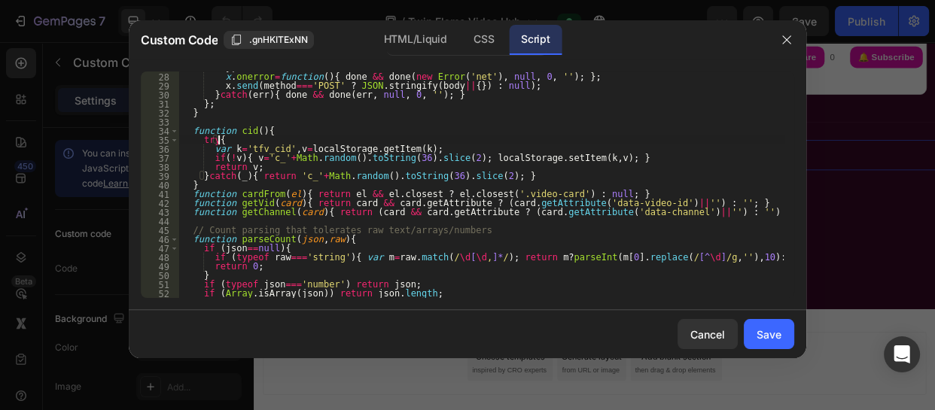
type textarea "})();"
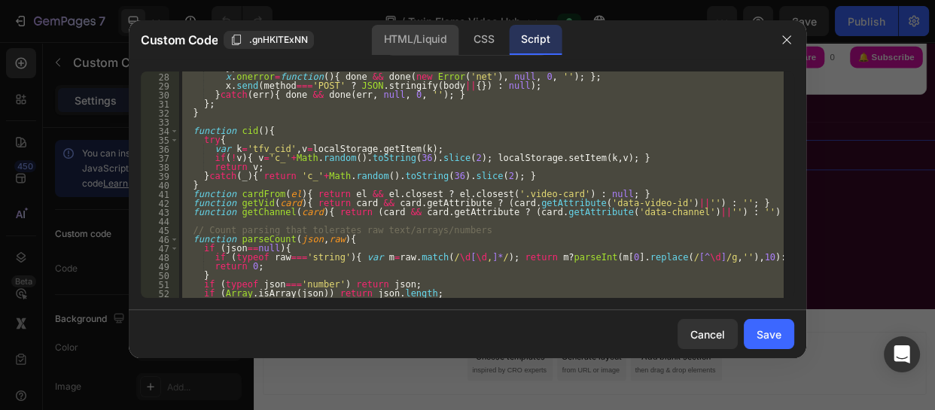
click at [404, 42] on div "HTML/Liquid" at bounding box center [415, 40] width 87 height 30
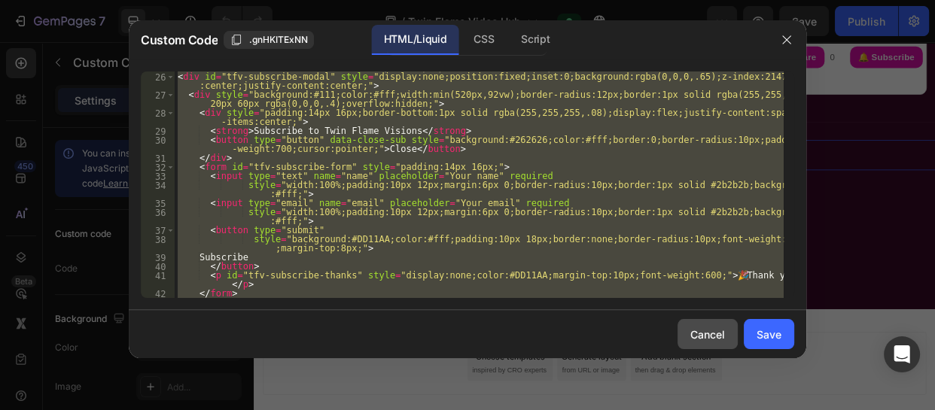
click at [714, 336] on div "Cancel" at bounding box center [707, 335] width 35 height 16
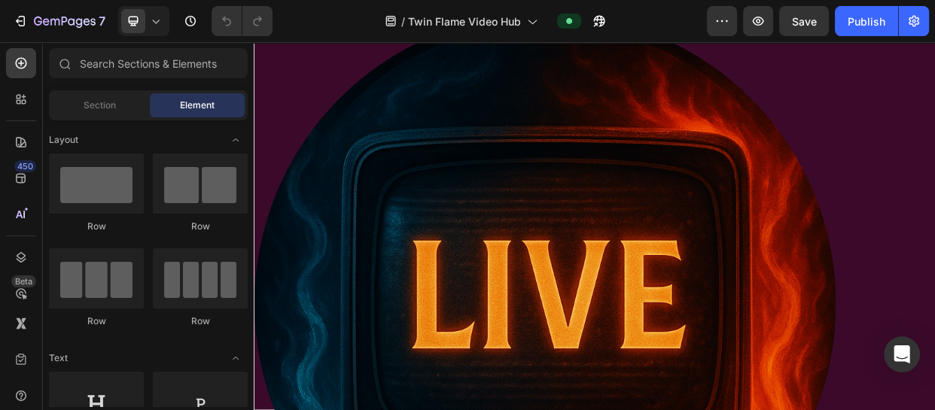
scroll to position [2710, 0]
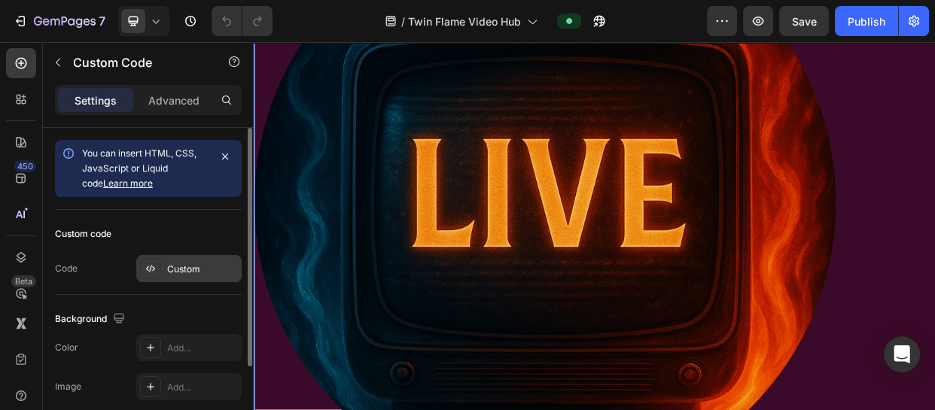
click at [211, 267] on div "Custom" at bounding box center [202, 270] width 71 height 14
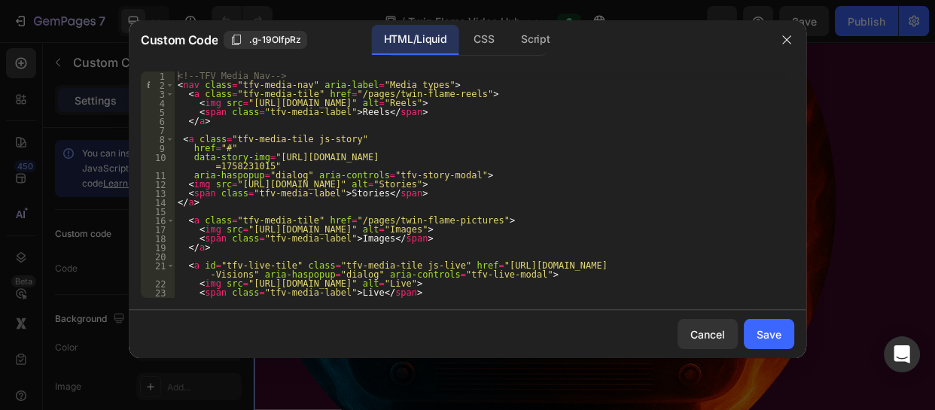
type textarea "data-story-img="[URL][DOMAIN_NAME]""
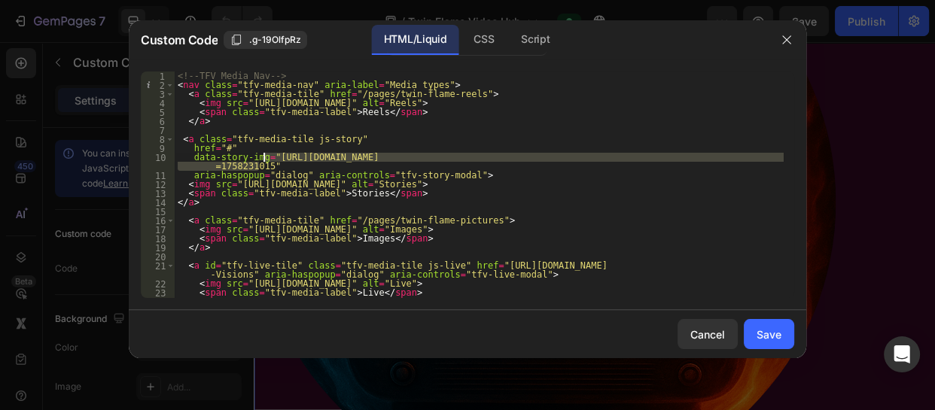
drag, startPoint x: 257, startPoint y: 166, endPoint x: 264, endPoint y: 157, distance: 11.3
click at [264, 157] on div "<!-- TFV Media Nav --> < nav class = "tfv-media-nav" aria-label = "Media types"…" at bounding box center [479, 194] width 609 height 245
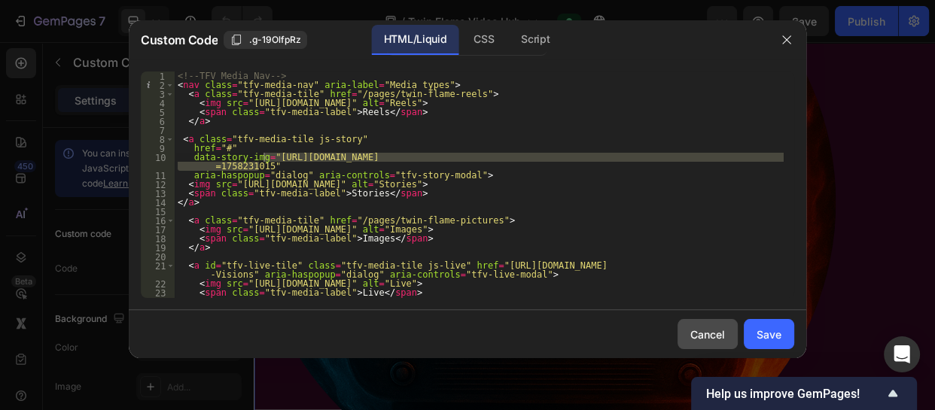
click at [711, 332] on div "Cancel" at bounding box center [707, 335] width 35 height 16
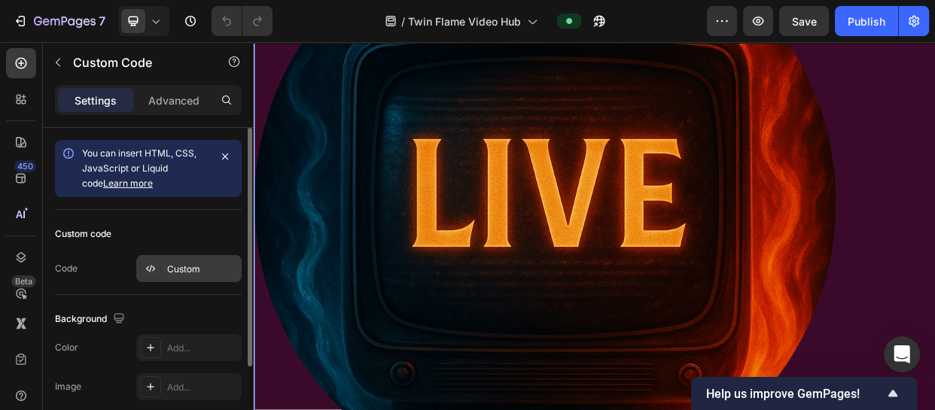
click at [173, 264] on div "Custom" at bounding box center [202, 270] width 71 height 14
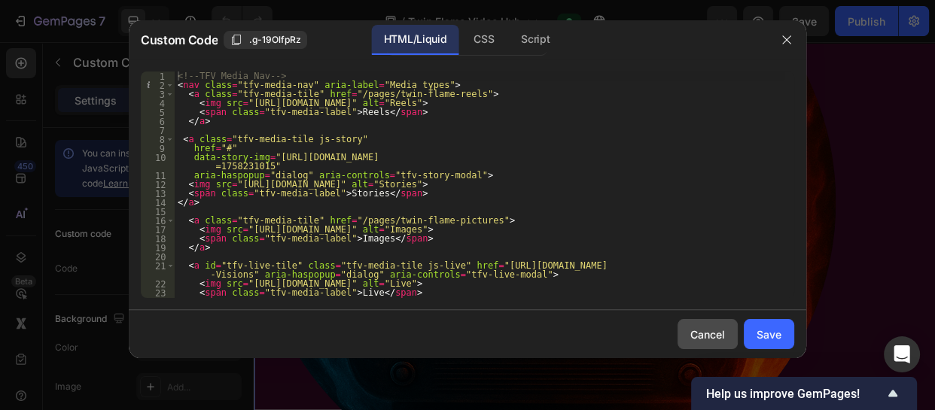
click at [714, 345] on button "Cancel" at bounding box center [708, 334] width 60 height 30
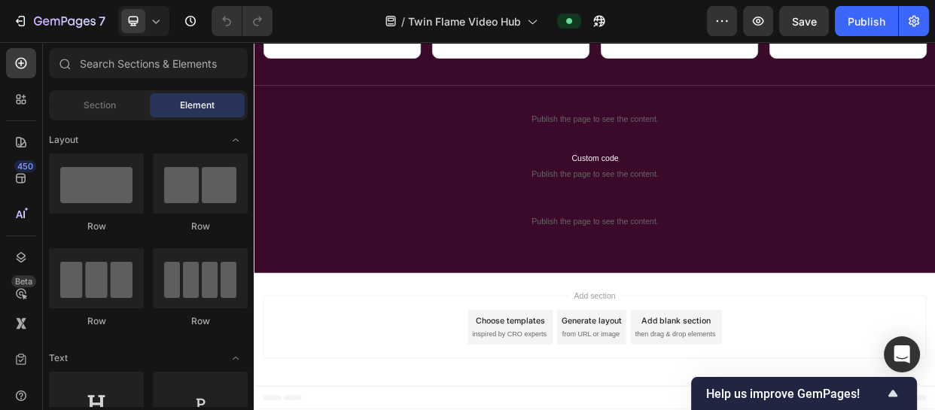
scroll to position [1680, 0]
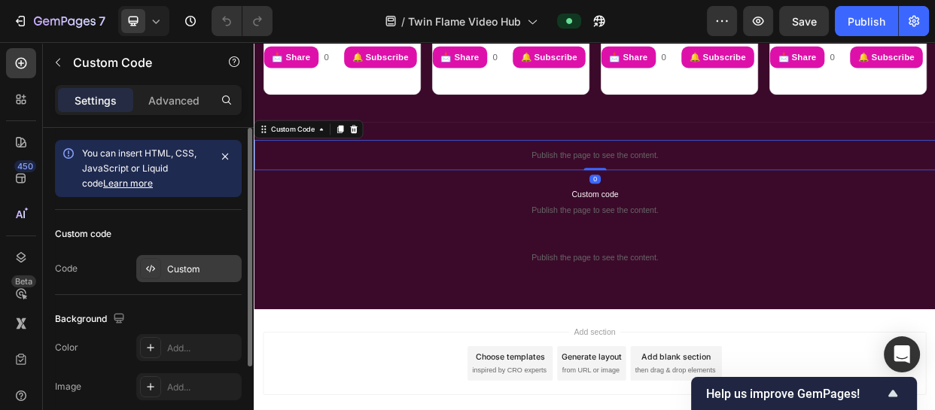
click at [189, 263] on div "Custom" at bounding box center [202, 270] width 71 height 14
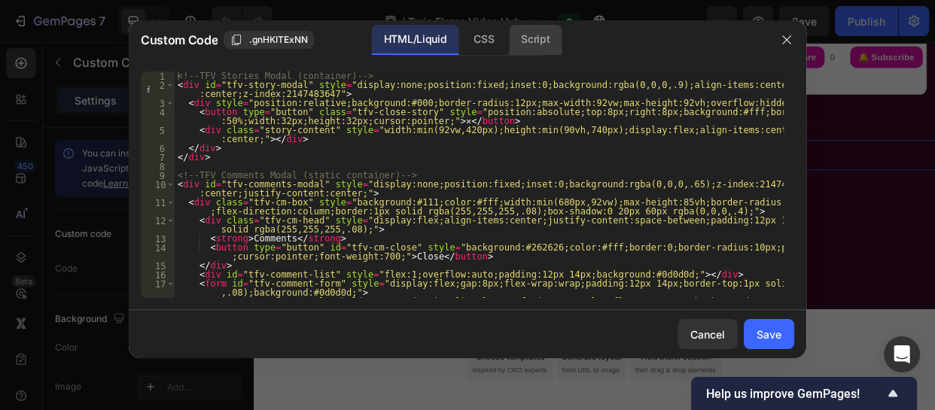
click at [534, 38] on div "Script" at bounding box center [535, 40] width 53 height 30
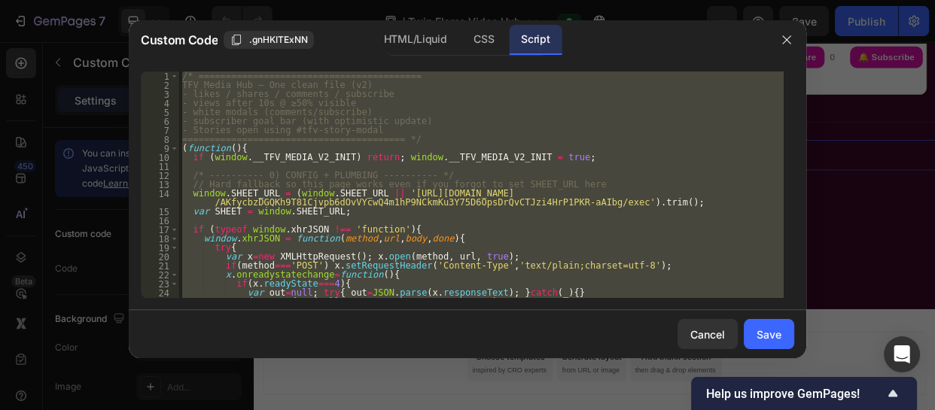
click at [559, 207] on div "/* ========================================= TFV Media Hub — One clean file (v2…" at bounding box center [481, 185] width 605 height 227
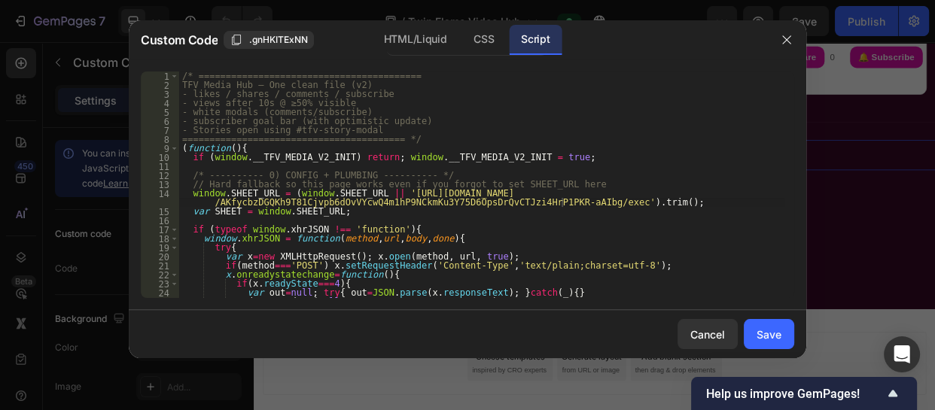
click at [775, 62] on div "window.SHEET_URL = (window.SHEET_URL || '[URL][DOMAIN_NAME]); 1 2 3 4 5 6 7 8 9…" at bounding box center [468, 184] width 678 height 251
type textarea "(function(){"
click at [505, 148] on div "/* ========================================= TFV Media Hub — One clean file (v2…" at bounding box center [481, 194] width 605 height 245
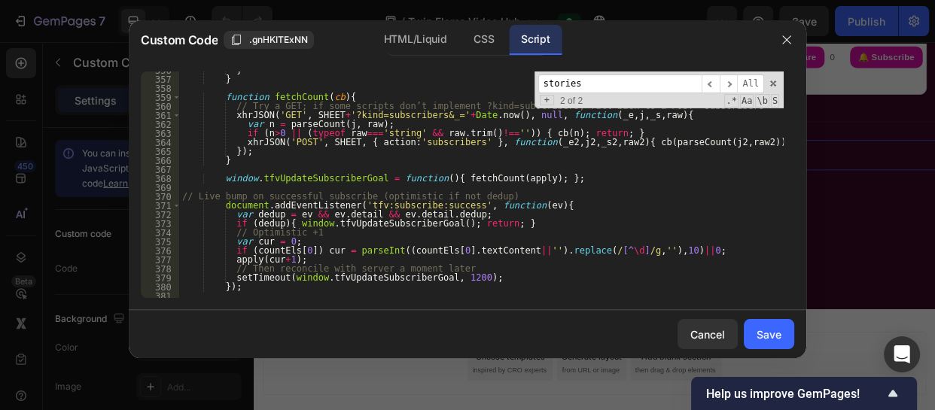
scroll to position [3411, 0]
type input "stories"
click at [711, 84] on span "​" at bounding box center [711, 84] width 18 height 19
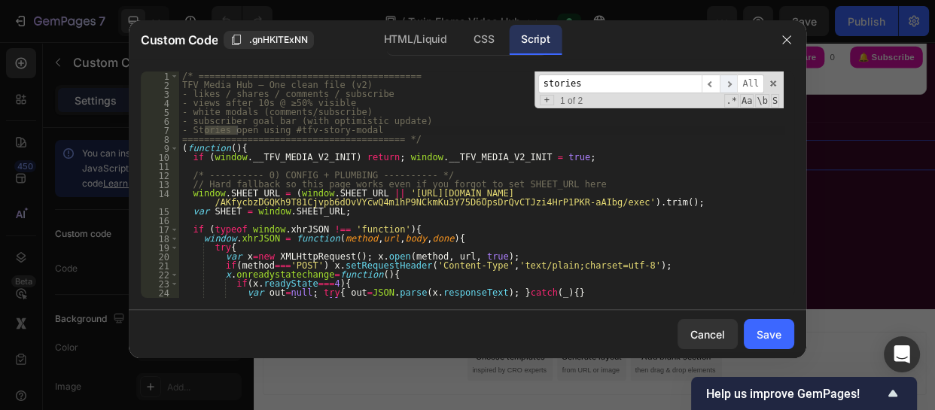
click at [730, 89] on span "​" at bounding box center [729, 84] width 18 height 19
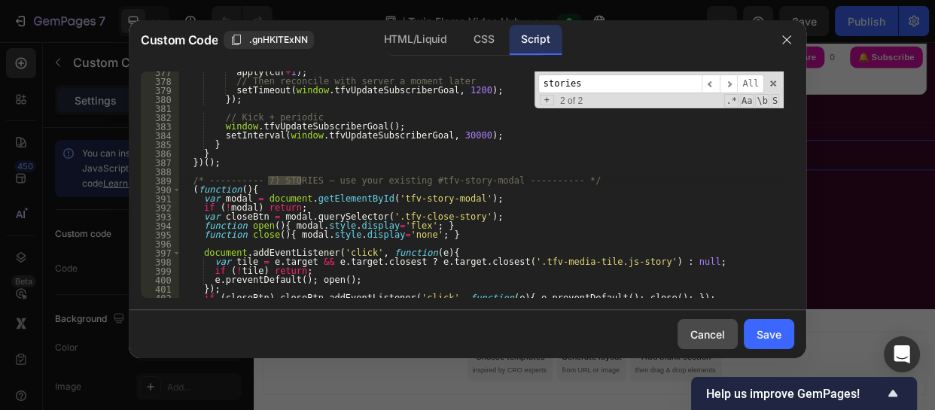
click at [699, 320] on button "Cancel" at bounding box center [708, 334] width 60 height 30
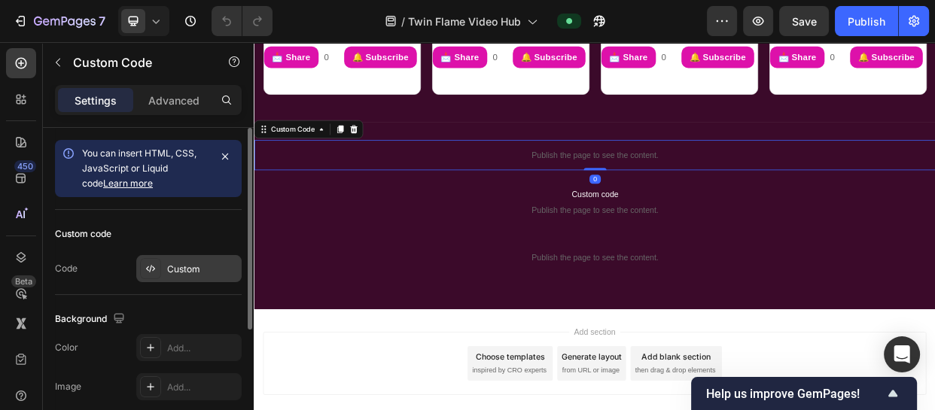
click at [184, 269] on div "Custom" at bounding box center [202, 270] width 71 height 14
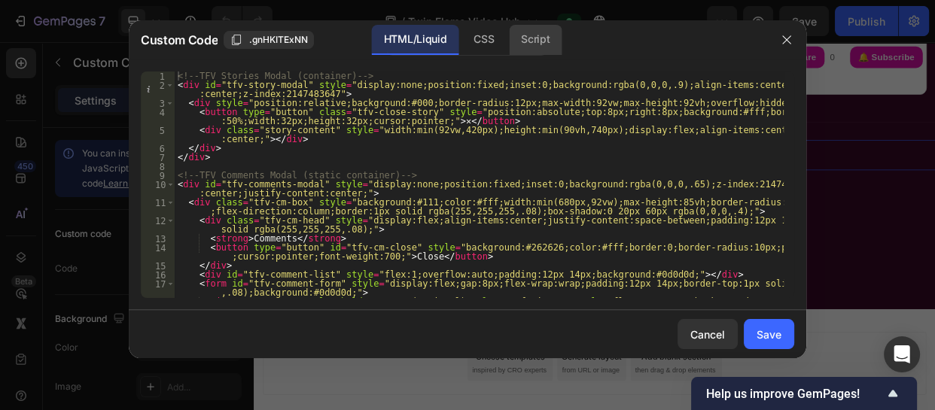
click at [539, 44] on div "Script" at bounding box center [535, 40] width 53 height 30
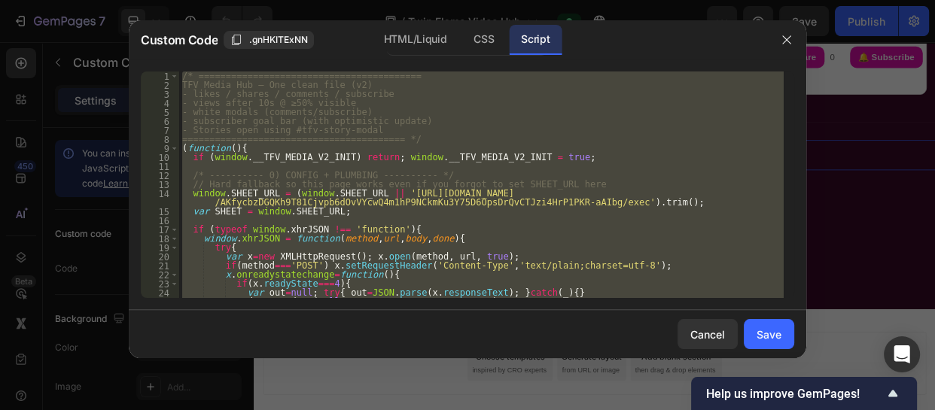
click at [577, 155] on div "/* ========================================= TFV Media Hub — One clean file (v2…" at bounding box center [481, 185] width 605 height 227
type textarea "if (window.__TFV_MEDIA_V2_INIT) return; window.__TFV_MEDIA_V2_INIT = true;"
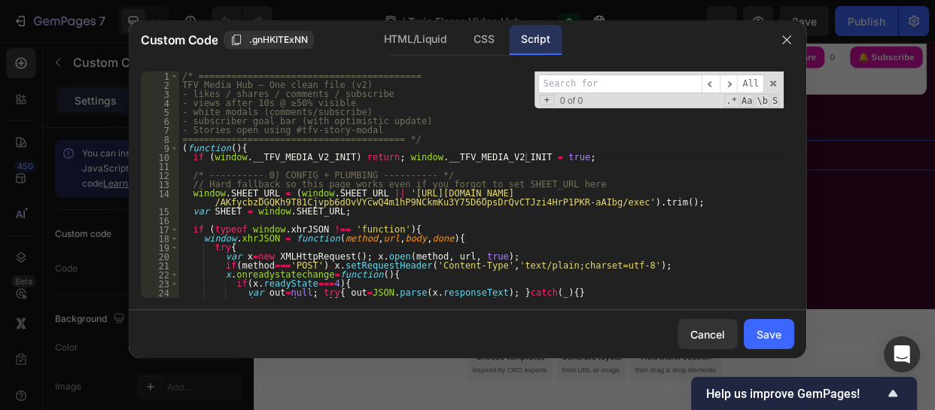
drag, startPoint x: 577, startPoint y: 155, endPoint x: 602, endPoint y: 79, distance: 80.0
click at [602, 79] on input at bounding box center [619, 84] width 163 height 19
type input "s"
type textarea "// Hard fallback so this page works even if you forgot to set SHEET_URL here"
type input "st"
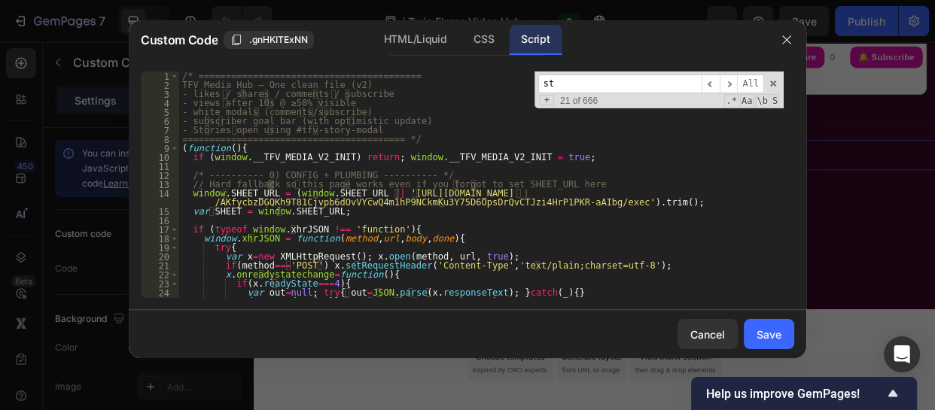
type textarea "var x=new XMLHttpRequest(); [DOMAIN_NAME](method, url, true);"
type input "sto"
type textarea "var k='tfv_cid',v=localStorage.getItem(k);"
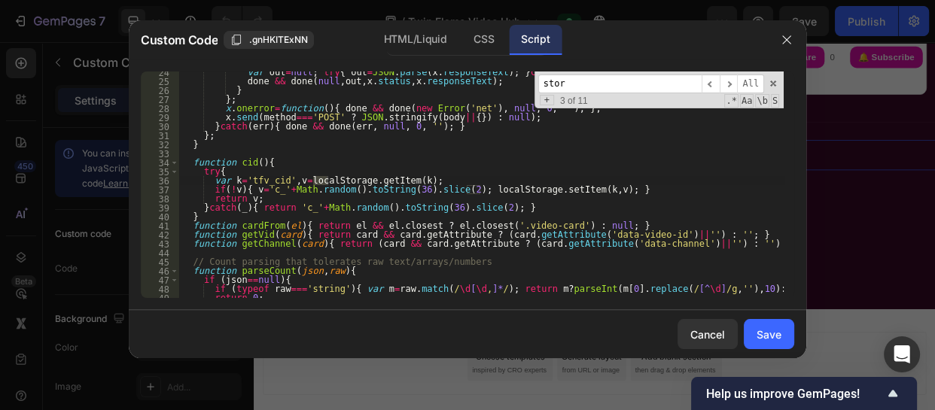
type input "stori"
type textarea "/* ---------- 7) STORIES — use your existing #tfv-story-modal ---------- */"
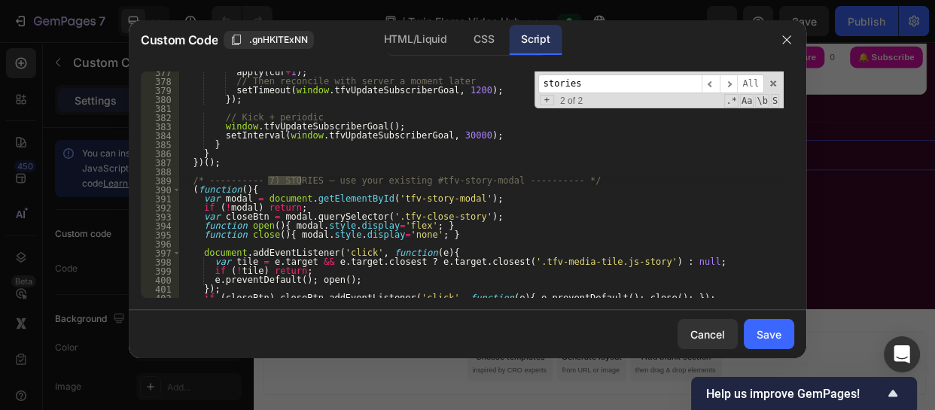
type input "stories"
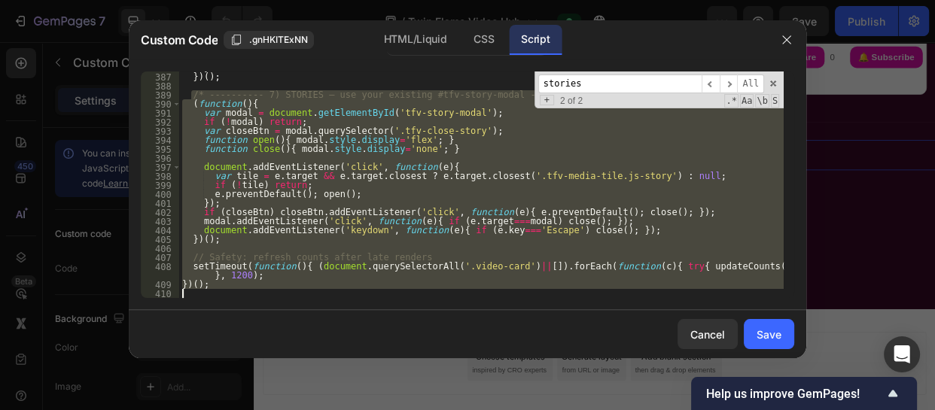
scroll to position [3685, 0]
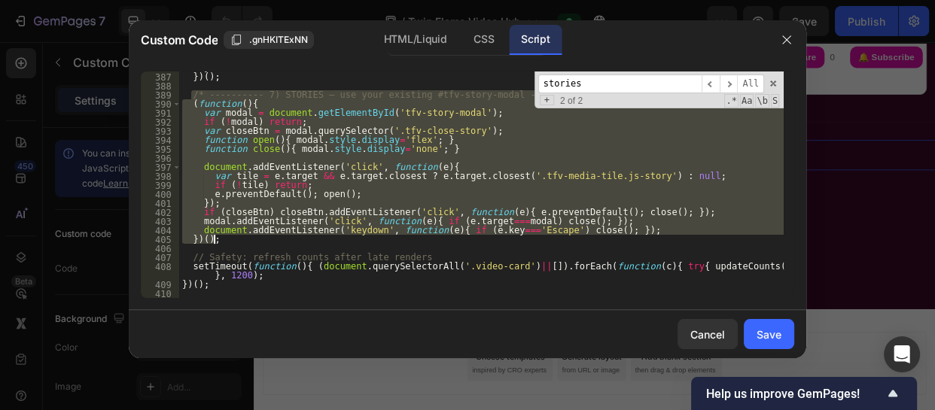
drag, startPoint x: 189, startPoint y: 182, endPoint x: 295, endPoint y: 241, distance: 121.3
click at [295, 241] on div "} }) ( ) ; /* ---------- 7) STORIES — use your existing #tfv-story-modal ------…" at bounding box center [481, 185] width 605 height 245
type textarea "document.addEventListener('keydown', function(e){ if (e.key==='Escape') close()…"
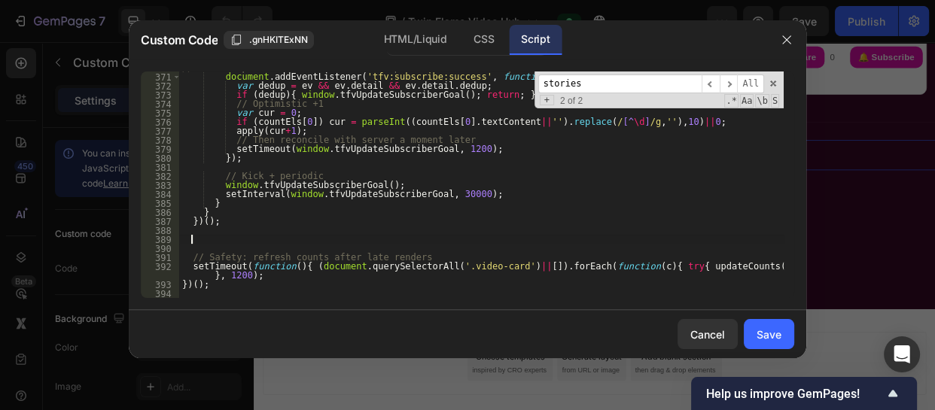
paste textarea
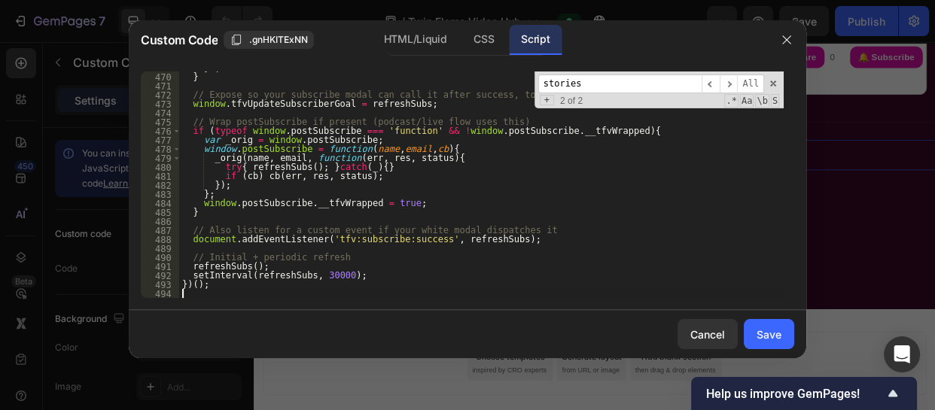
scroll to position [4443, 0]
click at [771, 327] on div "Save" at bounding box center [769, 335] width 25 height 16
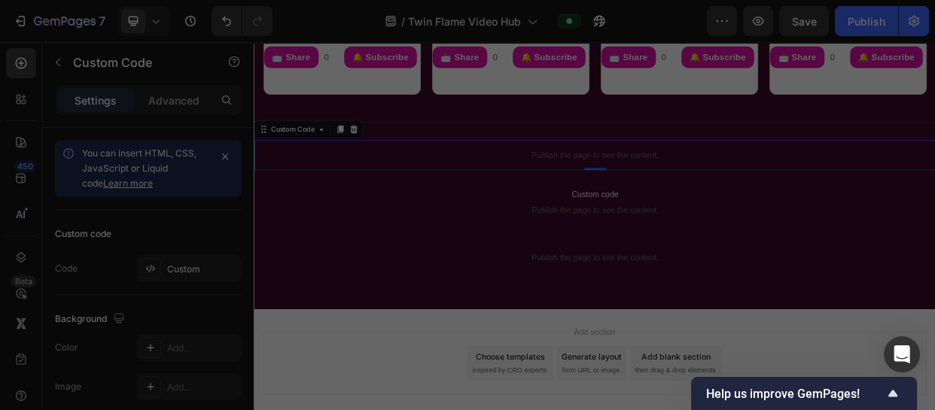
type textarea "})();"
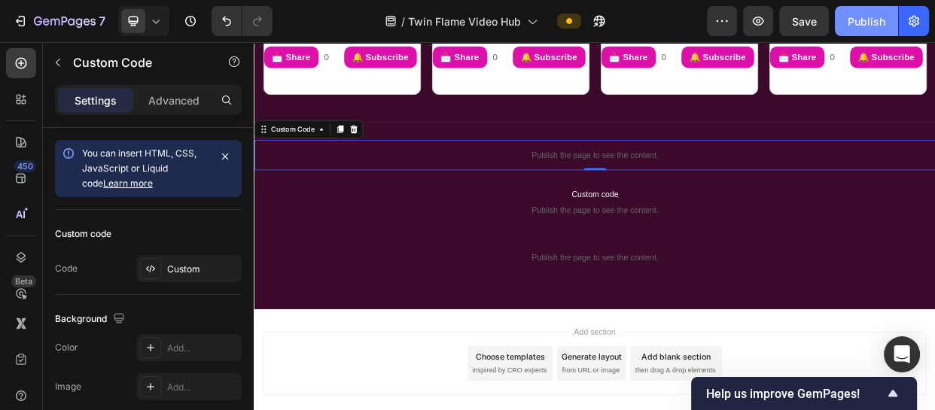
click at [864, 22] on div "Publish" at bounding box center [867, 22] width 38 height 16
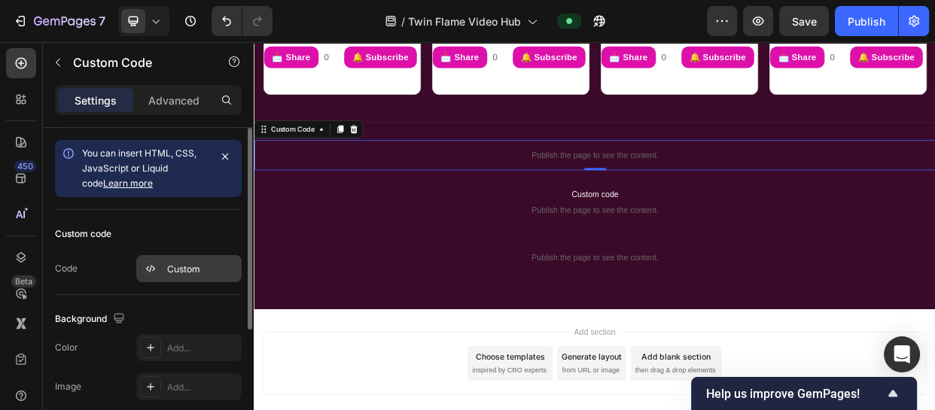
click at [180, 258] on div "Custom" at bounding box center [188, 268] width 105 height 27
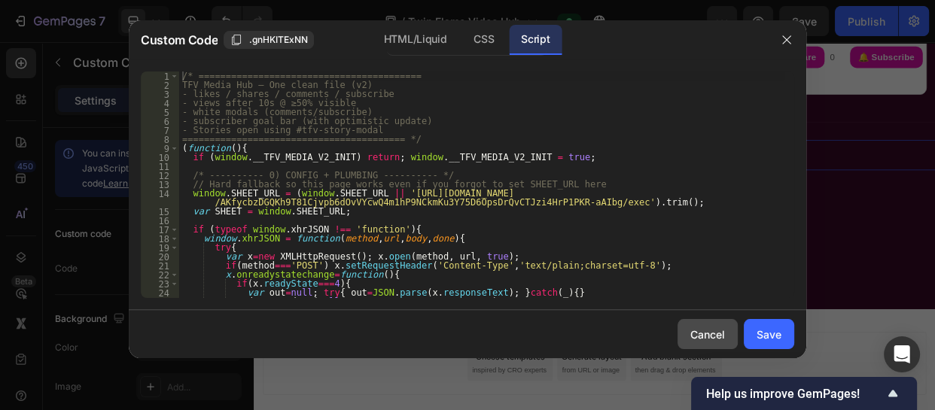
click at [702, 337] on div "Cancel" at bounding box center [707, 335] width 35 height 16
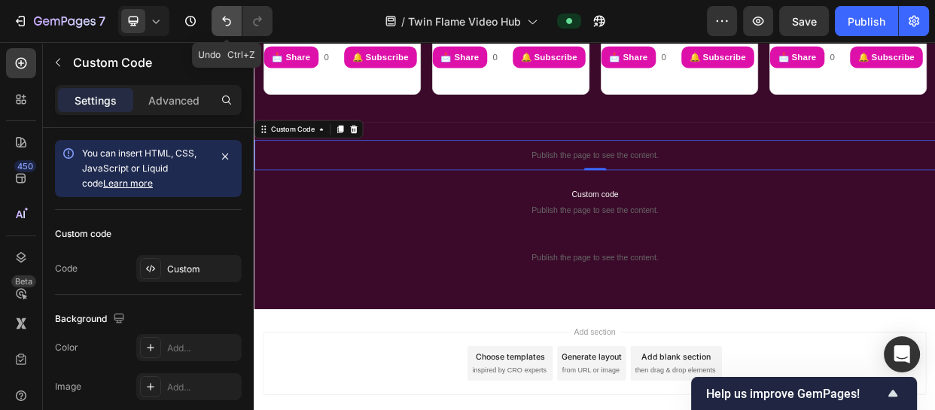
click at [222, 25] on icon "Undo/Redo" at bounding box center [226, 21] width 15 height 15
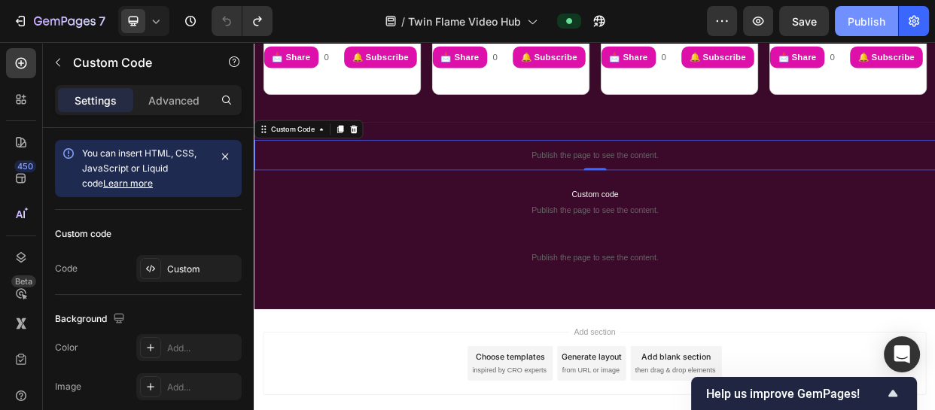
click at [851, 27] on div "Publish" at bounding box center [867, 22] width 38 height 16
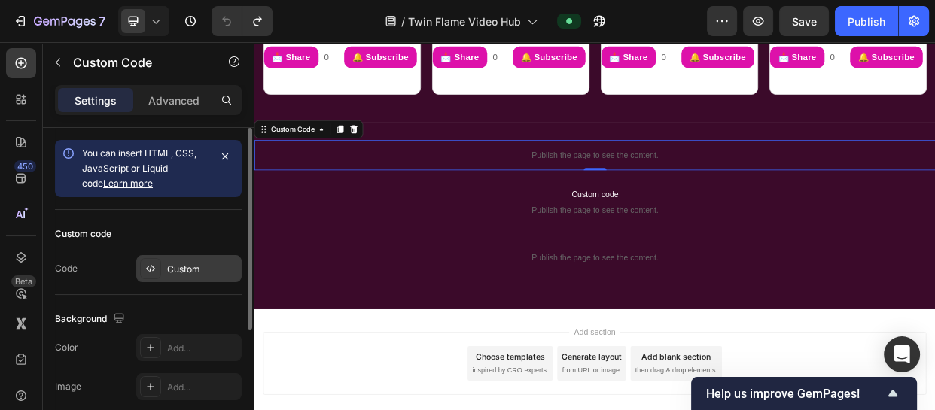
click at [185, 260] on div "Custom" at bounding box center [188, 268] width 105 height 27
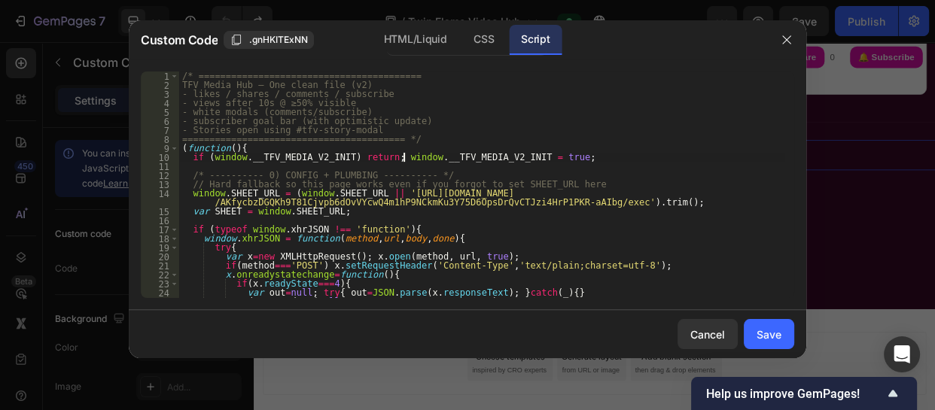
click at [401, 158] on div "/* ========================================= TFV Media Hub — One clean file (v2…" at bounding box center [481, 194] width 605 height 245
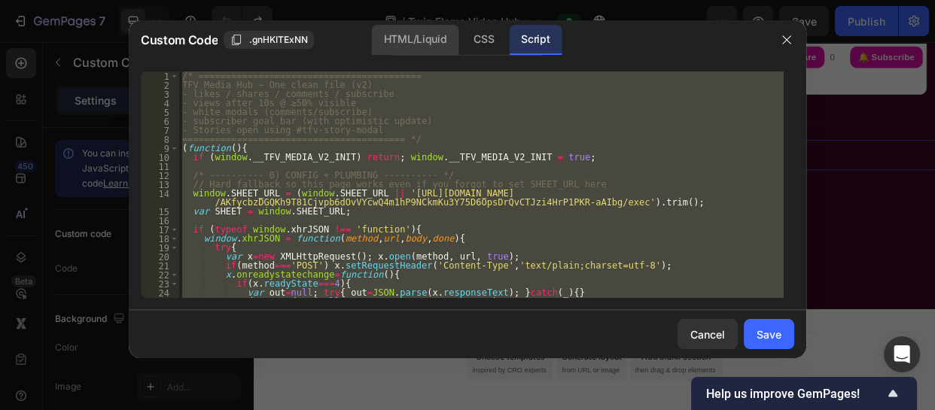
click at [414, 45] on div "HTML/Liquid" at bounding box center [415, 40] width 87 height 30
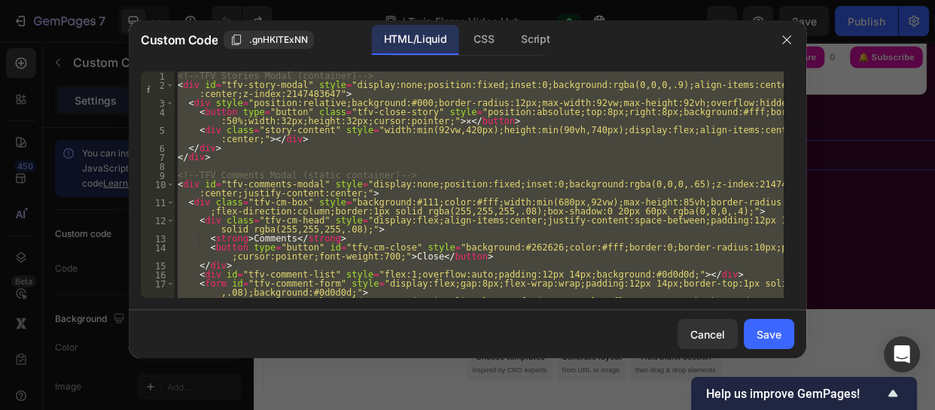
click at [273, 136] on div "<!-- TFV Stories Modal (container) --> < div id = "tfv-story-modal" style = "di…" at bounding box center [479, 185] width 609 height 227
click at [293, 154] on div "<!-- TFV Stories Modal (container) --> < div id = "tfv-story-modal" style = "di…" at bounding box center [479, 185] width 609 height 227
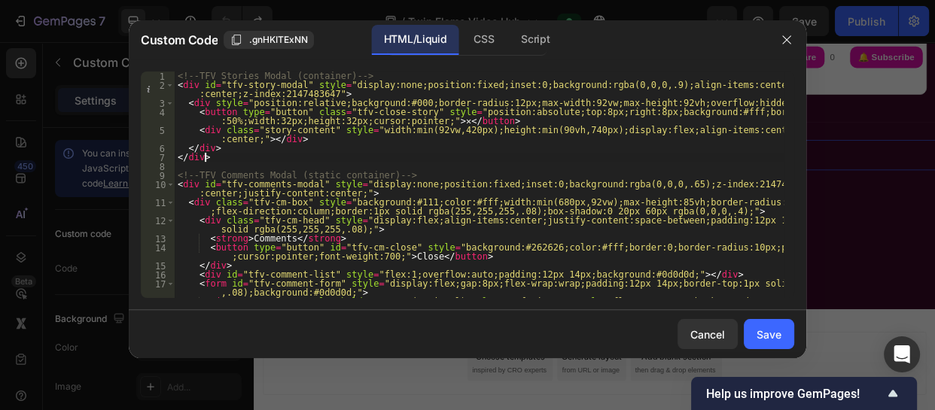
click at [293, 154] on div "<!-- TFV Stories Modal (container) --> < div id = "tfv-story-modal" style = "di…" at bounding box center [479, 199] width 609 height 254
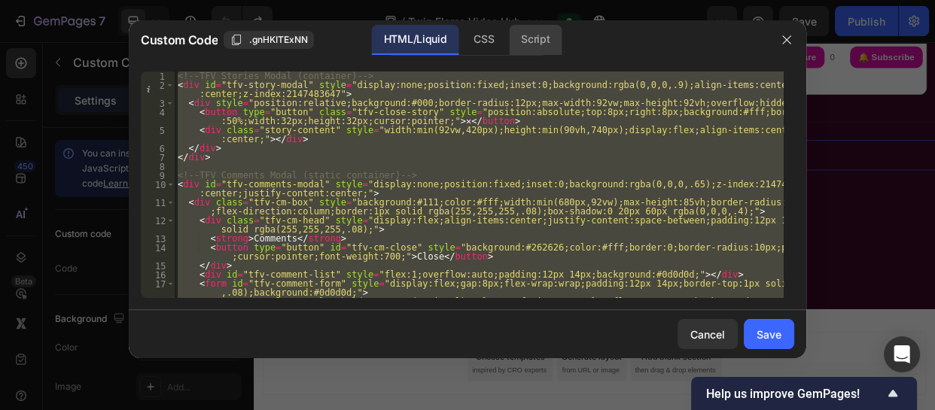
click at [547, 39] on div "Script" at bounding box center [535, 40] width 53 height 30
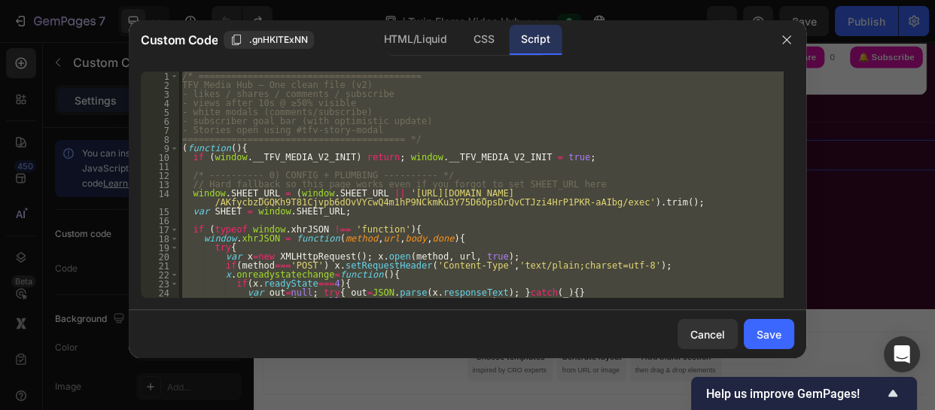
click at [714, 270] on div "/* ========================================= TFV Media Hub — One clean file (v2…" at bounding box center [481, 185] width 605 height 227
type textarea "if(method==='POST') x.setRequestHeader('Content-Type','text/plain;charset=utf-8…"
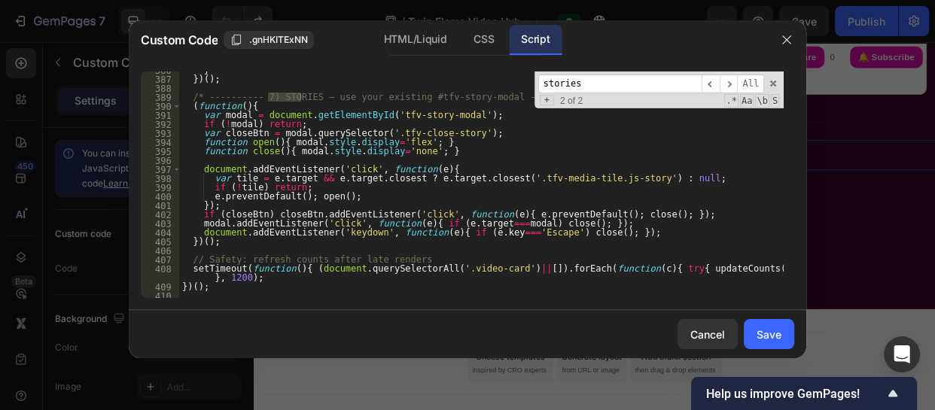
scroll to position [3685, 0]
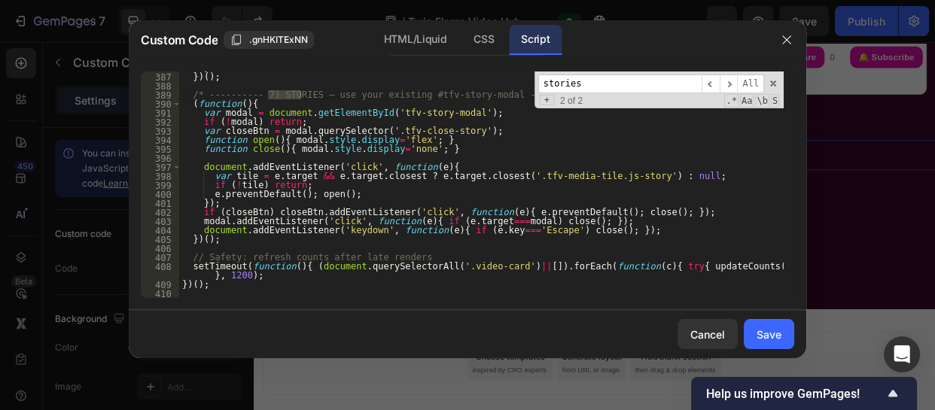
type input "stories"
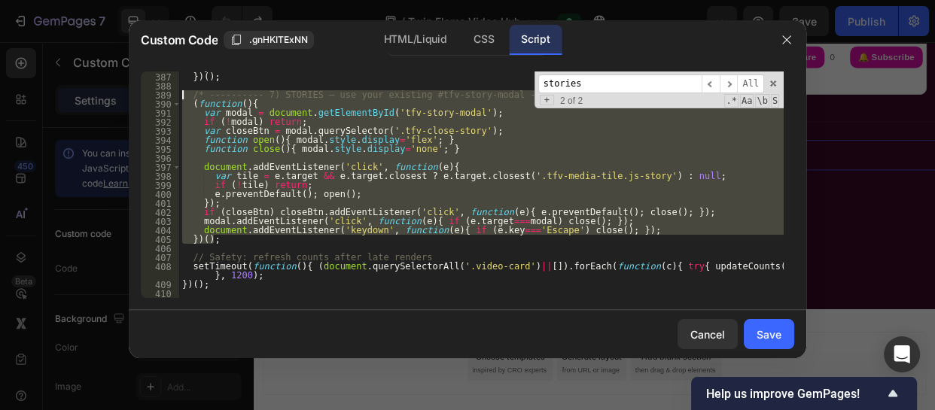
drag, startPoint x: 218, startPoint y: 240, endPoint x: 181, endPoint y: 99, distance: 146.1
click at [181, 99] on div "} }) ( ) ; /* ---------- 7) STORIES — use your existing #tfv-story-modal ------…" at bounding box center [481, 185] width 605 height 245
type textarea "/* ---------- 7) STORIES — use your existing #tfv-story-modal ---------- */ (fu…"
paste textarea
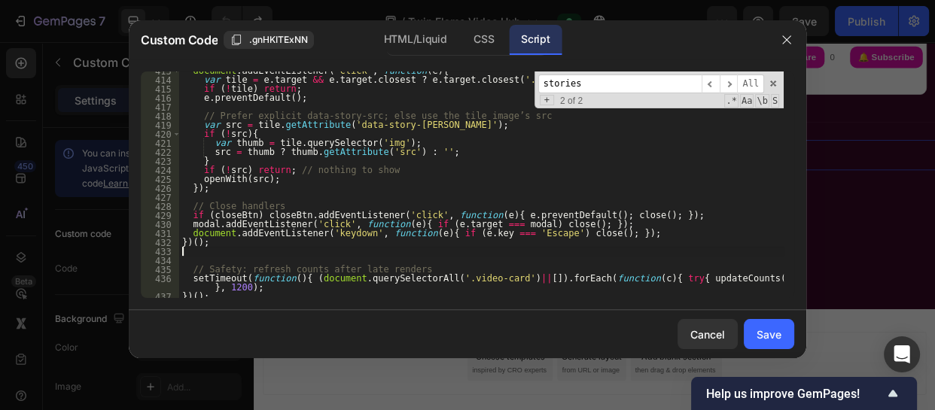
scroll to position [3937, 0]
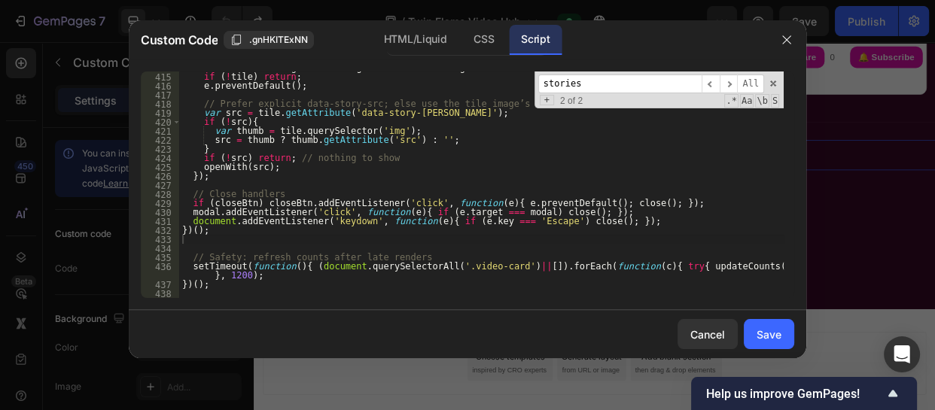
click at [599, 81] on input "stories" at bounding box center [619, 84] width 163 height 19
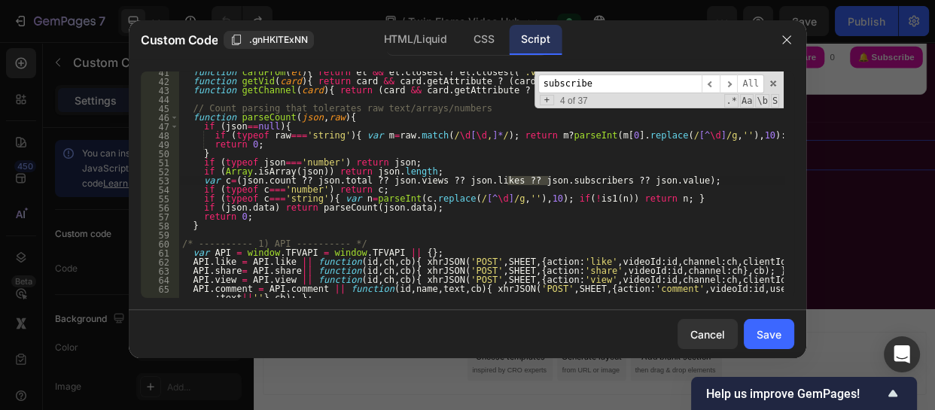
scroll to position [388, 0]
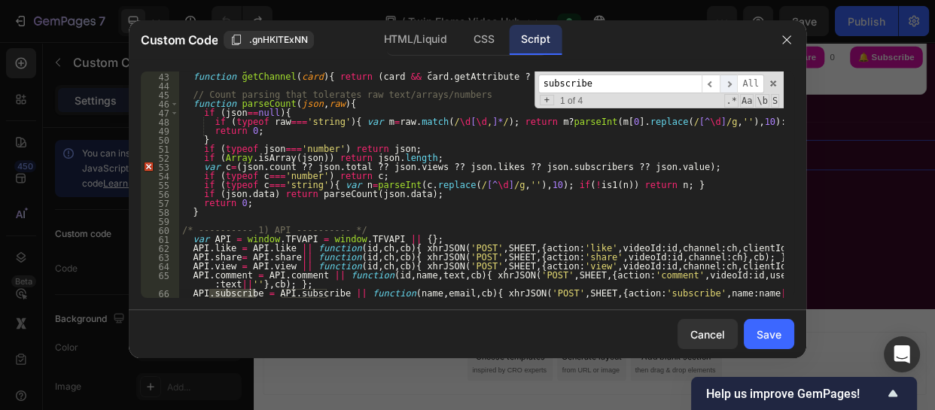
type input "subscribe"
click at [735, 84] on span "​" at bounding box center [729, 84] width 18 height 19
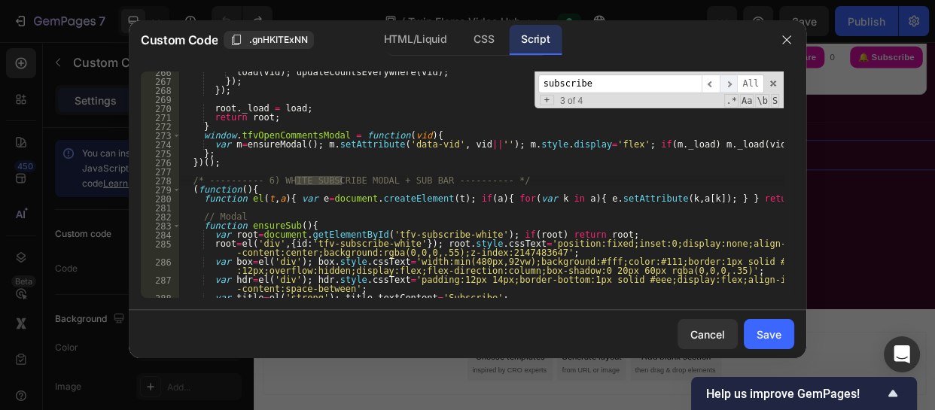
scroll to position [2506, 0]
click at [735, 84] on span "​" at bounding box center [729, 84] width 18 height 19
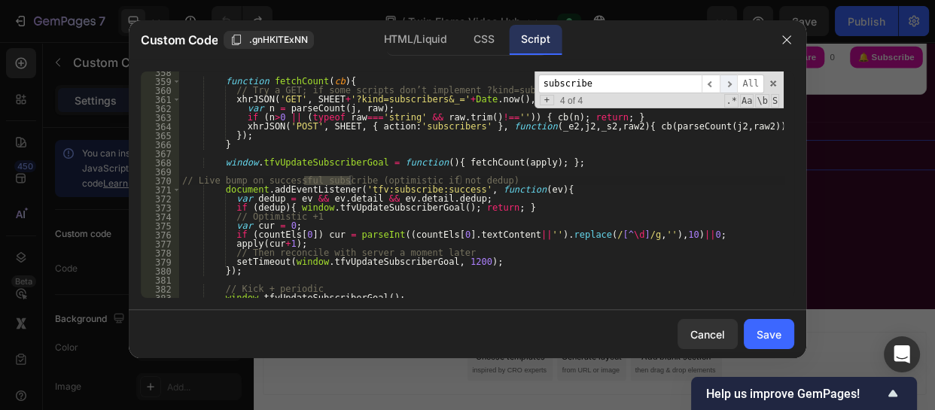
scroll to position [3428, 0]
click at [710, 81] on span "​" at bounding box center [711, 84] width 18 height 19
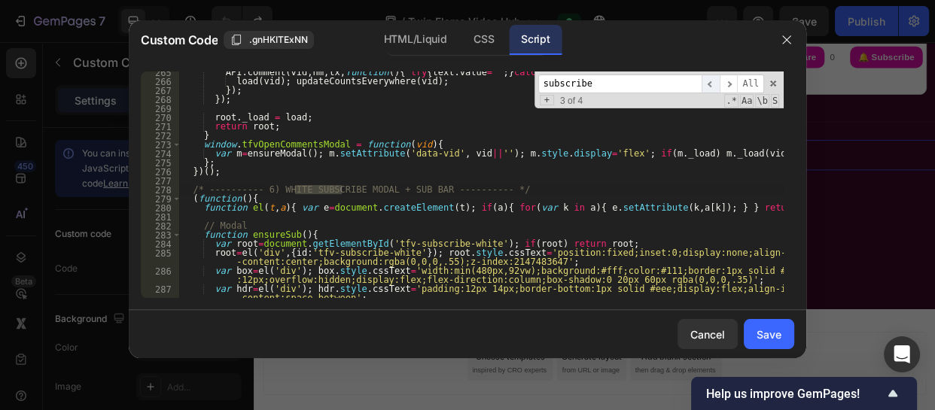
scroll to position [2497, 0]
click at [710, 81] on span "​" at bounding box center [711, 84] width 18 height 19
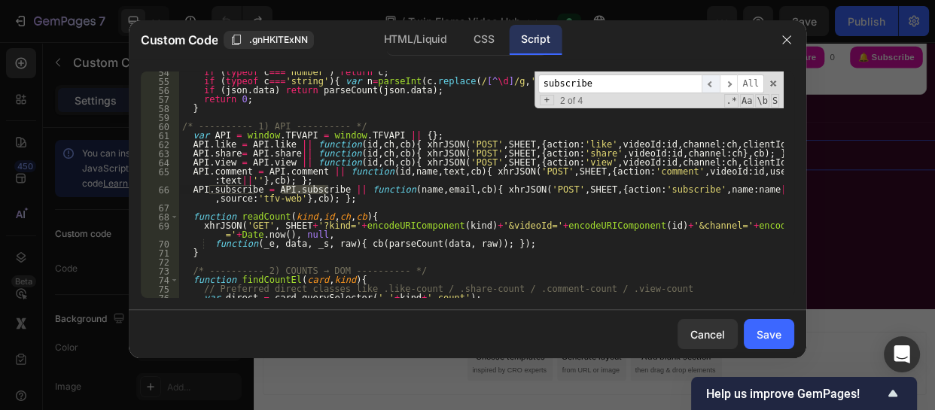
scroll to position [492, 0]
click at [637, 222] on div "if ( typeof c === 'number' ) return c ; if ( typeof c === 'string' ) { var n = …" at bounding box center [481, 190] width 605 height 245
click at [714, 86] on span "​" at bounding box center [711, 84] width 18 height 19
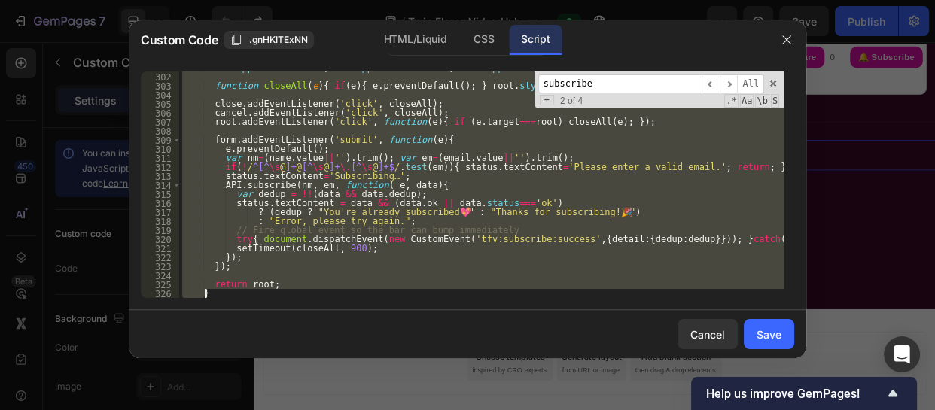
scroll to position [2972, 0]
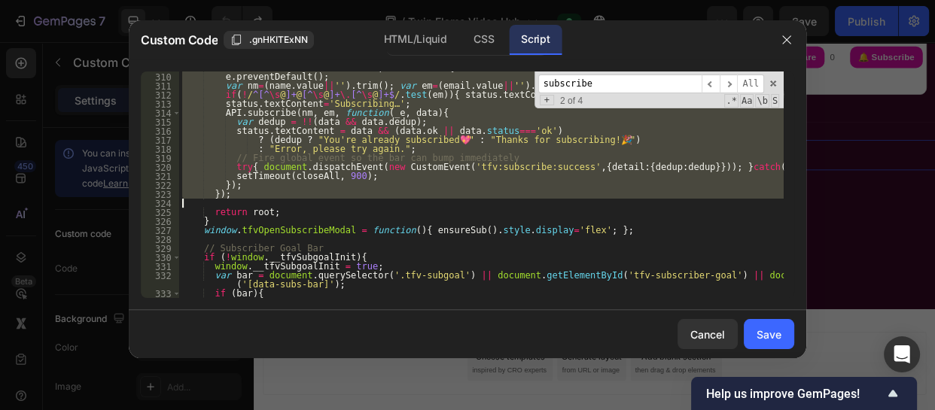
drag, startPoint x: 189, startPoint y: 118, endPoint x: 233, endPoint y: 205, distance: 97.3
click at [233, 205] on div "form . addEventListener ( 'submit' , function ( e ) { e . preventDefault ( ) ; …" at bounding box center [481, 185] width 605 height 245
type textarea "});"
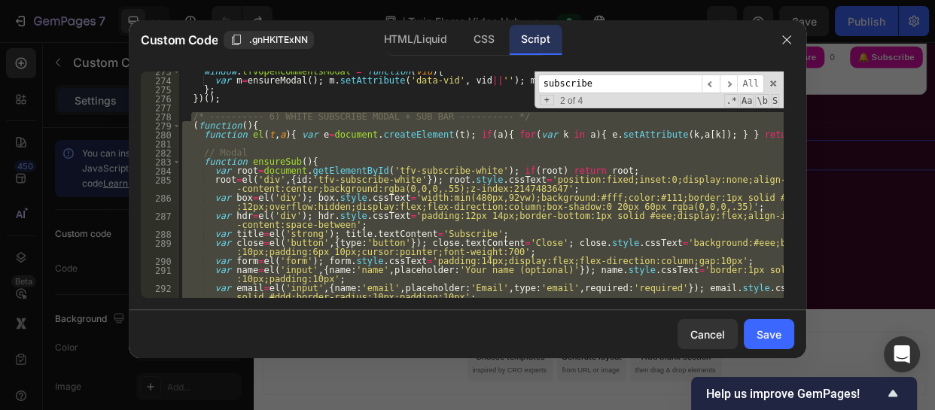
scroll to position [2560, 0]
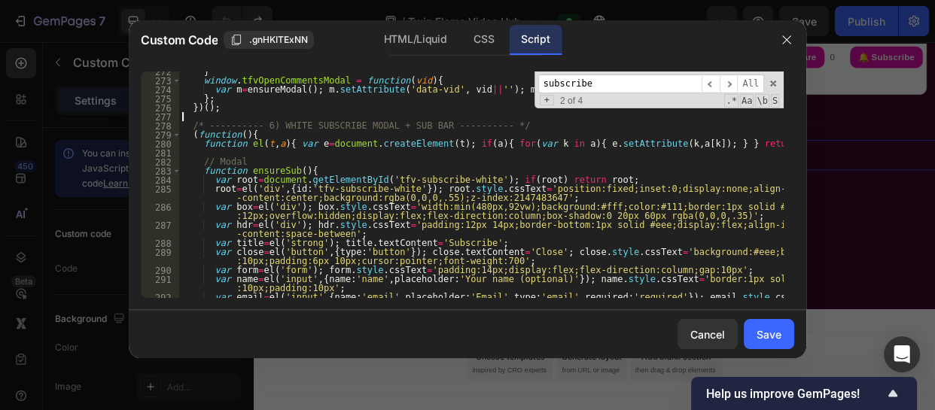
click at [345, 117] on div "} window . tfvOpenCommentsModal = function ( vid ) { var m = ensureModal ( ) ; …" at bounding box center [481, 194] width 605 height 254
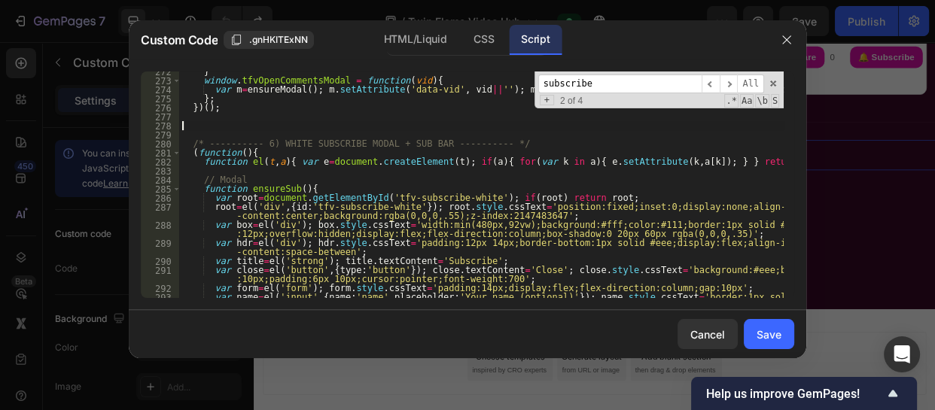
scroll to position [3161, 0]
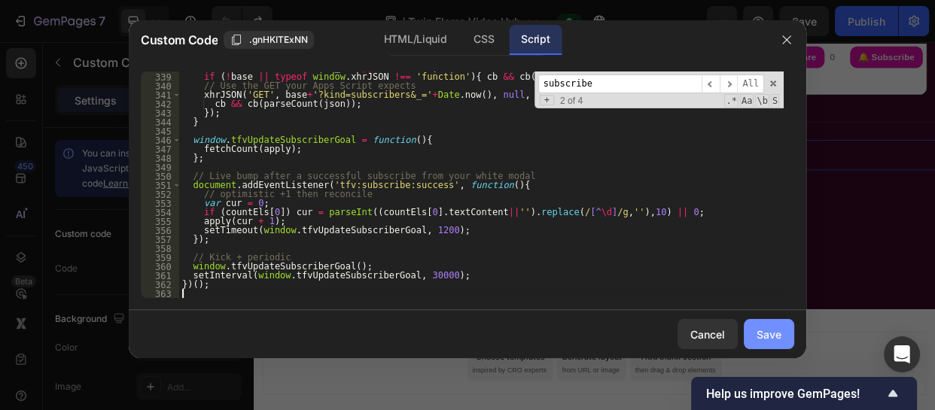
click at [774, 337] on div "Save" at bounding box center [769, 335] width 25 height 16
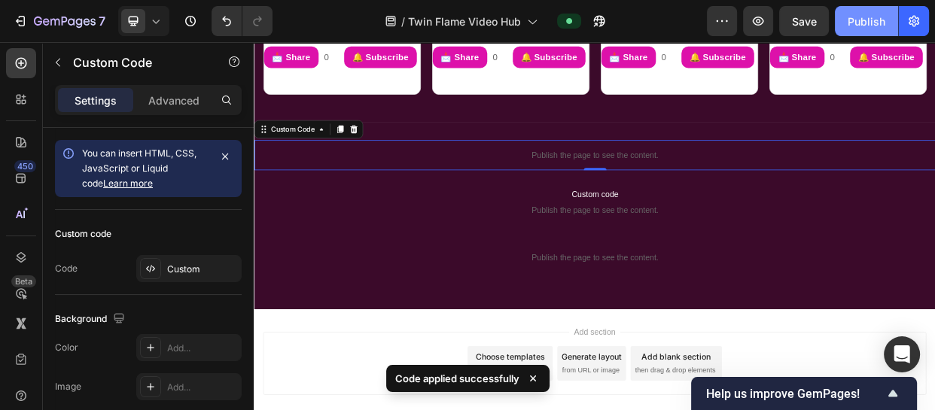
click at [854, 26] on div "Publish" at bounding box center [867, 22] width 38 height 16
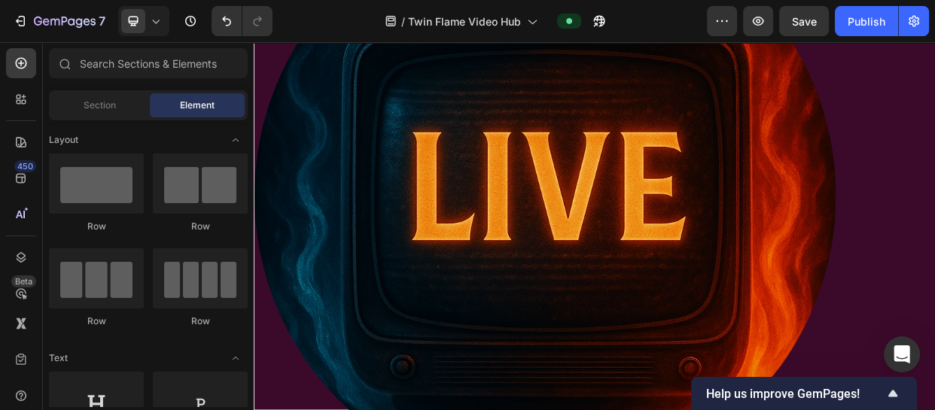
scroll to position [2327, 0]
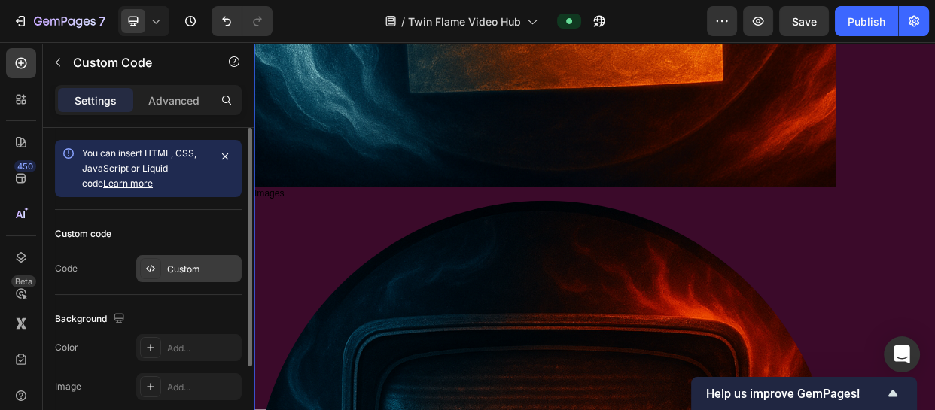
click at [202, 275] on div "Custom" at bounding box center [202, 270] width 71 height 14
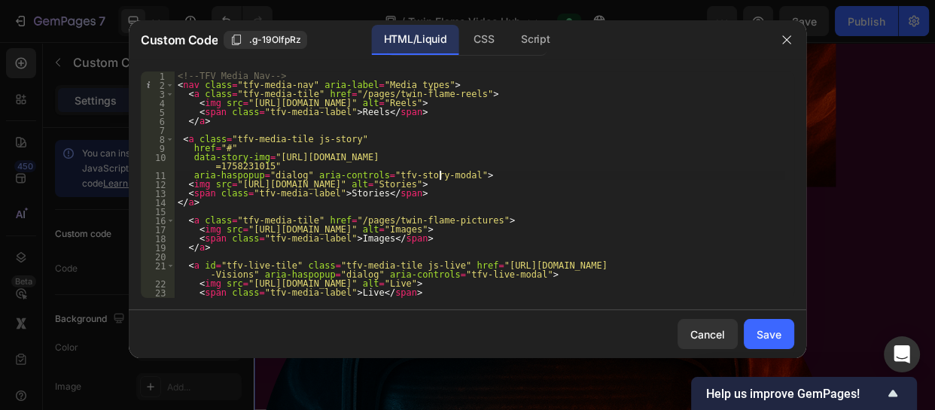
click at [610, 179] on div "<!-- TFV Media Nav --> < nav class = "tfv-media-nav" aria-label = "Media types"…" at bounding box center [479, 194] width 609 height 245
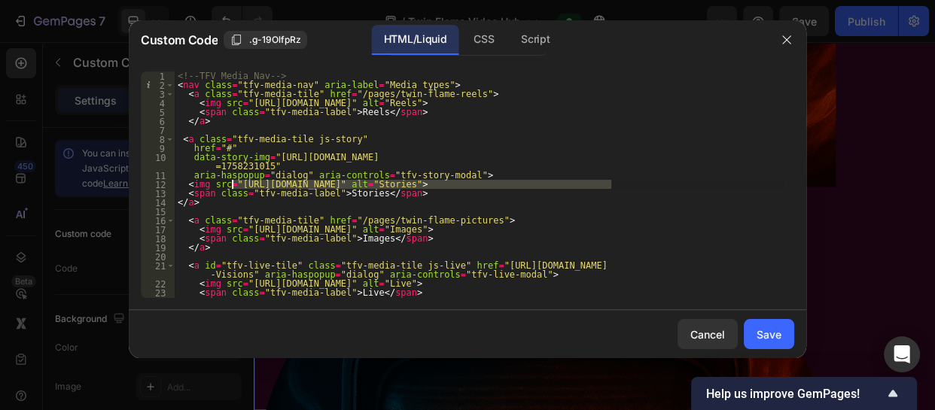
drag, startPoint x: 609, startPoint y: 186, endPoint x: 232, endPoint y: 186, distance: 377.2
click at [232, 186] on div "<!-- TFV Media Nav --> < nav class = "tfv-media-nav" aria-label = "Media types"…" at bounding box center [479, 194] width 609 height 245
type textarea "<img src="[URL][DOMAIN_NAME]" alt="Stories">"
click at [775, 329] on div "Save" at bounding box center [769, 335] width 25 height 16
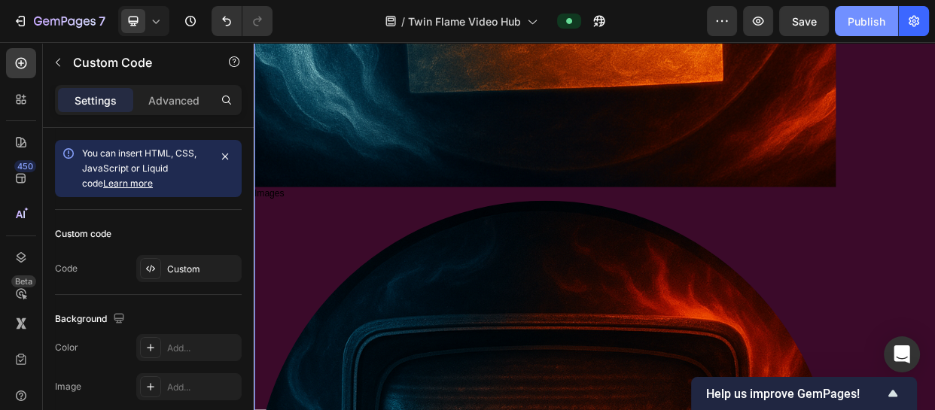
click at [867, 20] on div "Publish" at bounding box center [867, 22] width 38 height 16
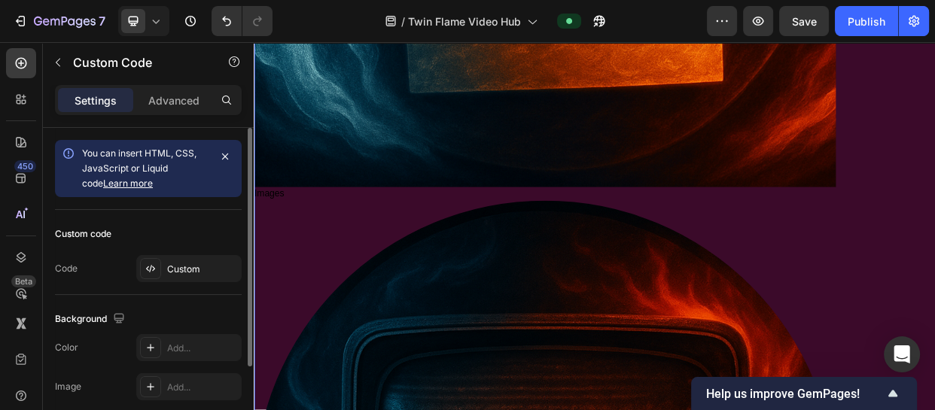
click at [203, 283] on div "Custom code Code Custom" at bounding box center [148, 252] width 187 height 85
click at [192, 263] on div "Custom" at bounding box center [202, 270] width 71 height 14
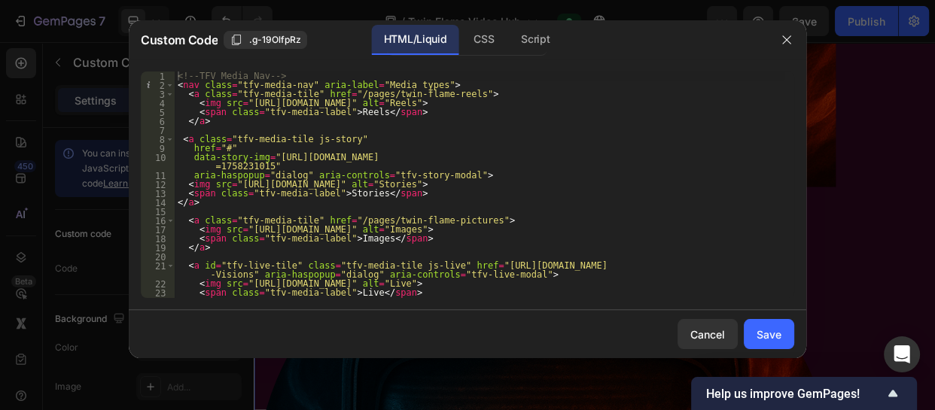
type textarea "data-story-img="[URL][DOMAIN_NAME]""
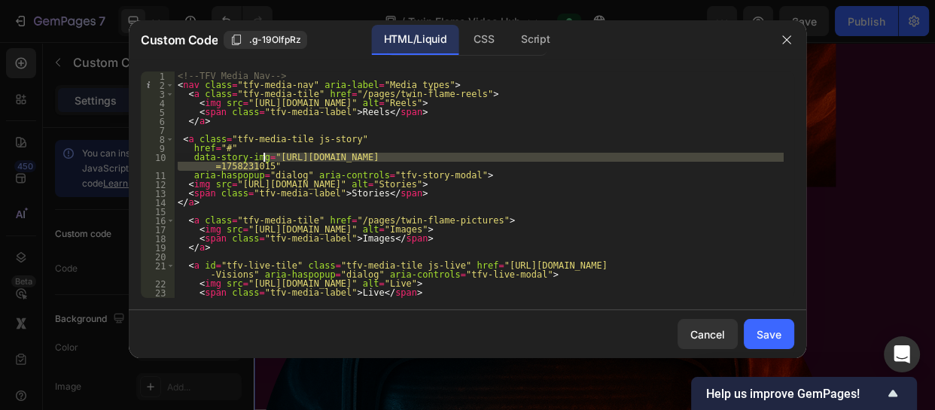
click at [264, 161] on div "<!-- TFV Media Nav --> < nav class = "tfv-media-nav" aria-label = "Media types"…" at bounding box center [479, 194] width 609 height 245
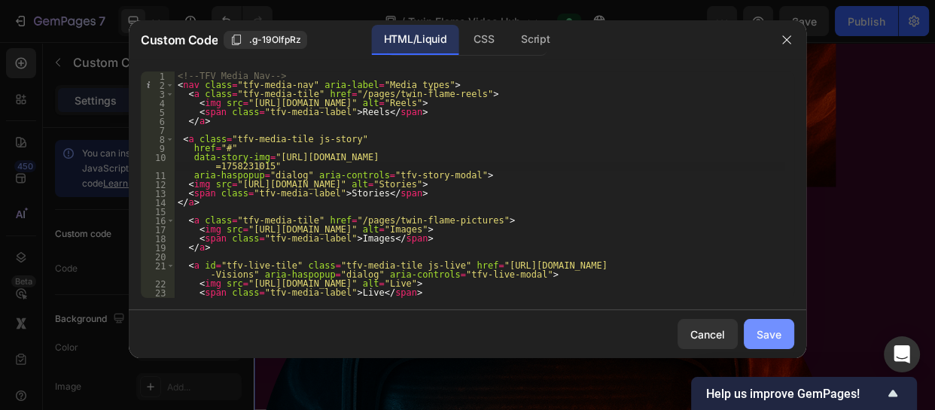
click at [765, 332] on div "Save" at bounding box center [769, 335] width 25 height 16
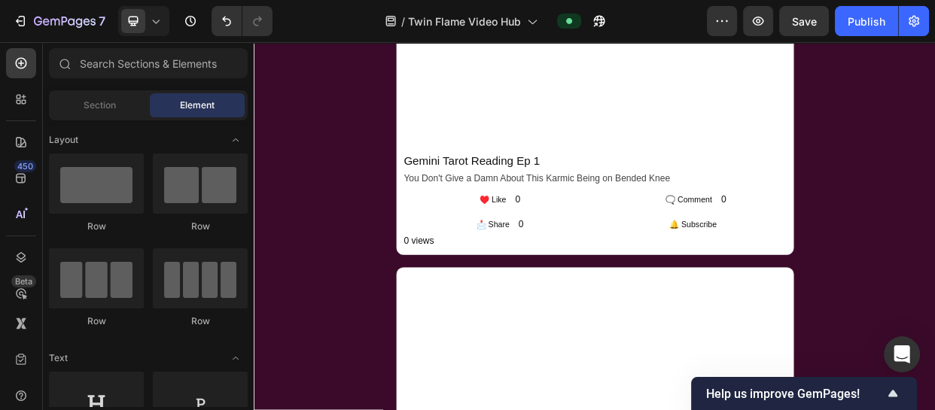
scroll to position [1680, 0]
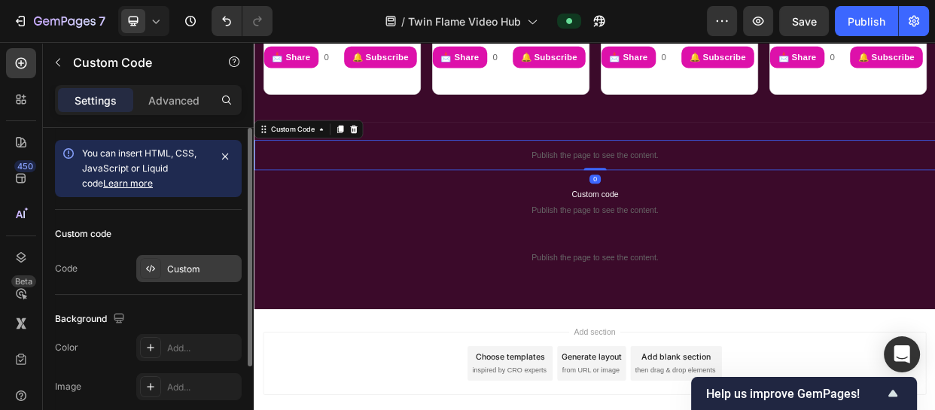
click at [200, 264] on div "Custom" at bounding box center [202, 270] width 71 height 14
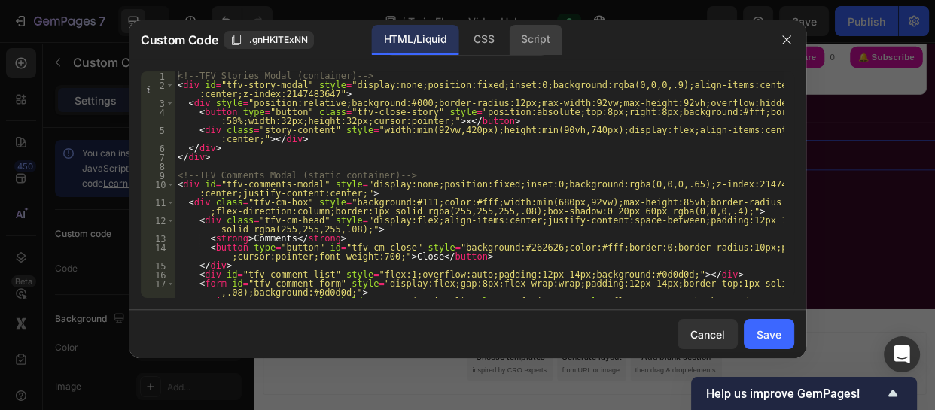
click at [519, 41] on div "Script" at bounding box center [535, 40] width 53 height 30
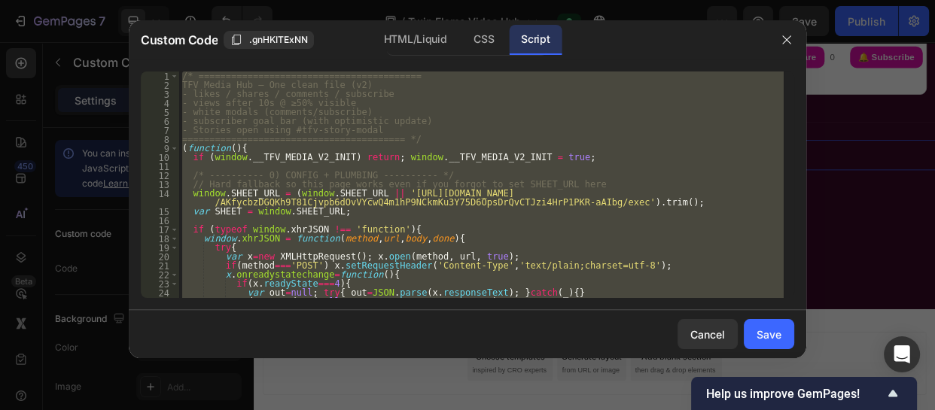
type textarea "})();"
click at [282, 218] on div "/* ========================================= TFV Media Hub — One clean file (v2…" at bounding box center [481, 185] width 605 height 227
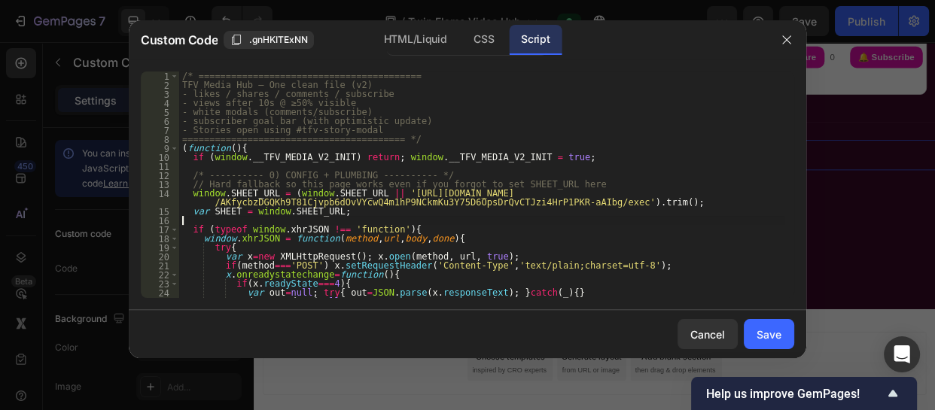
type textarea "})();"
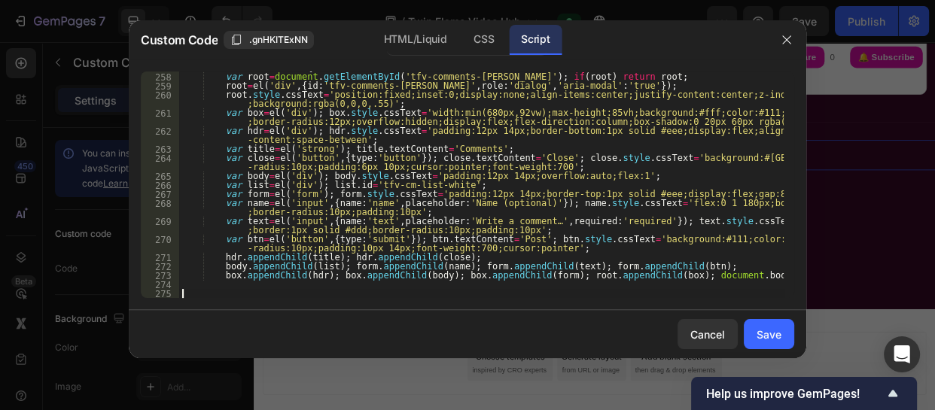
scroll to position [3170, 0]
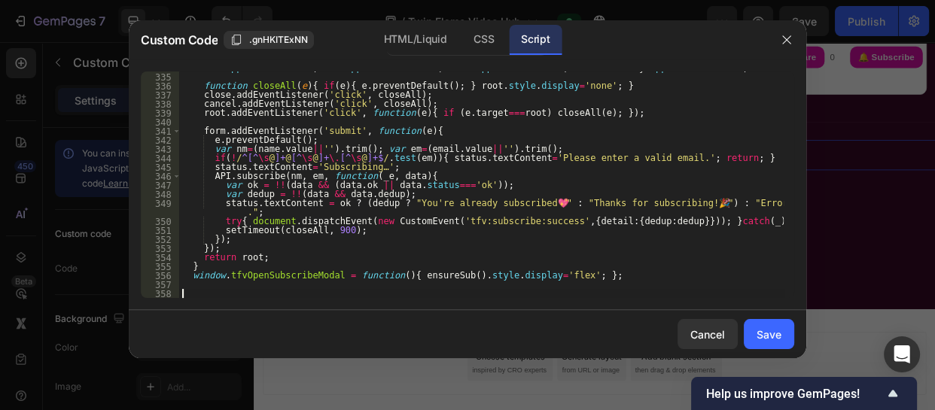
paste textarea
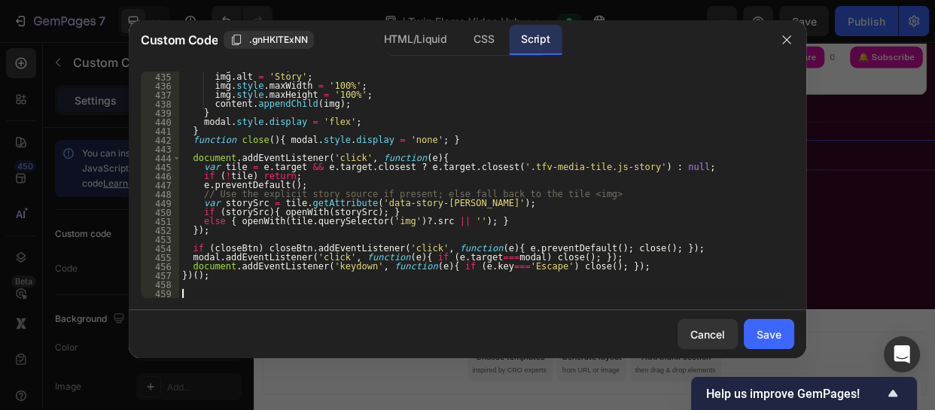
scroll to position [4092, 0]
paste textarea "}, 1200);"
type textarea "}, 1200);"
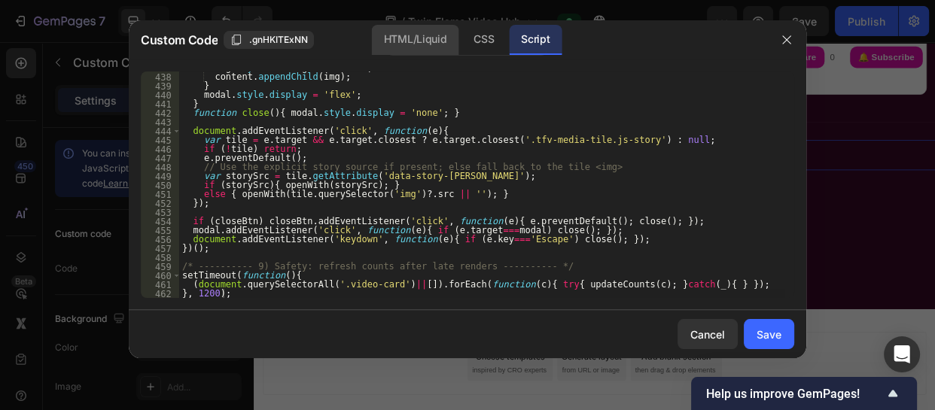
click at [409, 29] on div "HTML/Liquid" at bounding box center [415, 40] width 87 height 30
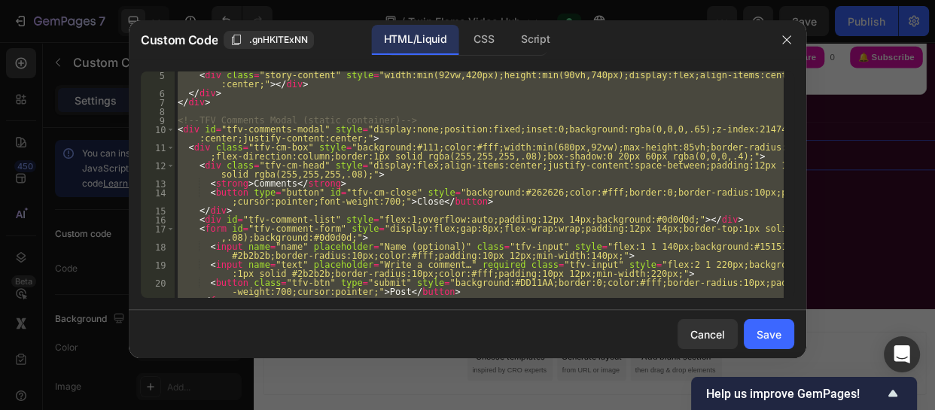
scroll to position [0, 0]
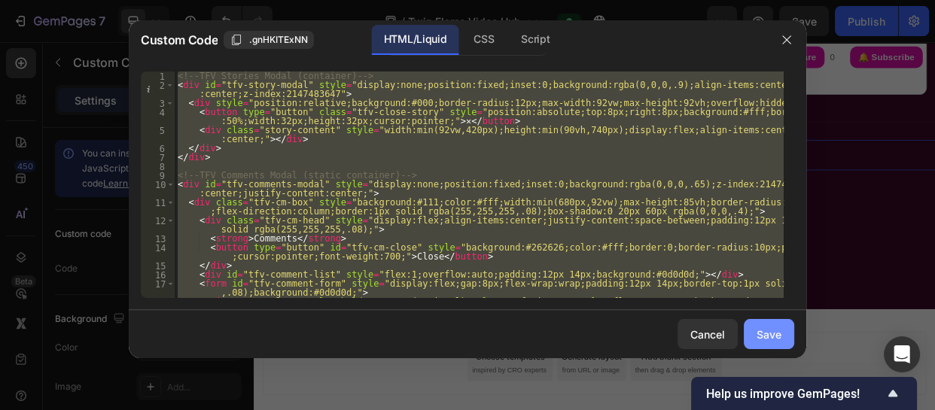
click at [770, 327] on div "Save" at bounding box center [769, 335] width 25 height 16
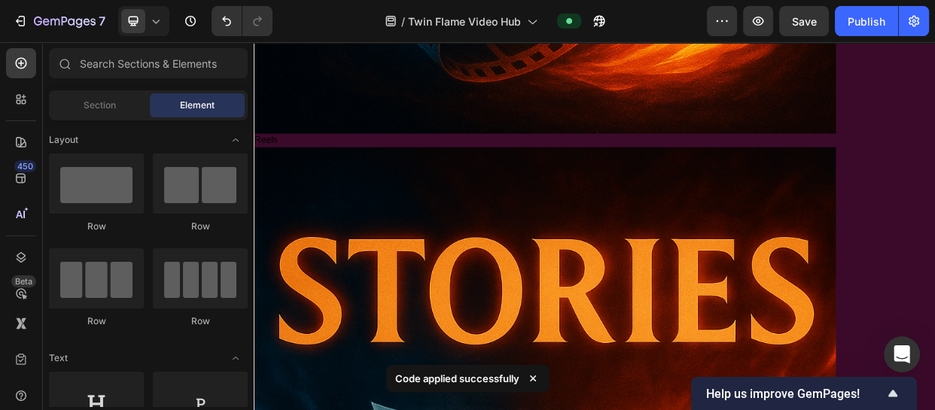
scroll to position [853, 0]
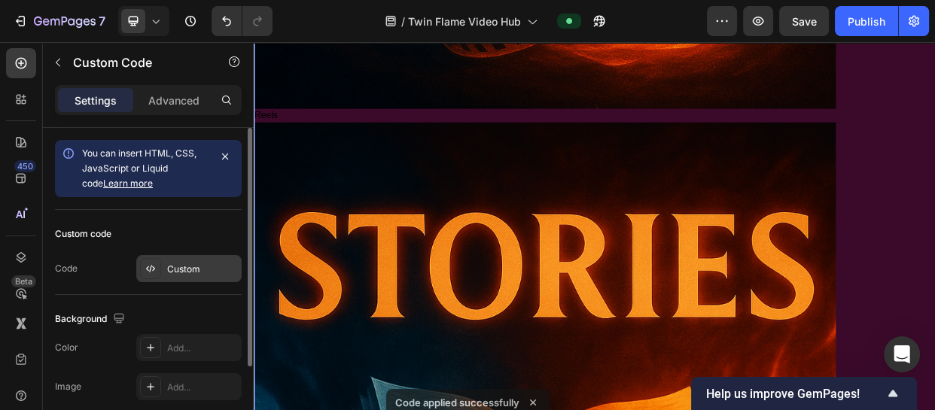
click at [180, 273] on div "Custom" at bounding box center [202, 270] width 71 height 14
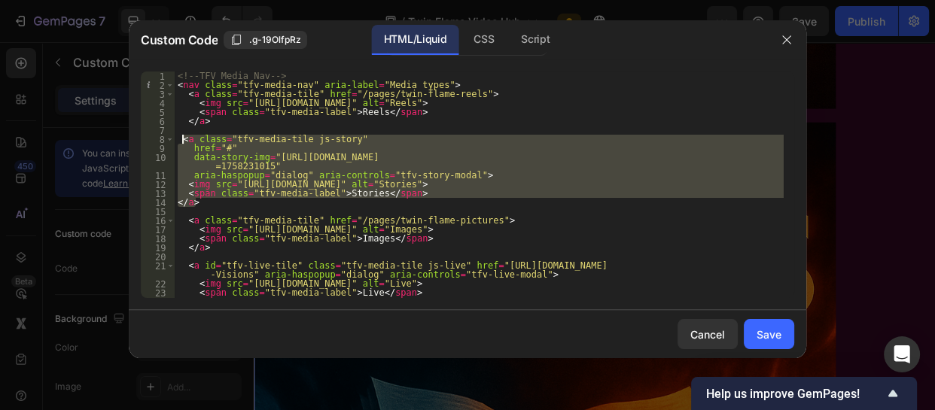
drag, startPoint x: 198, startPoint y: 204, endPoint x: 180, endPoint y: 142, distance: 65.0
click at [180, 142] on div "<!-- TFV Media Nav --> < nav class = "tfv-media-nav" aria-label = "Media types"…" at bounding box center [479, 194] width 609 height 245
paste textarea "</a>"
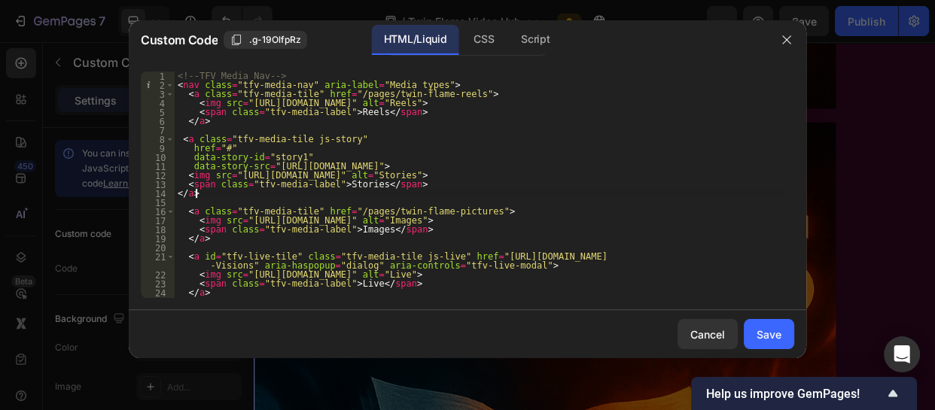
click at [516, 166] on div "<!-- TFV Media Nav --> < nav class = "tfv-media-nav" aria-label = "Media types"…" at bounding box center [479, 194] width 609 height 245
drag, startPoint x: 516, startPoint y: 166, endPoint x: 262, endPoint y: 170, distance: 253.7
click at [262, 170] on div "<!-- TFV Media Nav --> < nav class = "tfv-media-nav" aria-label = "Media types"…" at bounding box center [479, 194] width 609 height 245
paste textarea "1/0728/7173/9650/files/uncovertheblock_f4b45986-9619-4ebd-8e1d-3aae20d7494b.png…"
type textarea "data-story-src="[URL][DOMAIN_NAME]">"
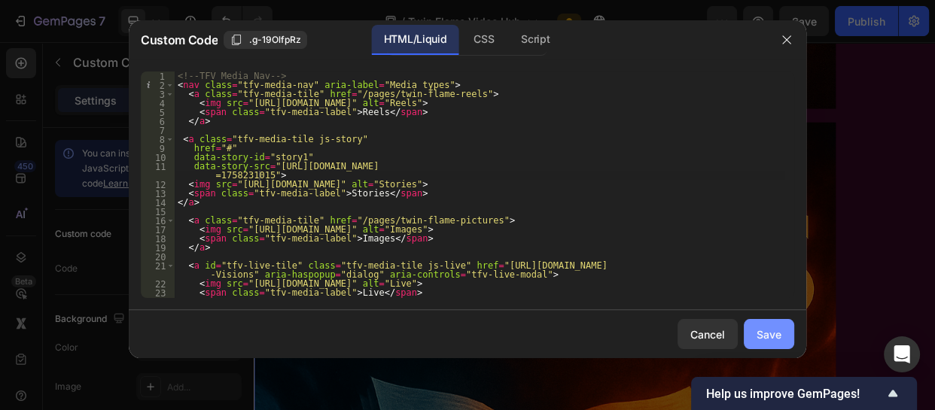
click at [767, 329] on div "Save" at bounding box center [769, 335] width 25 height 16
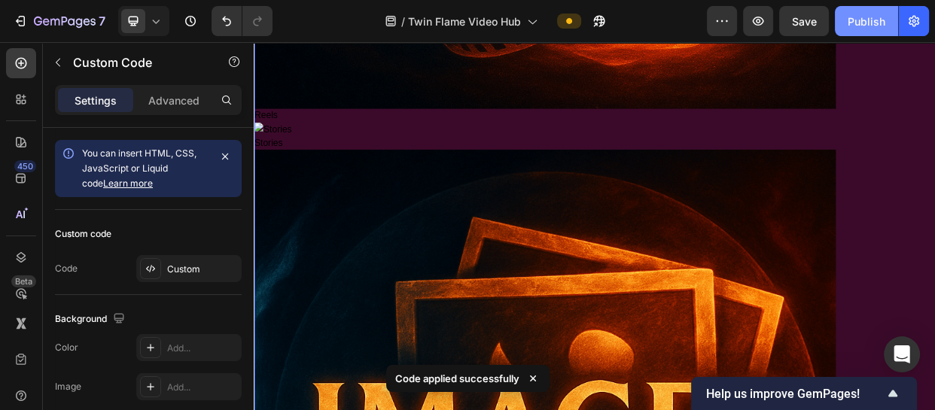
click at [865, 20] on div "Publish" at bounding box center [867, 22] width 38 height 16
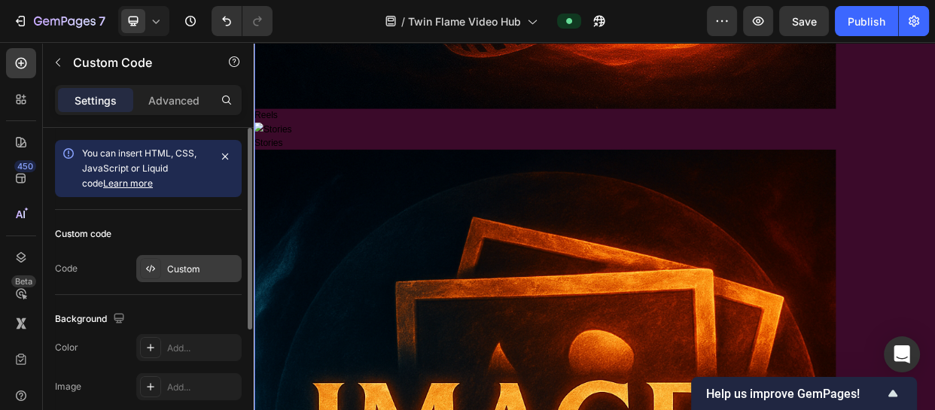
click at [186, 269] on div "Custom" at bounding box center [202, 270] width 71 height 14
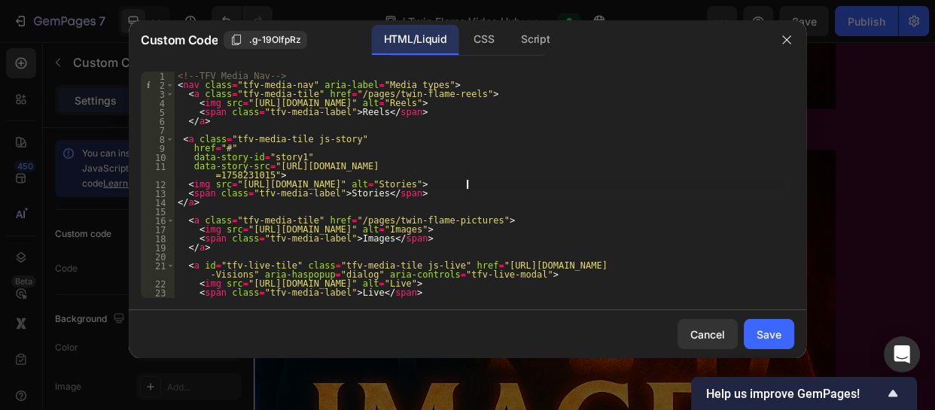
click at [466, 184] on div "<!-- TFV Media Nav --> < nav class = "tfv-media-nav" aria-label = "Media types"…" at bounding box center [479, 194] width 609 height 245
drag, startPoint x: 466, startPoint y: 184, endPoint x: 232, endPoint y: 187, distance: 234.2
click at [232, 187] on div "<!-- TFV Media Nav --> < nav class = "tfv-media-nav" aria-label = "Media types"…" at bounding box center [479, 194] width 609 height 245
paste textarea "1/0728/7173/9650/files/storiesimage.png?v=1756983542"
type textarea "<img src="[URL][DOMAIN_NAME]" alt="Stories">"
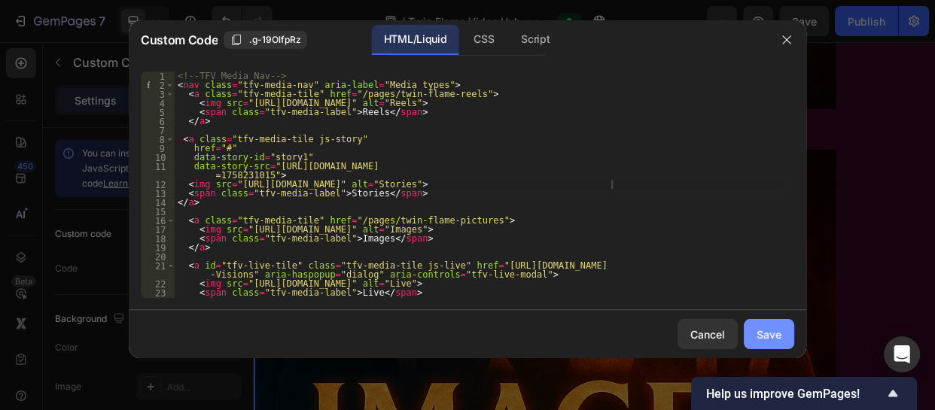
click at [769, 331] on div "Save" at bounding box center [769, 335] width 25 height 16
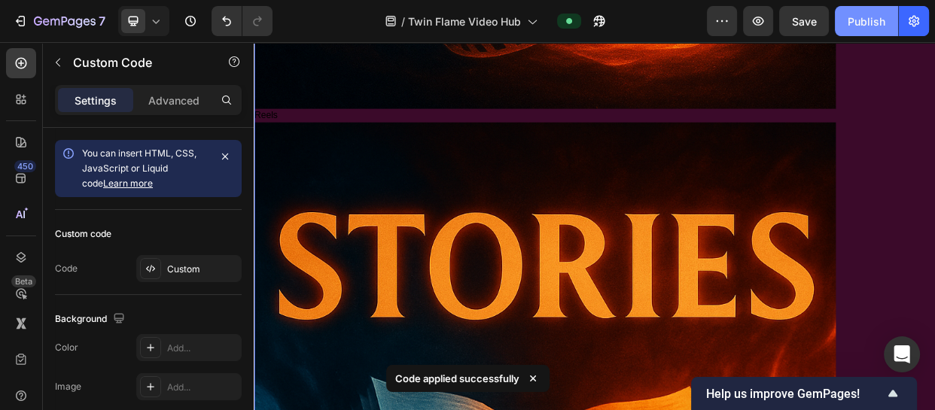
click at [858, 20] on div "Publish" at bounding box center [867, 22] width 38 height 16
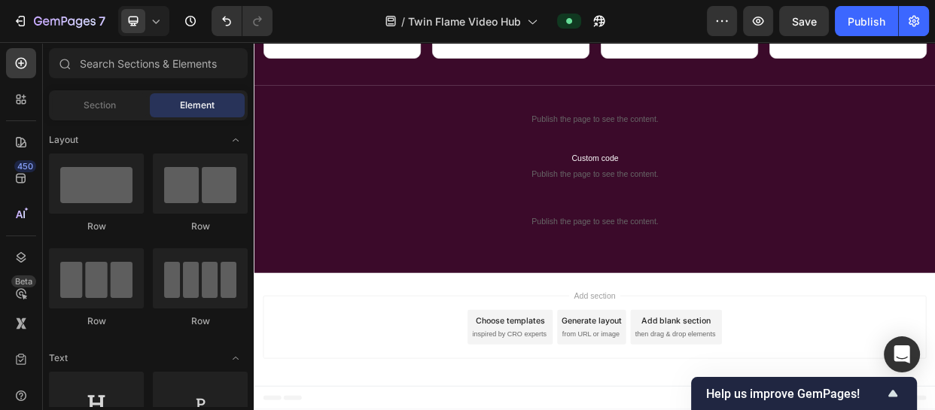
scroll to position [1680, 0]
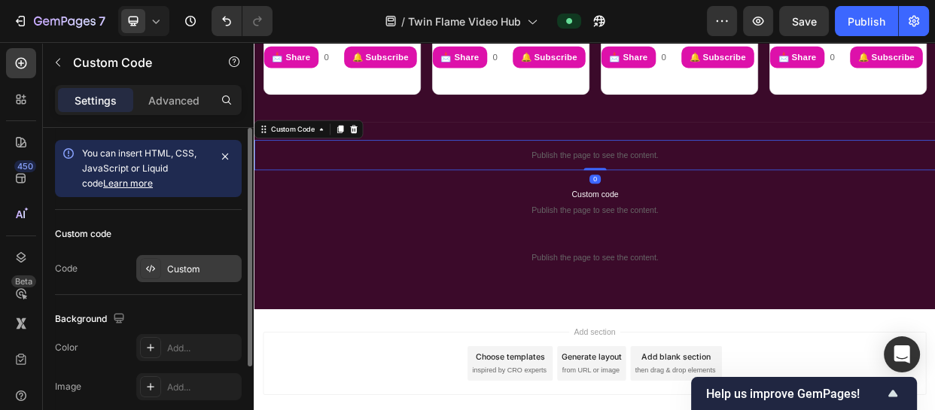
click at [185, 270] on div "Custom" at bounding box center [202, 270] width 71 height 14
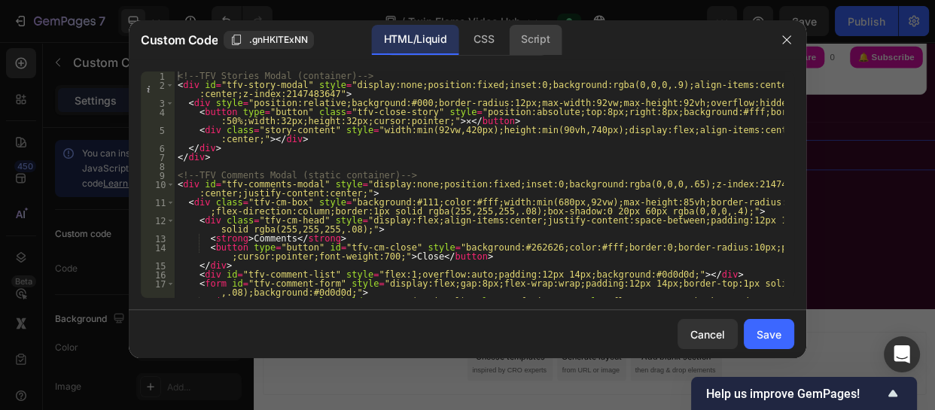
click at [522, 44] on div "Script" at bounding box center [535, 40] width 53 height 30
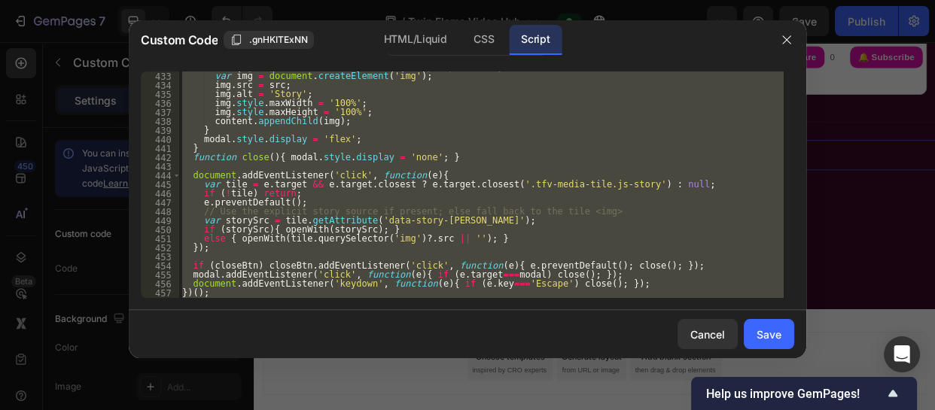
scroll to position [4118, 0]
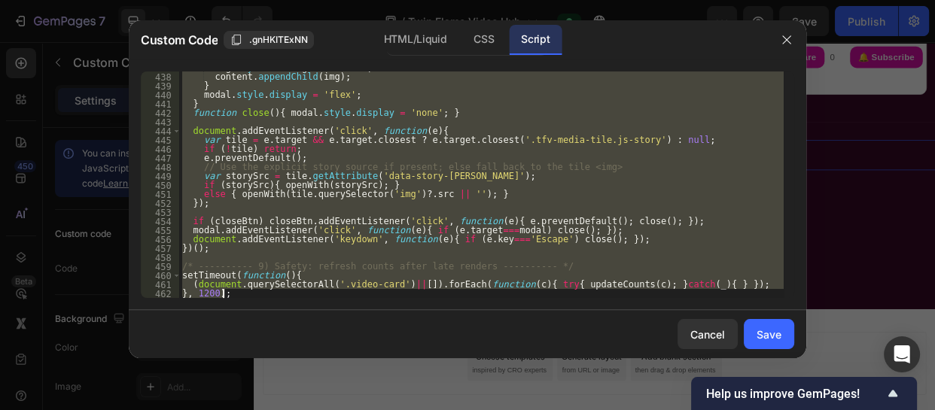
click at [230, 292] on div "img . style . maxHeight = '100%' ; content . appendChild ( img ) ; } modal . st…" at bounding box center [481, 185] width 605 height 227
type textarea "}, 1200);"
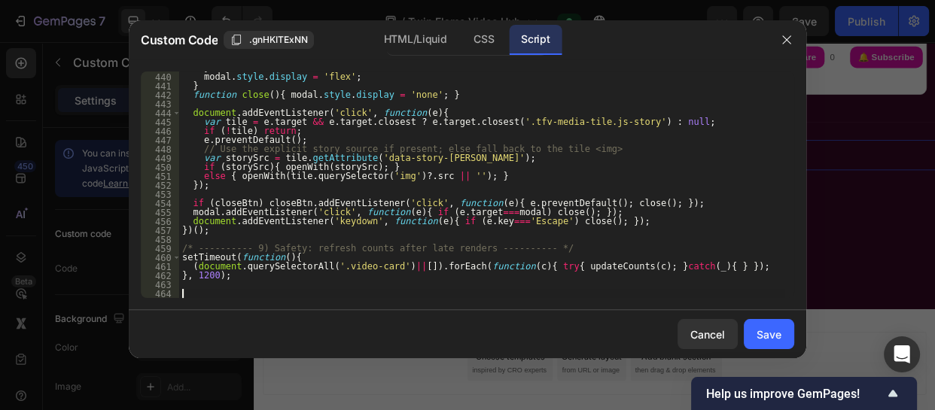
scroll to position [5501, 0]
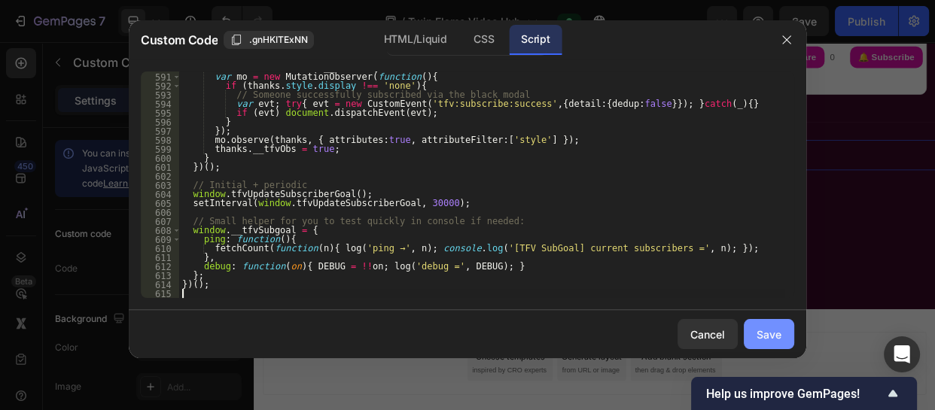
click at [770, 338] on div "Save" at bounding box center [769, 335] width 25 height 16
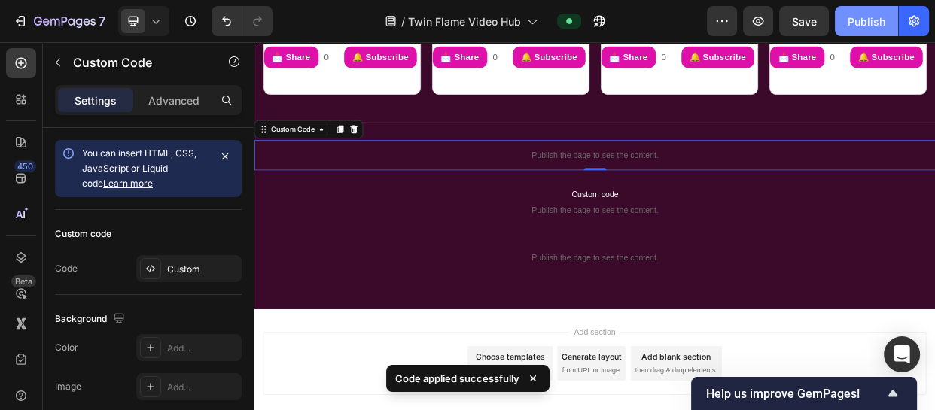
click at [863, 21] on div "Publish" at bounding box center [867, 22] width 38 height 16
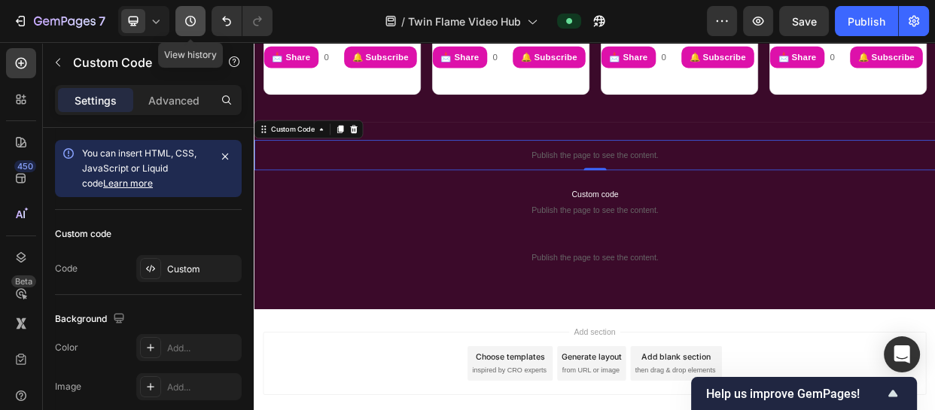
click at [180, 23] on button "button" at bounding box center [190, 21] width 30 height 30
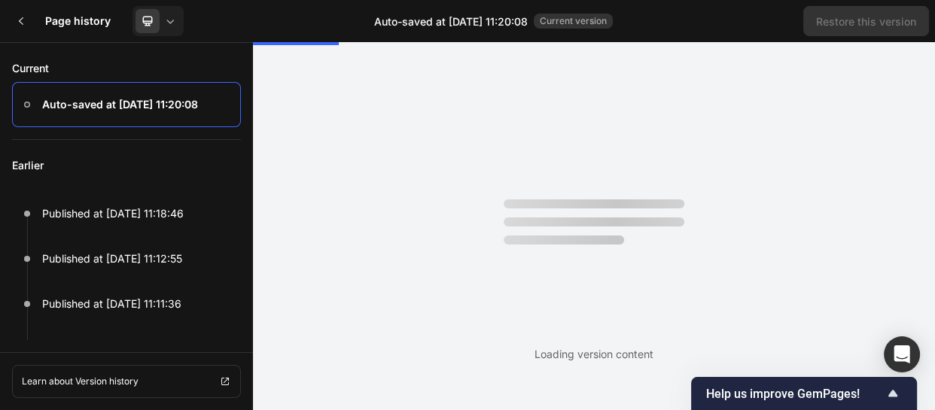
scroll to position [0, 0]
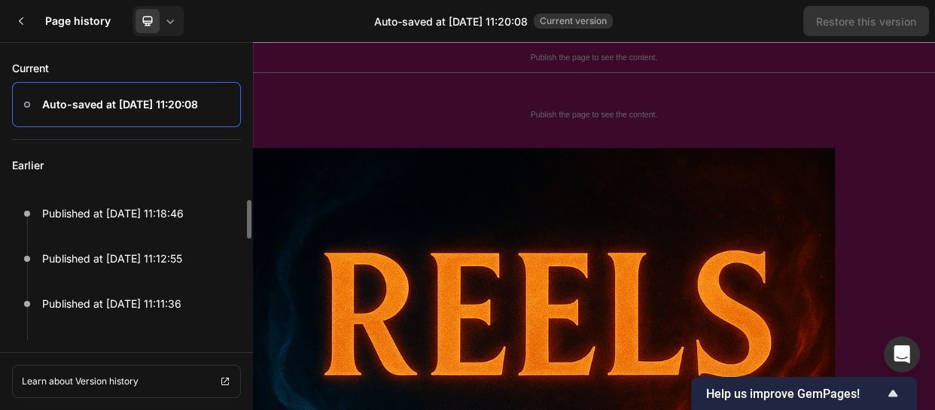
click at [154, 157] on p "Earlier" at bounding box center [126, 165] width 229 height 51
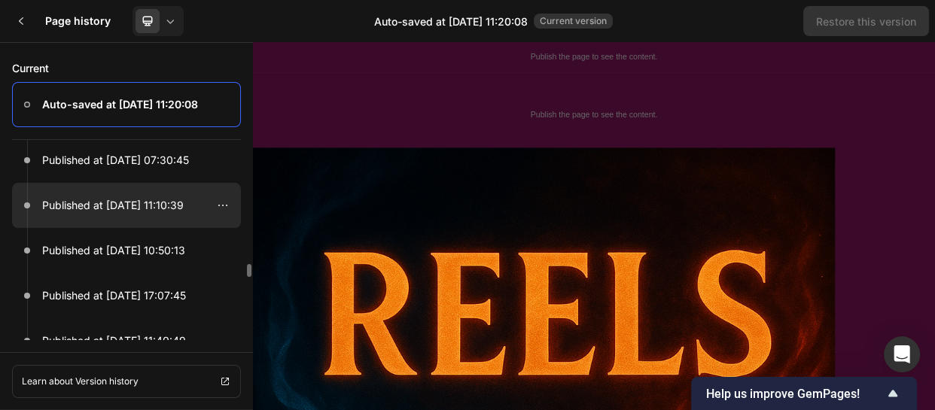
scroll to position [979, 0]
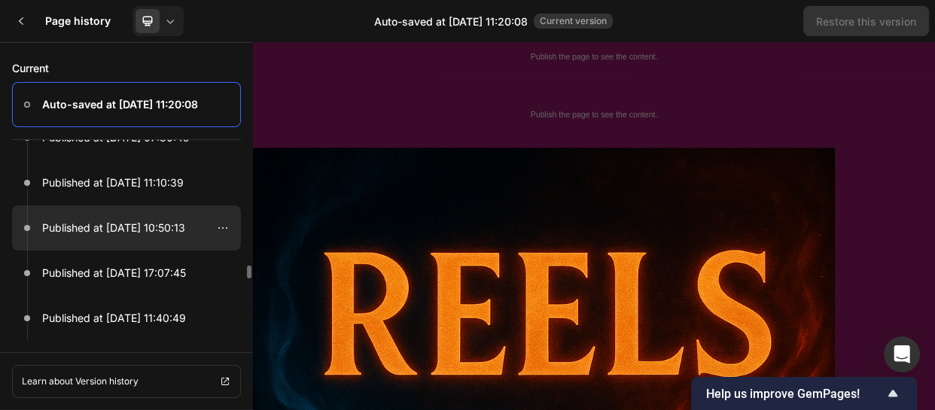
click at [145, 229] on p "Published at [DATE] 10:50:13" at bounding box center [113, 228] width 143 height 18
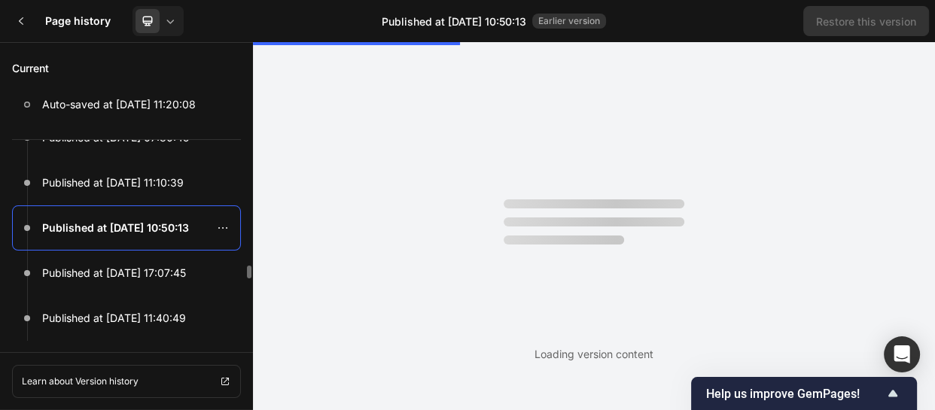
scroll to position [0, 0]
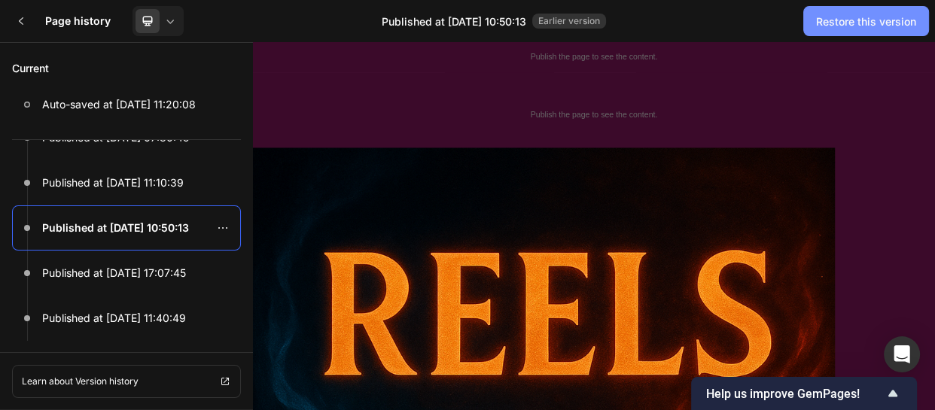
click at [839, 19] on div "Restore this version" at bounding box center [866, 22] width 100 height 16
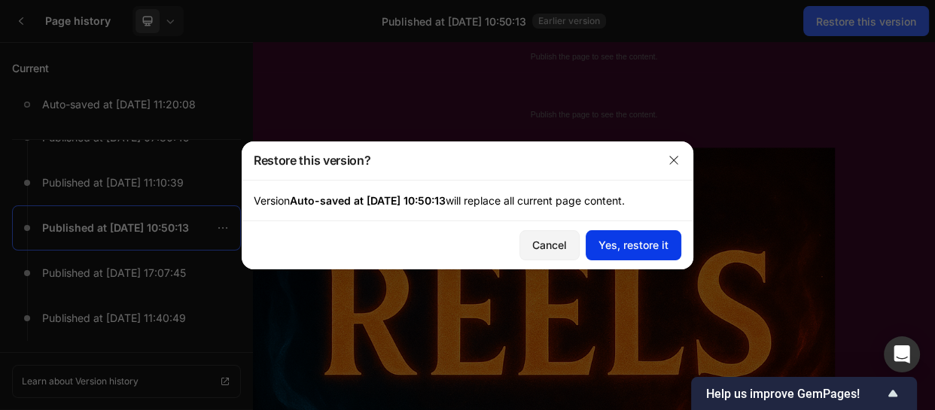
click at [634, 237] on div "Yes, restore it" at bounding box center [634, 245] width 70 height 16
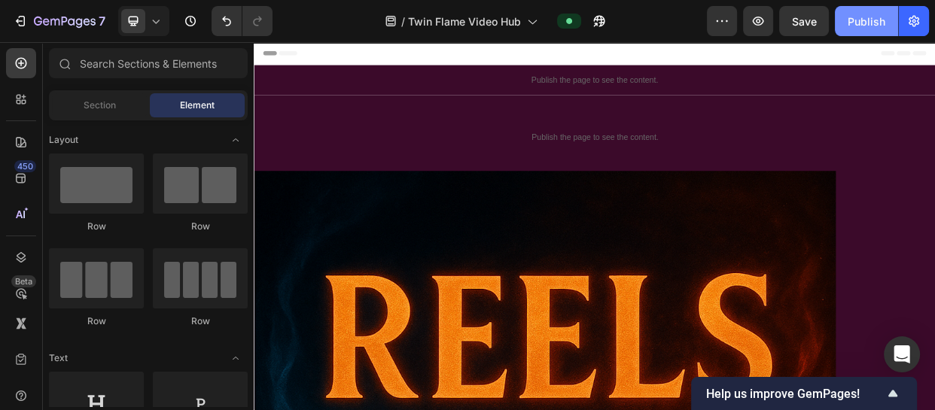
click at [864, 24] on div "Publish" at bounding box center [867, 22] width 38 height 16
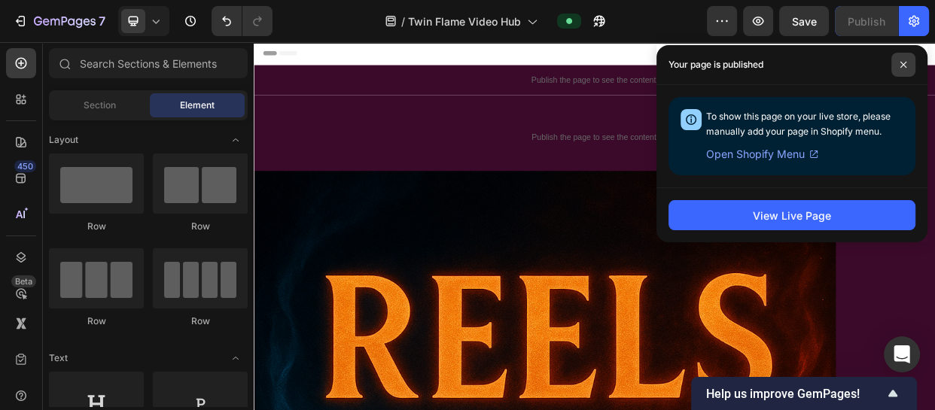
click at [894, 65] on span at bounding box center [903, 65] width 24 height 24
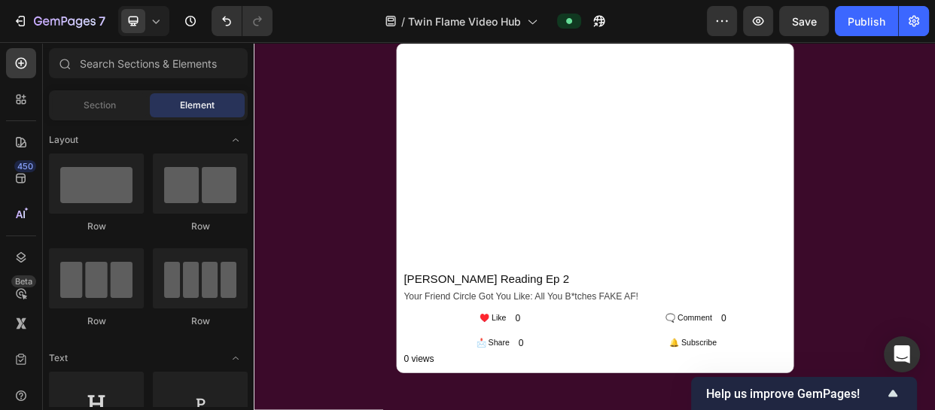
scroll to position [1680, 0]
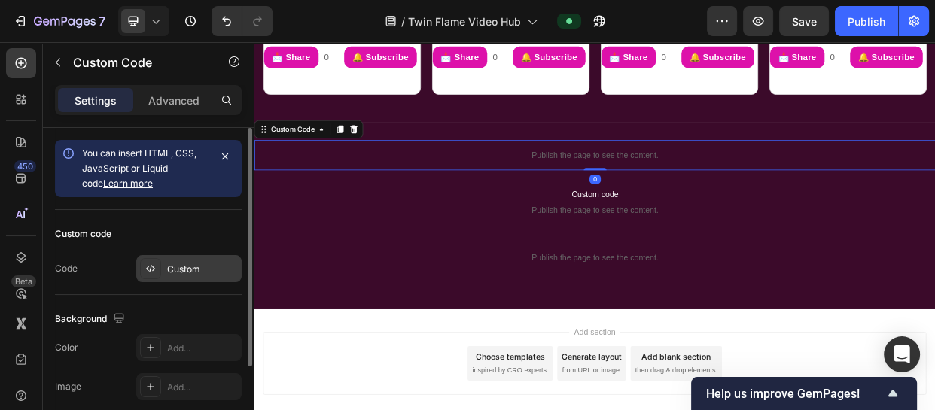
click at [172, 282] on div "Custom" at bounding box center [188, 268] width 105 height 27
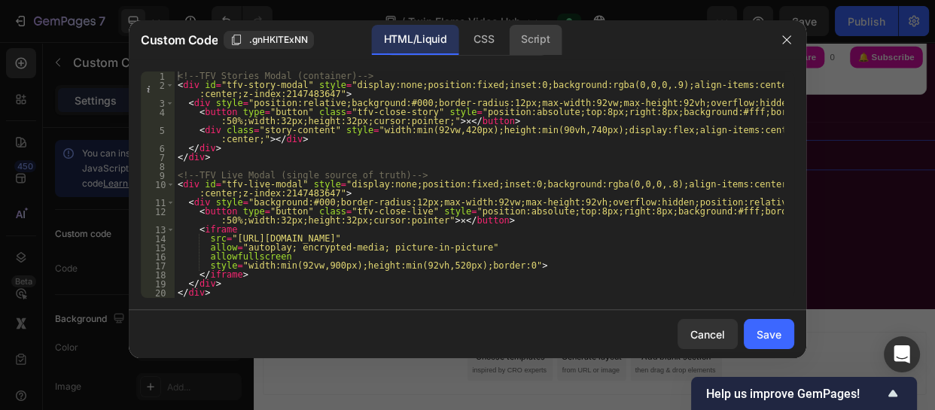
click at [538, 35] on div "Script" at bounding box center [535, 40] width 53 height 30
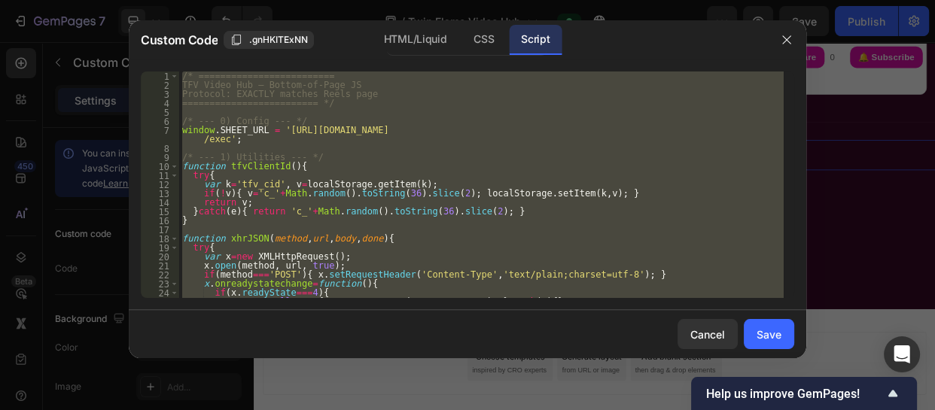
type textarea "})();"
click at [471, 152] on div "/* ========================= TFV Video Hub — Bottom-of-Page JS Protocol: EXACTL…" at bounding box center [481, 185] width 605 height 227
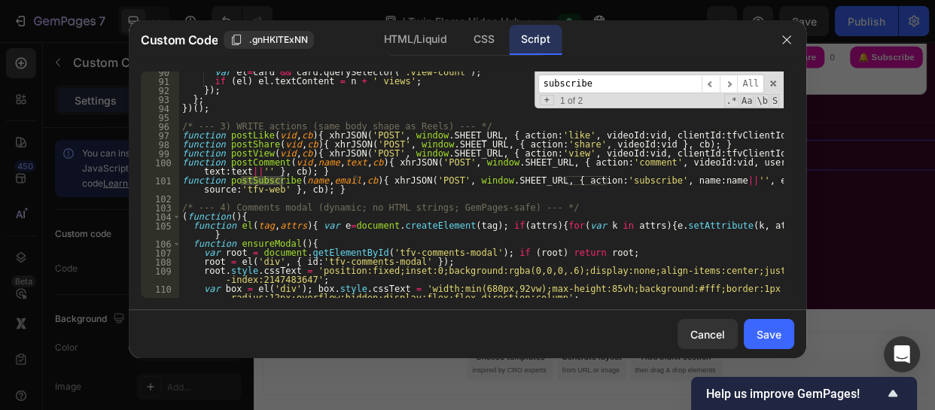
scroll to position [2018, 0]
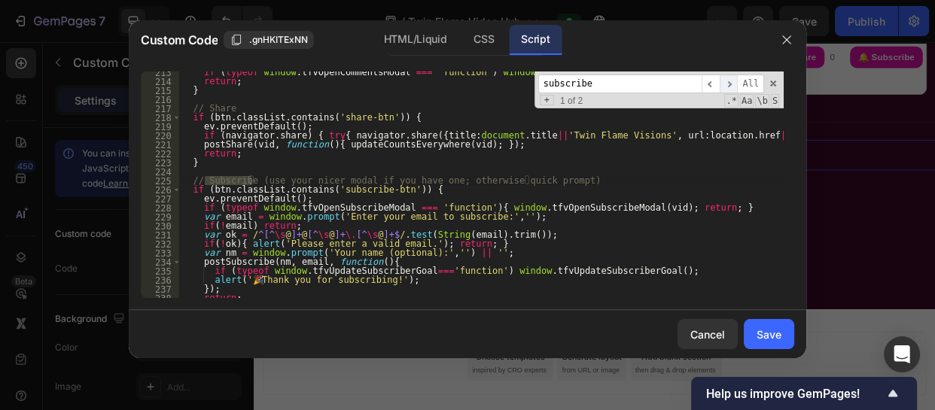
type input "subscribe"
click at [735, 85] on span "​" at bounding box center [729, 84] width 18 height 19
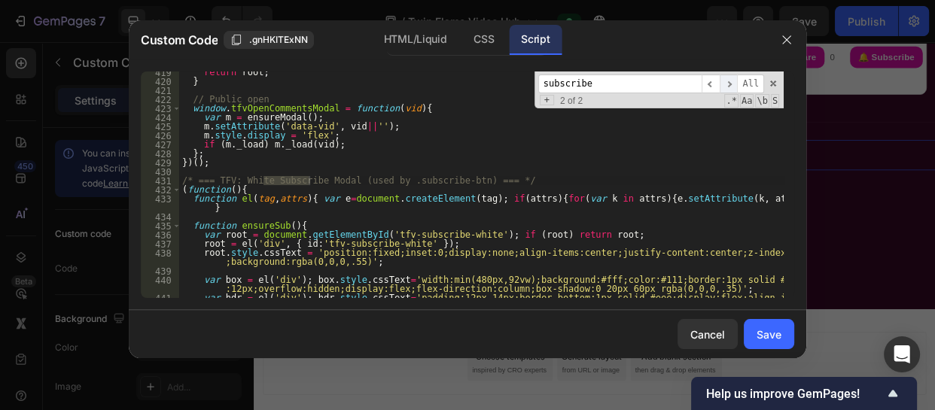
scroll to position [3925, 0]
click at [711, 81] on span "​" at bounding box center [711, 84] width 18 height 19
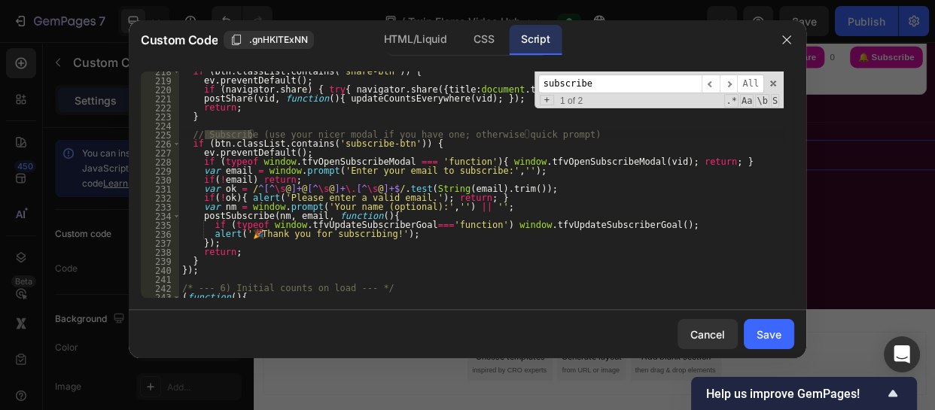
scroll to position [2064, 0]
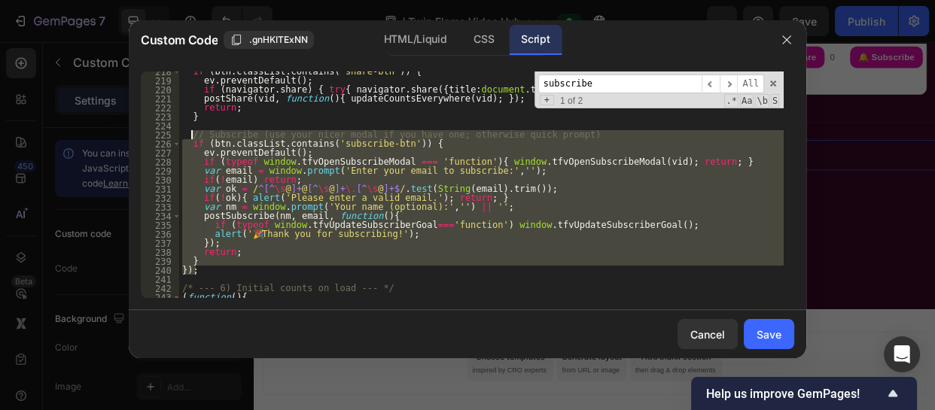
drag, startPoint x: 211, startPoint y: 268, endPoint x: 193, endPoint y: 136, distance: 133.0
click at [193, 136] on div "if ( btn . classList . contains ( 'share-btn' )) { ev . preventDefault ( ) ; if…" at bounding box center [481, 189] width 605 height 245
click at [415, 33] on div "HTML/Liquid" at bounding box center [415, 40] width 87 height 30
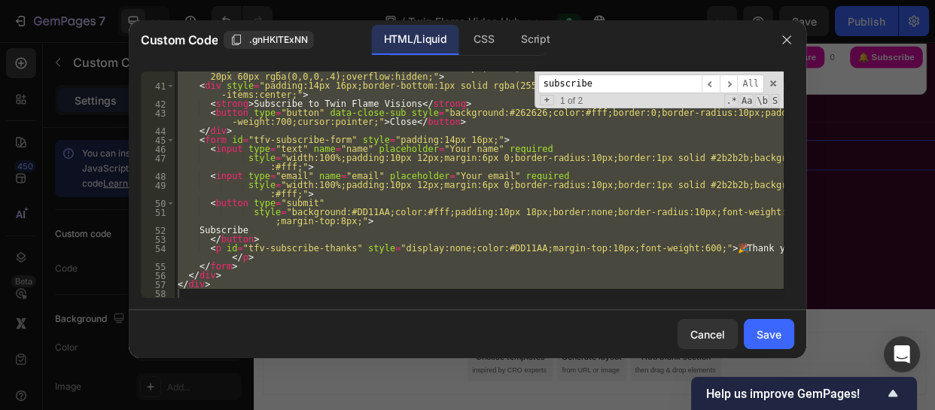
scroll to position [487, 0]
click at [353, 217] on div "< div style = "background:#111;color:#fff;width:min(520px,92vw);border-radius:1…" at bounding box center [479, 185] width 609 height 227
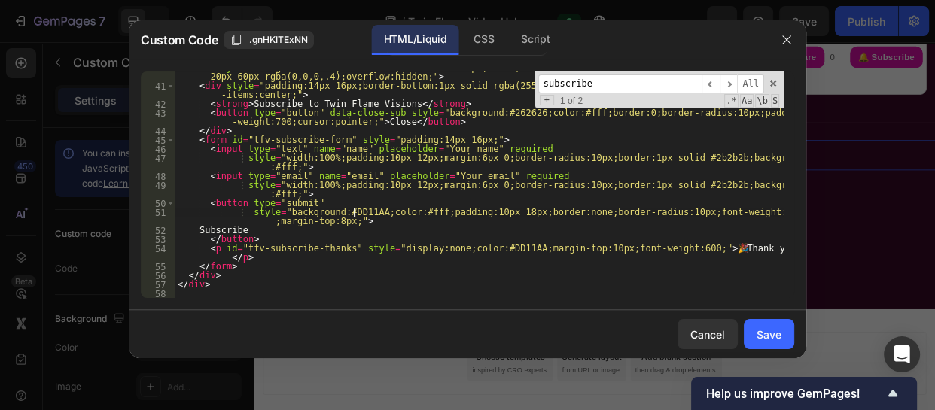
type textarea "</div>"
click at [524, 38] on div "Script" at bounding box center [535, 40] width 53 height 30
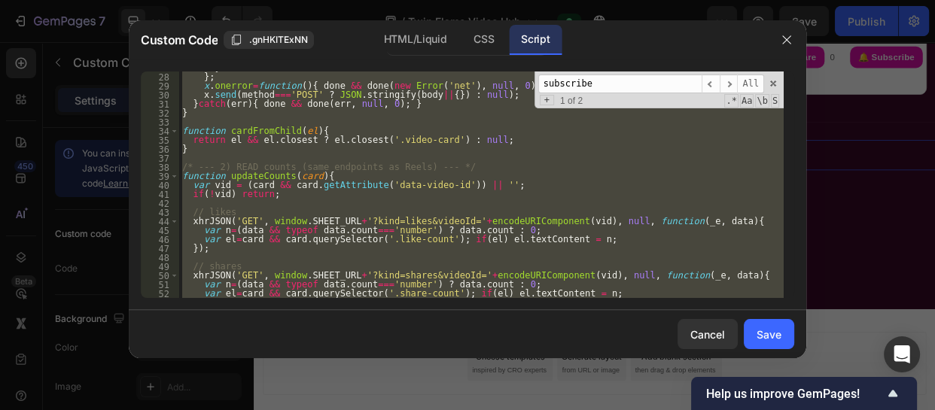
click at [384, 217] on div "} } ; x . onerror = function ( ) { done && done ( new Error ( 'net' ) , null , …" at bounding box center [481, 185] width 605 height 227
type textarea "// likes"
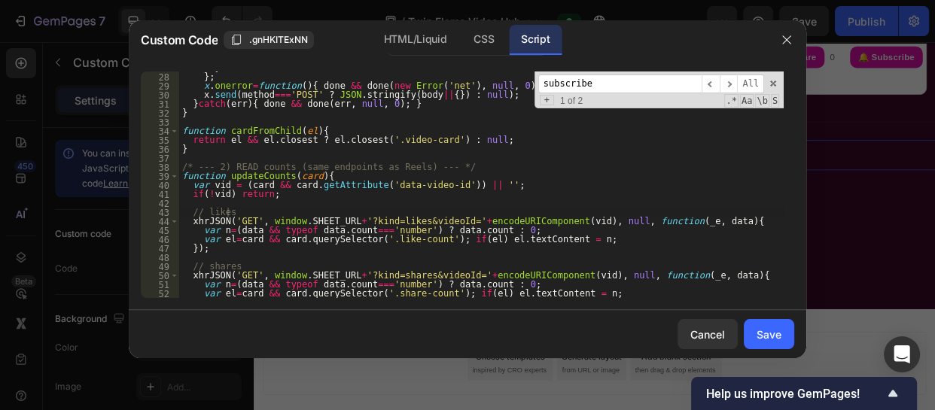
click at [621, 85] on input "subscribe" at bounding box center [619, 84] width 163 height 19
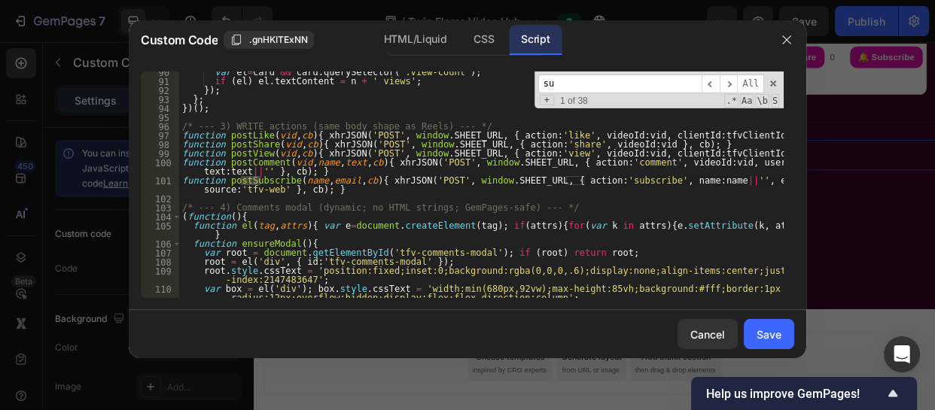
type input "s"
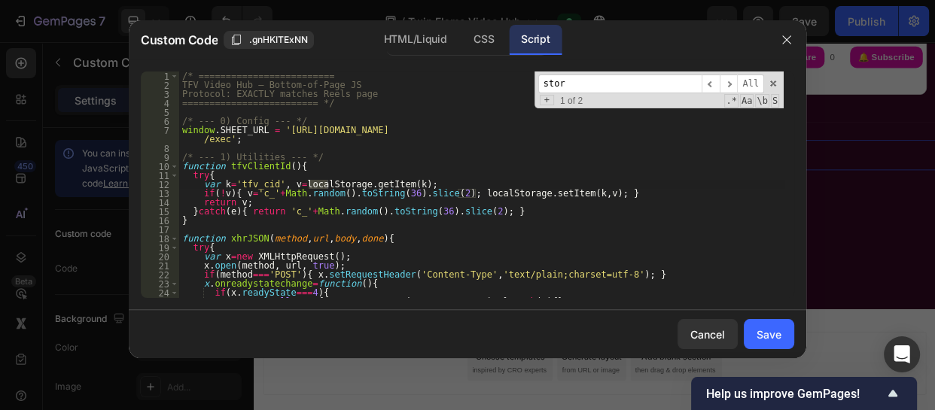
scroll to position [0, 0]
type input "s"
type input "Stor"
click at [724, 247] on div "/* ========================= TFV Video Hub — Bottom-of-Page JS Protocol: EXACTL…" at bounding box center [481, 194] width 605 height 245
click at [774, 89] on div "Stor ​ ​ All Replace All + 1 of 2 .* Aa \b S" at bounding box center [659, 90] width 249 height 37
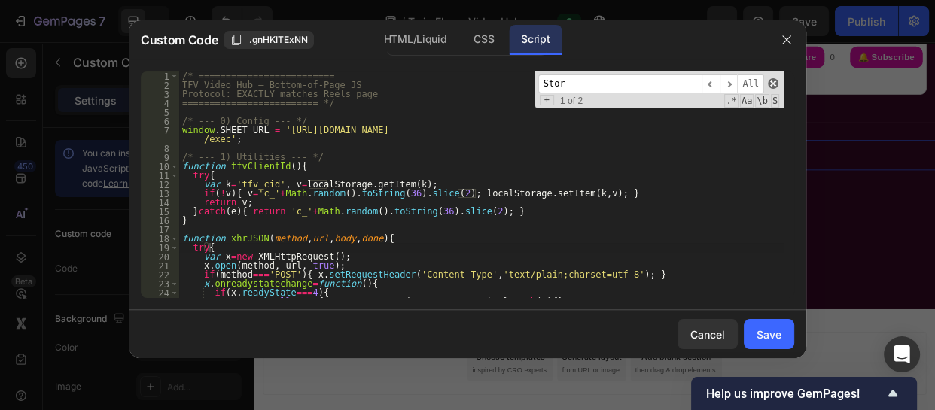
click at [771, 80] on span at bounding box center [773, 83] width 11 height 11
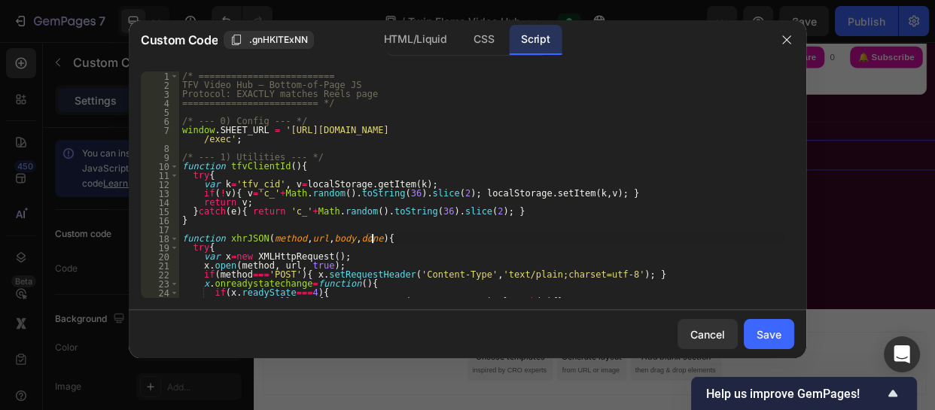
click at [418, 243] on div "/* ========================= TFV Video Hub — Bottom-of-Page JS Protocol: EXACTL…" at bounding box center [481, 194] width 605 height 245
type textarea "function xhrJSON(method, url, body, done){"
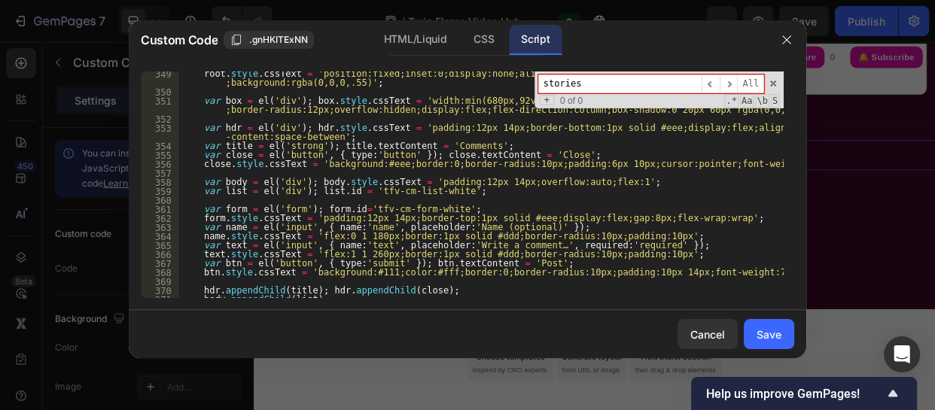
scroll to position [3229, 0]
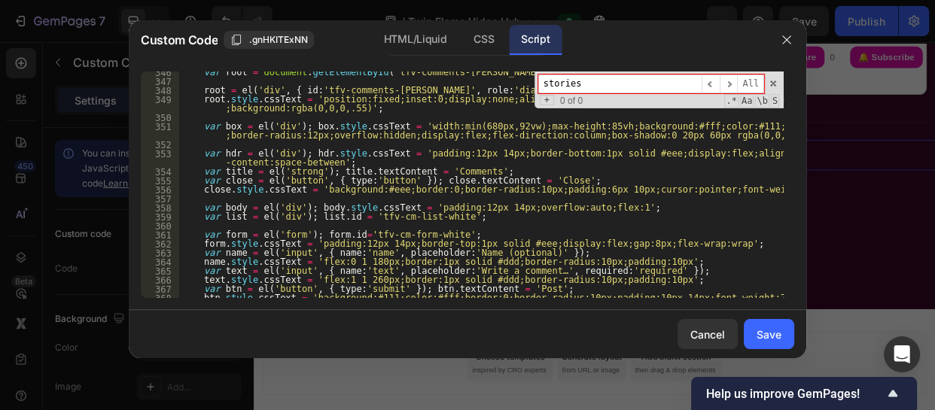
type input "stories"
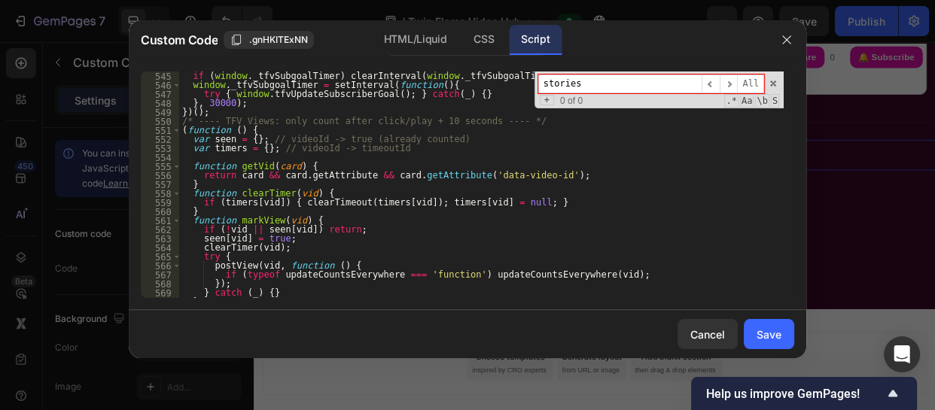
scroll to position [5510, 0]
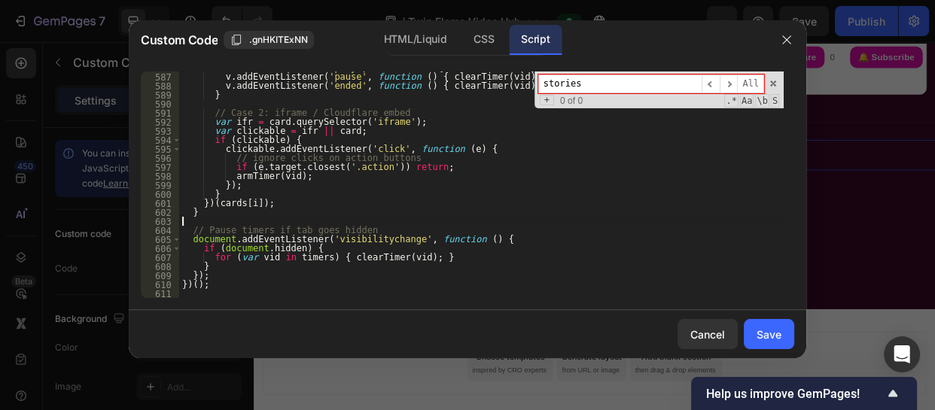
click at [196, 218] on div "v . addEventListener ( 'play' , function ( ) { armTimer ( vid ) ; }) ; v . addE…" at bounding box center [481, 185] width 605 height 245
click at [196, 215] on div "v . addEventListener ( 'play' , function ( ) { armTimer ( vid ) ; }) ; v . addE…" at bounding box center [481, 185] width 605 height 245
click at [238, 288] on div "v . addEventListener ( 'play' , function ( ) { armTimer ( vid ) ; }) ; v . addE…" at bounding box center [481, 185] width 605 height 245
type textarea "})();"
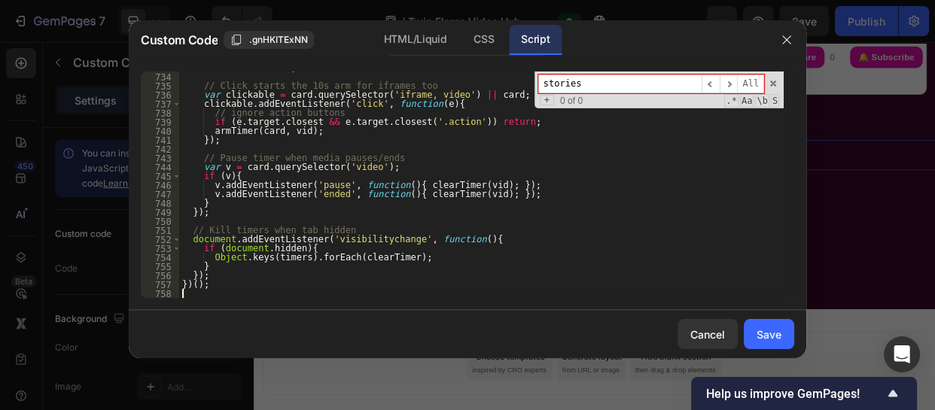
scroll to position [6847, 0]
click at [781, 340] on button "Save" at bounding box center [769, 334] width 50 height 30
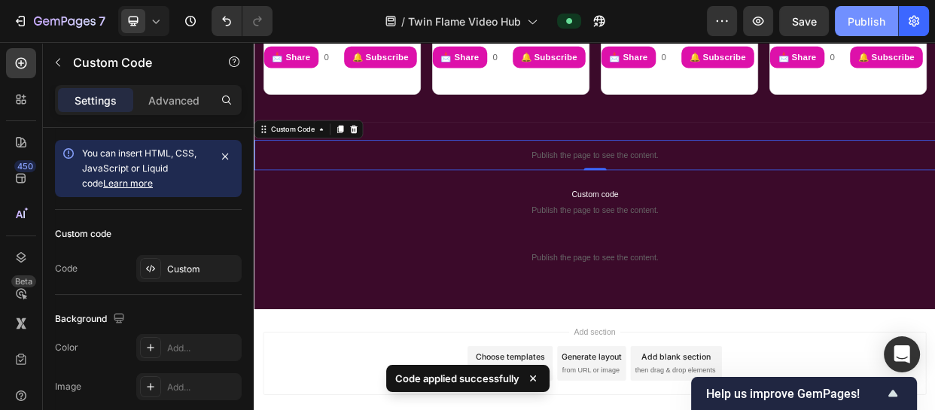
click at [859, 17] on div "Publish" at bounding box center [867, 22] width 38 height 16
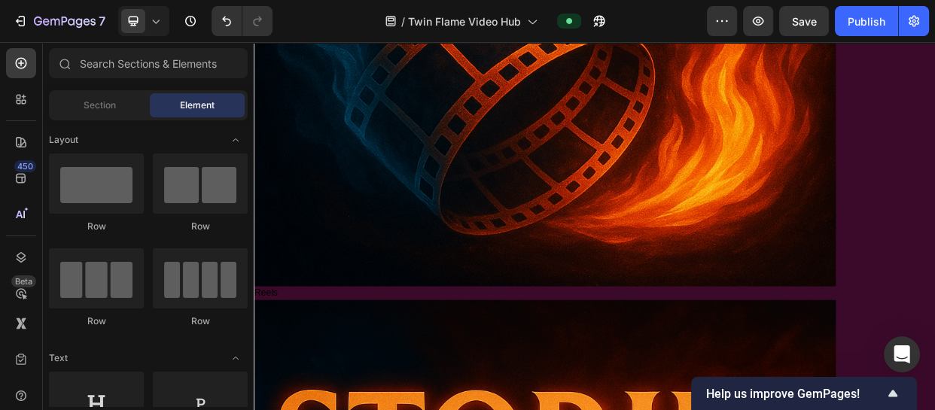
scroll to position [2660, 0]
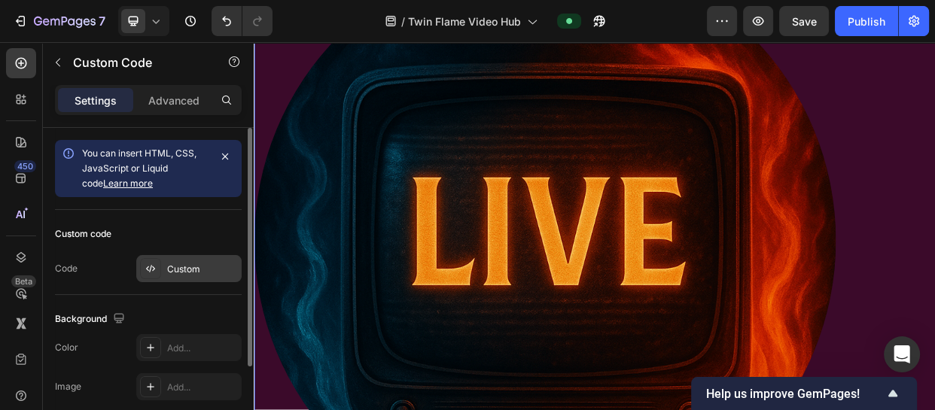
click at [210, 263] on div "Custom" at bounding box center [202, 270] width 71 height 14
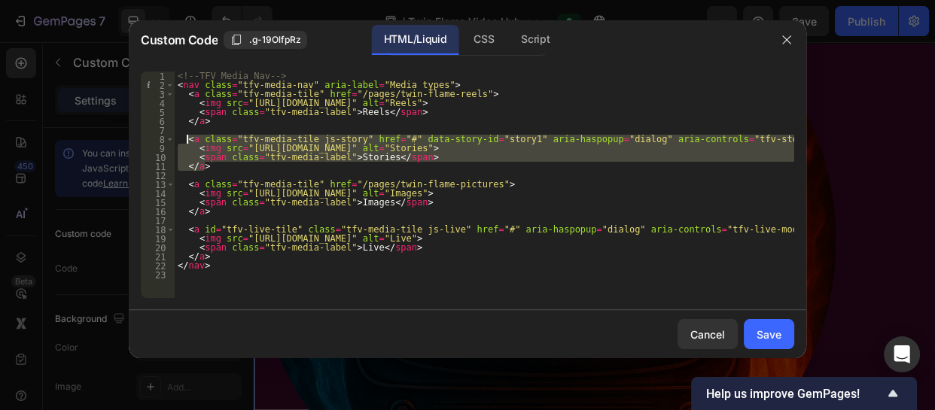
drag, startPoint x: 206, startPoint y: 171, endPoint x: 184, endPoint y: 139, distance: 39.0
click at [184, 139] on div "<!-- TFV Media Nav --> < nav class = "tfv-media-nav" aria-label = "Media types"…" at bounding box center [485, 194] width 620 height 245
paste textarea "</a"
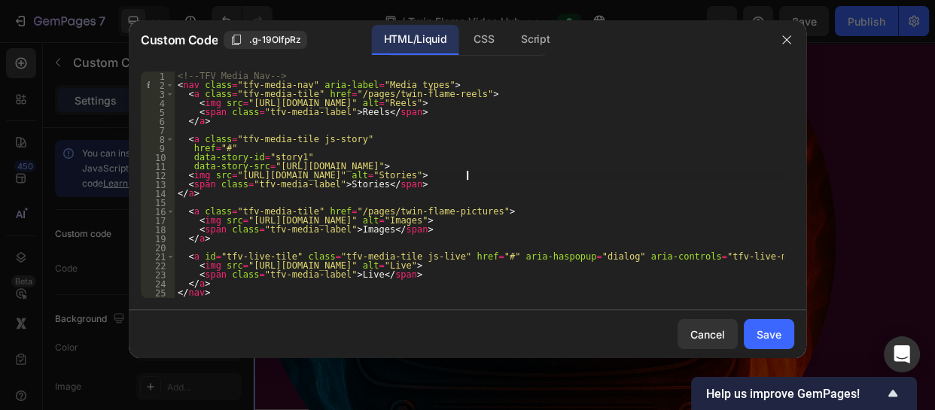
click at [467, 178] on div "<!-- TFV Media Nav --> < nav class = "tfv-media-nav" aria-label = "Media types"…" at bounding box center [479, 194] width 609 height 245
drag, startPoint x: 467, startPoint y: 178, endPoint x: 232, endPoint y: 175, distance: 234.9
click at [232, 175] on div "<!-- TFV Media Nav --> < nav class = "tfv-media-nav" aria-label = "Media types"…" at bounding box center [479, 194] width 609 height 245
paste textarea "1/0728/7173/9650/files/storiesimage.png?v=1756983542"
click at [513, 166] on div "<!-- TFV Media Nav --> < nav class = "tfv-media-nav" aria-label = "Media types"…" at bounding box center [479, 194] width 609 height 245
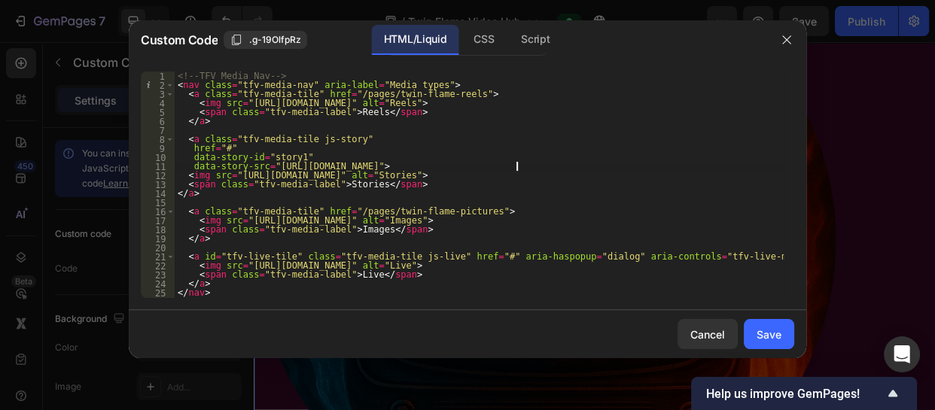
click at [516, 166] on div "<!-- TFV Media Nav --> < nav class = "tfv-media-nav" aria-label = "Media types"…" at bounding box center [479, 194] width 609 height 245
drag, startPoint x: 516, startPoint y: 166, endPoint x: 264, endPoint y: 165, distance: 253.0
click at [264, 165] on div "<!-- TFV Media Nav --> < nav class = "tfv-media-nav" aria-label = "Media types"…" at bounding box center [479, 194] width 609 height 245
paste textarea "1/0728/7173/9650/files/uncovertheblock_f4b45986-9619-4ebd-8e1d-3aae20d7494b.png…"
type textarea "data-story-src="https://cdn.shopify.com/s/files/1/0728/7173/9650/files/uncovert…"
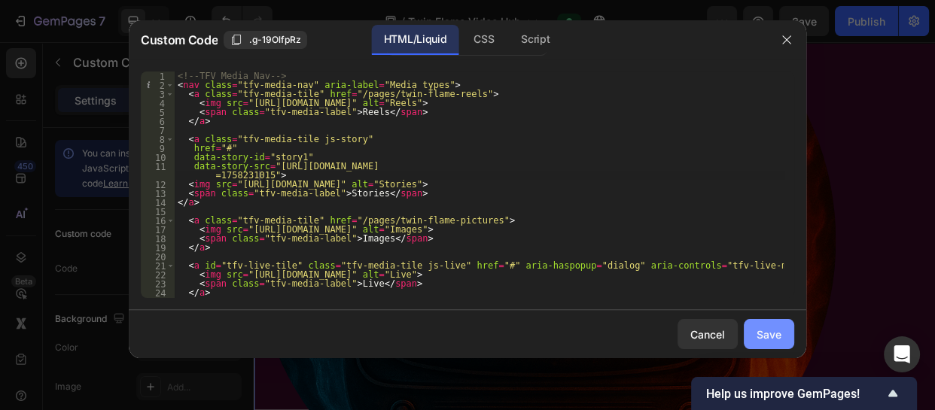
click at [767, 334] on div "Save" at bounding box center [769, 335] width 25 height 16
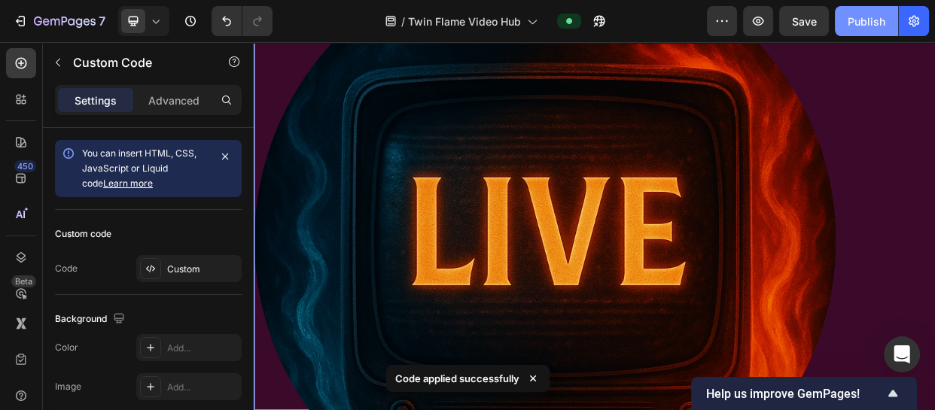
click at [864, 25] on div "Publish" at bounding box center [867, 22] width 38 height 16
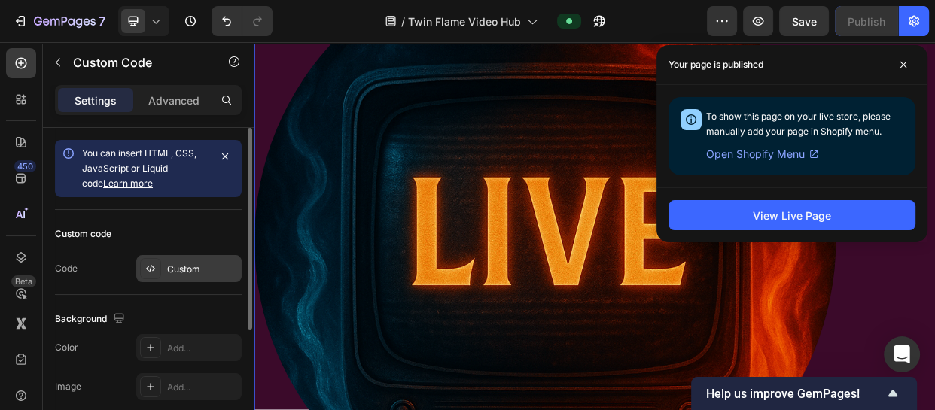
click at [190, 273] on div "Custom" at bounding box center [202, 270] width 71 height 14
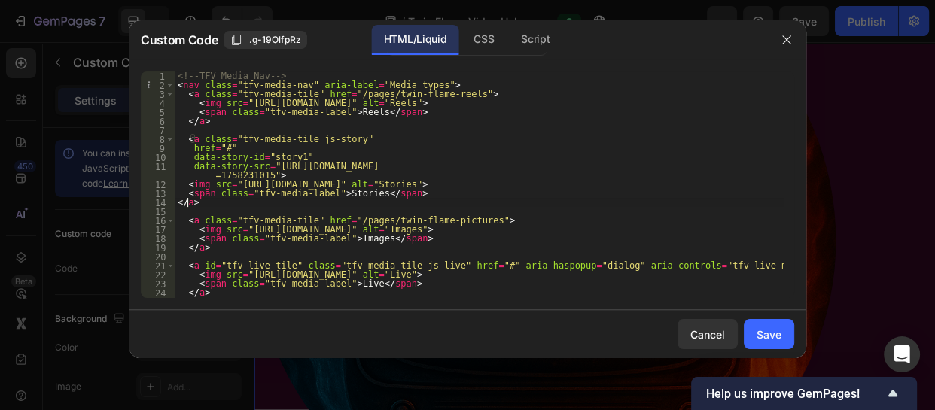
click at [187, 199] on div "<!-- TFV Media Nav --> < nav class = "tfv-media-nav" aria-label = "Media types"…" at bounding box center [479, 194] width 609 height 245
type textarea "</nav>"
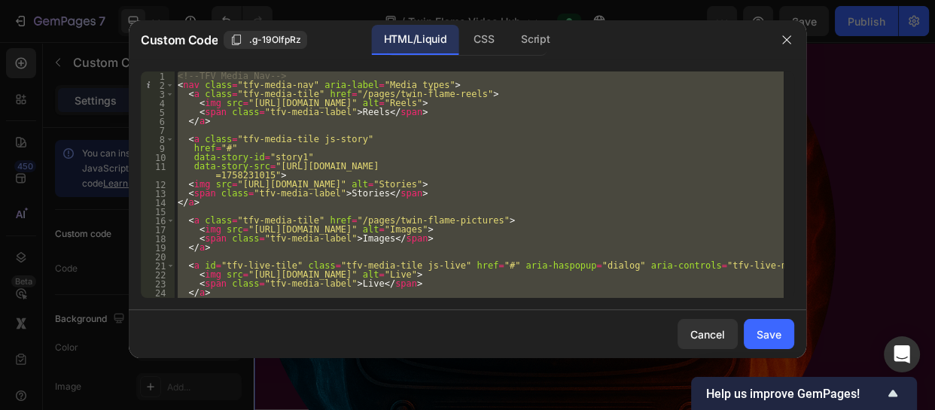
click at [710, 351] on div "Cancel Save" at bounding box center [468, 334] width 678 height 48
click at [703, 327] on div "Cancel" at bounding box center [707, 335] width 35 height 16
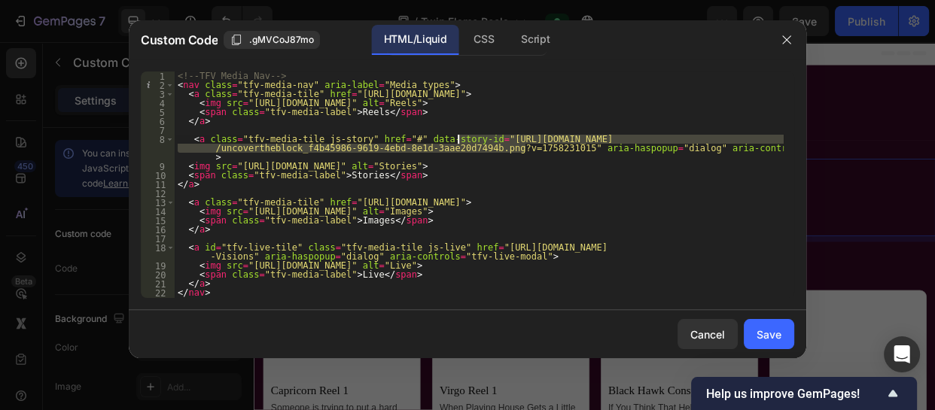
scroll to position [142, 0]
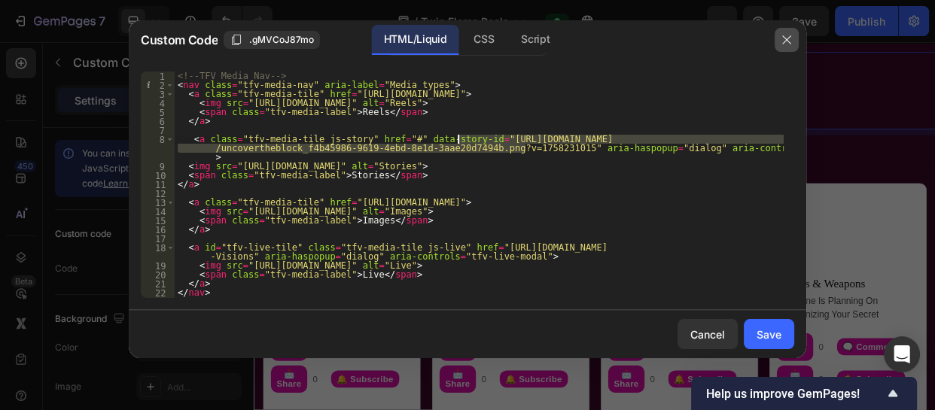
click at [781, 44] on icon "button" at bounding box center [787, 40] width 12 height 12
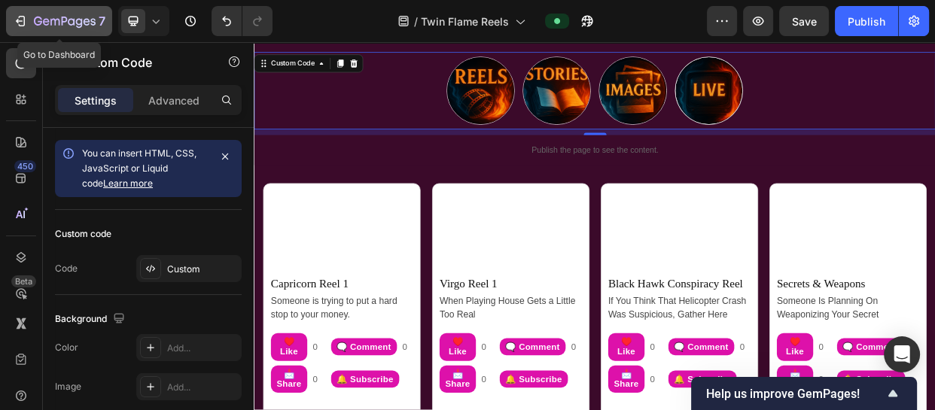
click at [40, 20] on icon "button" at bounding box center [65, 22] width 62 height 13
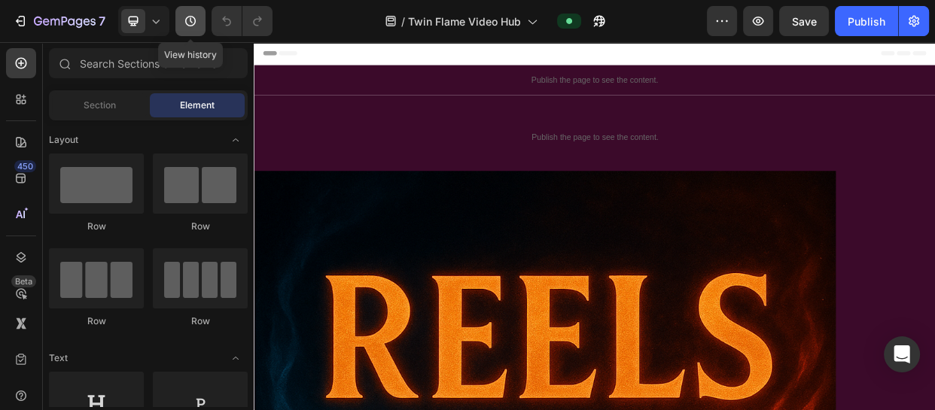
click at [187, 23] on icon "button" at bounding box center [190, 21] width 15 height 15
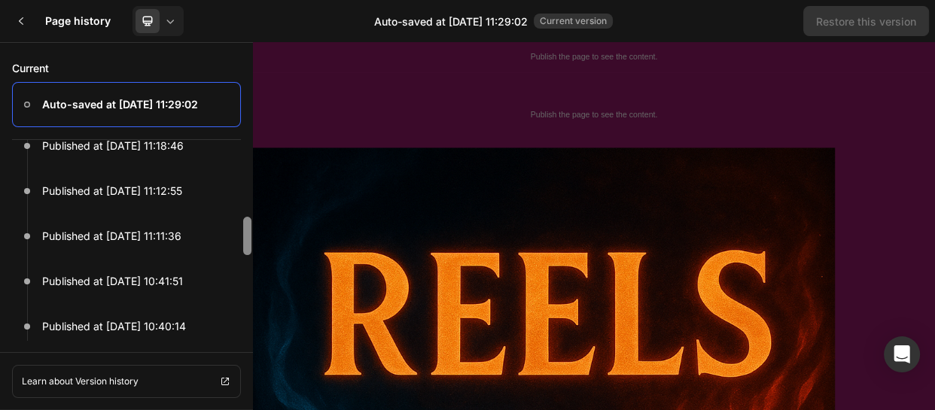
drag, startPoint x: 250, startPoint y: 211, endPoint x: 251, endPoint y: 233, distance: 22.6
click at [251, 233] on div at bounding box center [247, 236] width 8 height 38
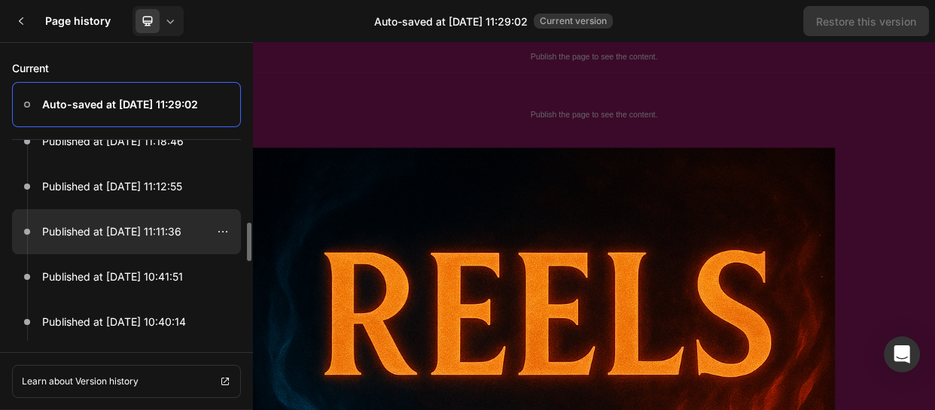
click at [117, 227] on p "Published at [DATE] 11:11:36" at bounding box center [111, 232] width 139 height 18
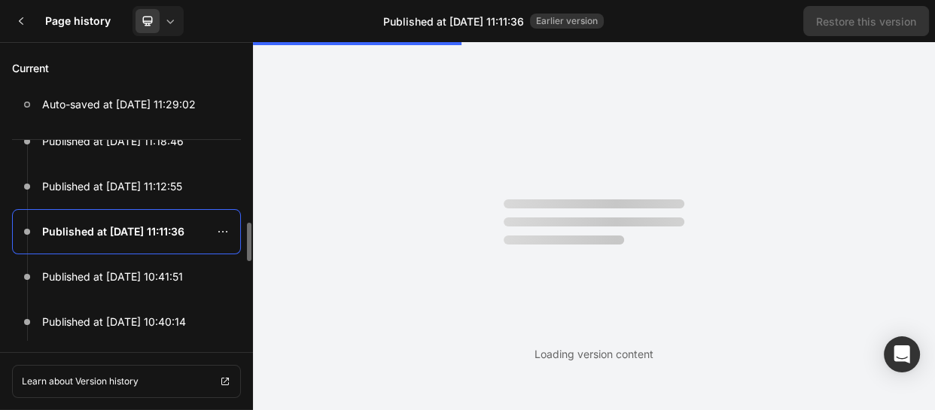
scroll to position [0, 0]
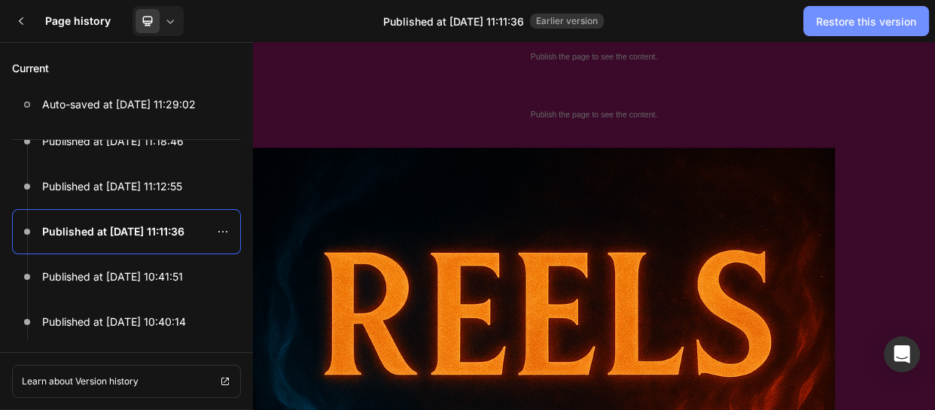
click at [870, 24] on div "Restore this version" at bounding box center [866, 22] width 100 height 16
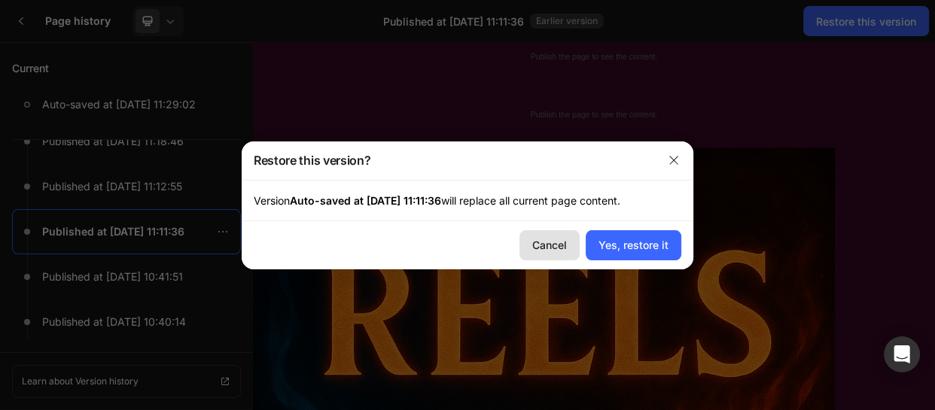
click at [543, 243] on div "Cancel" at bounding box center [549, 245] width 35 height 16
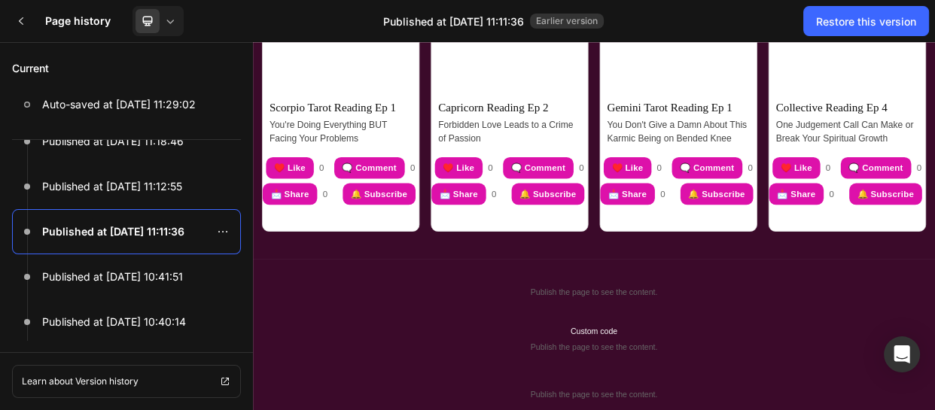
scroll to position [1481, 0]
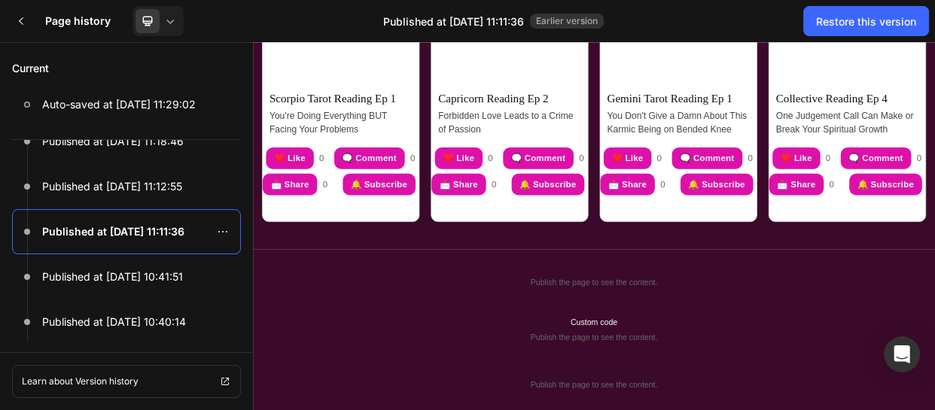
click at [720, 352] on p "Publish the page to see the content." at bounding box center [704, 360] width 903 height 16
click at [657, 352] on p "Publish the page to see the content." at bounding box center [704, 360] width 903 height 16
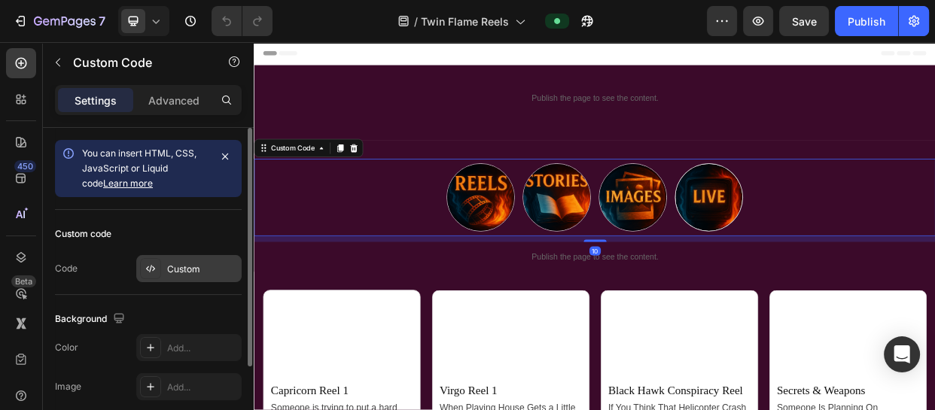
click at [171, 271] on div "Custom" at bounding box center [202, 270] width 71 height 14
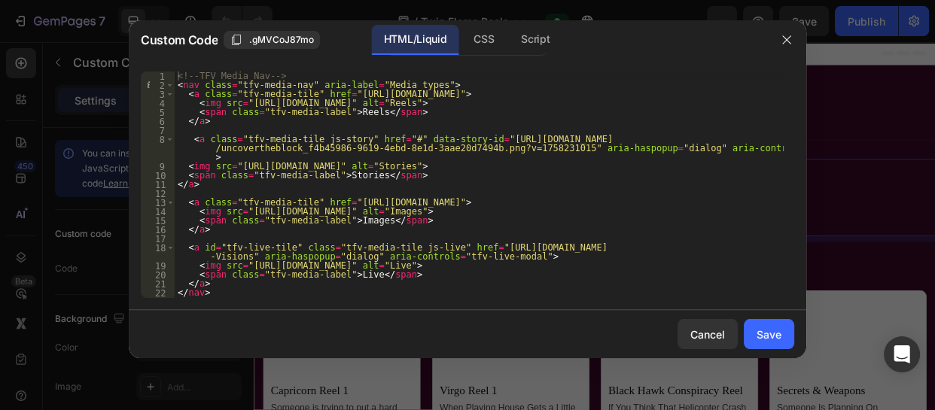
type textarea "<span class="tfv-media-label">Stories</span>"
click at [259, 172] on div "<!-- TFV Media Nav --> < nav class = "tfv-media-nav" aria-label = "Media types"…" at bounding box center [479, 194] width 609 height 245
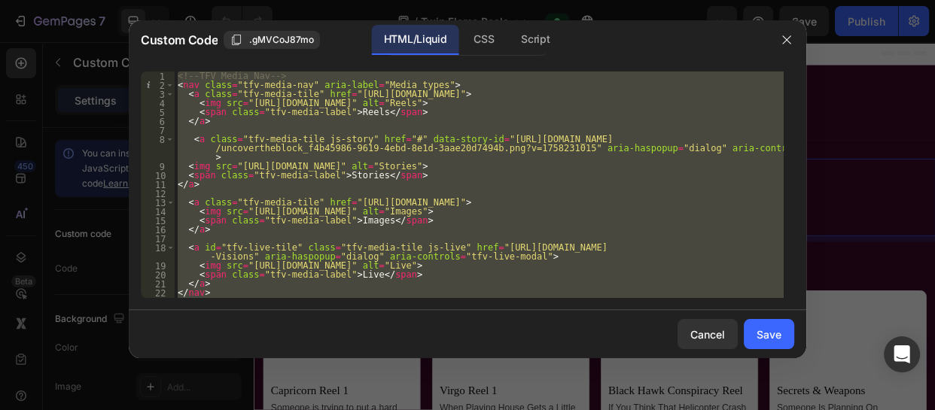
paste textarea
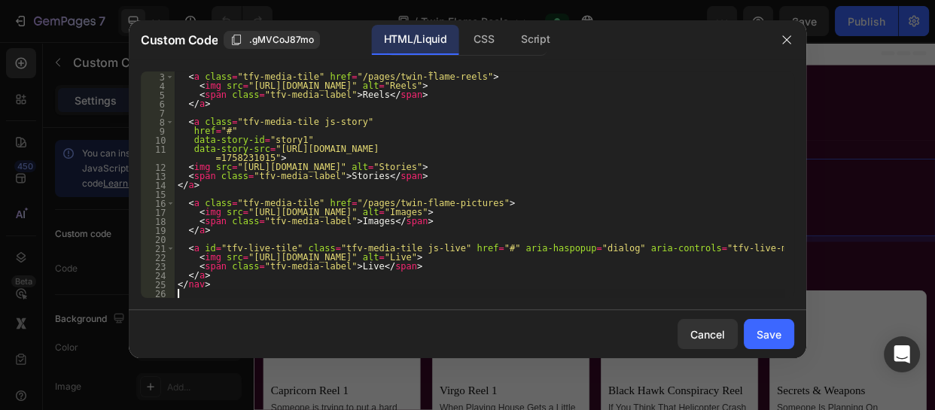
scroll to position [17, 0]
click at [783, 332] on button "Save" at bounding box center [769, 334] width 50 height 30
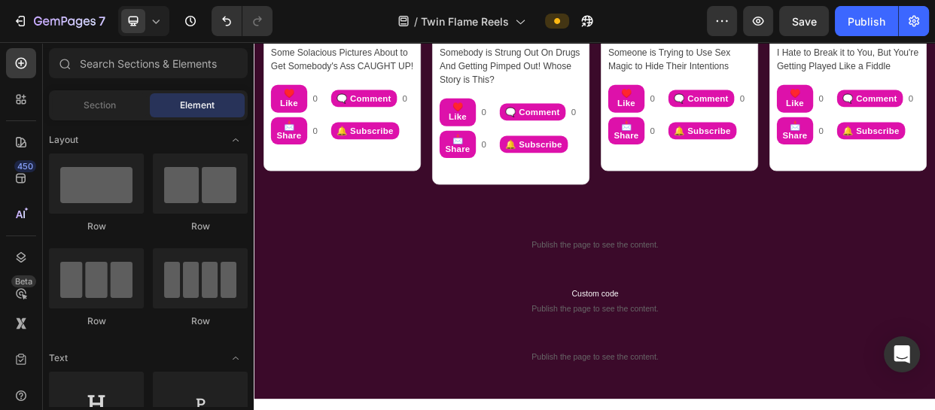
scroll to position [827, 0]
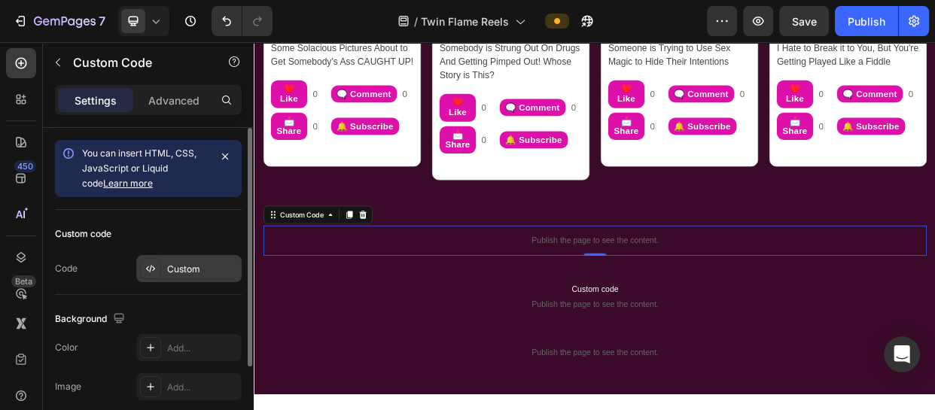
click at [186, 255] on div "Custom" at bounding box center [188, 268] width 105 height 27
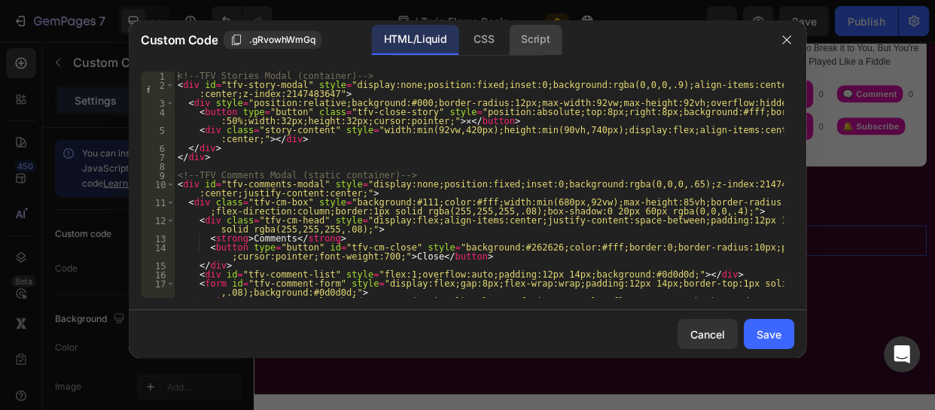
click at [537, 43] on div "Script" at bounding box center [535, 40] width 53 height 30
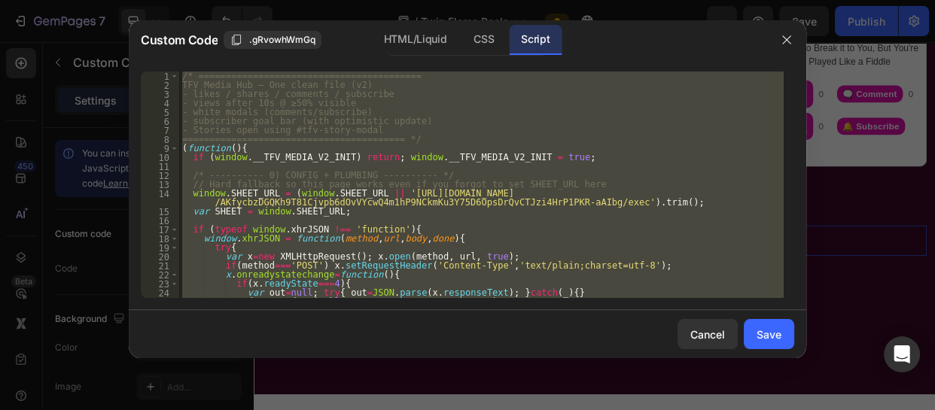
click at [673, 190] on div "/* ========================================= TFV Media Hub — One clean file (v2…" at bounding box center [481, 185] width 605 height 227
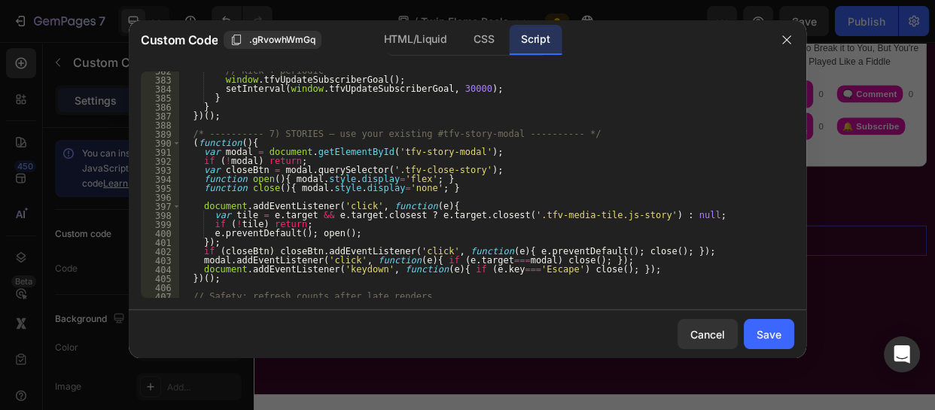
scroll to position [3685, 0]
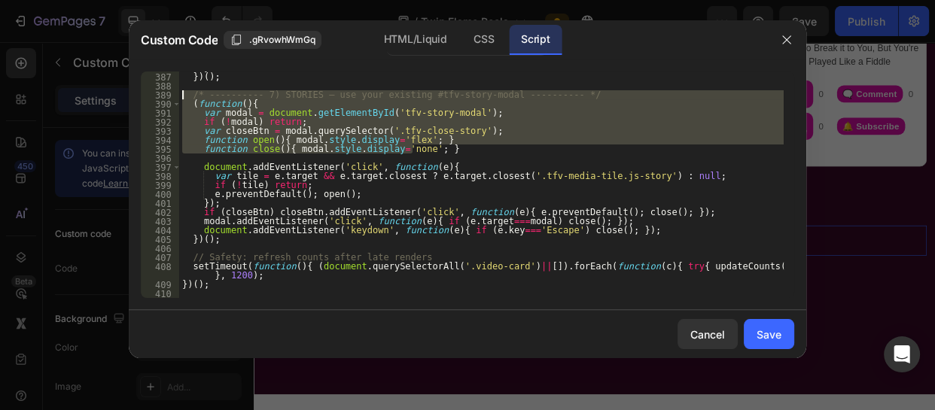
drag, startPoint x: 414, startPoint y: 151, endPoint x: 172, endPoint y: 96, distance: 248.7
click at [172, 96] on div "window.SHEET_URL = (window.SHEET_URL || '[URL][DOMAIN_NAME]); 386 387 388 389 3…" at bounding box center [467, 185] width 653 height 227
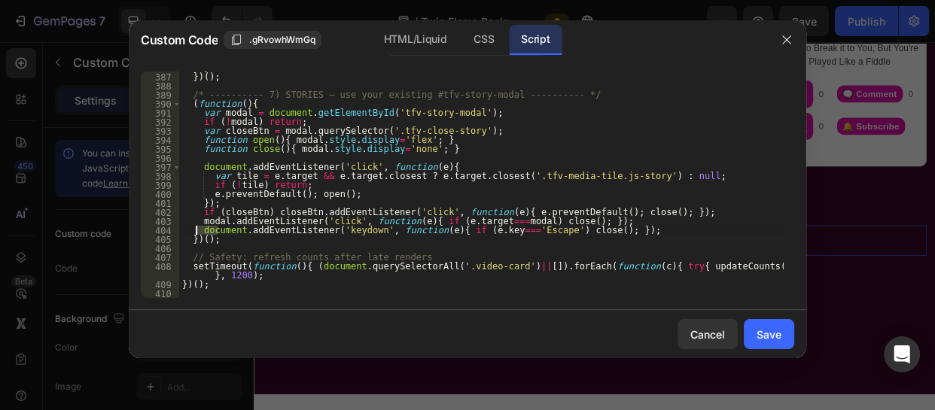
drag, startPoint x: 218, startPoint y: 234, endPoint x: 196, endPoint y: 228, distance: 23.4
click at [196, 228] on div "} }) ( ) ; /* ---------- 7) STORIES — use your existing #tfv-story-modal ------…" at bounding box center [481, 185] width 605 height 245
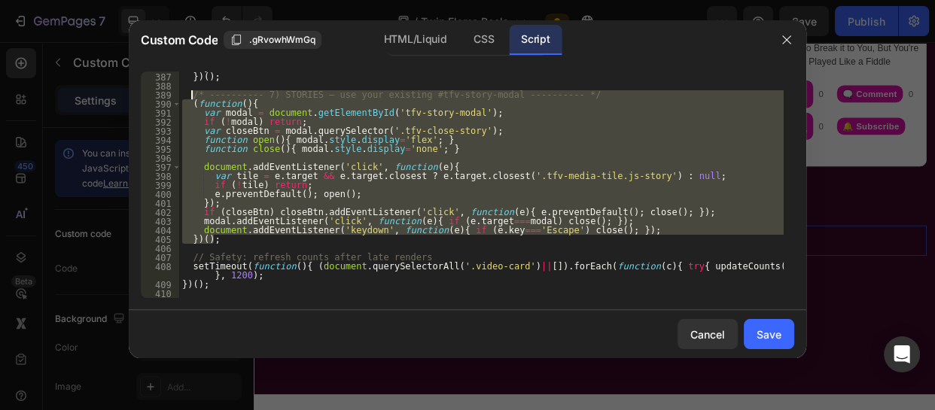
drag, startPoint x: 221, startPoint y: 241, endPoint x: 190, endPoint y: 95, distance: 149.3
click at [190, 95] on div "} }) ( ) ; /* ---------- 7) STORIES — use your existing #tfv-story-modal ------…" at bounding box center [481, 185] width 605 height 245
paste textarea "})();"
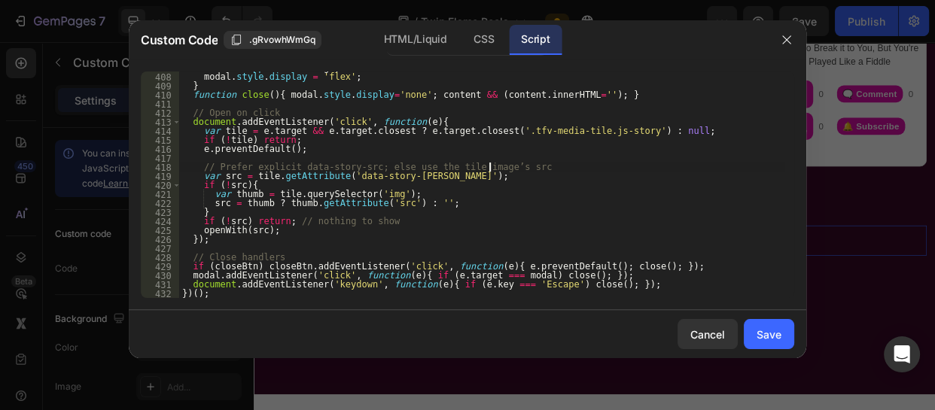
click at [584, 163] on div "content . appendChild ( img ) ; modal . style . display = 'flex' ; } function c…" at bounding box center [481, 185] width 605 height 245
click at [672, 210] on div "content . appendChild ( img ) ; modal . style . display = 'flex' ; } function c…" at bounding box center [481, 185] width 605 height 245
type textarea "}"
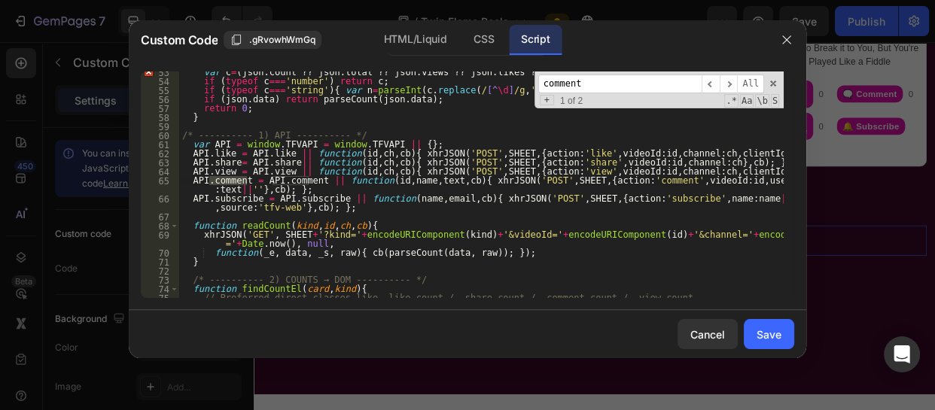
scroll to position [483, 0]
type input "comment m"
click at [770, 82] on span at bounding box center [773, 83] width 11 height 11
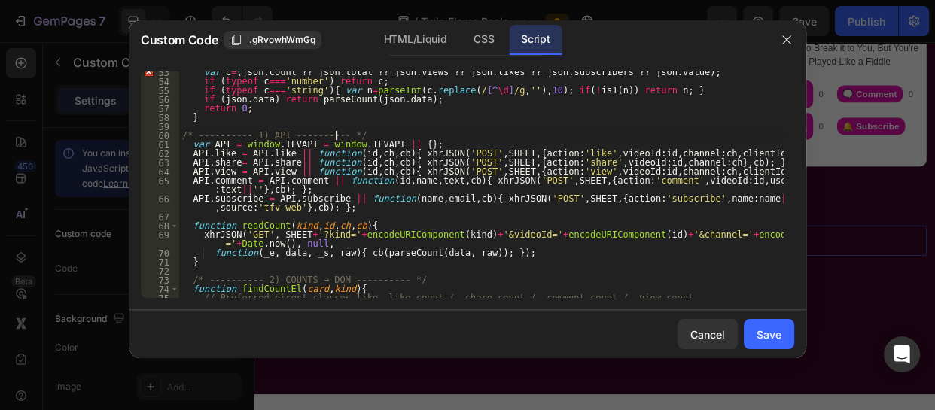
click at [450, 136] on div "var c = ( json . count ?? json . total ?? json . views ?? json . likes ?? json …" at bounding box center [481, 190] width 605 height 245
type textarea "/* ---------- 1) API ---------- */"
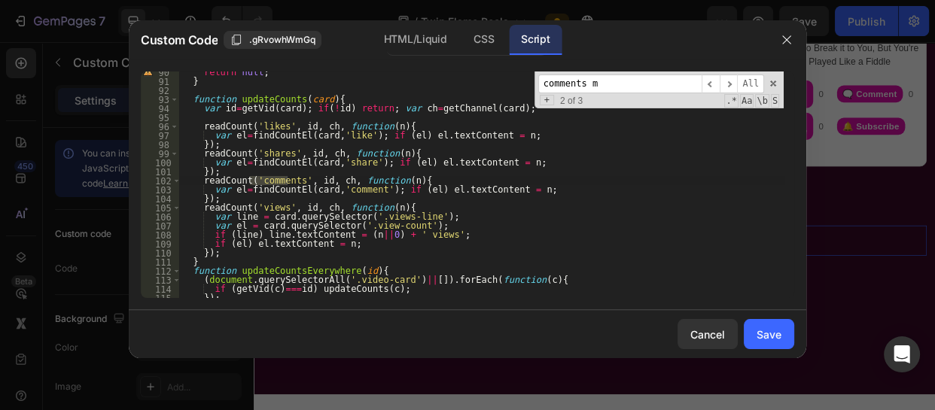
scroll to position [1874, 0]
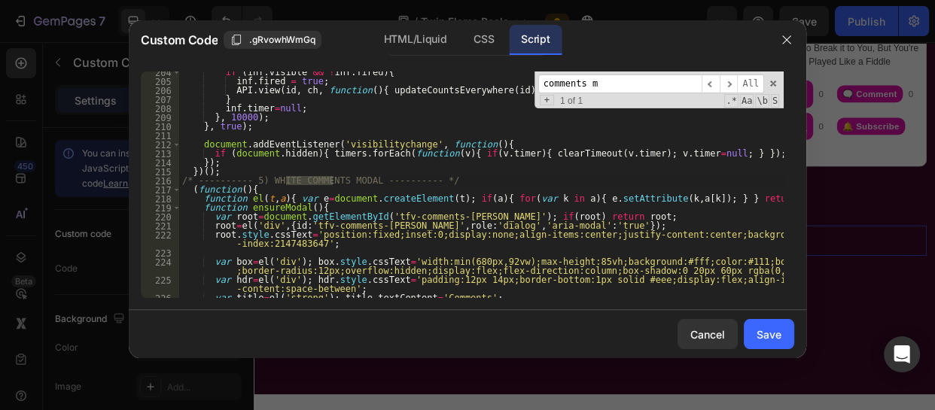
type input "comments m"
click at [379, 165] on div "if ( inf . visible && ! inf . fired ) { inf . fired = true ; API . view ( id , …" at bounding box center [481, 195] width 605 height 254
type textarea "})();"
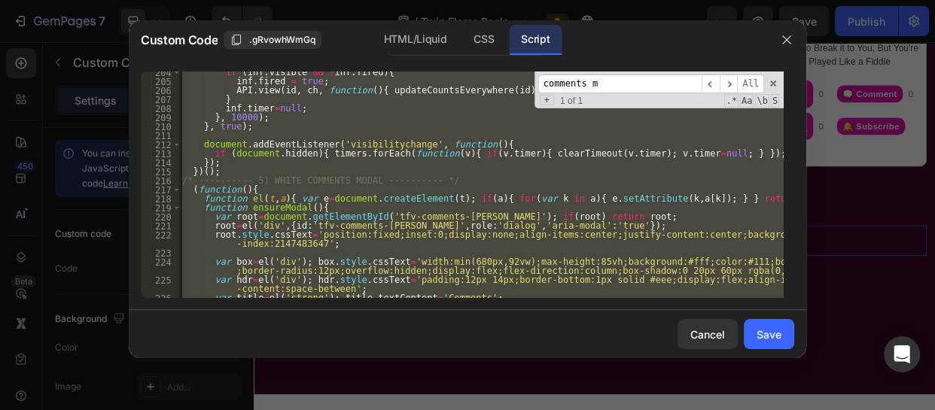
paste textarea
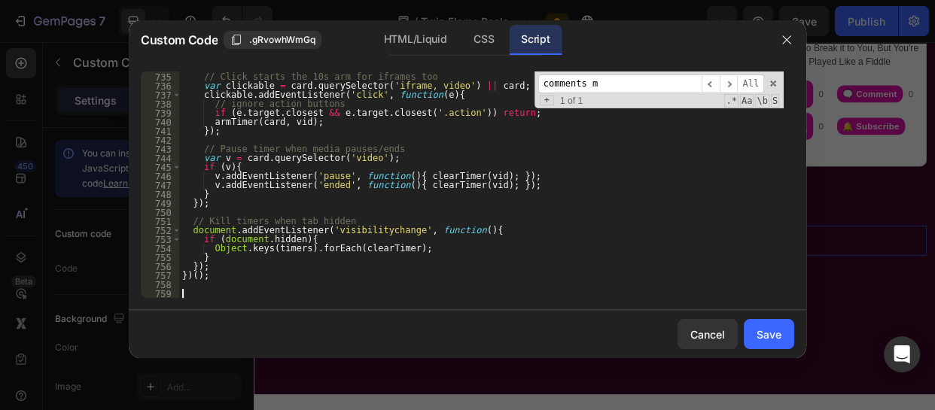
scroll to position [6856, 0]
click at [778, 332] on div "Save" at bounding box center [769, 335] width 25 height 16
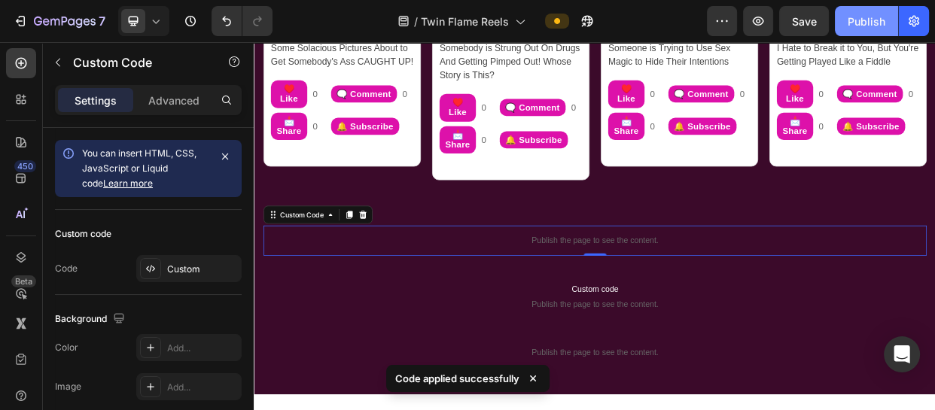
click at [848, 16] on div "Publish" at bounding box center [867, 22] width 38 height 16
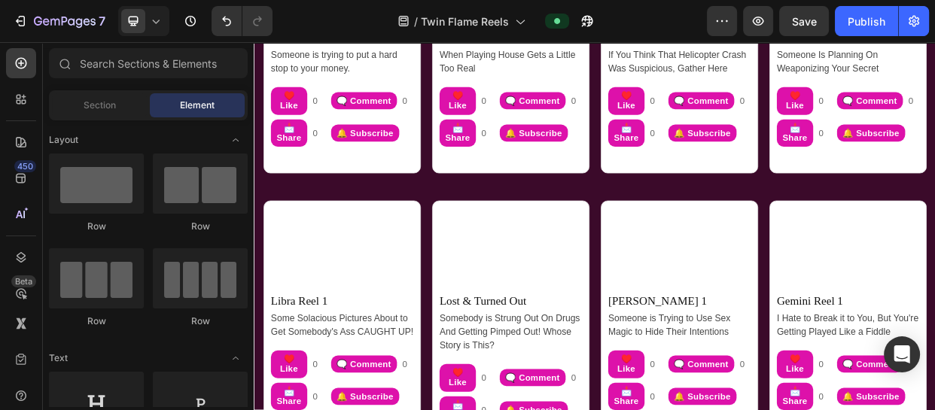
scroll to position [41, 0]
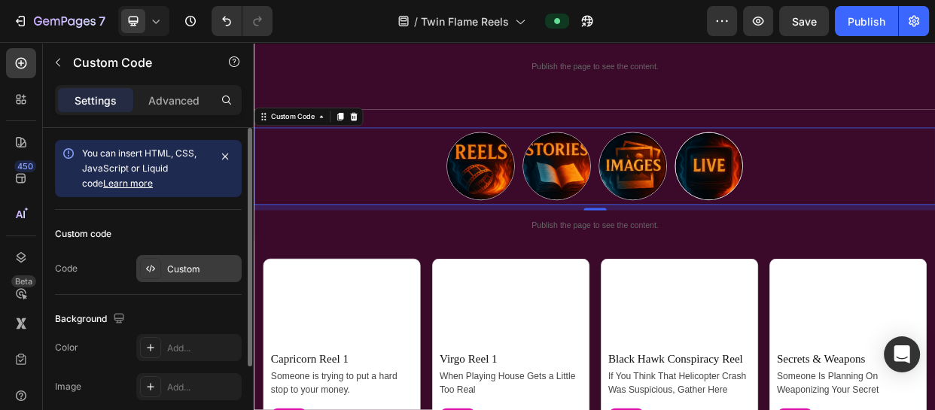
click at [201, 260] on div "Custom" at bounding box center [188, 268] width 105 height 27
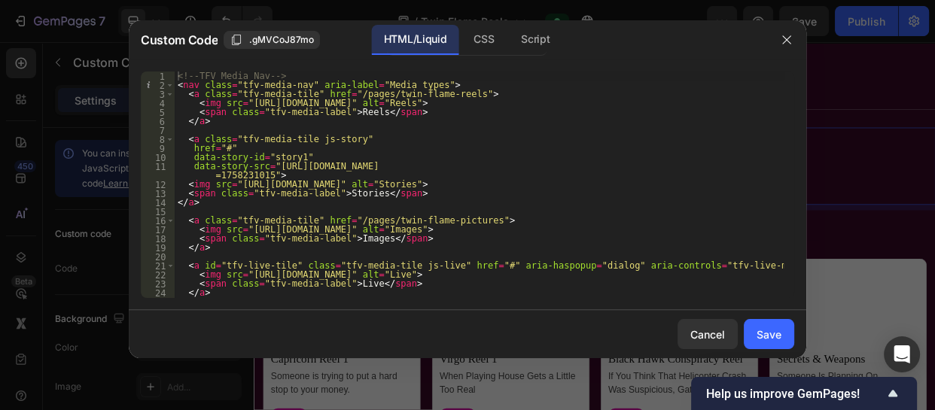
click at [798, 43] on div at bounding box center [786, 39] width 39 height 39
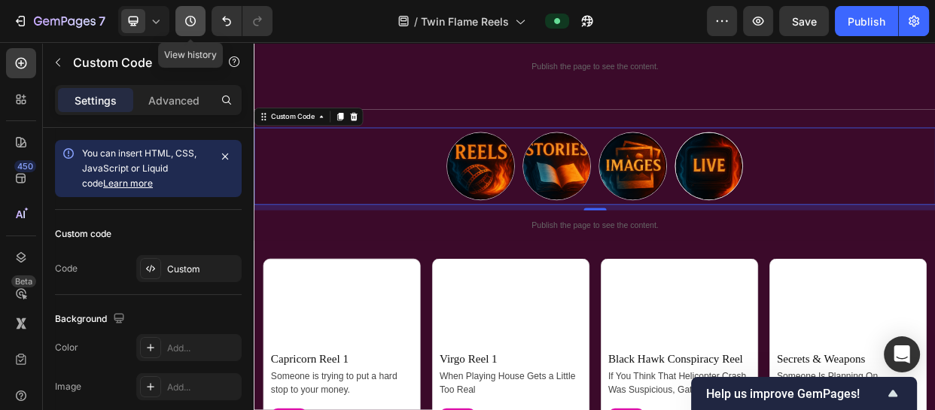
click at [183, 20] on icon "button" at bounding box center [190, 21] width 15 height 15
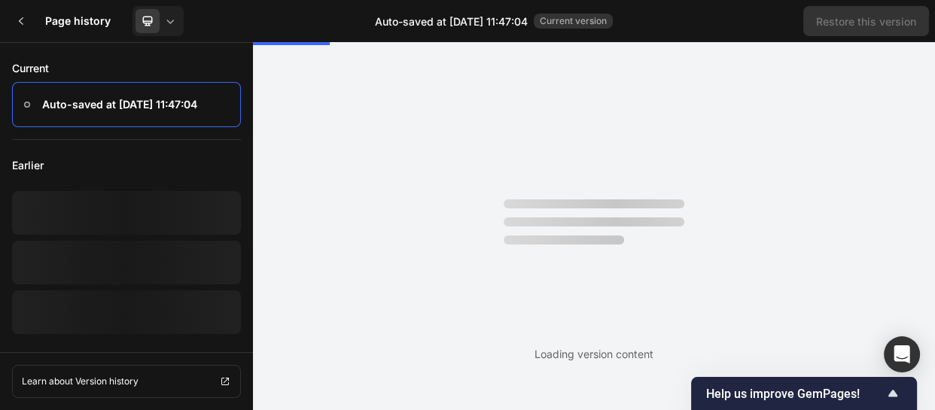
scroll to position [0, 0]
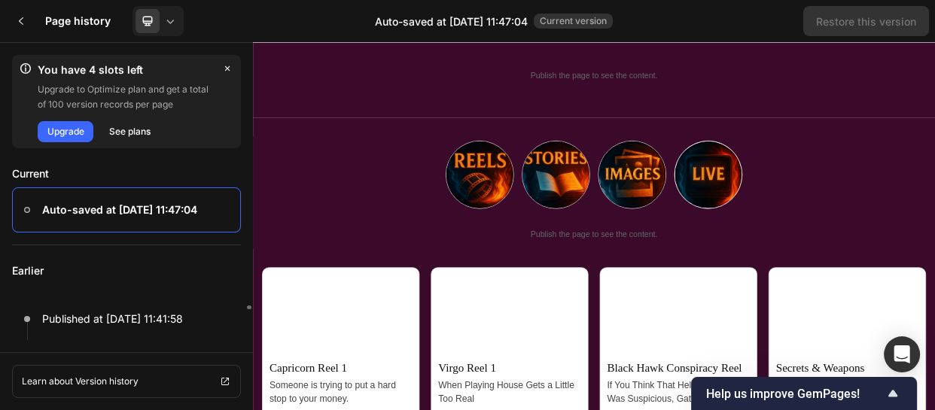
click at [147, 273] on p "Earlier" at bounding box center [126, 270] width 229 height 51
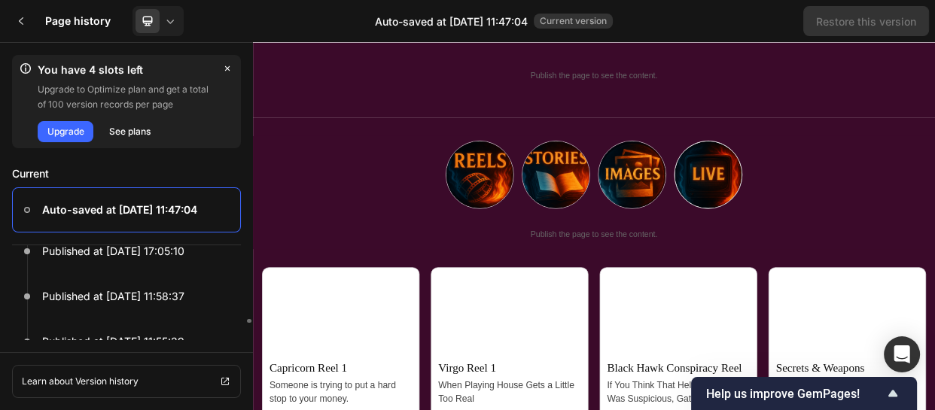
scroll to position [271, 0]
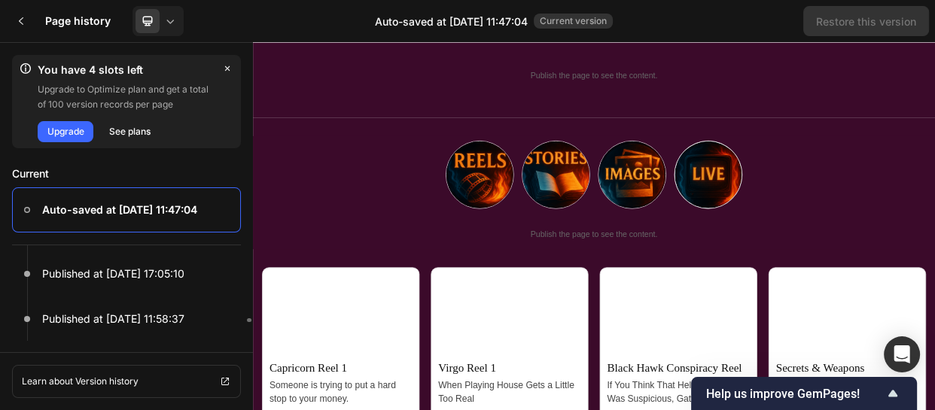
click at [147, 273] on p "Published at [DATE] 17:05:10" at bounding box center [113, 274] width 142 height 18
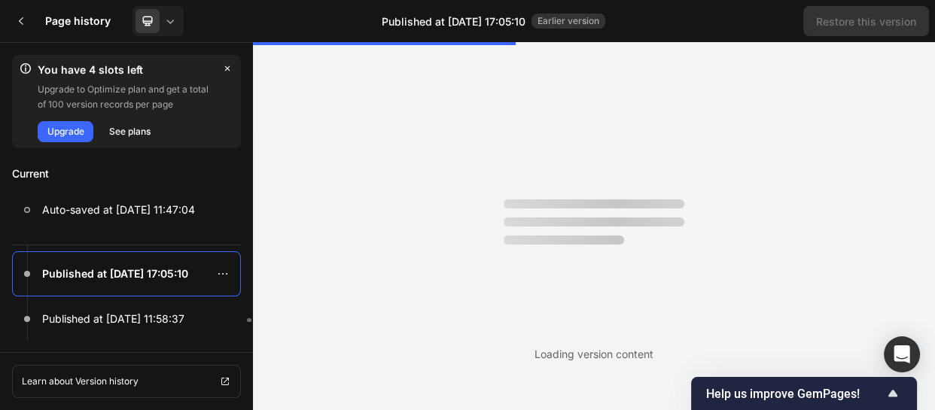
scroll to position [0, 0]
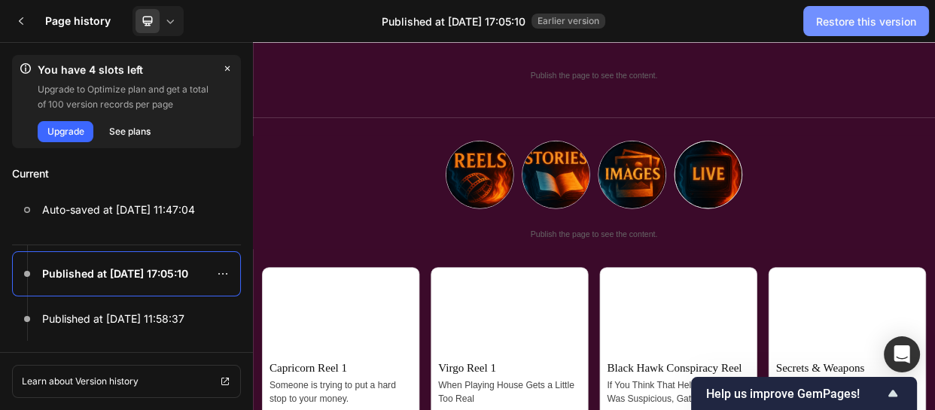
click at [842, 26] on div "Restore this version" at bounding box center [866, 22] width 100 height 16
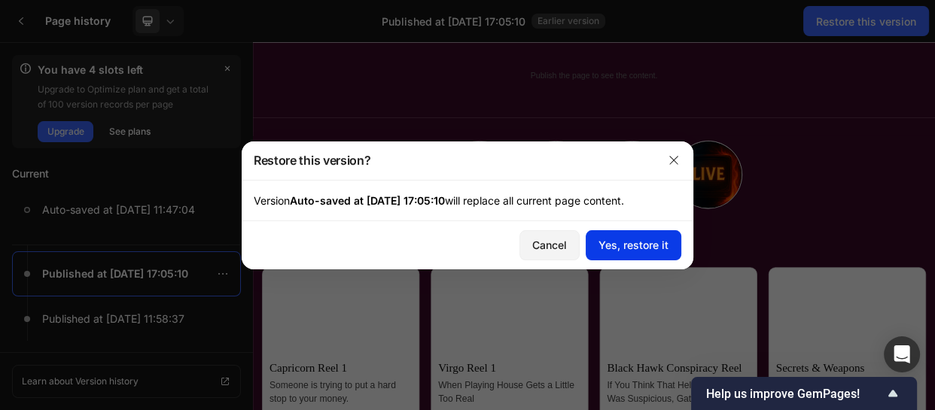
click at [632, 242] on div "Yes, restore it" at bounding box center [634, 245] width 70 height 16
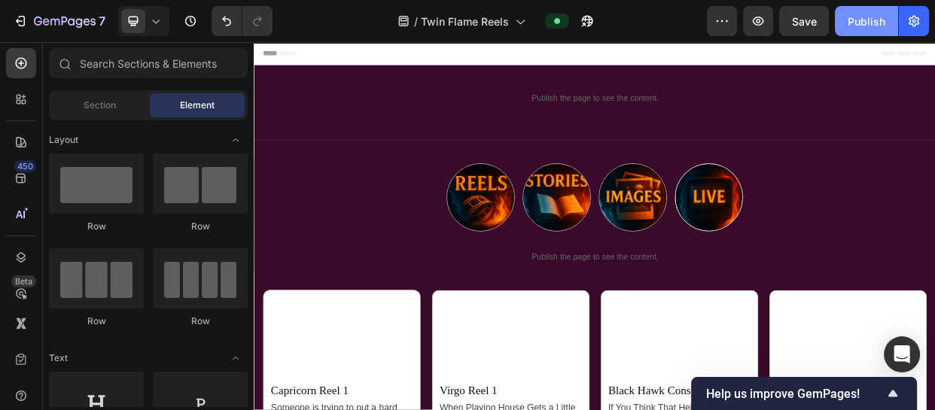
click at [853, 24] on div "Publish" at bounding box center [867, 22] width 38 height 16
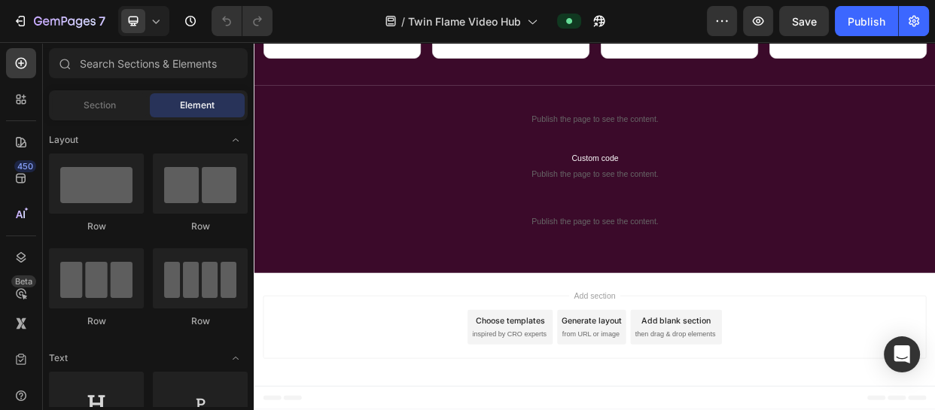
scroll to position [1680, 0]
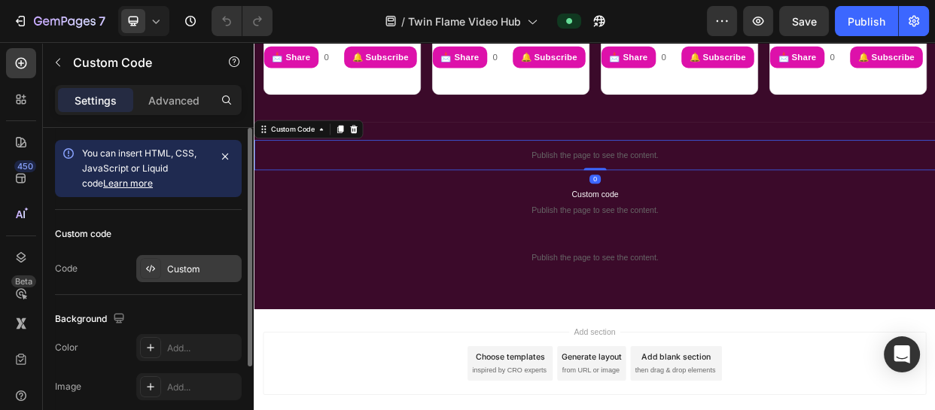
click at [206, 255] on div "Custom" at bounding box center [188, 268] width 105 height 27
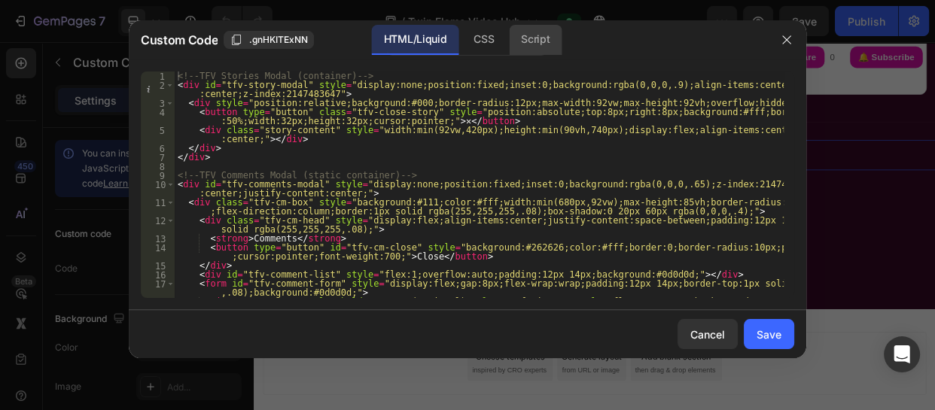
click at [524, 47] on div "Script" at bounding box center [535, 40] width 53 height 30
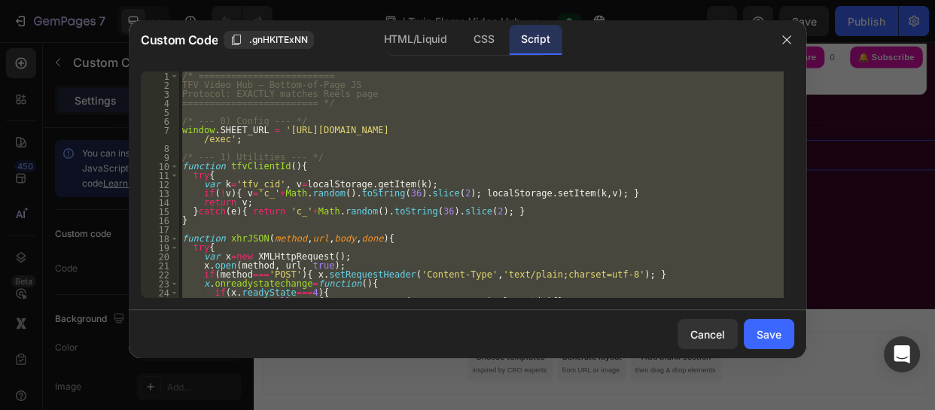
type textarea "if(x.readyState===4){"
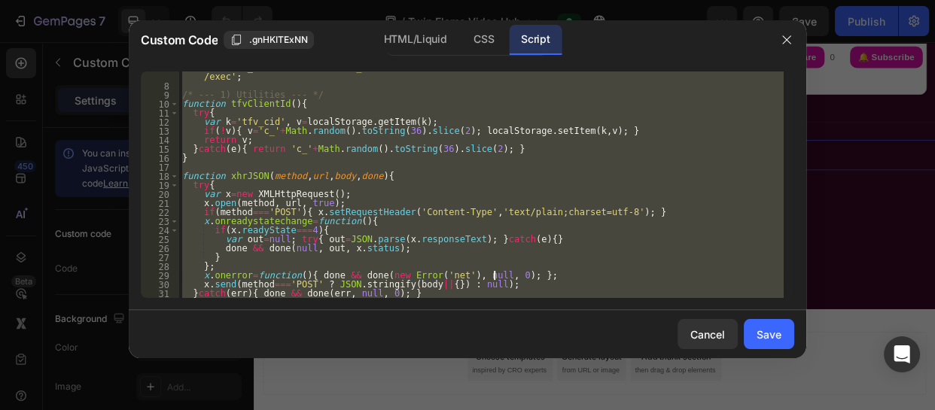
type textarea "}"
type textarea "function cardFromChild(el){"
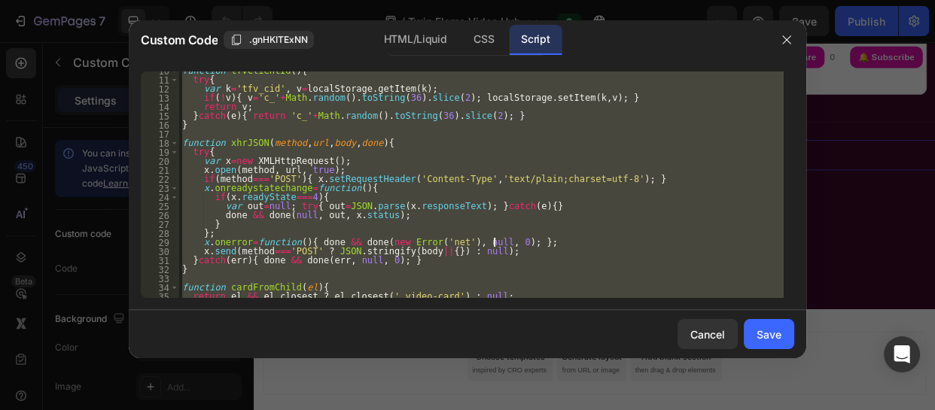
type textarea "var out=null; try{ out=JSON.parse(x.responseText); }catch(e){}"
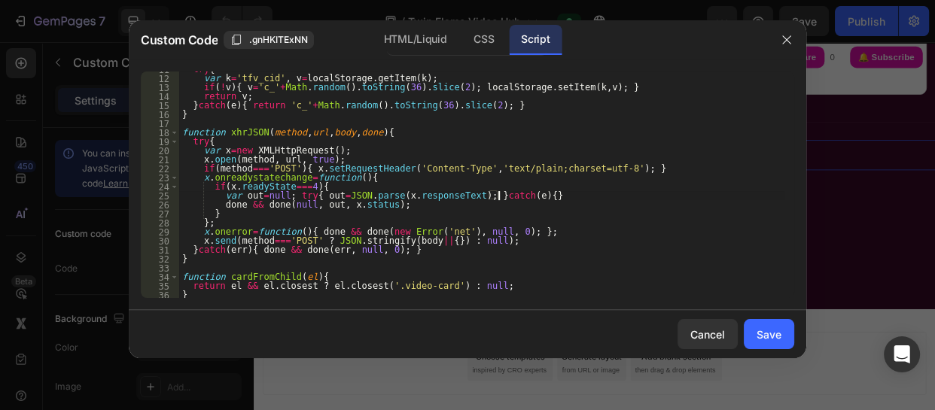
scroll to position [123, 0]
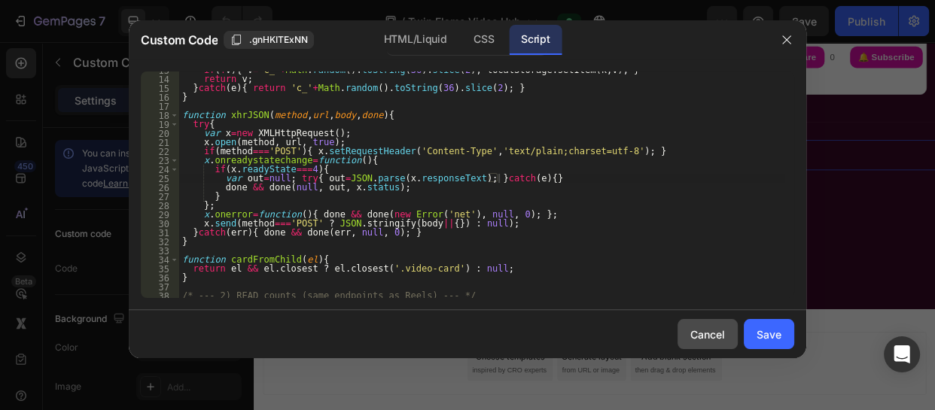
click at [684, 344] on button "Cancel" at bounding box center [708, 334] width 60 height 30
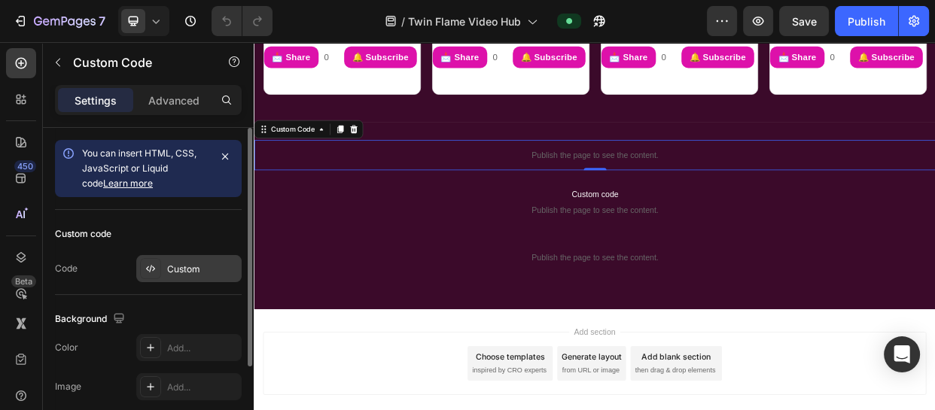
click at [188, 273] on div "Custom" at bounding box center [202, 270] width 71 height 14
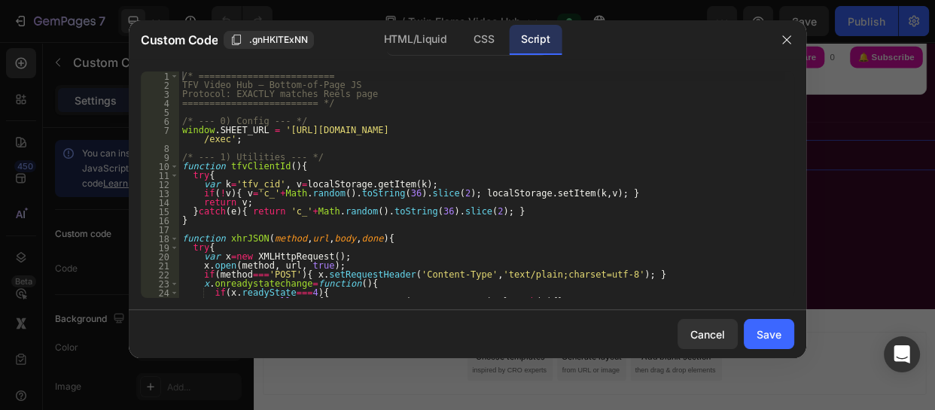
type textarea "var k='tfv_cid', v=localStorage.getItem(k);"
click at [659, 189] on div "/* ========================= TFV Video Hub — Bottom-of-Page JS Protocol: EXACTL…" at bounding box center [481, 194] width 605 height 245
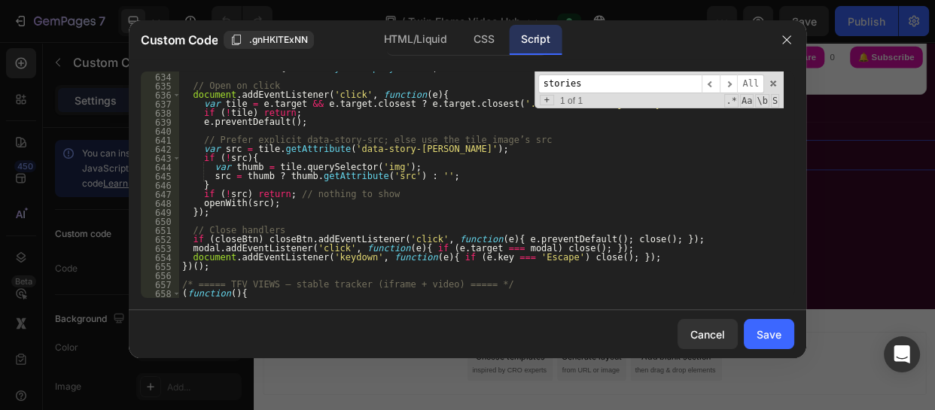
scroll to position [5961, 0]
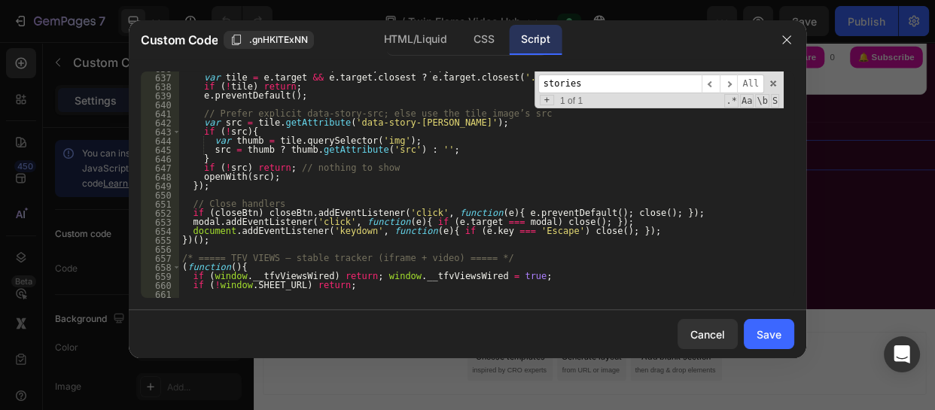
type input "stories"
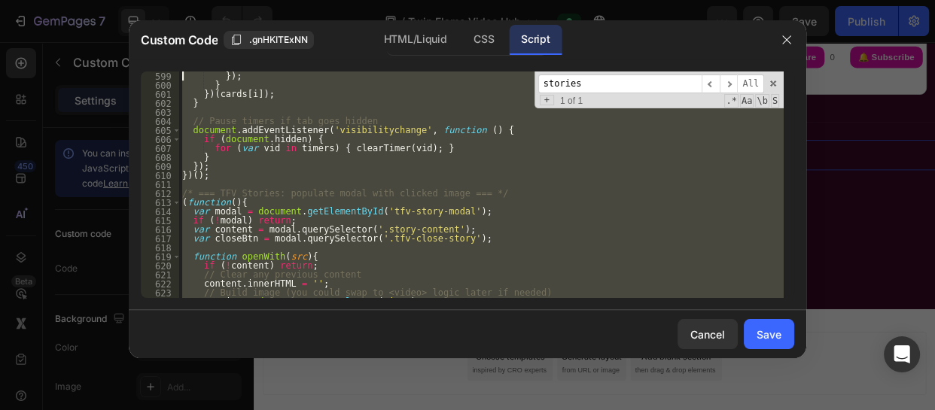
scroll to position [5619, 0]
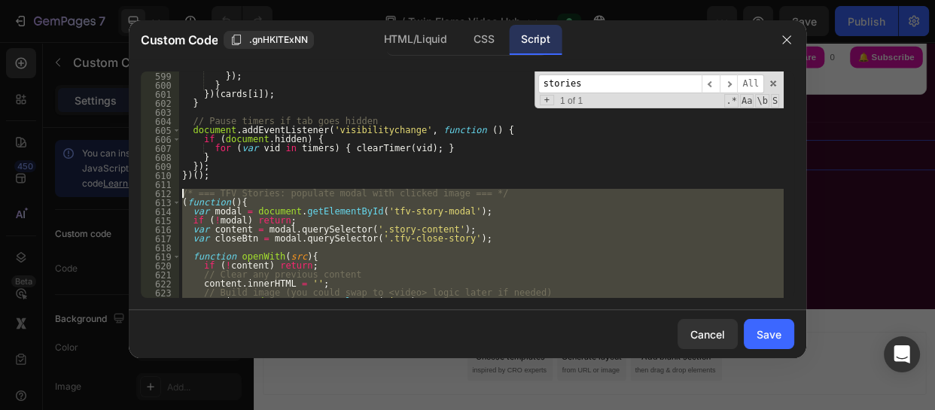
drag, startPoint x: 208, startPoint y: 241, endPoint x: 178, endPoint y: 196, distance: 53.9
click at [178, 196] on div "})(); 599 600 601 602 603 604 605 606 607 608 609 610 611 612 613 614 615 616 6…" at bounding box center [467, 185] width 653 height 227
type textarea "/* === TFV Stories: populate modal with clicked image === */ (function(){"
click at [603, 91] on input "stories" at bounding box center [619, 84] width 163 height 19
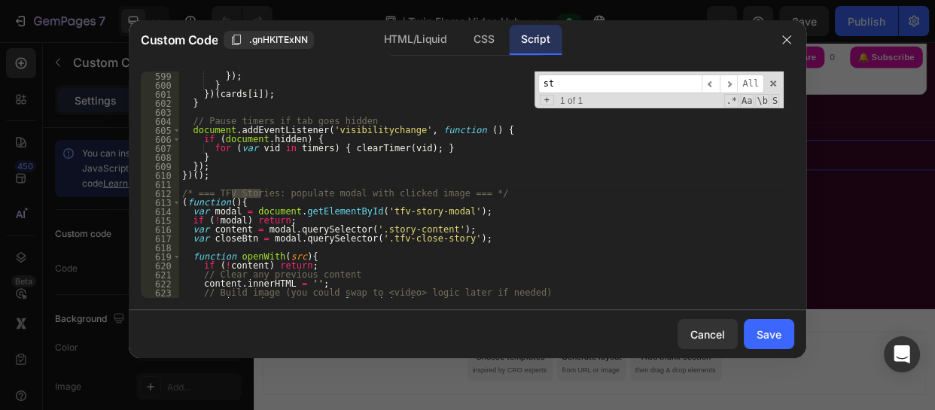
type input "s"
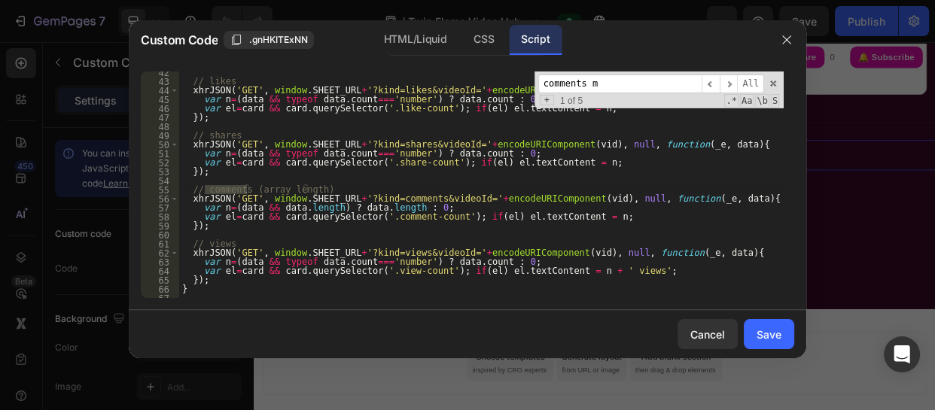
scroll to position [844, 0]
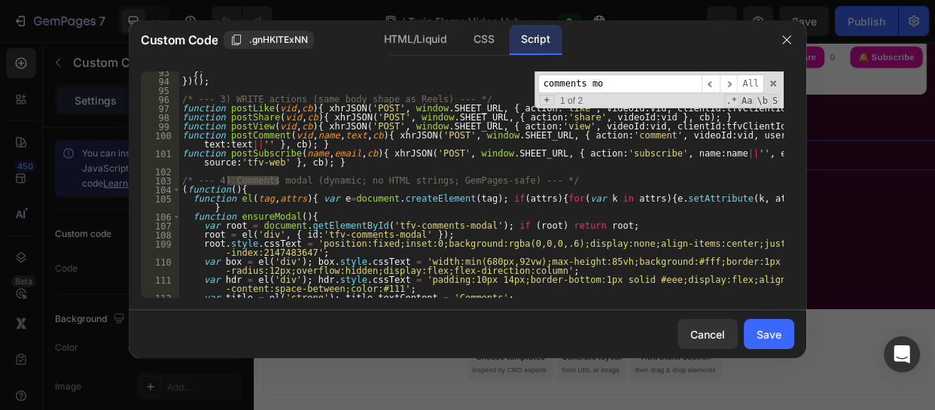
type input "comments mo"
click at [353, 168] on div "} ; }) ( ) ; /* --- 3) WRITE actions (same body shape as Reels) --- */ function…" at bounding box center [481, 190] width 605 height 245
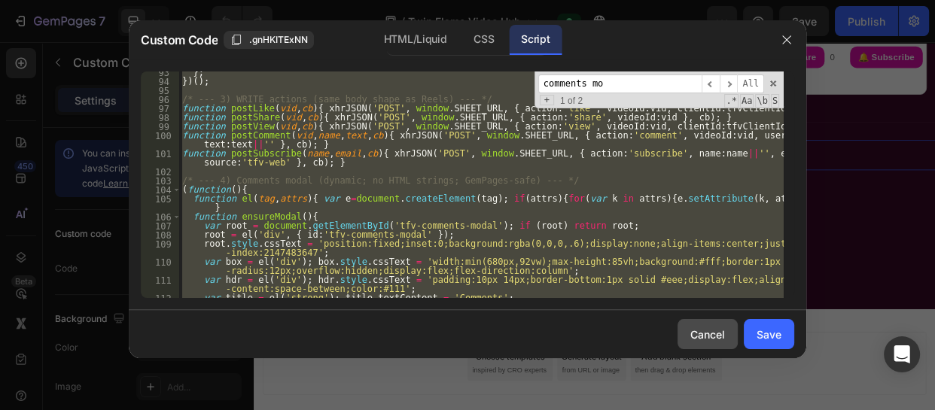
click at [710, 336] on div "Cancel" at bounding box center [707, 335] width 35 height 16
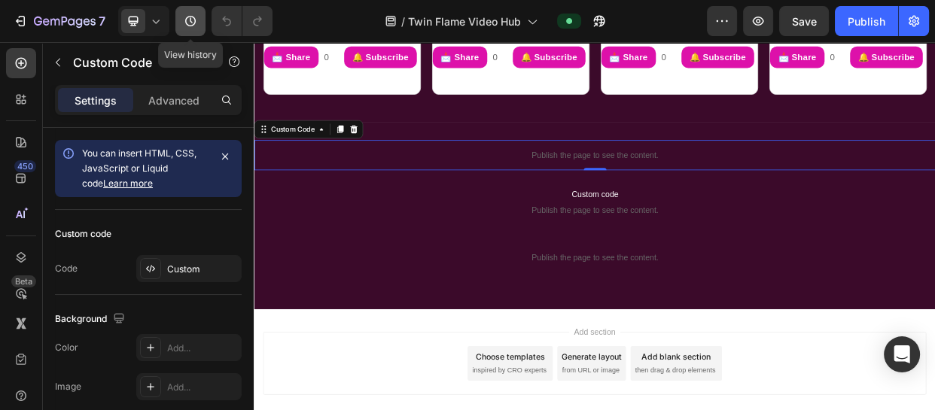
click at [187, 21] on icon "button" at bounding box center [190, 21] width 15 height 15
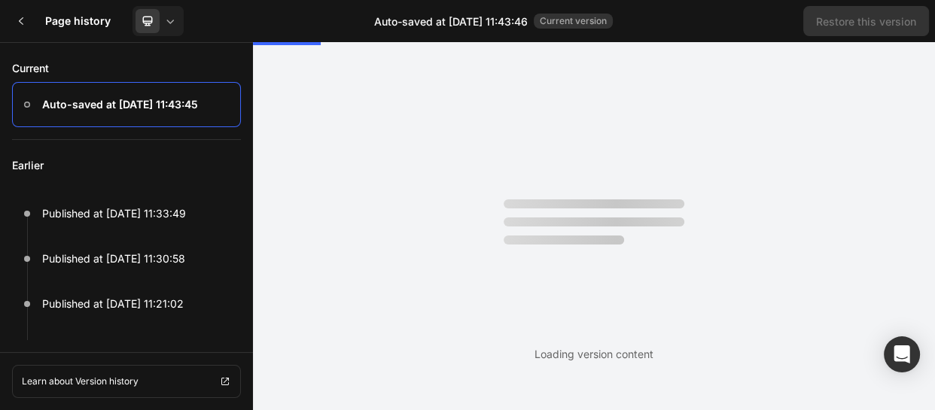
scroll to position [0, 0]
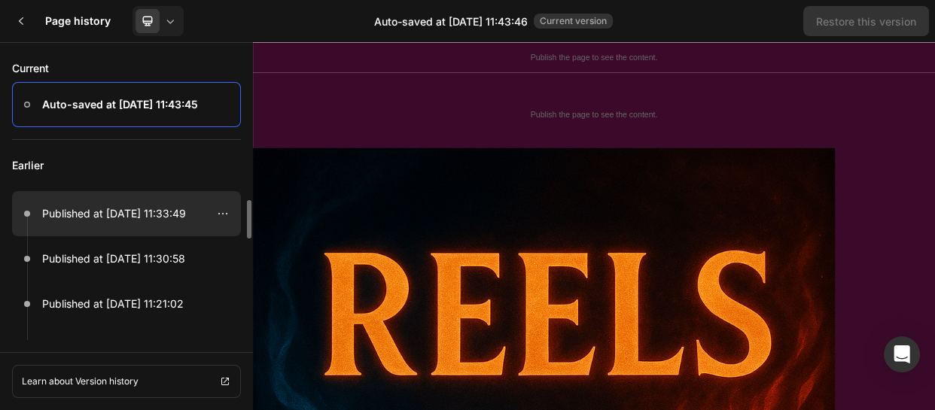
click at [122, 214] on p "Published at [DATE] 11:33:49" at bounding box center [114, 214] width 144 height 18
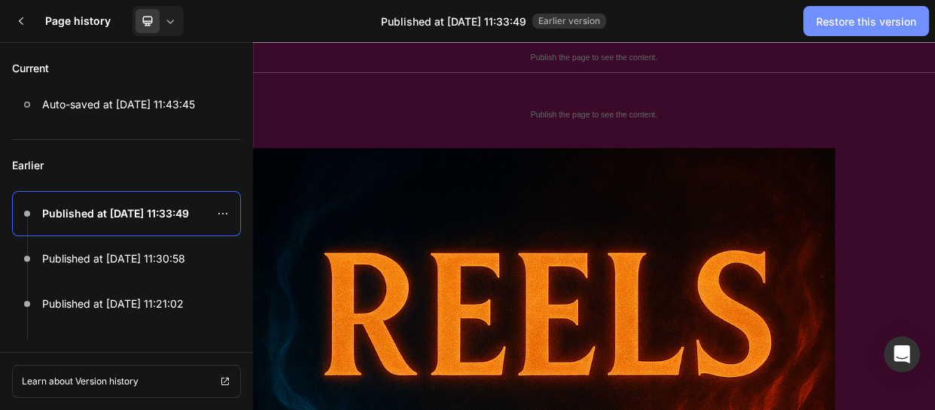
click at [852, 16] on div "Restore this version" at bounding box center [866, 22] width 100 height 16
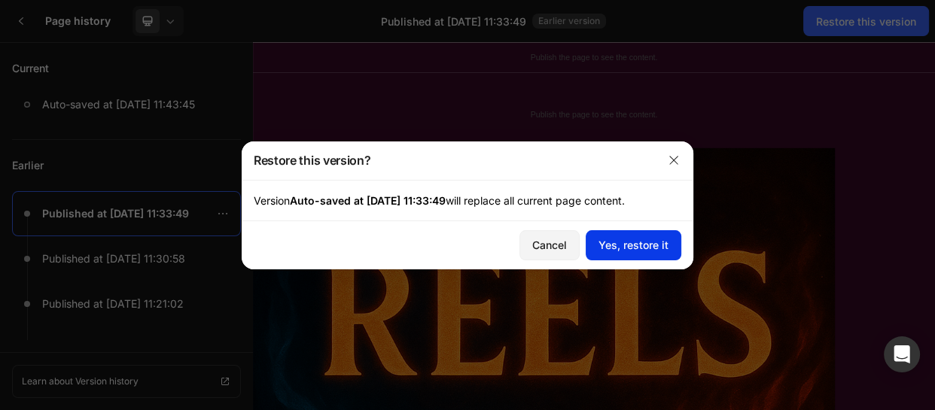
click at [618, 237] on div "Yes, restore it" at bounding box center [634, 245] width 70 height 16
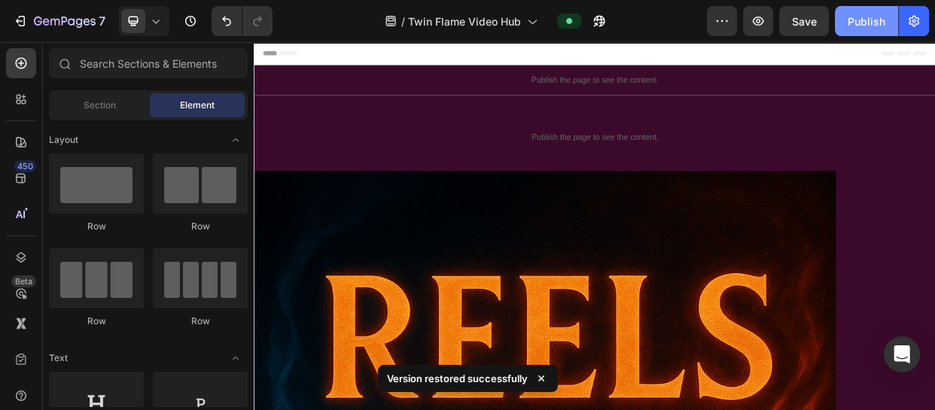
click at [854, 17] on div "Publish" at bounding box center [867, 22] width 38 height 16
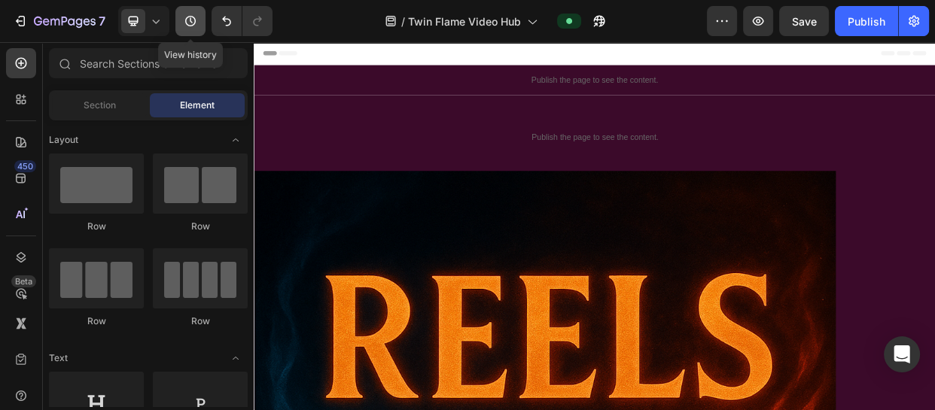
click at [191, 27] on icon "button" at bounding box center [190, 21] width 15 height 15
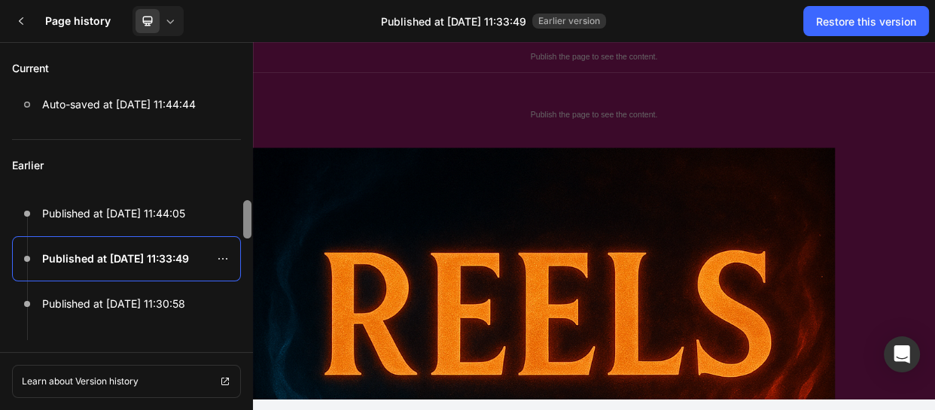
drag, startPoint x: 248, startPoint y: 221, endPoint x: 246, endPoint y: 203, distance: 18.2
click at [246, 203] on div at bounding box center [247, 219] width 8 height 38
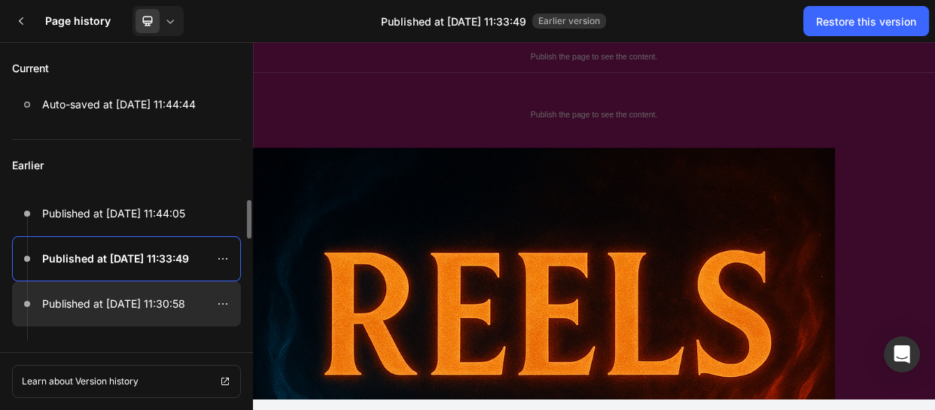
click at [38, 301] on div at bounding box center [27, 304] width 30 height 6
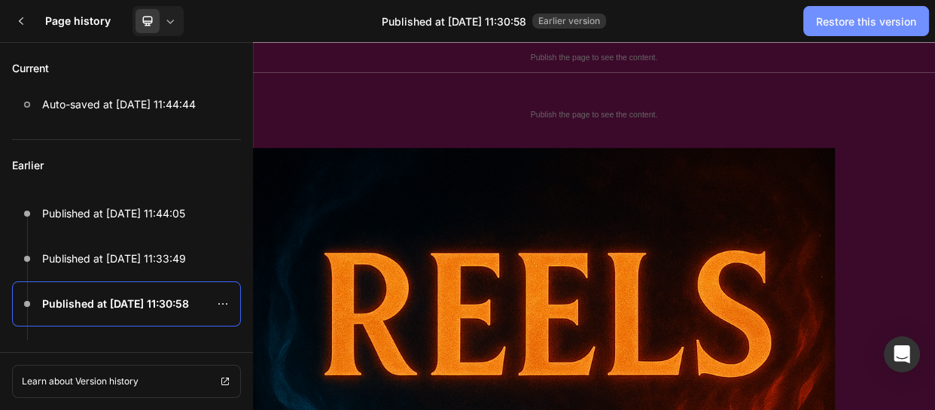
click at [850, 20] on div "Restore this version" at bounding box center [866, 22] width 100 height 16
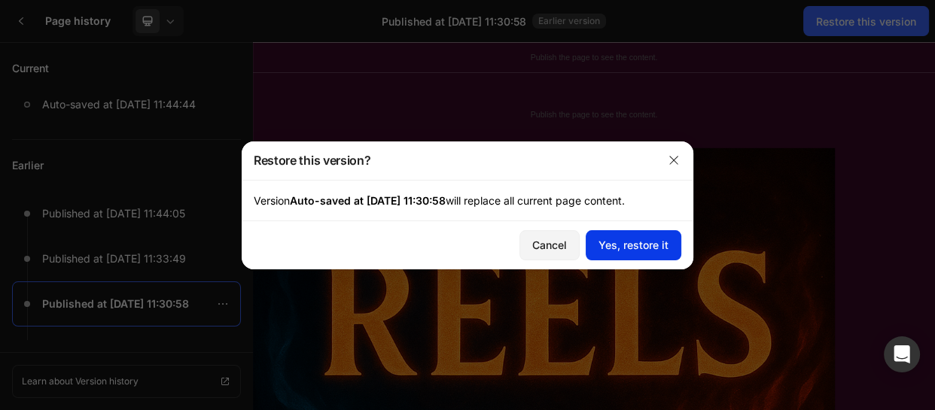
click at [636, 245] on div "Yes, restore it" at bounding box center [634, 245] width 70 height 16
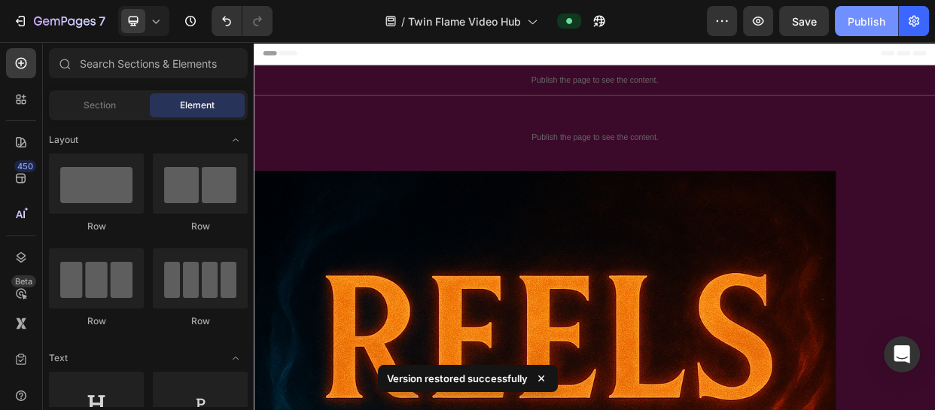
click at [861, 22] on div "Publish" at bounding box center [867, 22] width 38 height 16
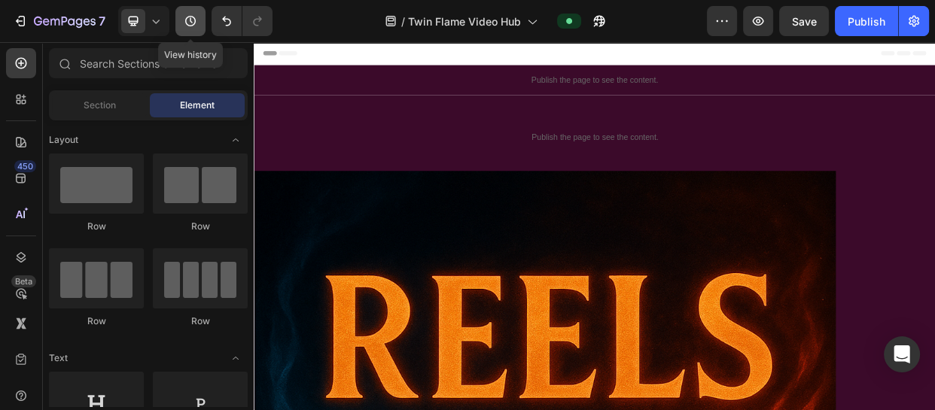
click at [181, 16] on button "button" at bounding box center [190, 21] width 30 height 30
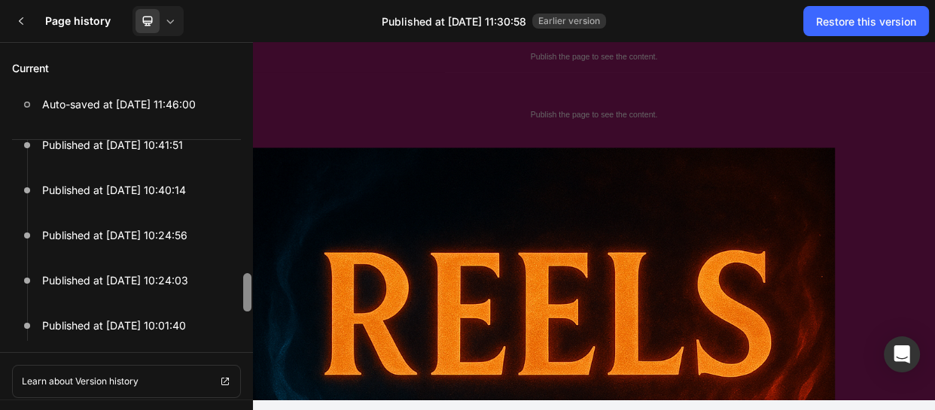
scroll to position [438, 0]
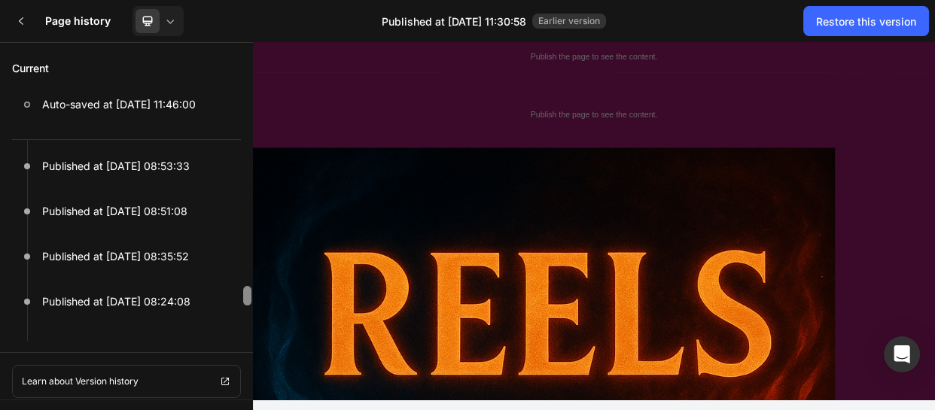
drag, startPoint x: 248, startPoint y: 206, endPoint x: 248, endPoint y: 373, distance: 167.1
click at [248, 373] on div "Current Auto-saved at [DATE] 11:46:00 Earlier Published at [DATE] 11:45:17 Publ…" at bounding box center [126, 226] width 253 height 368
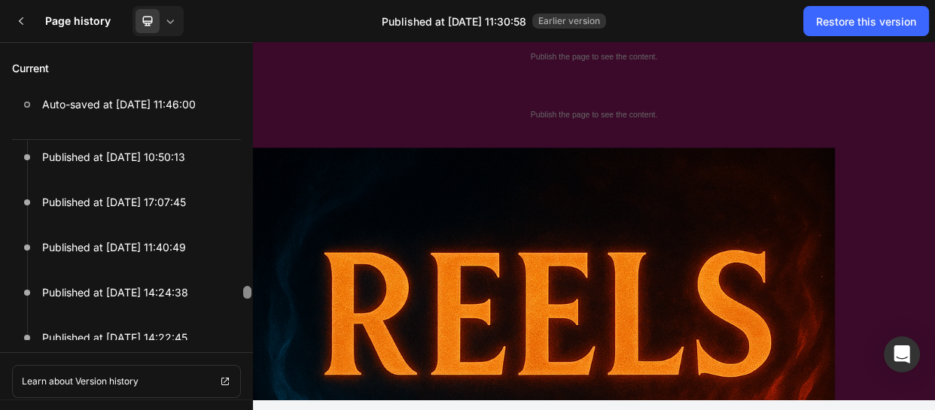
drag, startPoint x: 245, startPoint y: 294, endPoint x: 242, endPoint y: 334, distance: 40.8
click at [242, 334] on div at bounding box center [247, 270] width 11 height 140
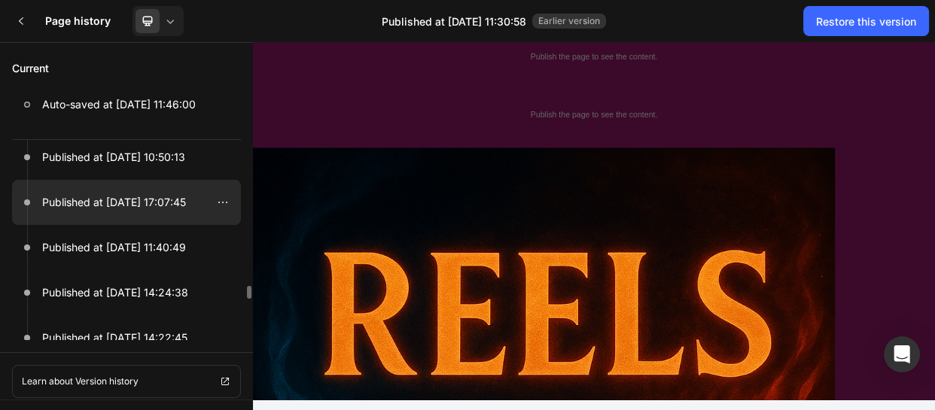
click at [114, 193] on p "Published at [DATE] 17:07:45" at bounding box center [114, 202] width 144 height 18
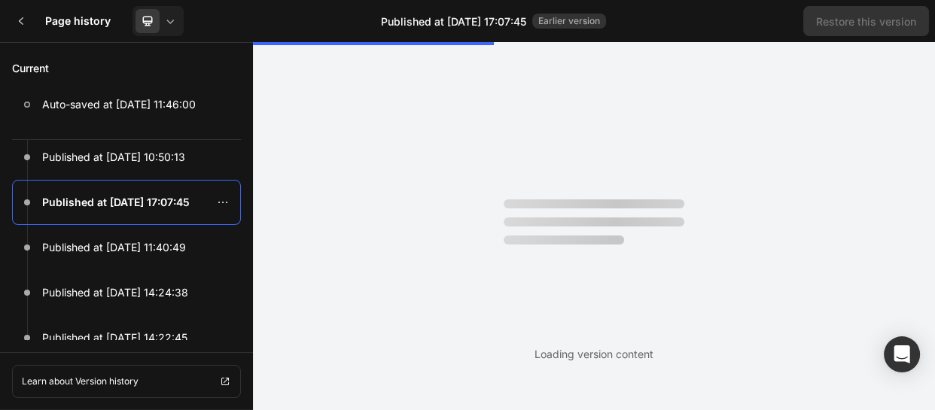
scroll to position [0, 0]
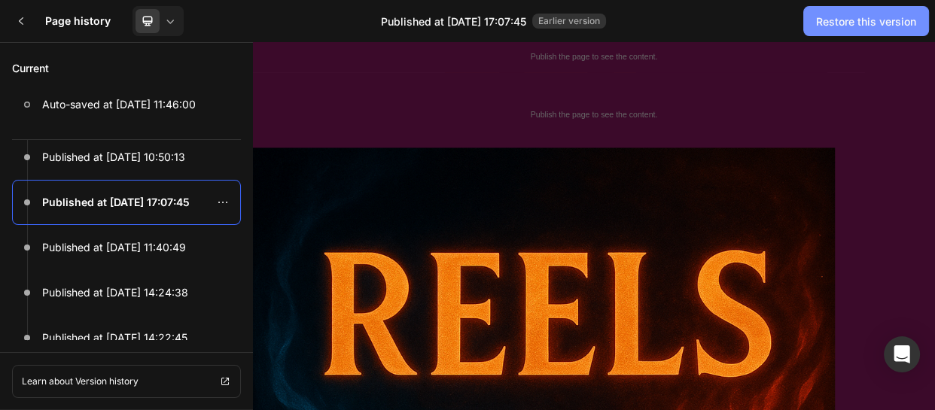
click at [849, 22] on div "Restore this version" at bounding box center [866, 22] width 100 height 16
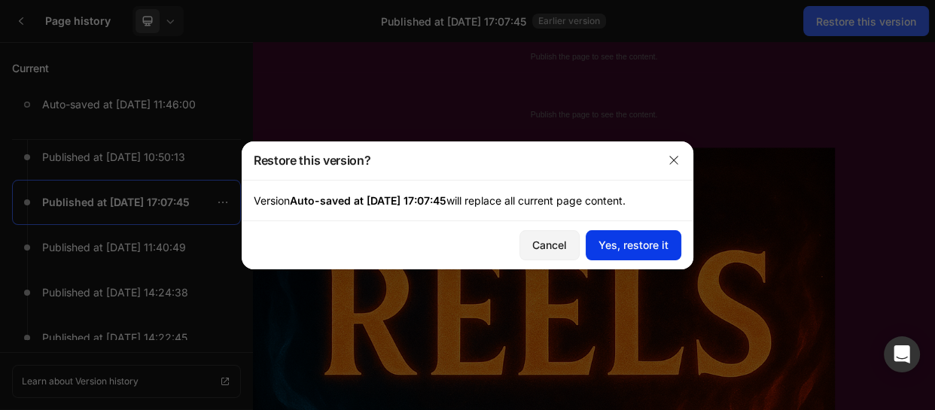
click at [625, 233] on button "Yes, restore it" at bounding box center [634, 245] width 96 height 30
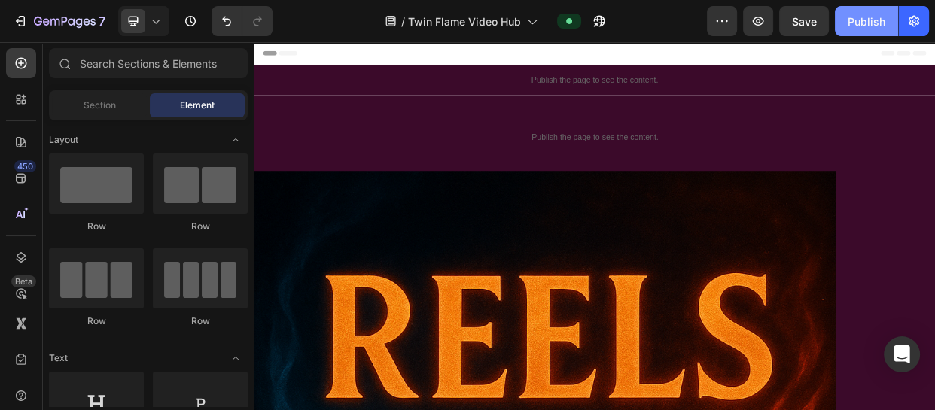
click at [843, 17] on button "Publish" at bounding box center [866, 21] width 63 height 30
